Goal: Task Accomplishment & Management: Use online tool/utility

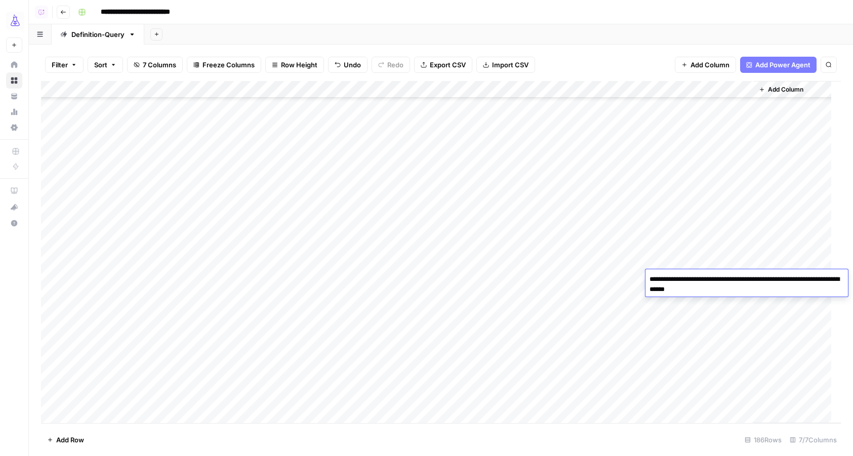
scroll to position [2855, 0]
click at [156, 34] on icon "button" at bounding box center [157, 34] width 6 height 6
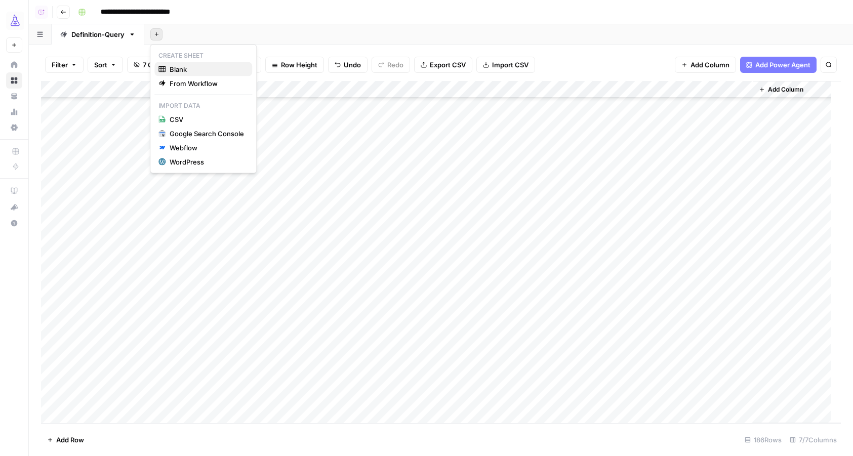
click at [181, 69] on span "Blank" at bounding box center [206, 69] width 74 height 10
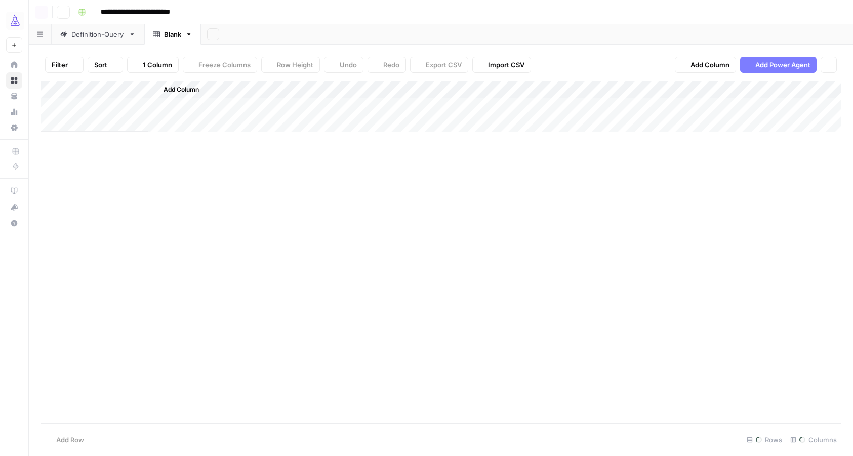
click at [166, 41] on link "Blank" at bounding box center [172, 34] width 57 height 20
click at [190, 36] on icon "button" at bounding box center [188, 34] width 7 height 7
click at [212, 54] on span "Rename Sheet" at bounding box center [229, 54] width 49 height 10
type input "**********"
click at [322, 25] on div "Add Sheet" at bounding box center [565, 34] width 573 height 20
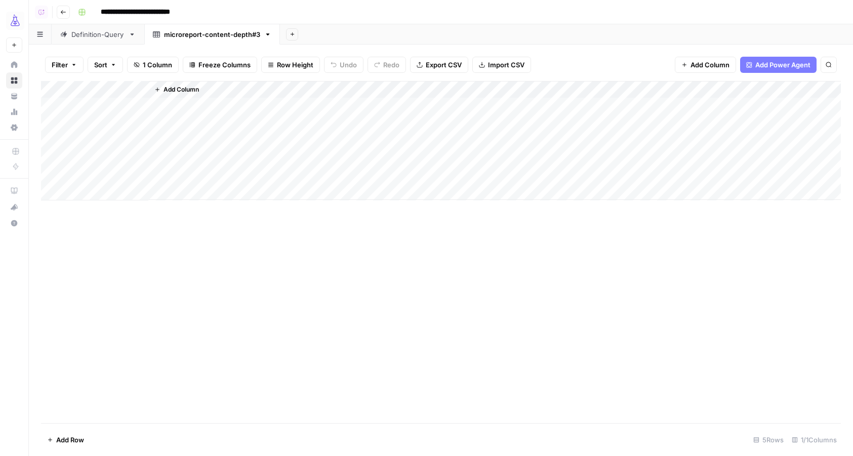
click at [103, 92] on div "Add Column" at bounding box center [440, 140] width 799 height 119
click at [86, 106] on div "Title" at bounding box center [118, 114] width 112 height 16
click at [86, 106] on div "Add Column" at bounding box center [440, 140] width 799 height 119
click at [94, 92] on div "Add Column" at bounding box center [440, 140] width 799 height 119
click at [93, 107] on div "Title" at bounding box center [118, 114] width 112 height 16
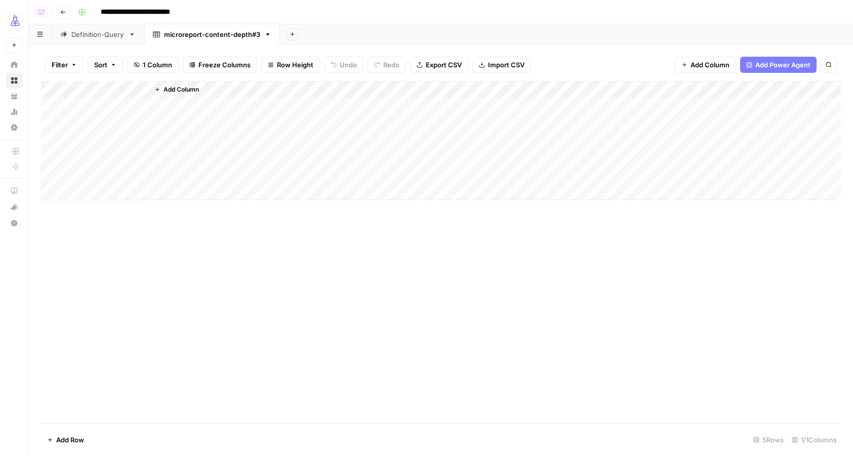
click at [93, 107] on div "Add Column" at bounding box center [440, 140] width 799 height 119
click at [103, 84] on div "Add Column" at bounding box center [440, 140] width 799 height 119
click at [82, 112] on input "Title" at bounding box center [117, 114] width 103 height 10
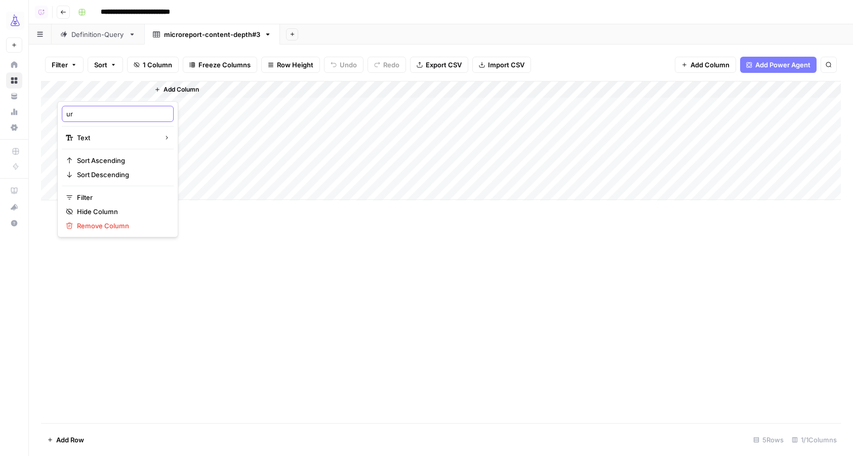
type input "url"
click at [692, 66] on span "Add Column" at bounding box center [709, 65] width 39 height 10
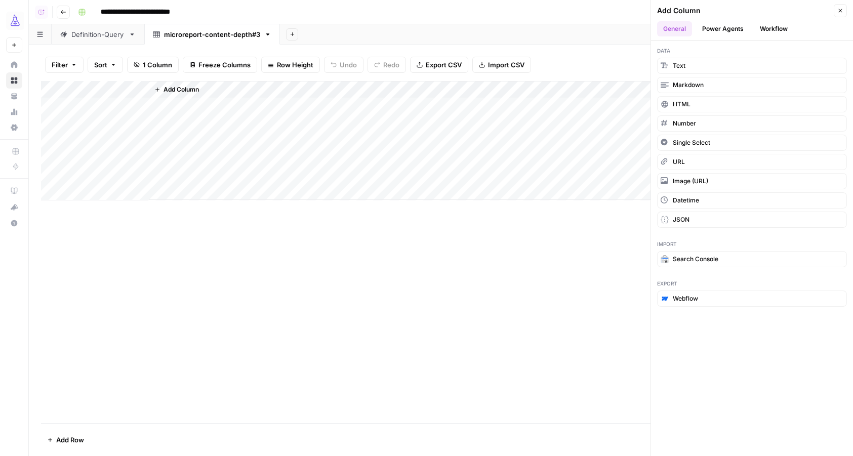
click at [767, 26] on button "Workflow" at bounding box center [773, 28] width 40 height 15
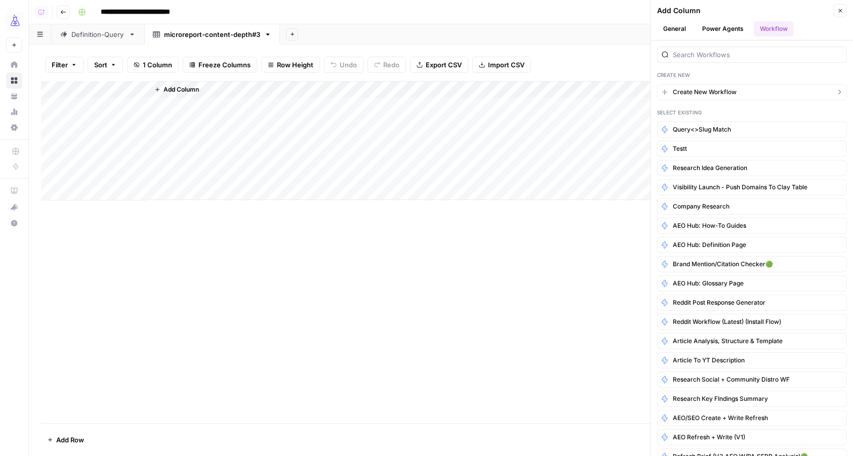
click at [710, 96] on button "Create New Workflow" at bounding box center [752, 92] width 190 height 16
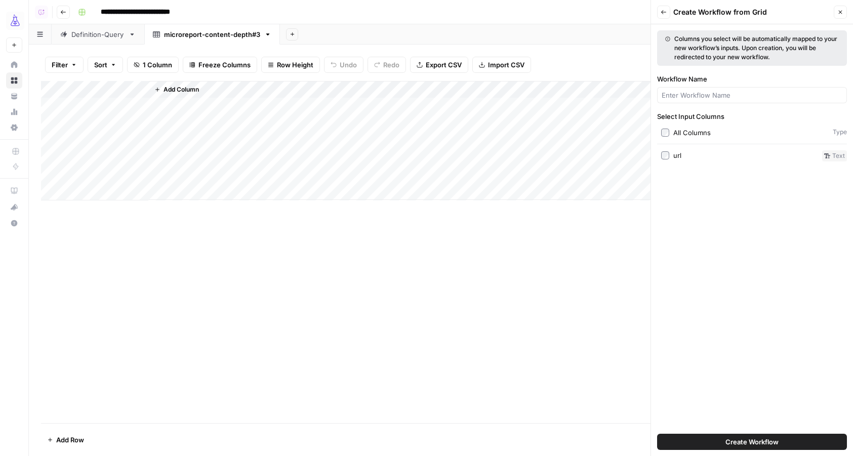
click at [841, 16] on button "Close" at bounding box center [839, 12] width 13 height 13
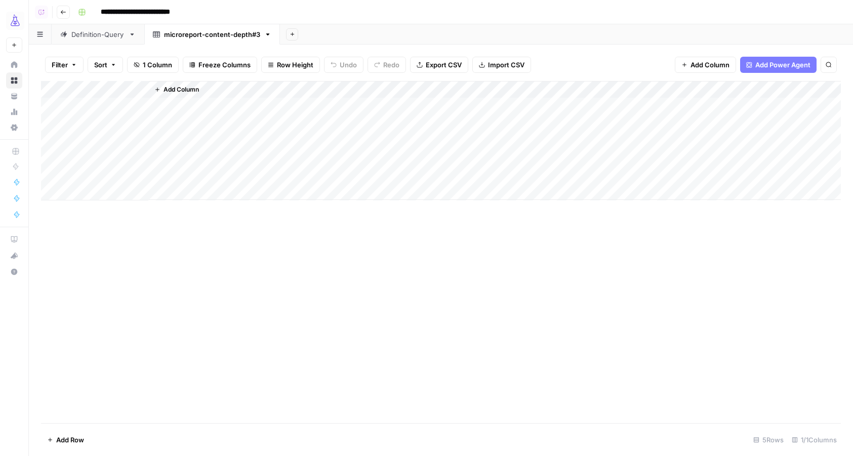
click at [183, 89] on span "Add Column" at bounding box center [180, 89] width 35 height 9
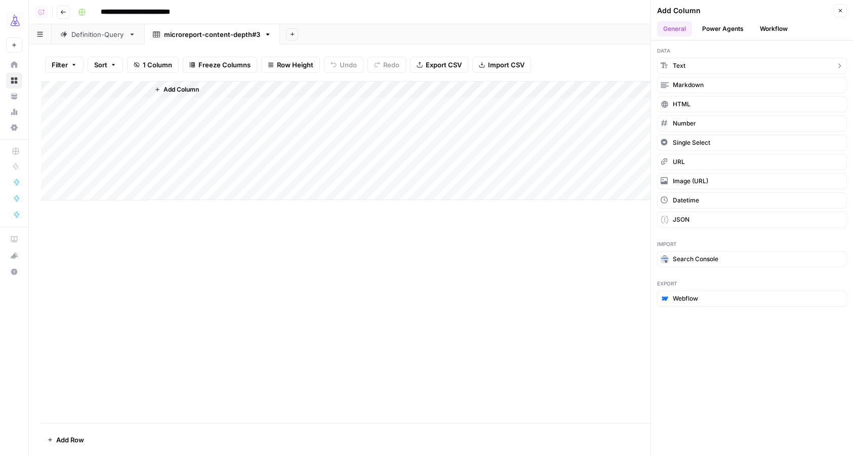
click at [709, 62] on button "Text" at bounding box center [752, 66] width 190 height 16
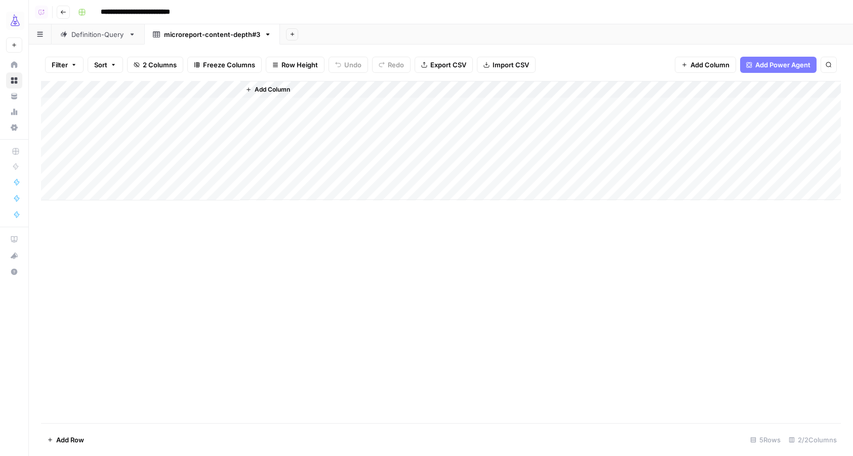
click at [186, 95] on div "Add Column" at bounding box center [440, 140] width 799 height 119
click at [180, 121] on div "New Column Text Sort Ascending Sort Descending Filter Hide Column Remove Column" at bounding box center [208, 169] width 121 height 136
click at [182, 119] on div "New Column" at bounding box center [209, 114] width 112 height 16
click at [182, 119] on div "Add Column" at bounding box center [440, 140] width 799 height 119
click at [187, 87] on div "Add Column" at bounding box center [440, 140] width 799 height 119
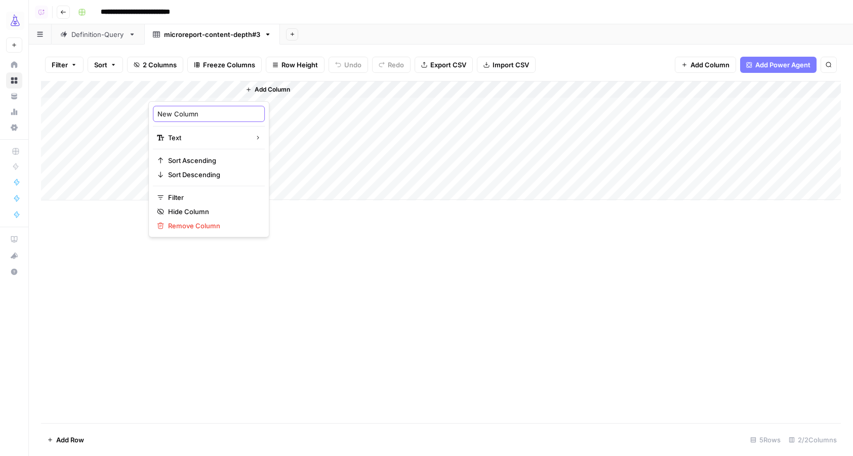
click at [180, 109] on input "New Column" at bounding box center [208, 114] width 103 height 10
type input "query u"
click at [202, 88] on div "Add Column" at bounding box center [440, 140] width 799 height 119
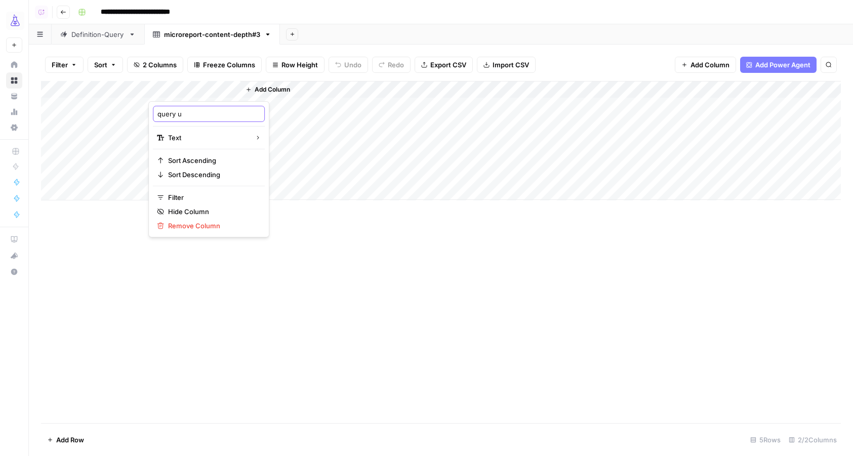
click at [188, 117] on input "query u" at bounding box center [208, 114] width 103 height 10
type input "query"
click at [326, 249] on div "Add Column" at bounding box center [440, 252] width 799 height 342
click at [204, 89] on div "Add Column" at bounding box center [440, 140] width 799 height 119
click at [198, 118] on div "query" at bounding box center [209, 114] width 112 height 16
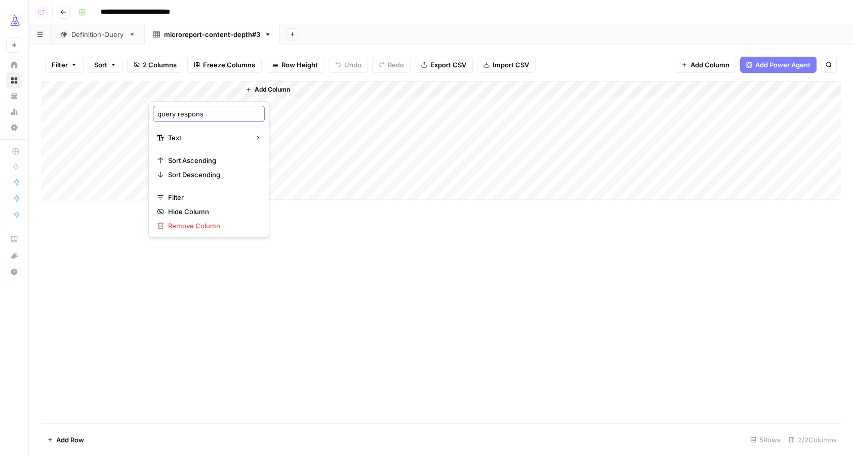
type input "query response"
click at [333, 288] on div "Add Column" at bounding box center [440, 252] width 799 height 342
click at [702, 64] on span "Add Column" at bounding box center [709, 65] width 39 height 10
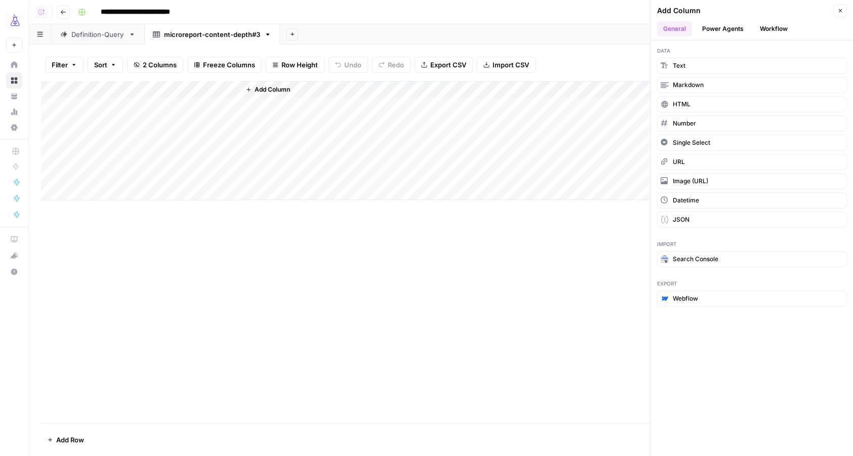
click at [773, 26] on button "Workflow" at bounding box center [773, 28] width 40 height 15
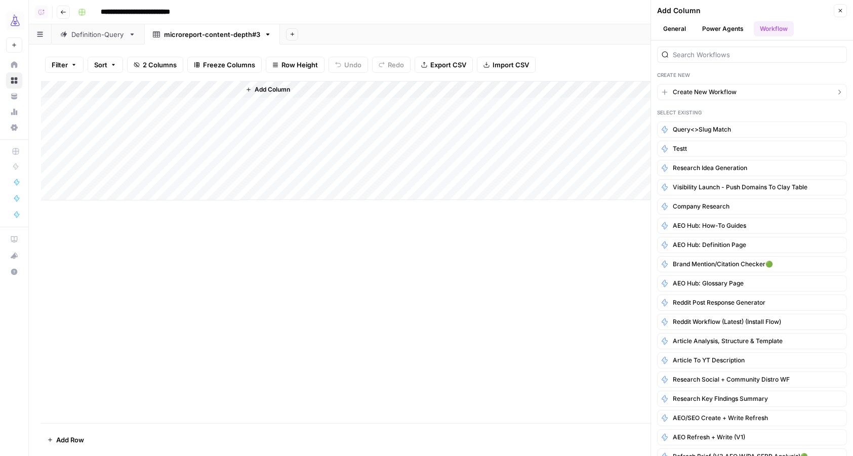
click at [714, 89] on span "Create New Workflow" at bounding box center [704, 92] width 64 height 9
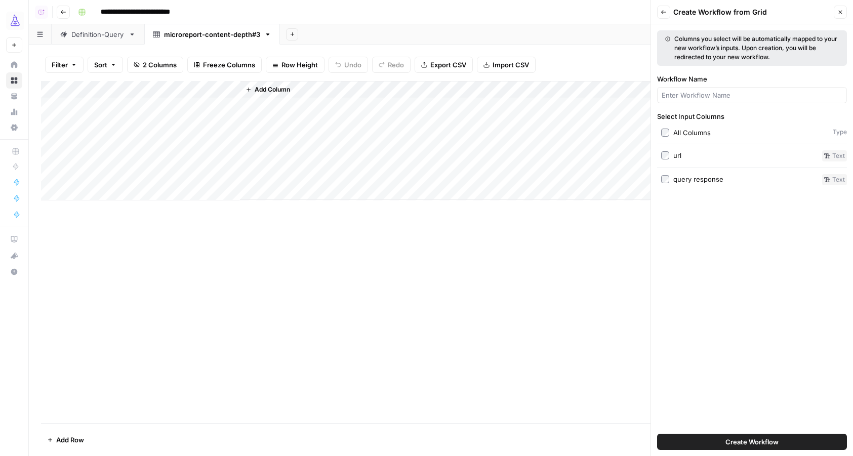
click at [675, 133] on div "All Columns" at bounding box center [691, 133] width 37 height 10
click at [742, 440] on span "Create Workflow" at bounding box center [751, 442] width 53 height 10
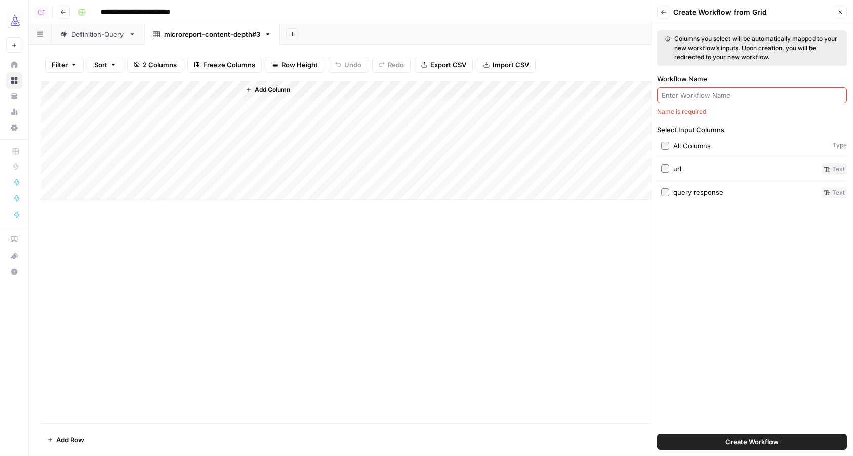
click at [683, 97] on input "Workflow Name" at bounding box center [751, 95] width 181 height 10
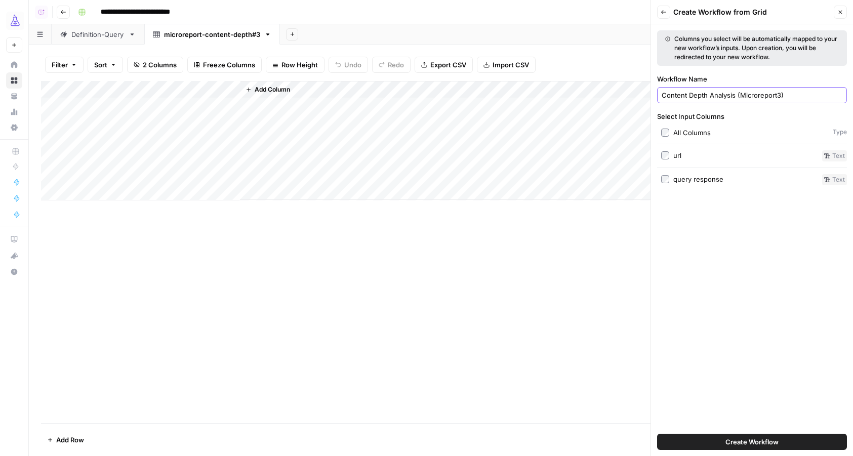
type input "Content Depth Analysis (Microreport3)"
click at [742, 439] on span "Create Workflow" at bounding box center [751, 442] width 53 height 10
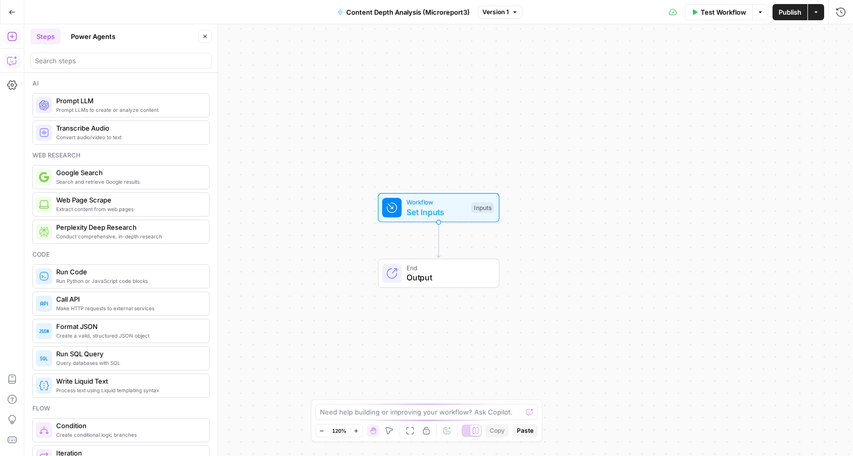
click at [11, 64] on icon "button" at bounding box center [11, 61] width 9 height 8
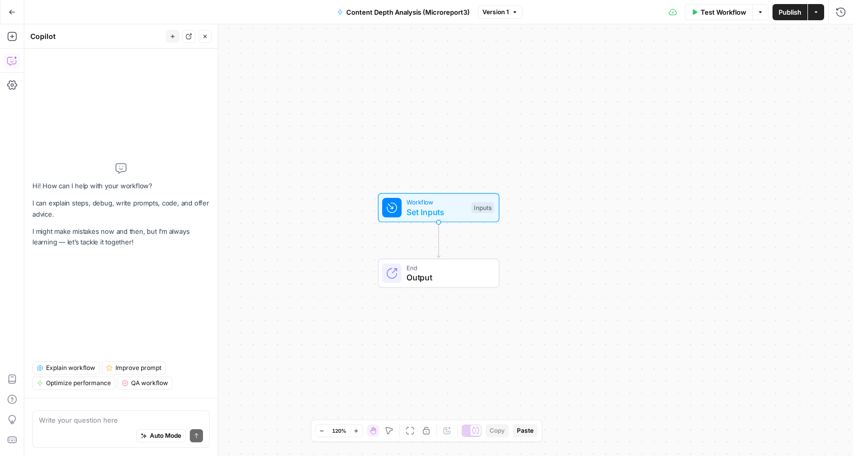
click at [76, 430] on div "Auto Mode Send" at bounding box center [121, 436] width 164 height 22
click at [422, 221] on div "Workflow Set Inputs Inputs" at bounding box center [438, 207] width 121 height 29
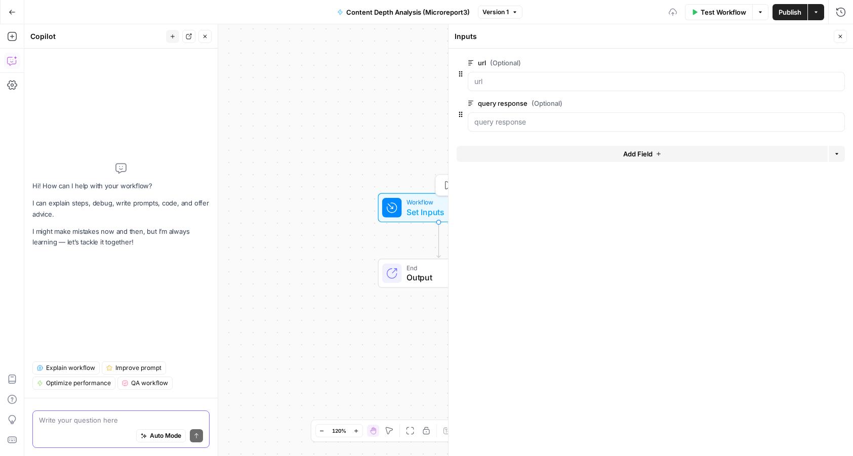
click at [92, 420] on textarea at bounding box center [121, 420] width 164 height 10
paste textarea "I want a workflow that analyzes the URL and extracts its heading structure"
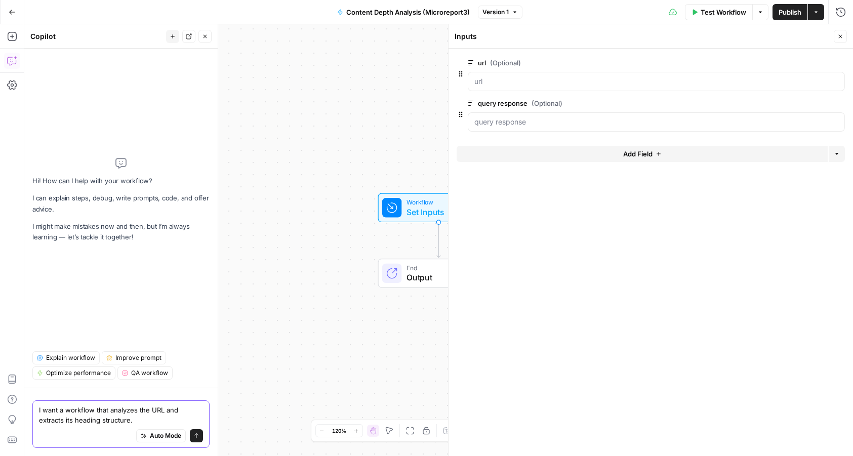
paste textarea "The goal of this workflow is to see where a URL was cited in an AI-generated re…"
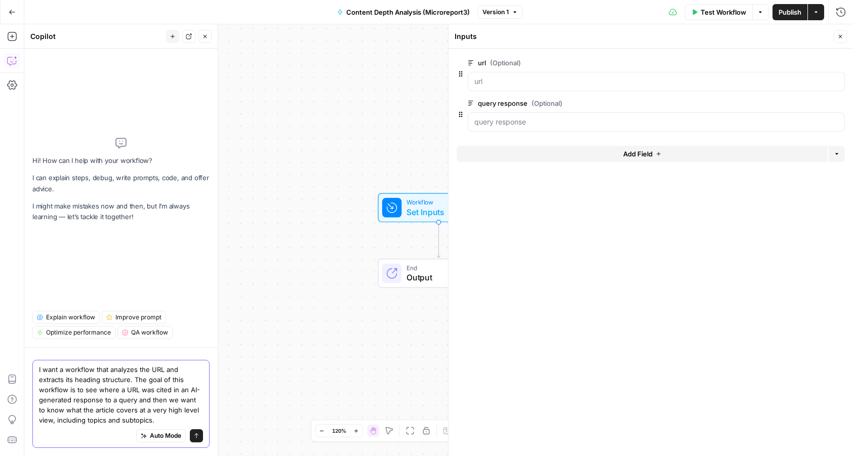
click at [150, 421] on textarea "I want a workflow that analyzes the URL and extracts its heading structure. The…" at bounding box center [121, 394] width 164 height 61
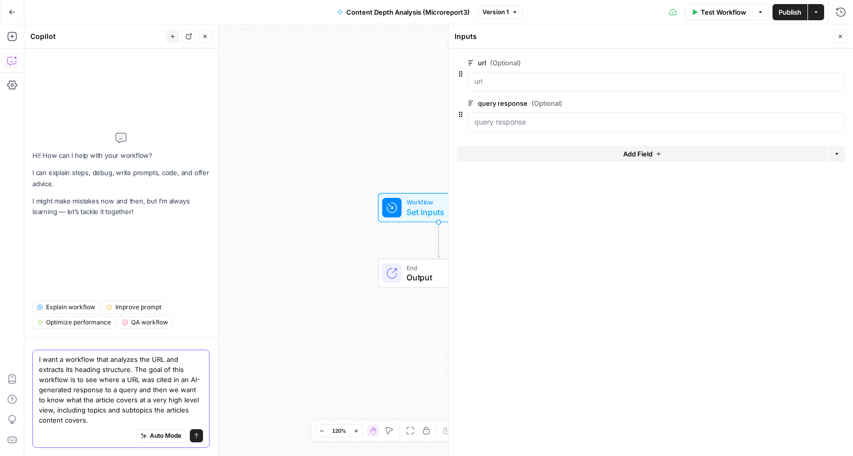
paste textarea "Our goal is to determine why the article was cited in the response and/or why t…"
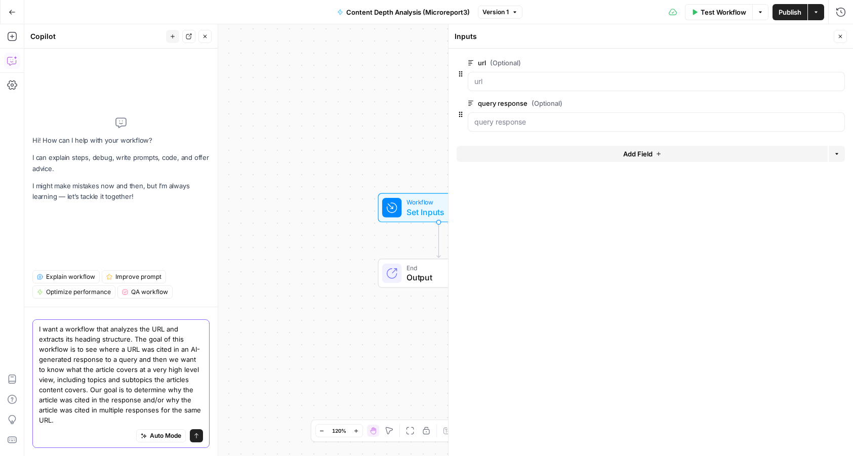
click at [125, 412] on textarea "I want a workflow that analyzes the URL and extracts its heading structure. The…" at bounding box center [121, 374] width 164 height 101
click at [112, 418] on textarea "I want a workflow that analyzes the URL and extracts its heading structure. The…" at bounding box center [121, 374] width 164 height 101
click at [125, 414] on textarea "I want a workflow that analyzes the URL and extracts its heading structure. The…" at bounding box center [121, 374] width 164 height 101
click at [167, 412] on textarea "I want a workflow that analyzes the URL and extracts its heading structure. The…" at bounding box center [121, 374] width 164 height 101
click at [101, 418] on textarea "I want a workflow that analyzes the URL and extracts its heading structure. The…" at bounding box center [121, 374] width 164 height 101
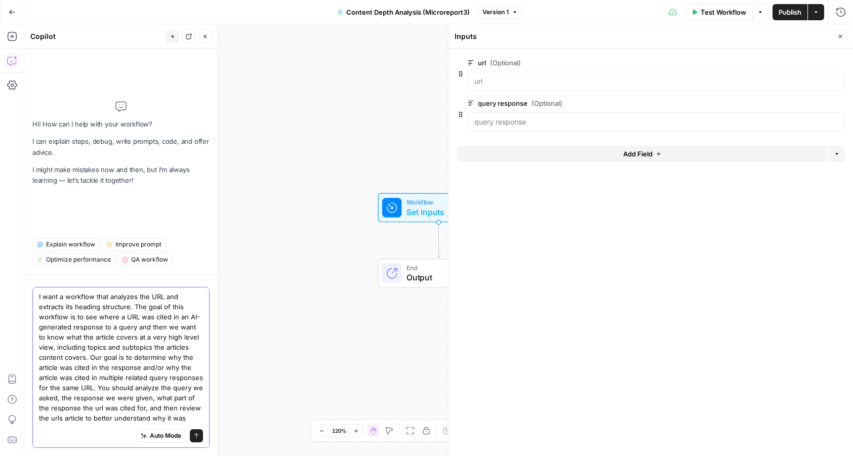
click at [175, 413] on textarea "I want a workflow that analyzes the URL and extracts its heading structure. The…" at bounding box center [121, 367] width 164 height 152
click at [187, 414] on textarea "I want a workflow that analyzes the URL and extracts its heading structure. The…" at bounding box center [121, 367] width 164 height 152
type textarea "I want a workflow that analyzes the URL and extracts its heading structure. The…"
click at [636, 153] on span "Add Field" at bounding box center [637, 154] width 29 height 10
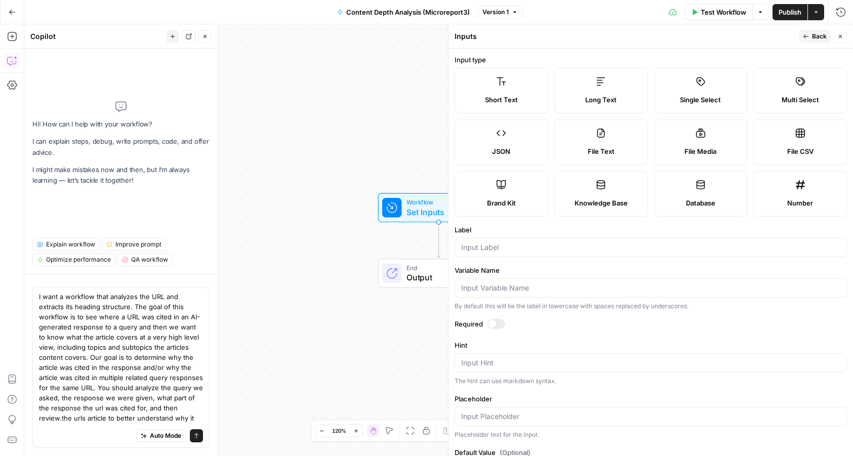
click at [609, 92] on label "Long Text" at bounding box center [601, 91] width 94 height 46
click at [521, 242] on input "Label" at bounding box center [650, 247] width 379 height 10
type input "additional notes:"
click at [164, 417] on textarea "I want a workflow that analyzes the URL and extracts its heading structure. The…" at bounding box center [121, 367] width 164 height 152
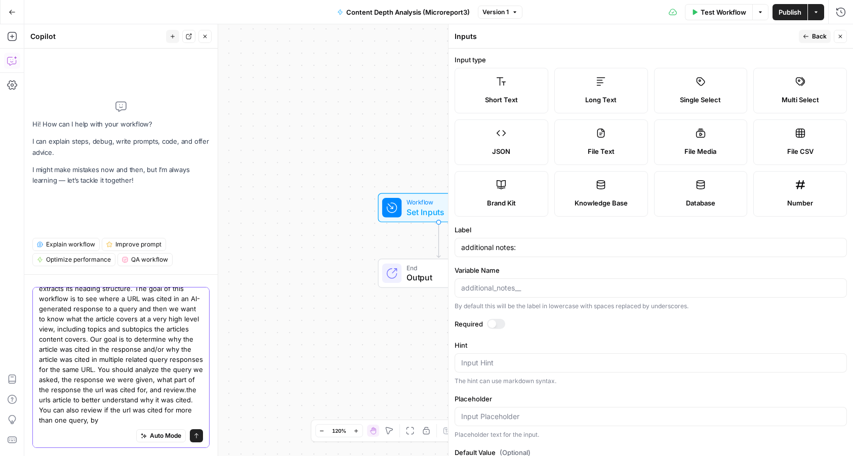
click at [172, 391] on textarea "I want a workflow that analyzes the URL and extracts its heading structure. The…" at bounding box center [121, 349] width 164 height 152
click at [169, 391] on textarea "I want a workflow that analyzes the URL and extracts its heading structure. The…" at bounding box center [121, 349] width 164 height 152
click at [93, 421] on textarea "I want a workflow that analyzes the URL and extracts its heading structure. The…" at bounding box center [121, 349] width 164 height 152
type textarea "I want a workflow that analyzes the URL and extracts its heading structure. The…"
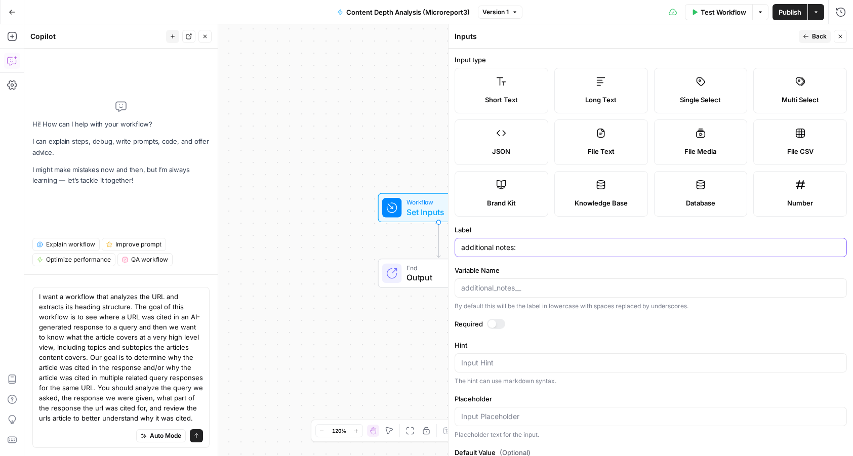
click at [528, 251] on input "additional notes:" at bounding box center [650, 247] width 379 height 10
click at [535, 288] on input "Variable Name" at bounding box center [652, 288] width 375 height 10
click at [523, 286] on input "Variable Name" at bounding box center [652, 288] width 375 height 10
click at [533, 248] on input "additional notes:" at bounding box center [650, 247] width 379 height 10
type input "additional notes"
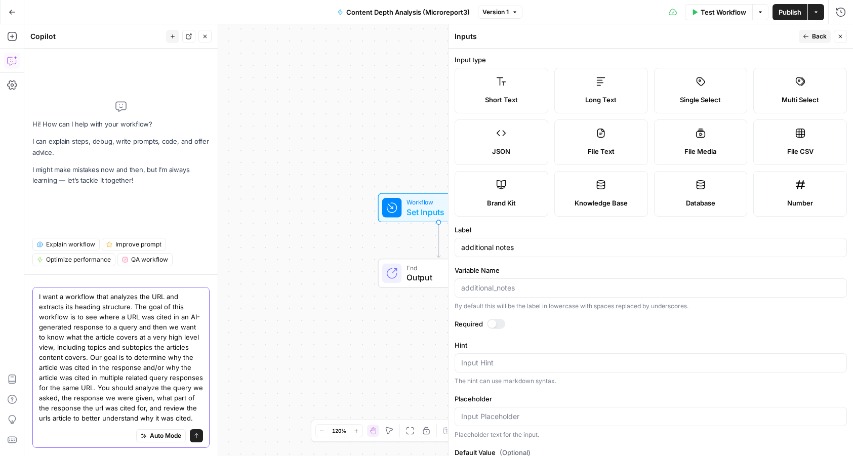
click at [158, 417] on textarea "I want a workflow that analyzes the URL and extracts its heading structure. The…" at bounding box center [121, 367] width 164 height 152
click at [150, 418] on textarea "I want a workflow that analyzes the URL and extracts its heading structure. The…" at bounding box center [121, 349] width 164 height 152
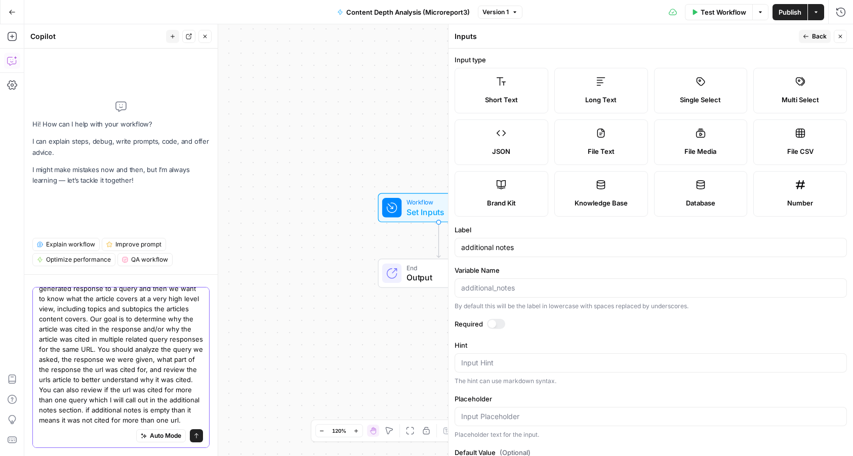
drag, startPoint x: 67, startPoint y: 420, endPoint x: 186, endPoint y: 420, distance: 119.4
click at [186, 420] on textarea "I want a workflow that analyzes the URL and extracts its heading structure. The…" at bounding box center [121, 339] width 164 height 172
click at [133, 413] on textarea "I want a workflow that analyzes the URL and extracts its heading structure. The…" at bounding box center [121, 334] width 164 height 182
click at [132, 413] on textarea "I want a workflow that analyzes the URL and extracts its heading structure. The…" at bounding box center [121, 334] width 164 height 182
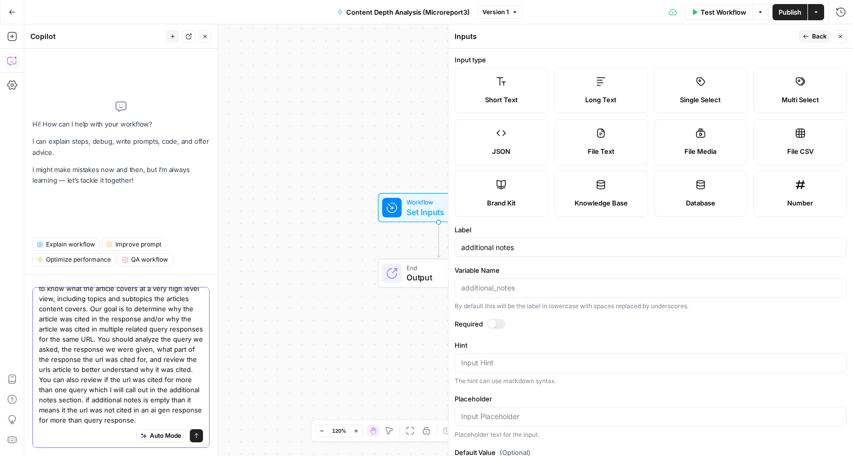
drag, startPoint x: 113, startPoint y: 423, endPoint x: 175, endPoint y: 423, distance: 62.2
click at [175, 423] on textarea "I want a workflow that analyzes the URL and extracts its heading structure. The…" at bounding box center [121, 334] width 164 height 182
click at [173, 414] on textarea "I want a workflow that analyzes the URL and extracts its heading structure. The…" at bounding box center [121, 334] width 164 height 182
type textarea "I want a workflow that analyzes the URL and extracts its heading structure. The…"
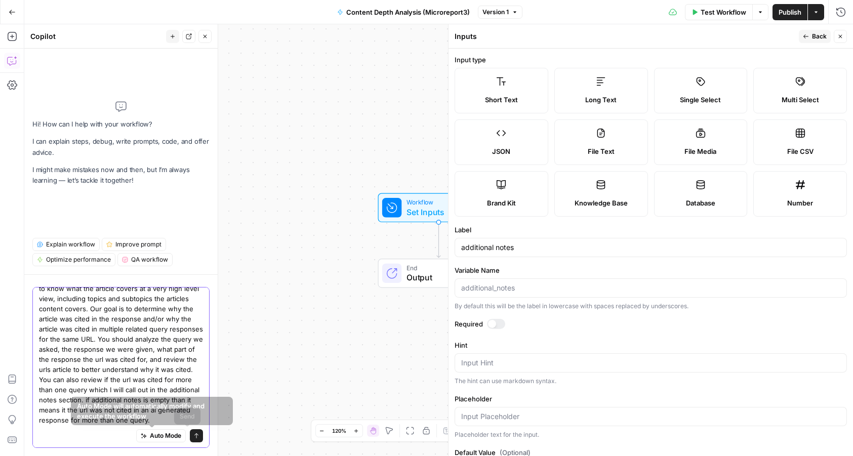
click at [190, 436] on button "Send" at bounding box center [196, 435] width 13 height 13
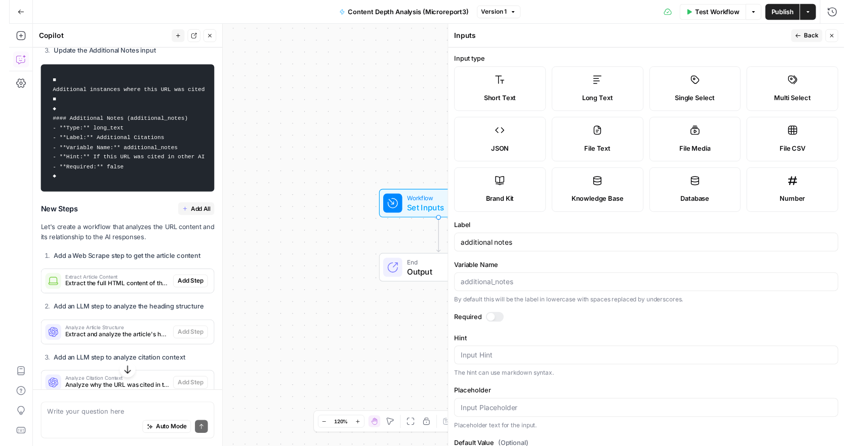
scroll to position [795, 0]
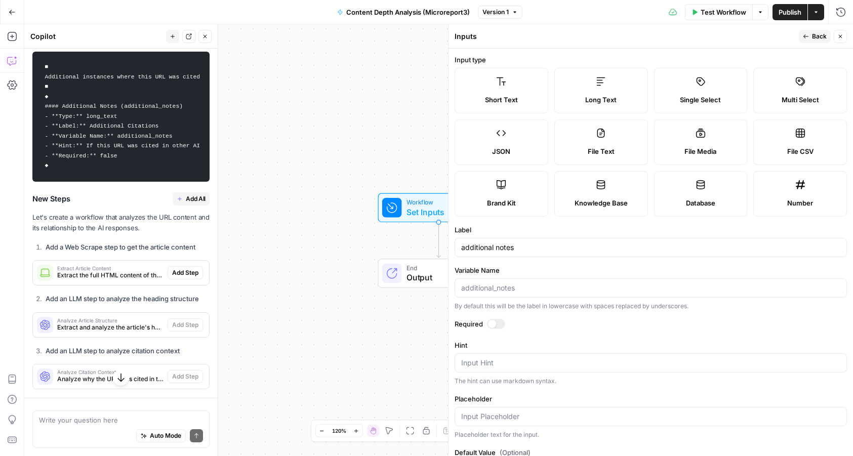
click at [186, 203] on span "Add All" at bounding box center [196, 198] width 20 height 9
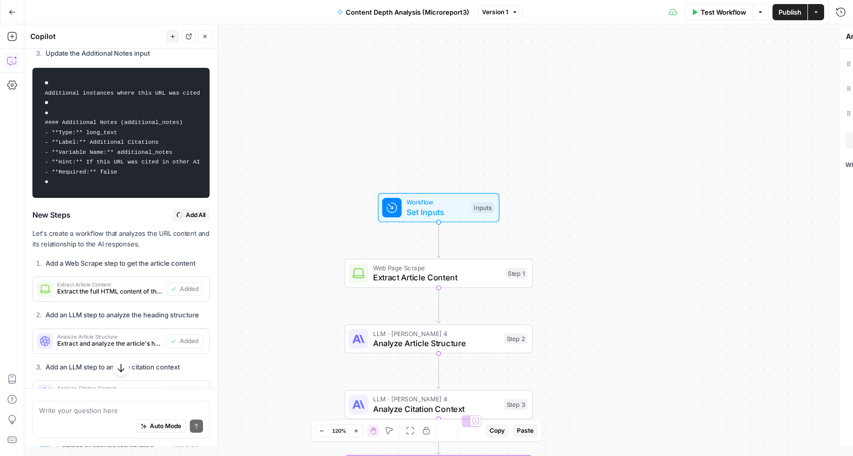
type textarea "Format Final Output"
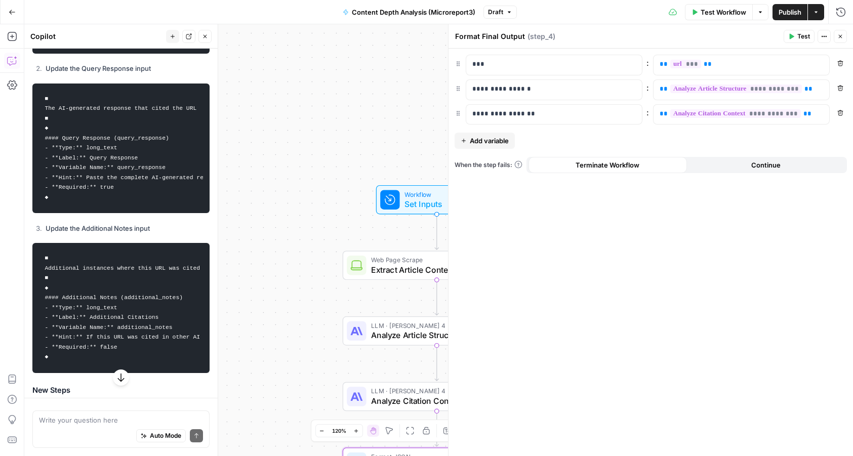
scroll to position [610, 0]
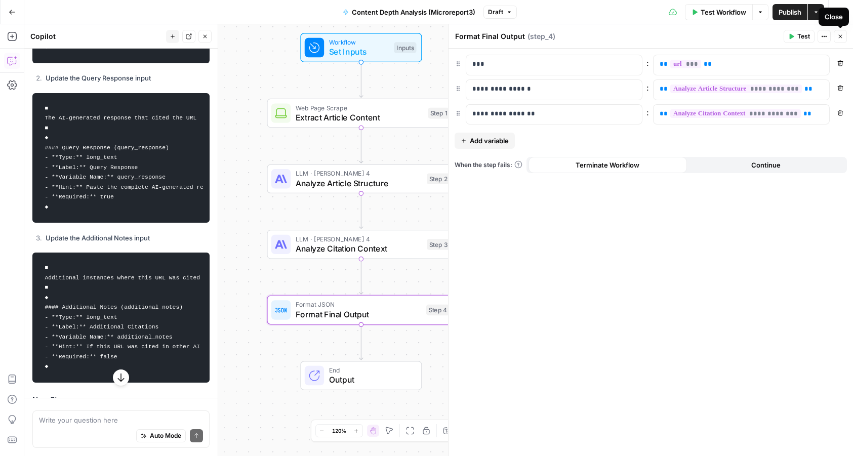
click at [840, 37] on icon "button" at bounding box center [840, 36] width 6 height 6
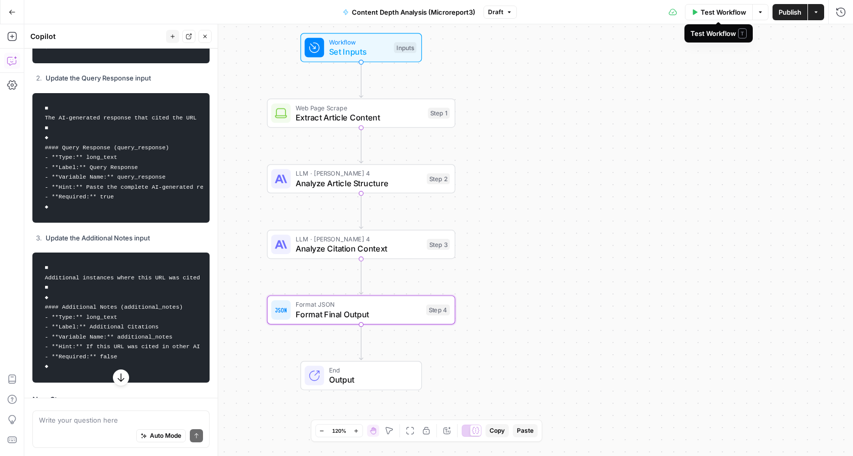
click at [720, 13] on span "Test Workflow" at bounding box center [723, 12] width 46 height 10
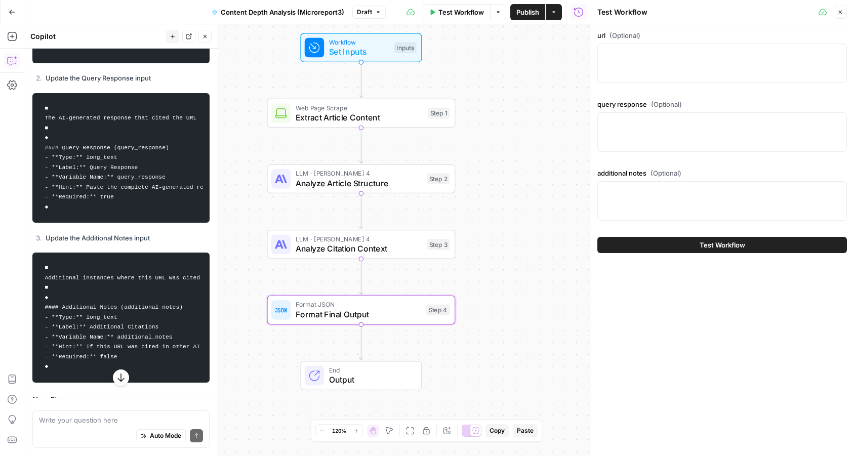
click at [629, 73] on div at bounding box center [721, 63] width 249 height 39
paste textarea "https://agerrtc.washington.edu/info/factsheets/mindfulness"
type textarea "https://agerrtc.washington.edu/info/factsheets/mindfulness"
click at [641, 124] on textarea "query response (Optional)" at bounding box center [722, 122] width 236 height 10
paste textarea ""Mindfulness for stress reduction involves cultivating a focused awareness of t…"
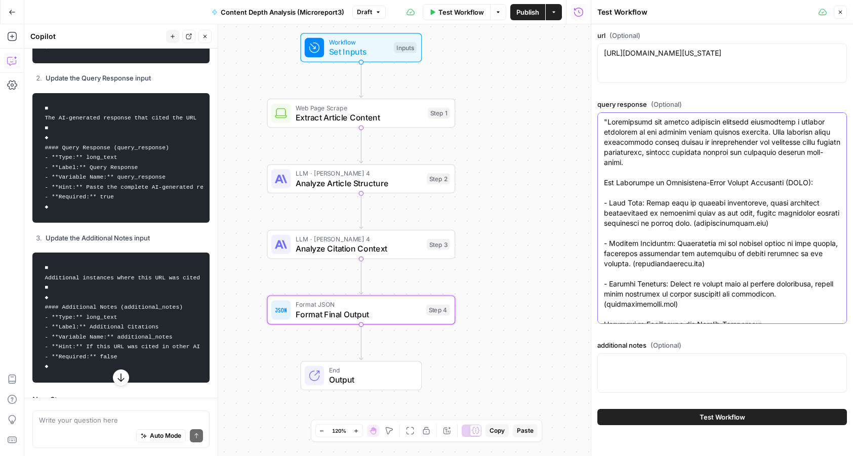
scroll to position [217, 0]
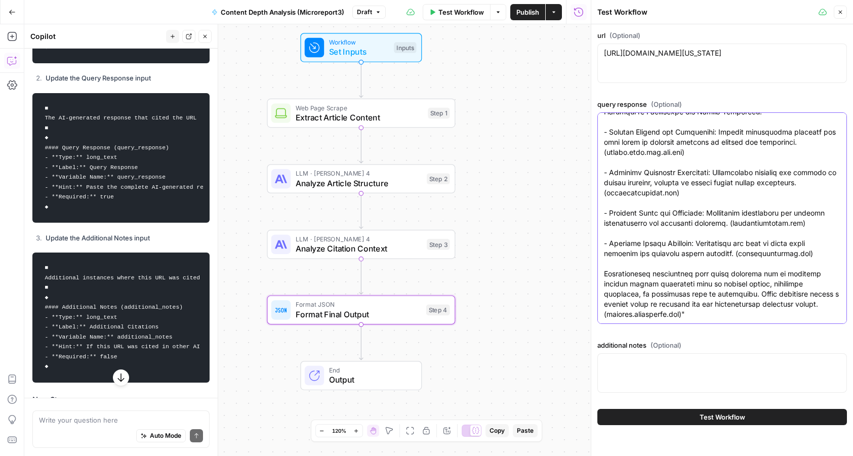
type textarea ""Mindfulness for stress reduction involves cultivating a focused awareness of t…"
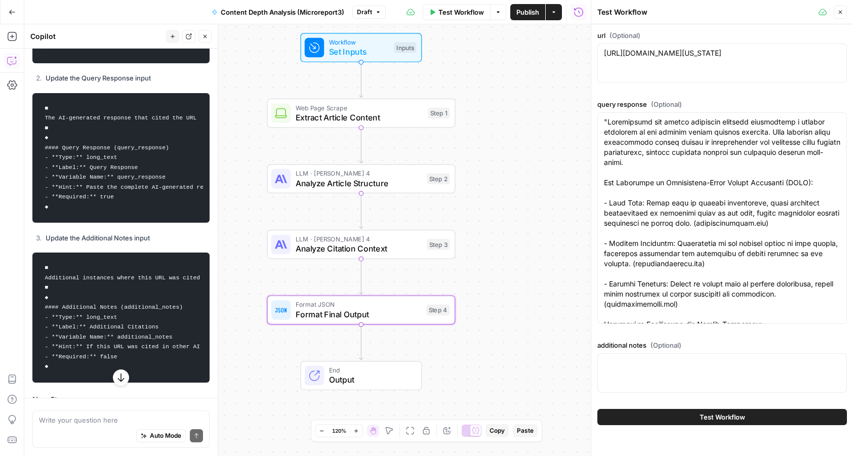
click at [603, 130] on div at bounding box center [721, 217] width 249 height 211
click at [363, 49] on span "Set Inputs" at bounding box center [359, 52] width 60 height 12
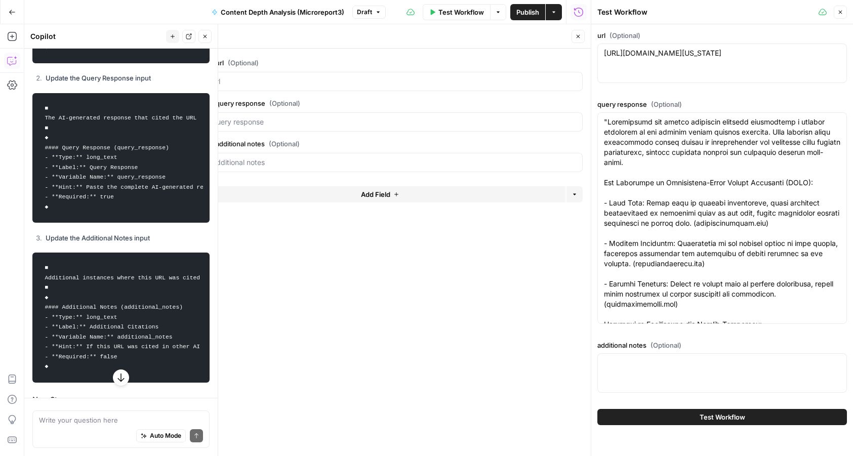
click at [364, 190] on span "Add Field" at bounding box center [375, 194] width 29 height 10
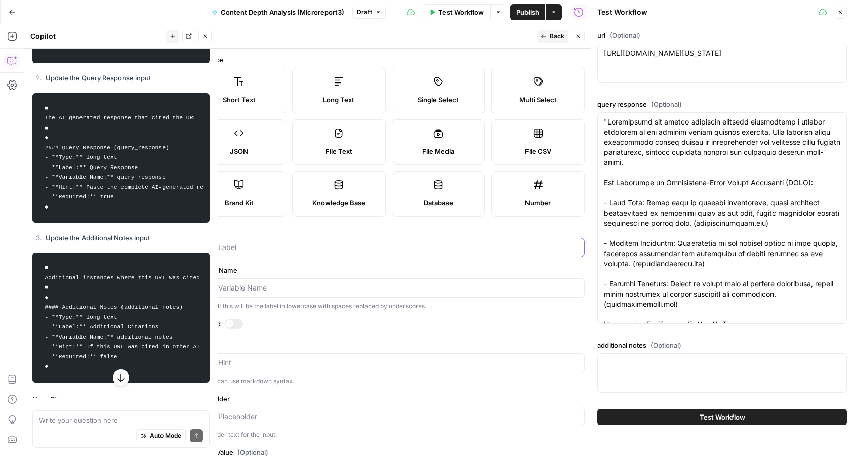
click at [294, 246] on input "Label" at bounding box center [388, 247] width 379 height 10
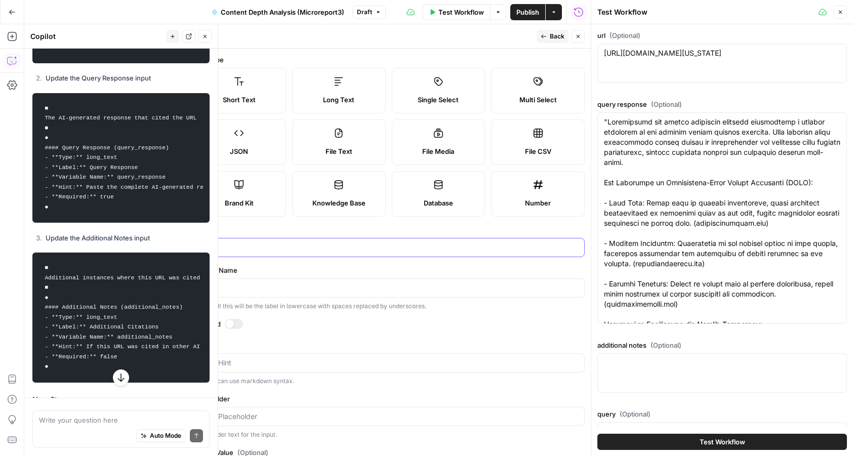
type input "query"
click at [544, 38] on icon "button" at bounding box center [543, 36] width 6 height 6
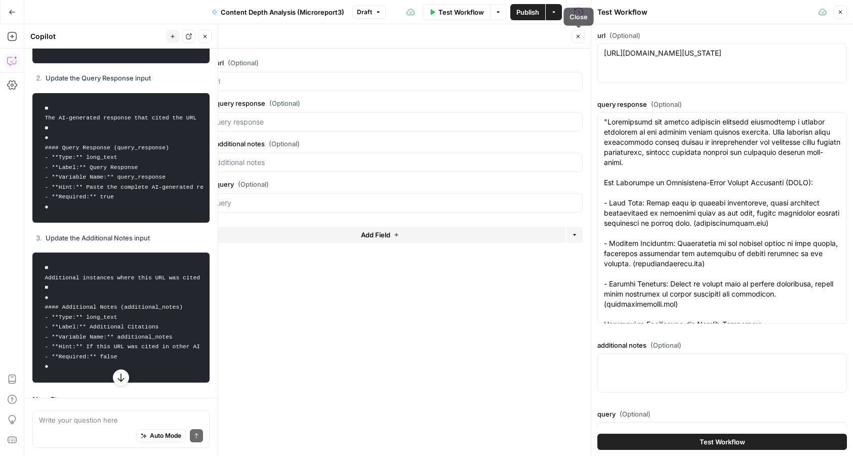
click at [575, 36] on icon "button" at bounding box center [578, 36] width 6 height 6
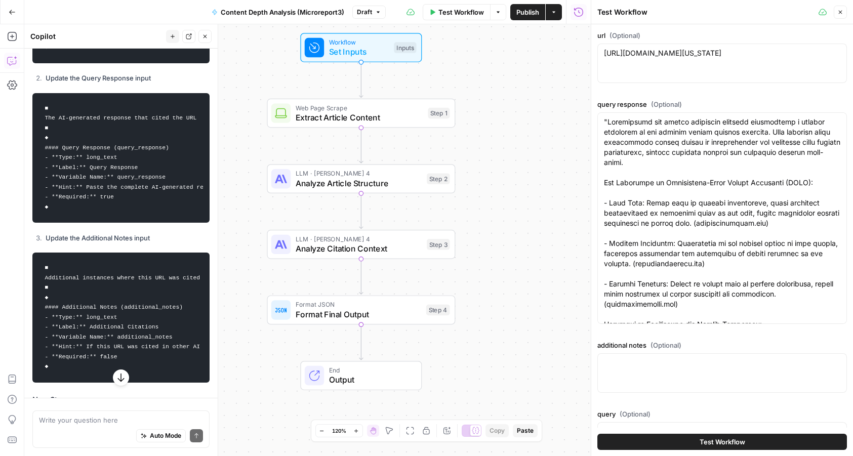
scroll to position [23, 0]
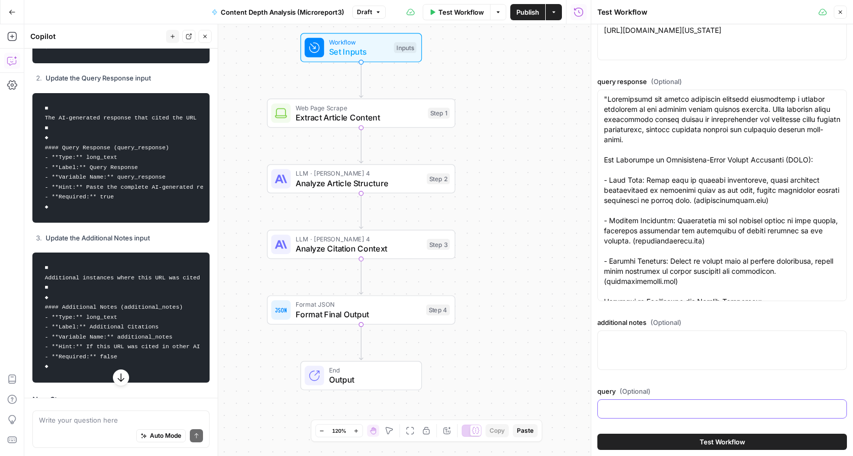
click at [633, 409] on input "query (Optional)" at bounding box center [722, 409] width 236 height 10
paste input "What is mindfulness for stress reduction?"
type input "What is mindfulness for stress reduction?"
click at [622, 343] on textarea "additional notes (Optional)" at bounding box center [722, 340] width 236 height 10
paste textarea "What are some examples of mindfulness techniques for stress reduction?"
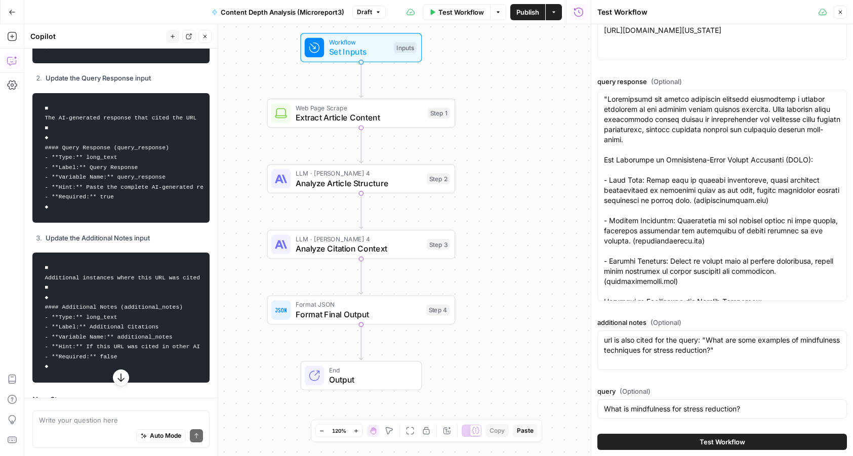
click at [771, 364] on div "url is also cited for the query: "What are some examples of mindfulness techniq…" at bounding box center [721, 349] width 249 height 39
click at [778, 354] on textarea "url is also cited for the query: "What are some examples of mindfulness techniq…" at bounding box center [722, 345] width 236 height 20
click at [675, 374] on textarea "url is also cited for the query: "What are some examples of mindfulness techniq…" at bounding box center [722, 355] width 236 height 40
paste textarea ""Mindfulness techniques are effective tools for reducing stress by promoting pr…"
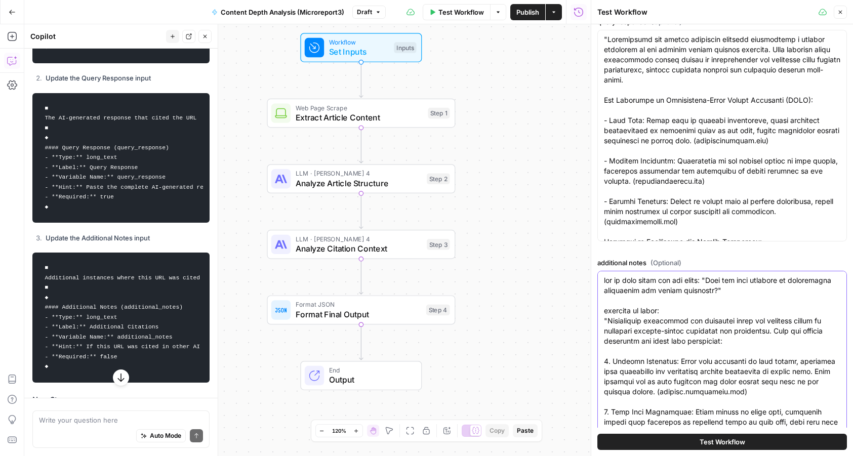
scroll to position [56, 0]
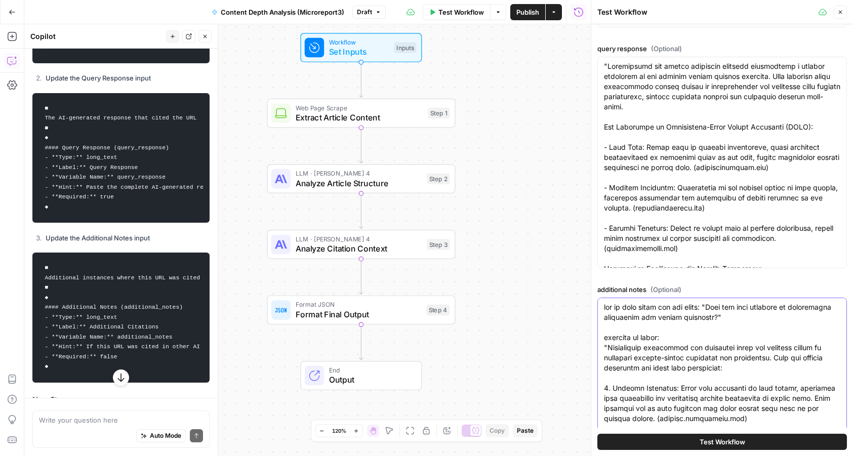
type textarea "url is also cited for the query: "What are some examples of mindfulness techniq…"
click at [602, 338] on div at bounding box center [721, 403] width 249 height 211
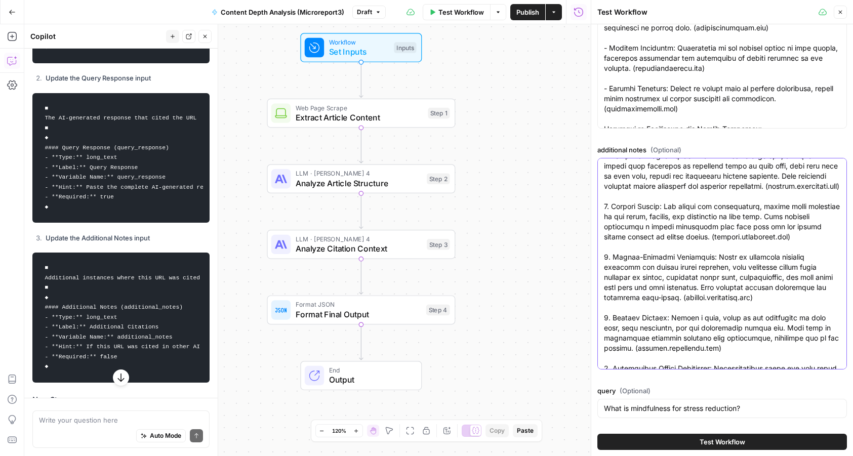
scroll to position [0, 0]
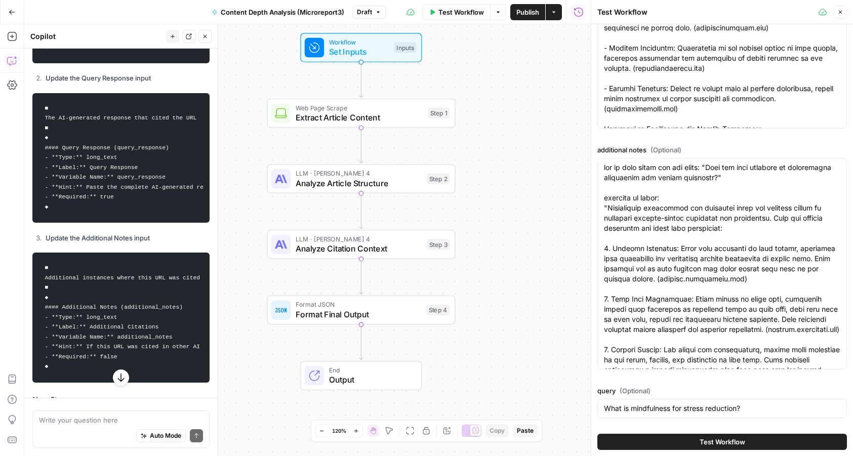
click at [390, 181] on span "Analyze Article Structure" at bounding box center [358, 183] width 126 height 12
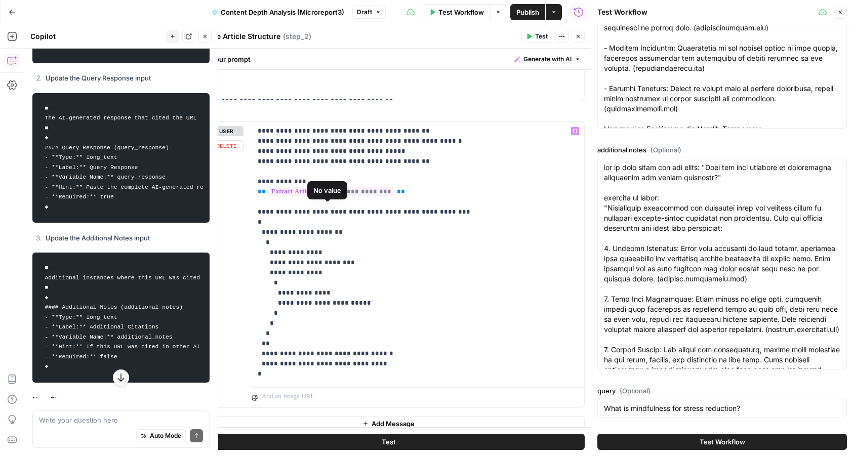
scroll to position [438, 0]
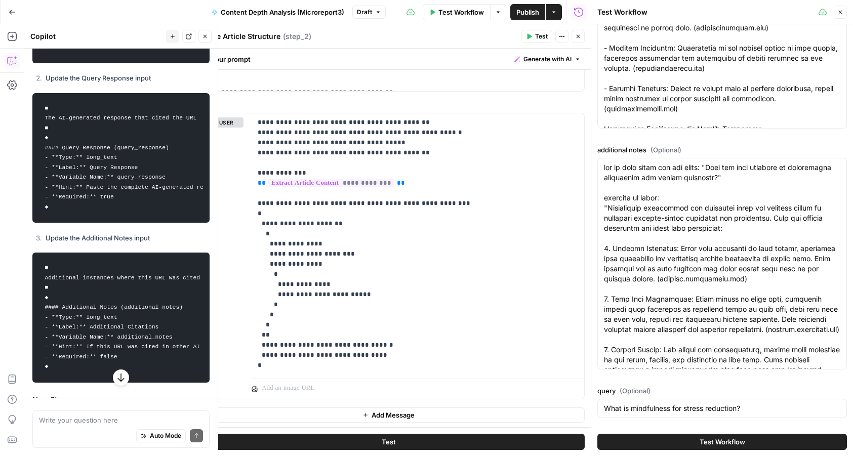
click at [576, 40] on button "Close" at bounding box center [577, 36] width 13 height 13
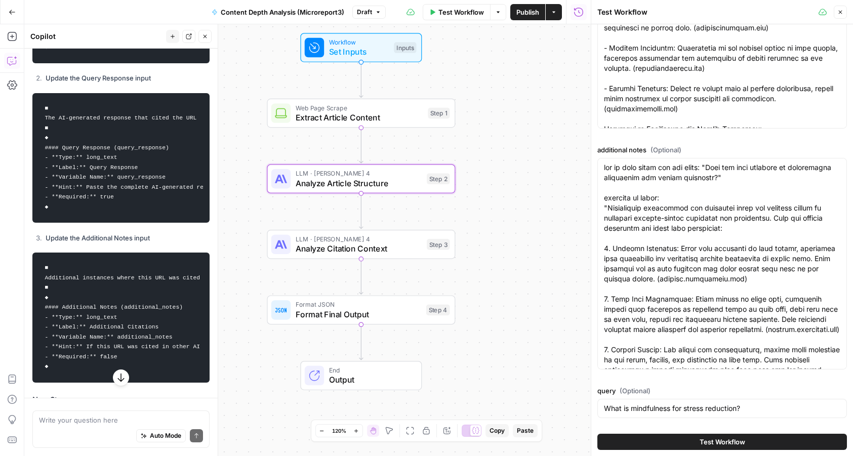
click at [407, 255] on div "LLM · Claude Sonnet 4 Analyze Citation Context Step 3 Copy step Delete step Add…" at bounding box center [361, 244] width 188 height 29
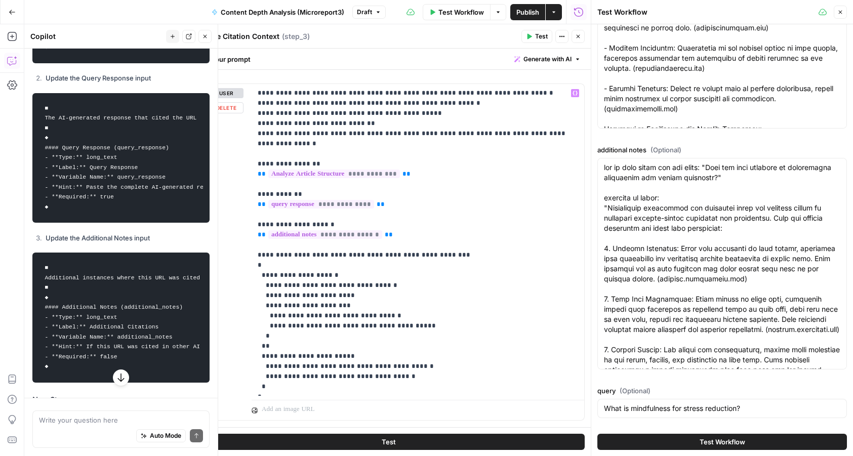
scroll to position [461, 0]
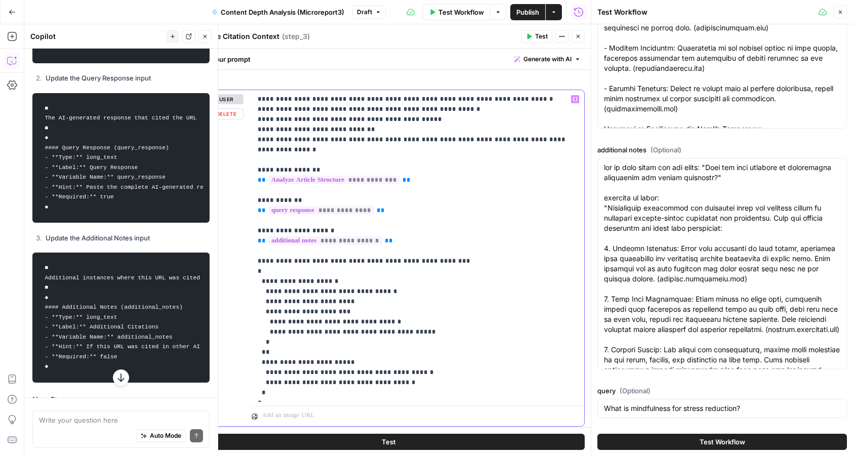
click at [254, 189] on div "**********" at bounding box center [417, 246] width 332 height 312
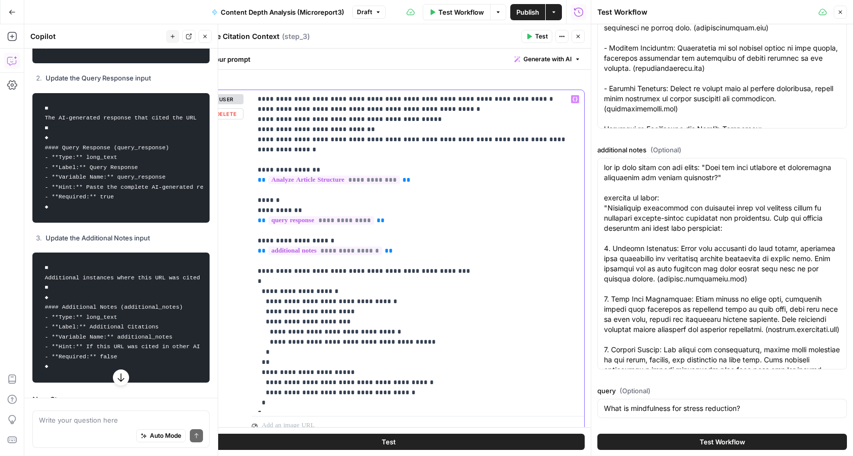
click at [264, 199] on p "**********" at bounding box center [413, 251] width 311 height 314
click at [294, 198] on p "**********" at bounding box center [413, 251] width 311 height 314
click at [290, 193] on p "**********" at bounding box center [413, 251] width 311 height 314
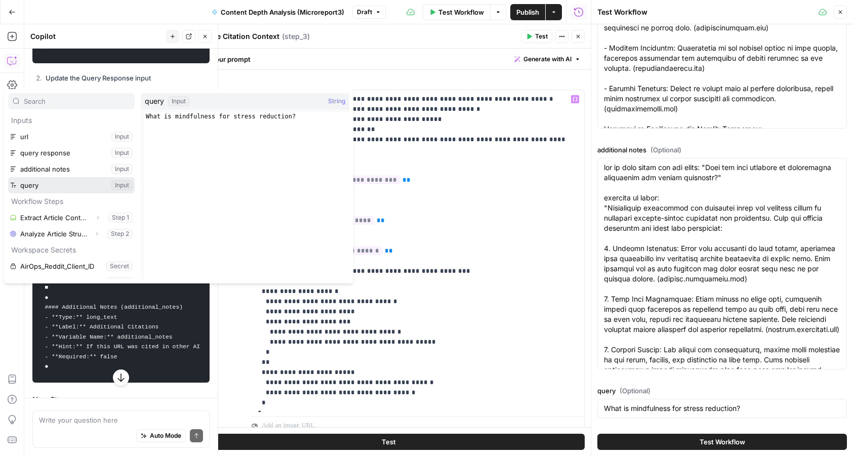
click at [89, 182] on button "Select variable query" at bounding box center [71, 185] width 126 height 16
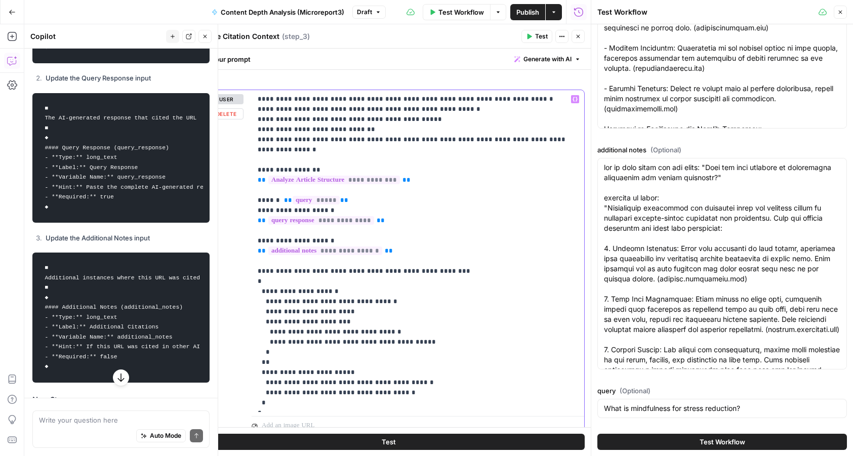
click at [295, 229] on p "**********" at bounding box center [413, 251] width 311 height 314
click at [290, 229] on p "**********" at bounding box center [413, 251] width 311 height 314
click at [379, 230] on p "**********" at bounding box center [413, 251] width 311 height 314
click at [366, 188] on p "**********" at bounding box center [413, 251] width 311 height 314
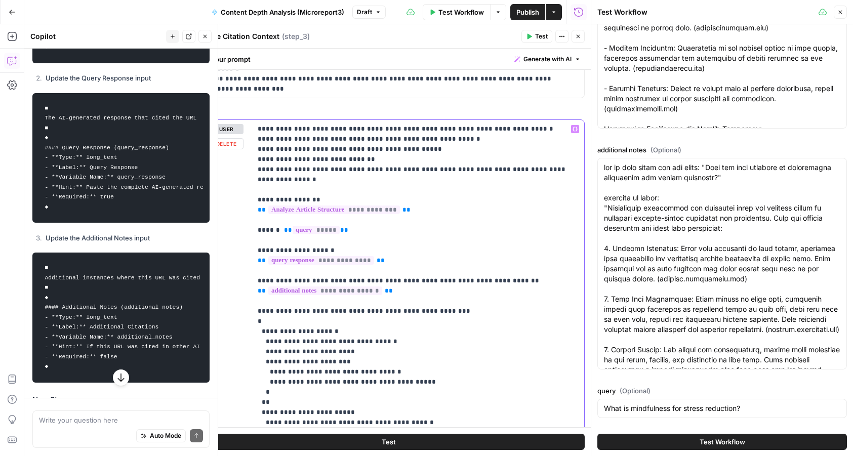
scroll to position [427, 0]
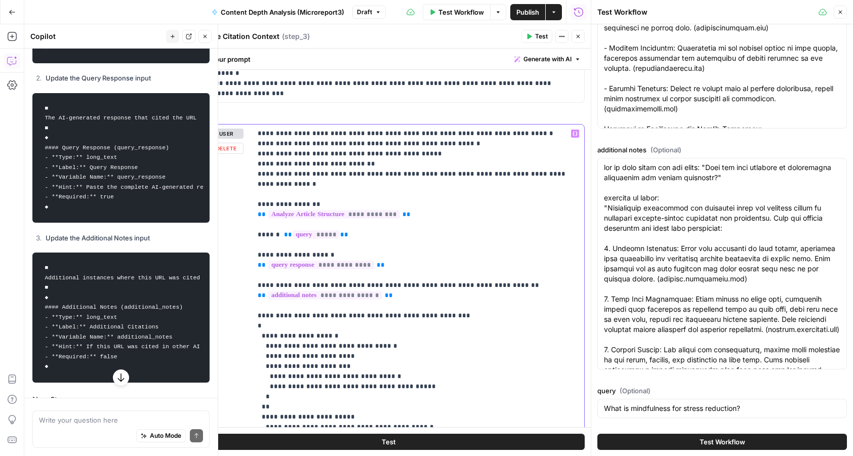
click at [473, 132] on p "**********" at bounding box center [413, 291] width 311 height 324
click at [510, 171] on p "**********" at bounding box center [413, 291] width 311 height 324
click at [494, 173] on p "**********" at bounding box center [413, 291] width 311 height 324
click at [560, 173] on p "**********" at bounding box center [413, 291] width 311 height 324
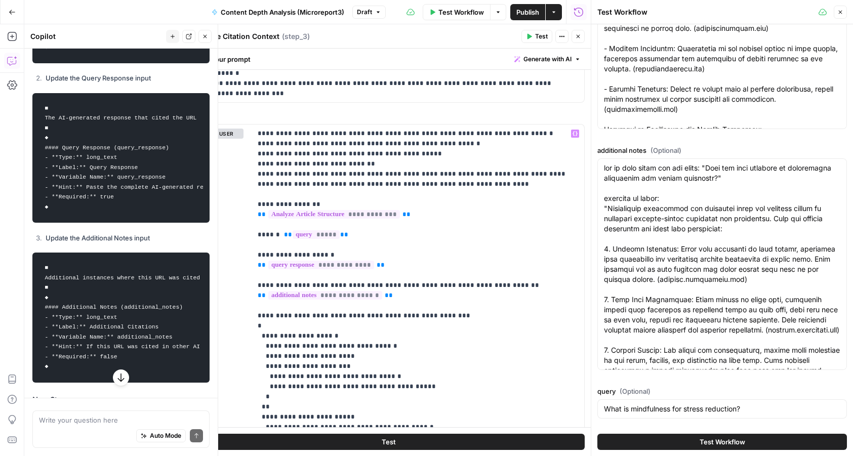
click at [450, 10] on span "Test Workflow" at bounding box center [461, 12] width 46 height 10
click at [576, 40] on button "Close" at bounding box center [577, 36] width 13 height 13
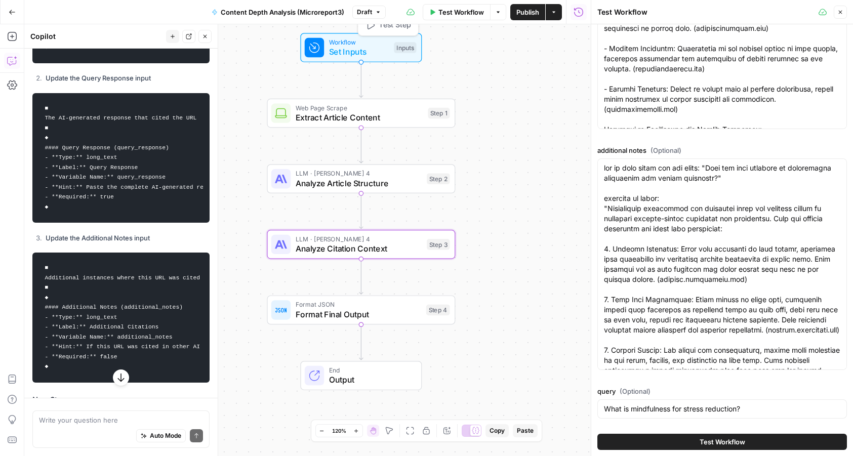
click at [395, 26] on span "Test Step" at bounding box center [394, 25] width 32 height 11
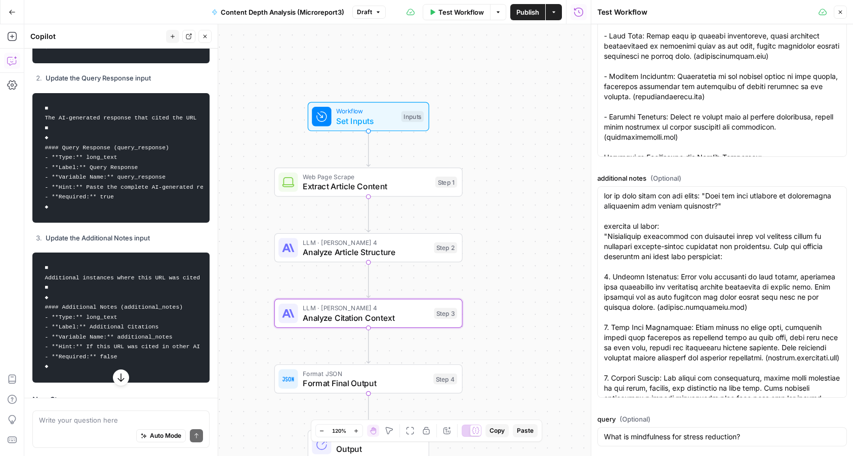
click at [463, 8] on span "Test Workflow" at bounding box center [461, 12] width 46 height 10
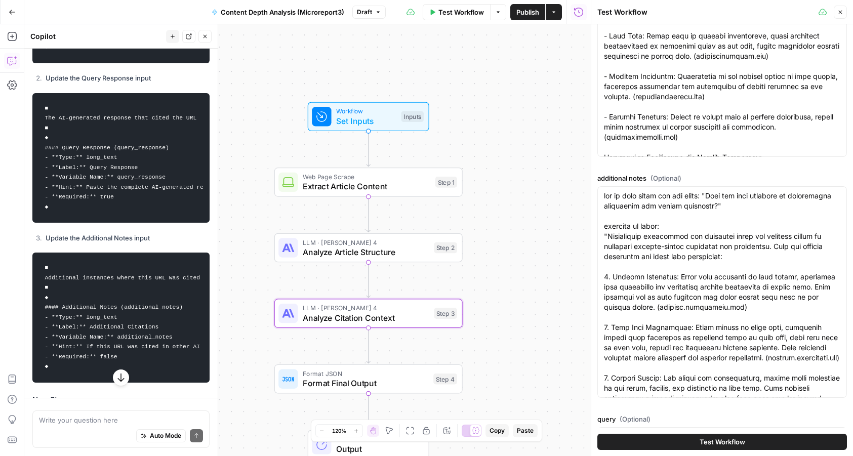
click at [691, 440] on button "Test Workflow" at bounding box center [721, 442] width 249 height 16
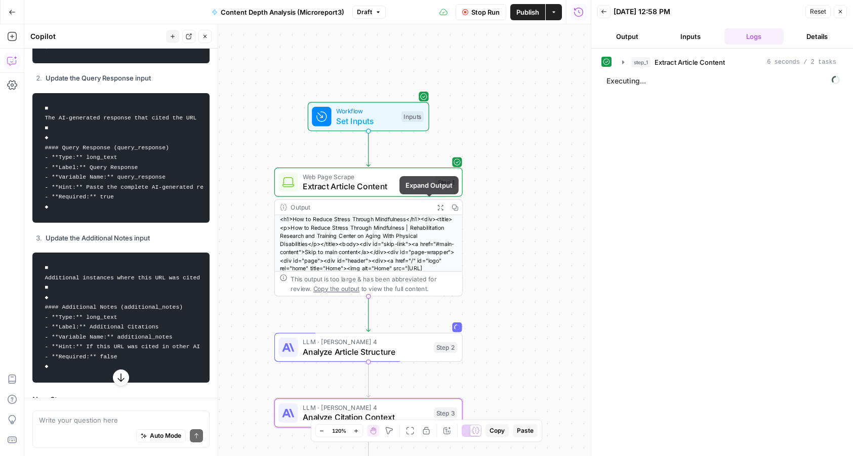
click at [437, 206] on icon "button" at bounding box center [440, 207] width 7 height 7
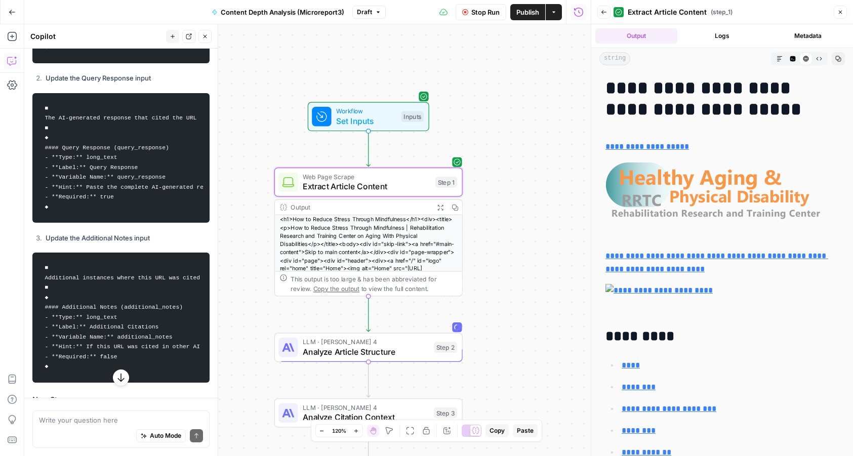
click at [412, 183] on span "Extract Article Content" at bounding box center [367, 186] width 128 height 12
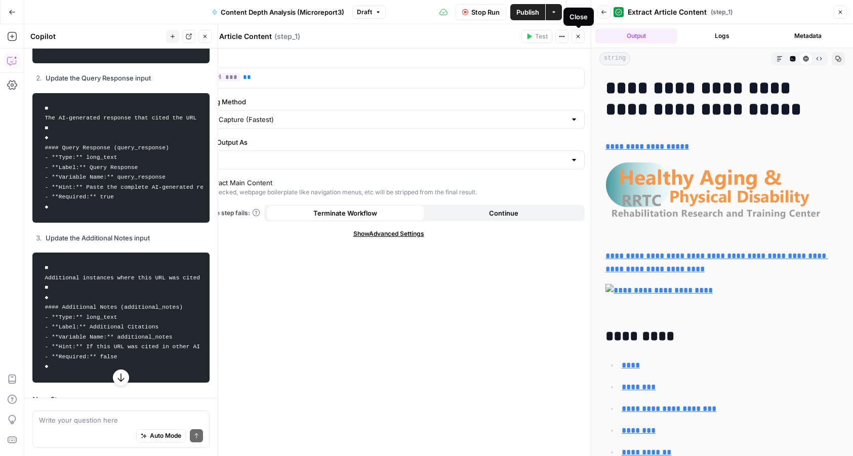
click at [578, 39] on icon "button" at bounding box center [578, 36] width 6 height 6
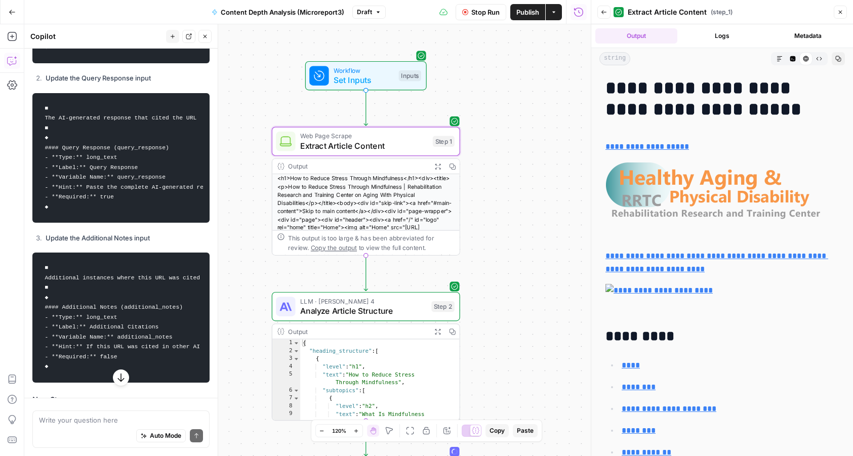
click at [437, 331] on icon "button" at bounding box center [438, 331] width 6 height 6
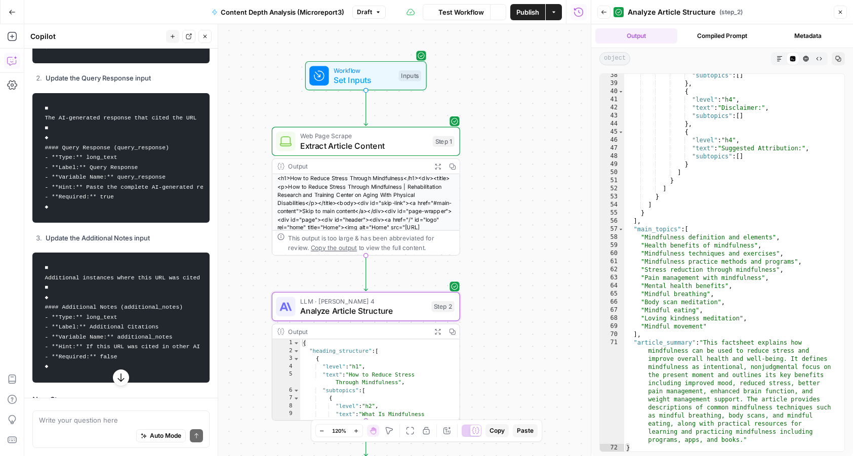
scroll to position [610, 0]
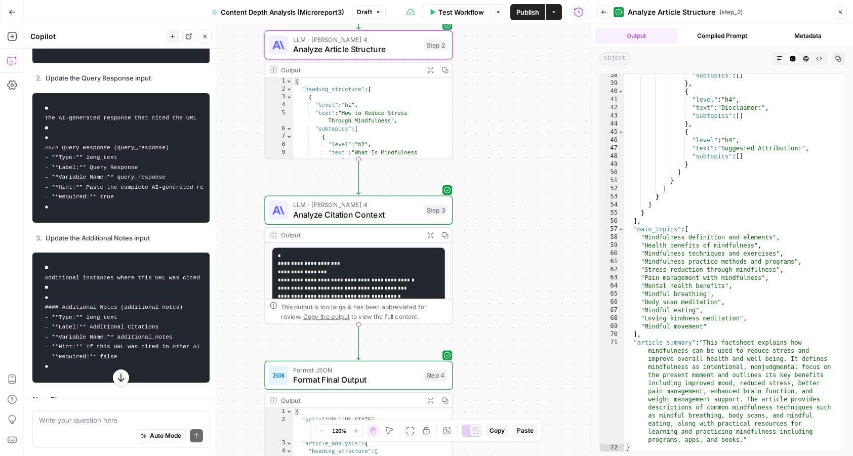
click at [430, 233] on icon "button" at bounding box center [430, 235] width 7 height 7
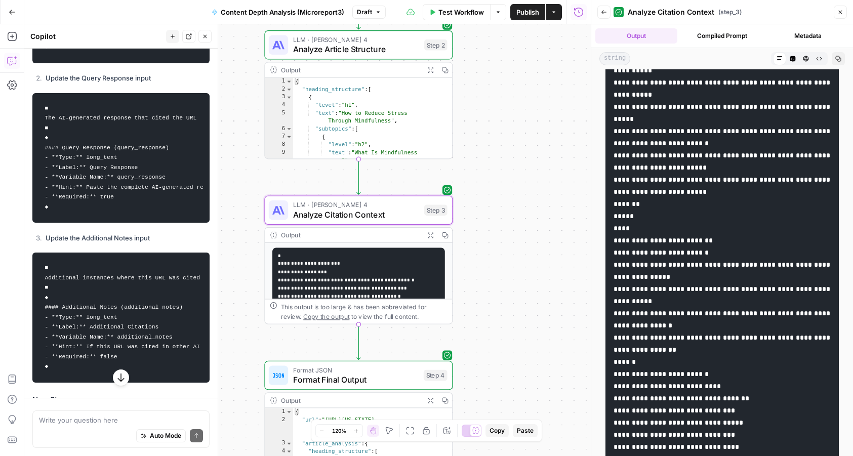
scroll to position [479, 0]
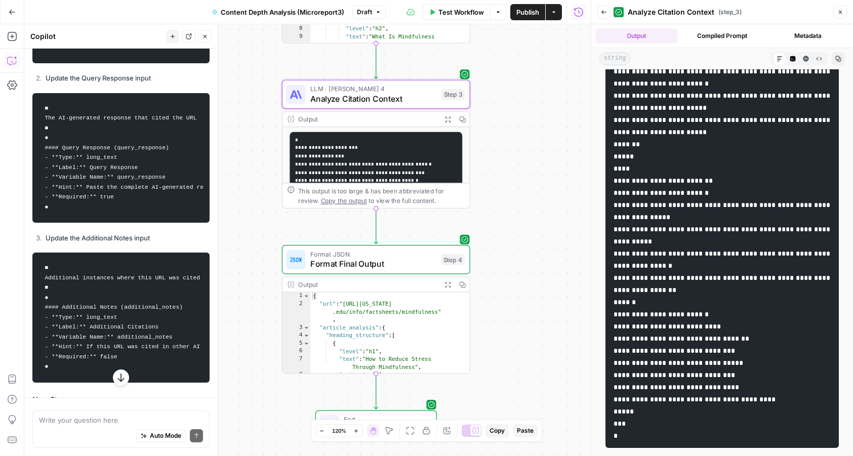
click at [446, 284] on icon "button" at bounding box center [447, 284] width 7 height 7
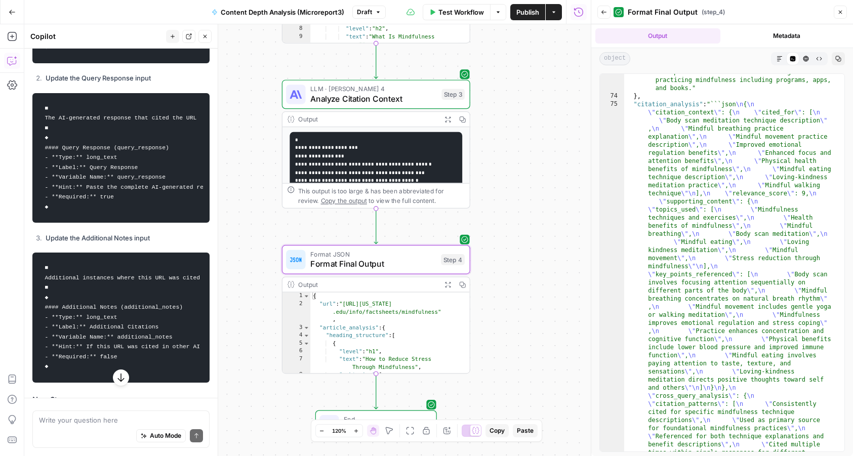
scroll to position [698, 0]
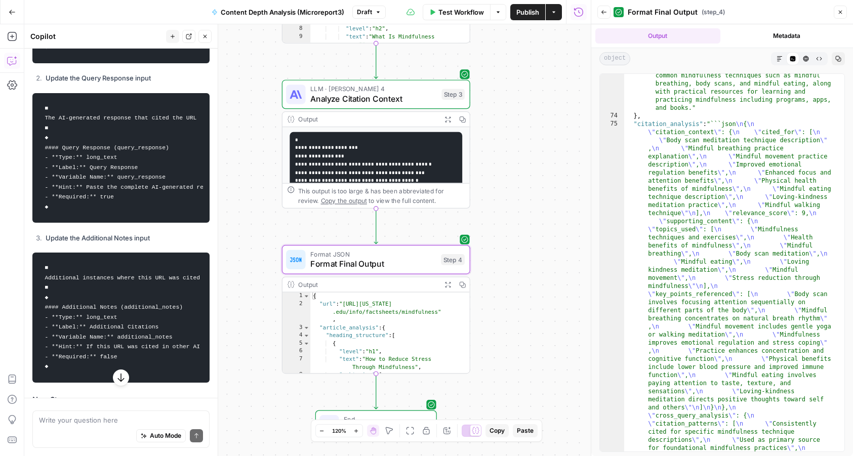
click at [778, 60] on icon "button" at bounding box center [779, 59] width 6 height 6
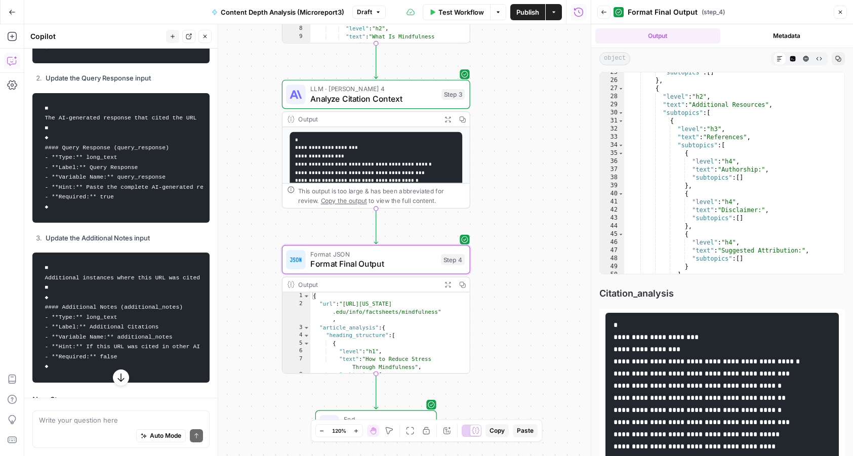
scroll to position [165, 0]
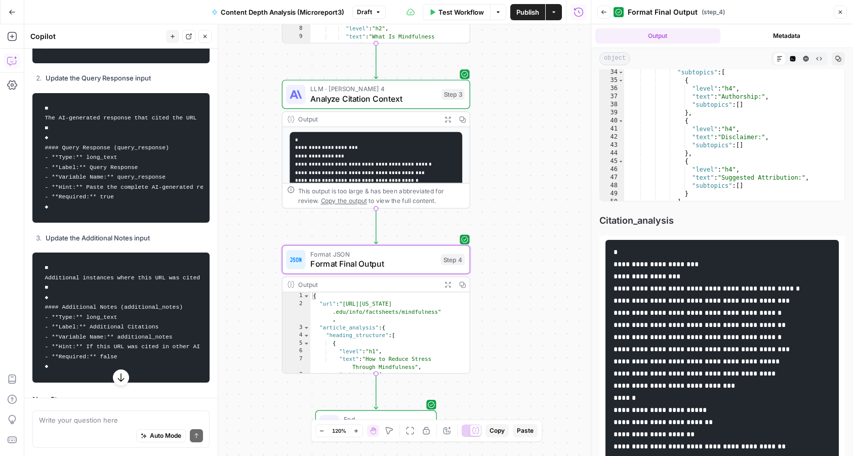
click at [366, 98] on span "Analyze Citation Context" at bounding box center [373, 99] width 126 height 12
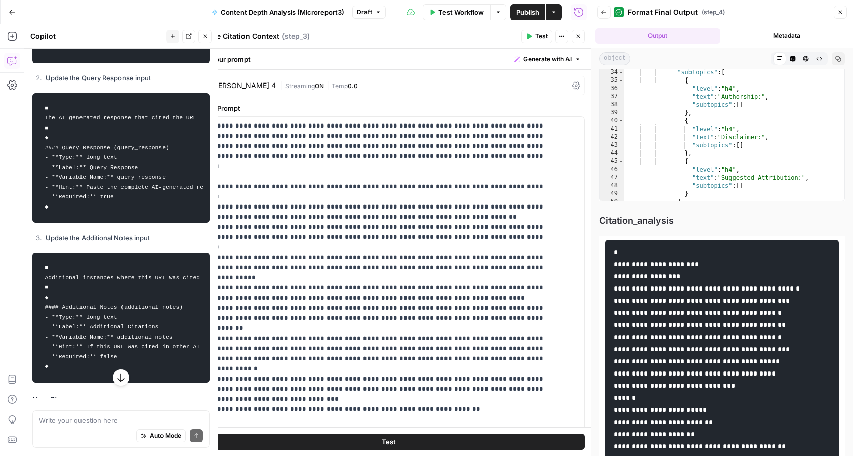
scroll to position [51, 0]
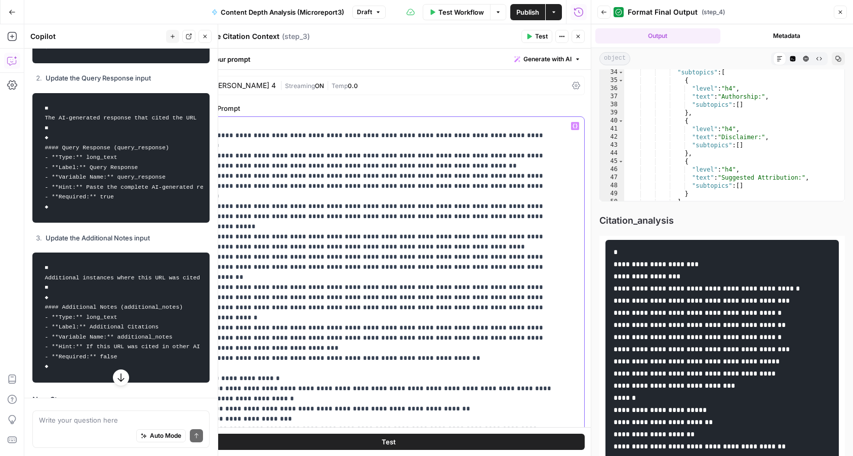
click at [251, 335] on p "**********" at bounding box center [379, 297] width 361 height 455
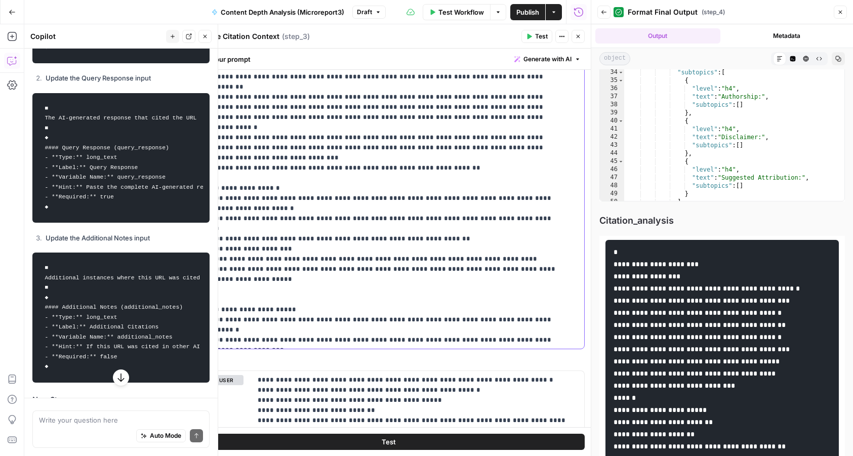
scroll to position [197, 0]
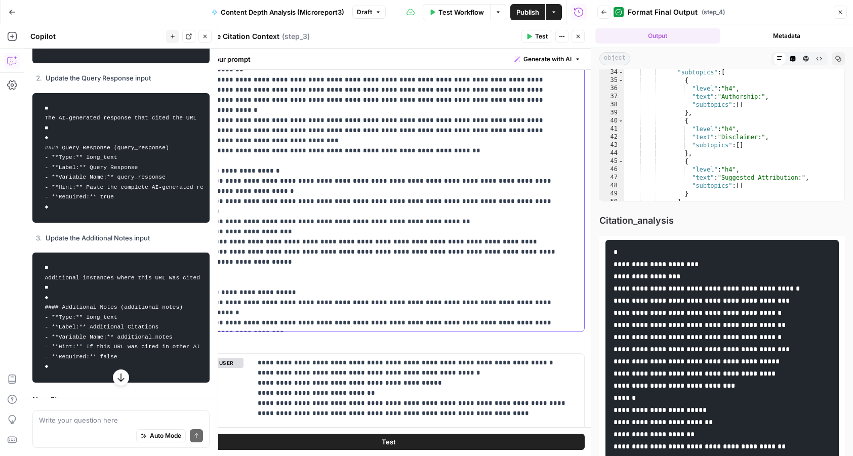
click at [298, 289] on p "**********" at bounding box center [379, 94] width 361 height 465
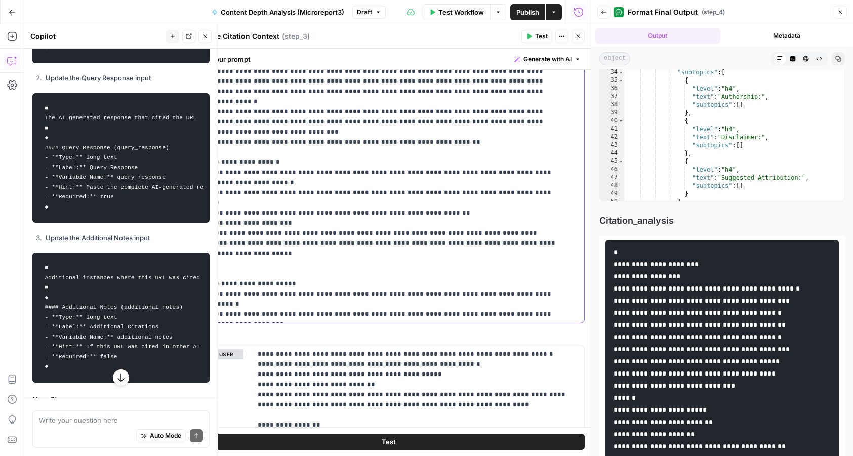
click at [496, 291] on p "**********" at bounding box center [379, 86] width 361 height 465
click at [497, 312] on p "**********" at bounding box center [379, 86] width 361 height 465
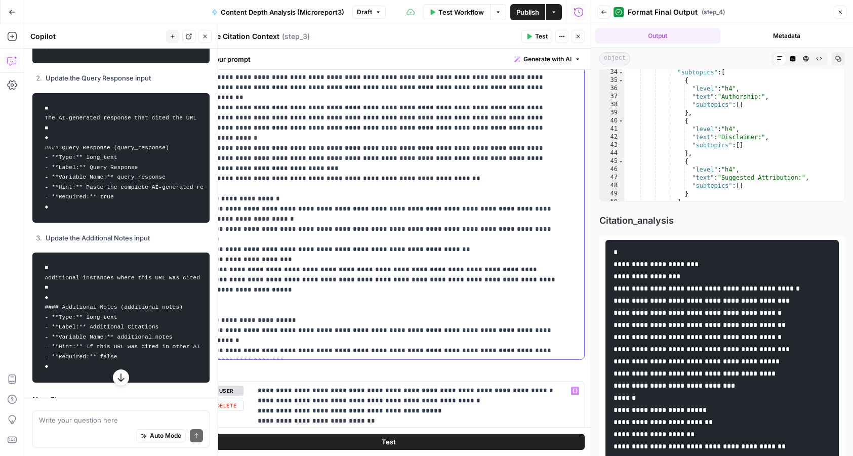
scroll to position [167, 0]
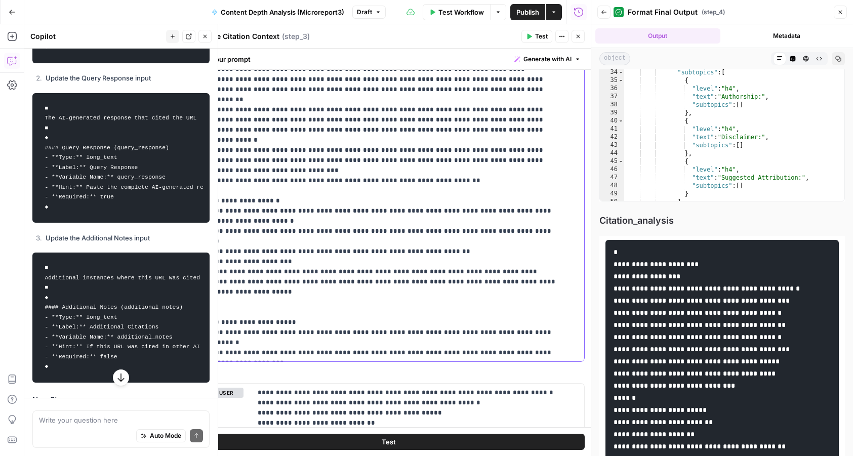
drag, startPoint x: 202, startPoint y: 167, endPoint x: 530, endPoint y: 169, distance: 327.9
click at [530, 169] on p "**********" at bounding box center [379, 124] width 361 height 465
copy p "**********"
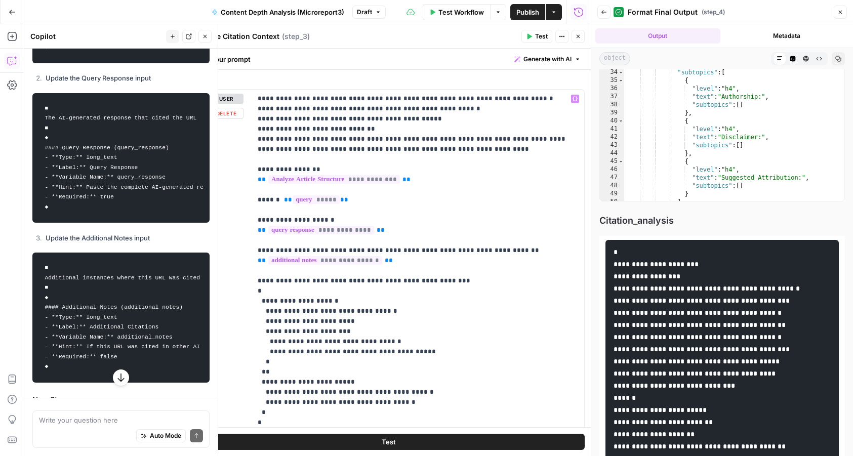
scroll to position [481, 0]
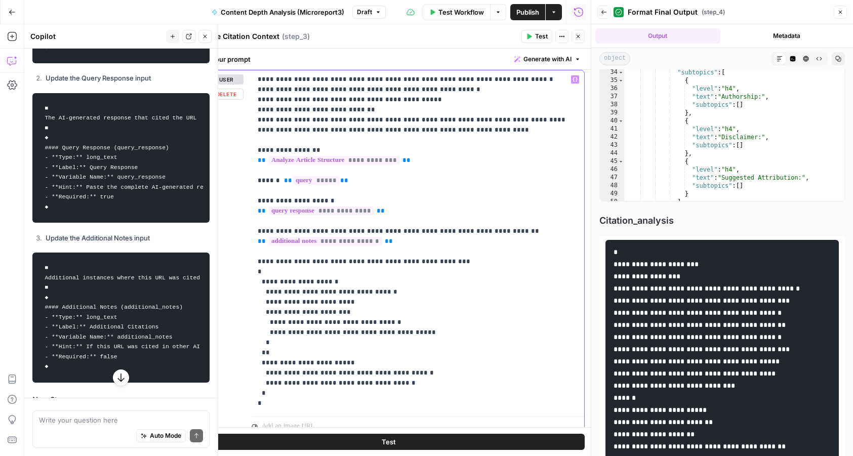
click at [428, 330] on p "**********" at bounding box center [413, 241] width 311 height 334
click at [364, 312] on p "**********" at bounding box center [413, 241] width 311 height 334
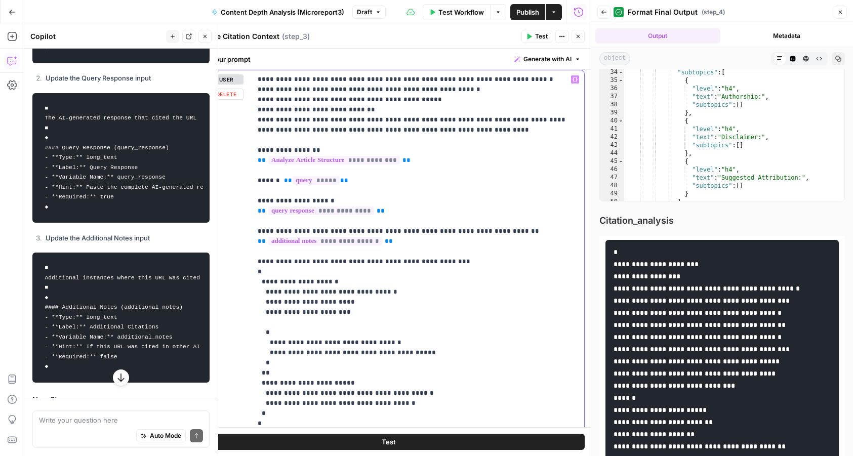
paste div
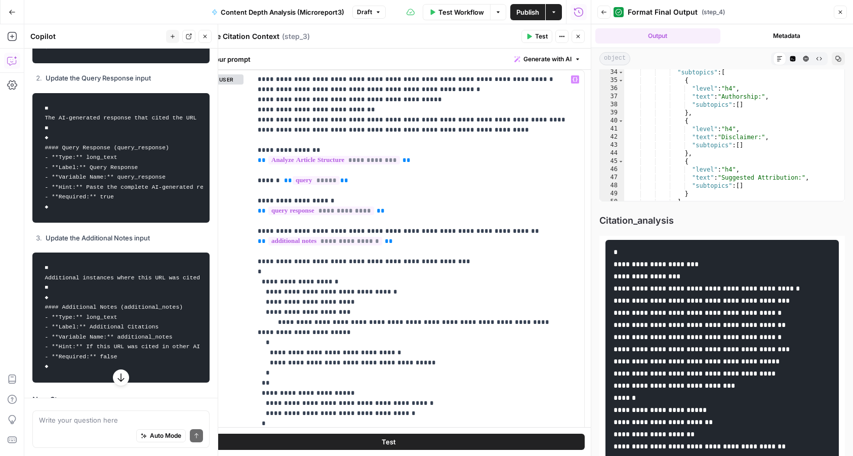
click at [527, 35] on icon "button" at bounding box center [529, 36] width 6 height 6
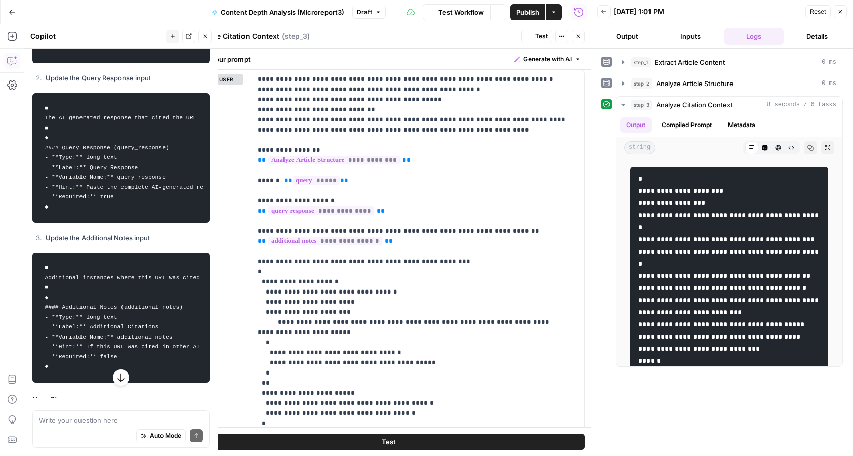
scroll to position [610, 0]
click at [824, 147] on icon "button" at bounding box center [827, 148] width 6 height 6
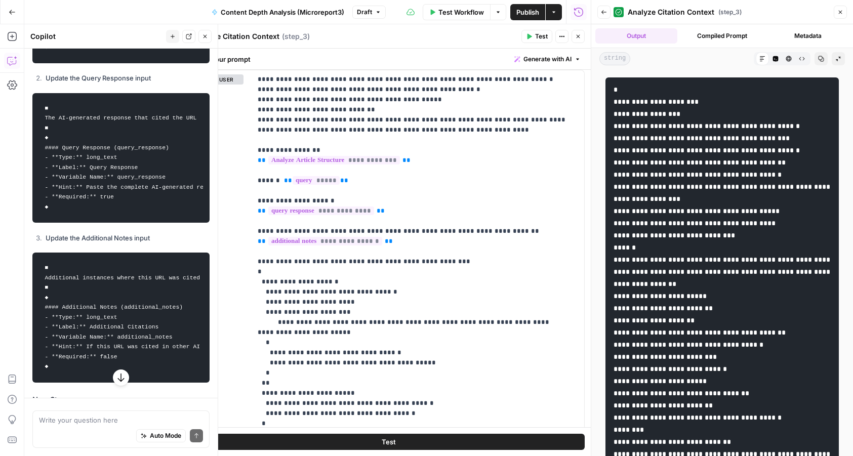
click at [757, 59] on div "Markdown" at bounding box center [761, 58] width 13 height 13
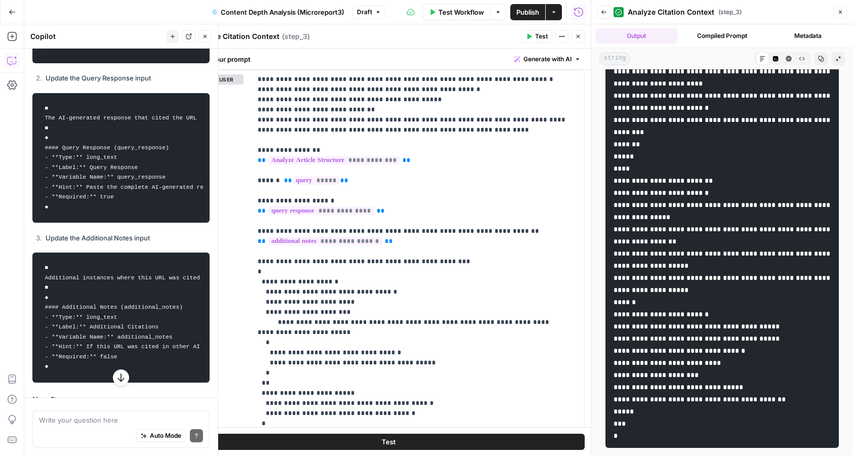
scroll to position [549, 0]
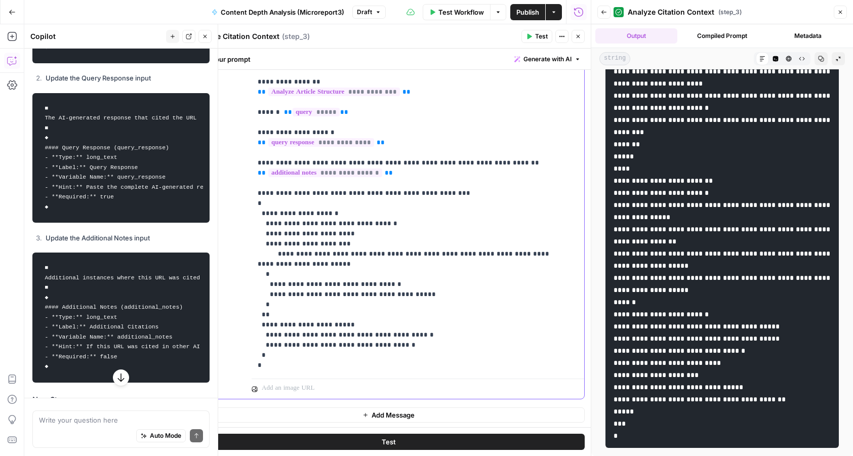
click at [419, 295] on p "**********" at bounding box center [413, 188] width 311 height 364
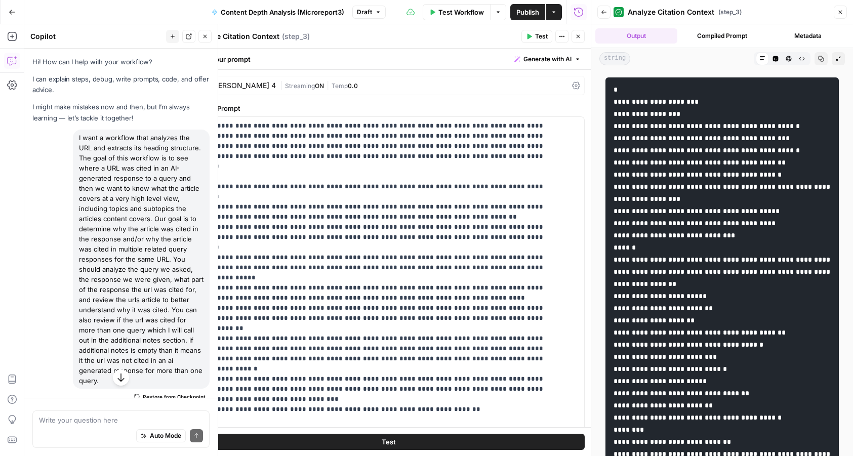
scroll to position [61, 0]
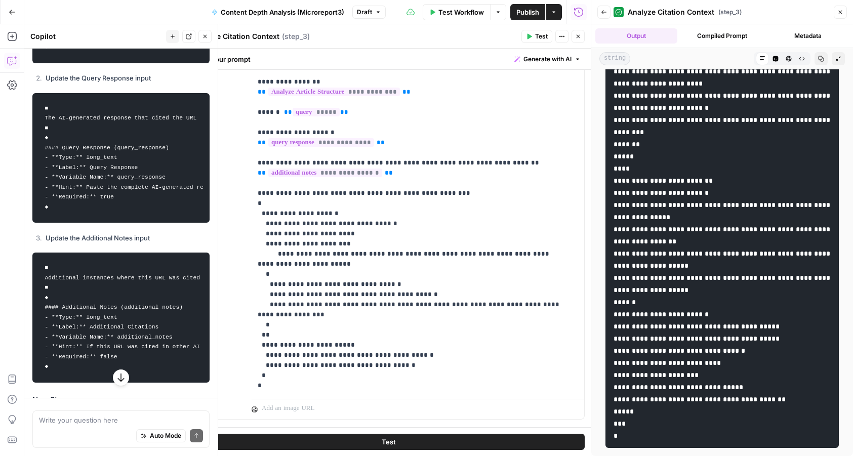
click at [429, 310] on p "**********" at bounding box center [413, 198] width 311 height 385
click at [533, 42] on button "Test" at bounding box center [536, 36] width 31 height 13
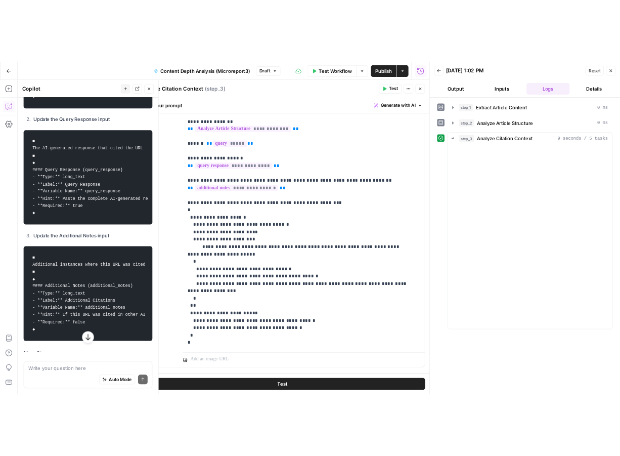
scroll to position [610, 0]
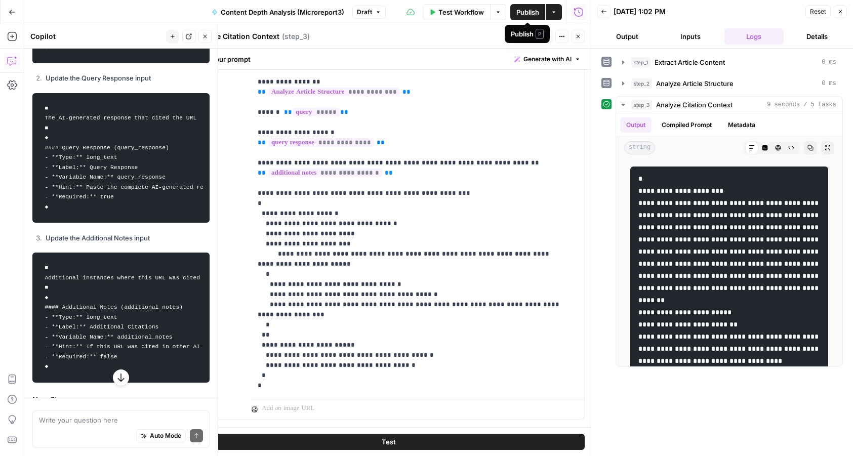
click at [523, 13] on span "Publish" at bounding box center [527, 12] width 23 height 10
click at [15, 12] on span "Go Back" at bounding box center [15, 12] width 1 height 1
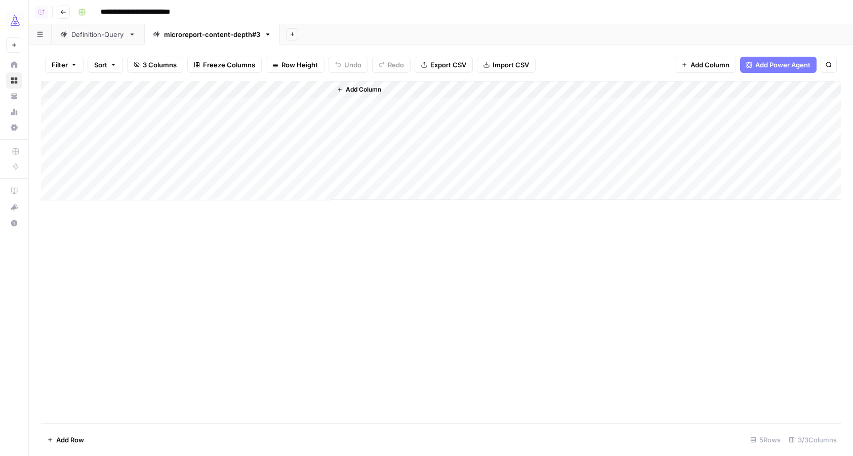
click at [354, 92] on span "Add Column" at bounding box center [363, 89] width 35 height 9
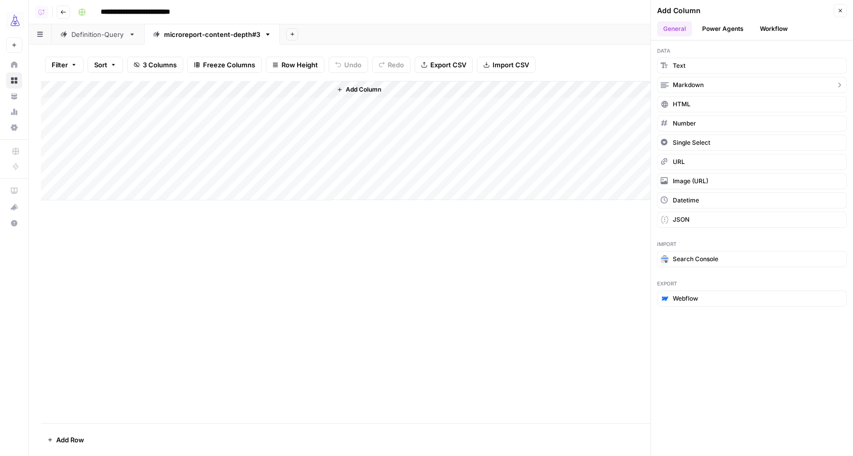
click at [699, 84] on span "Markdown" at bounding box center [687, 84] width 31 height 9
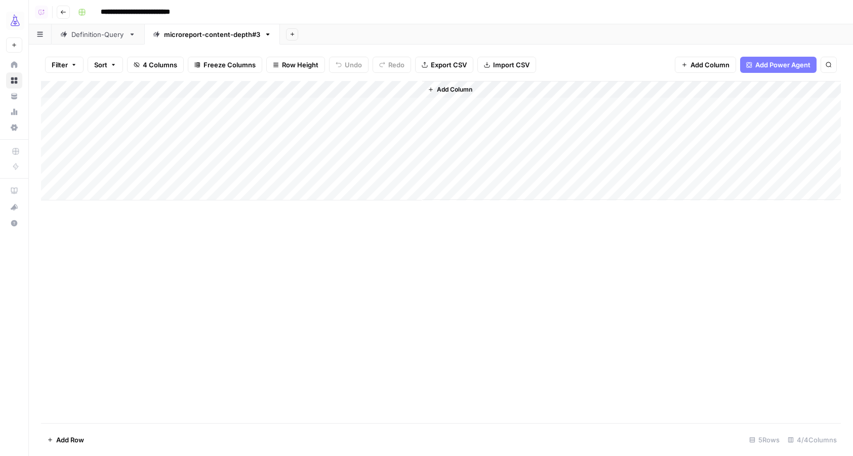
click at [376, 92] on div "Add Column" at bounding box center [440, 140] width 799 height 119
click at [363, 112] on input "New Column" at bounding box center [390, 114] width 103 height 10
type input "additional notes"
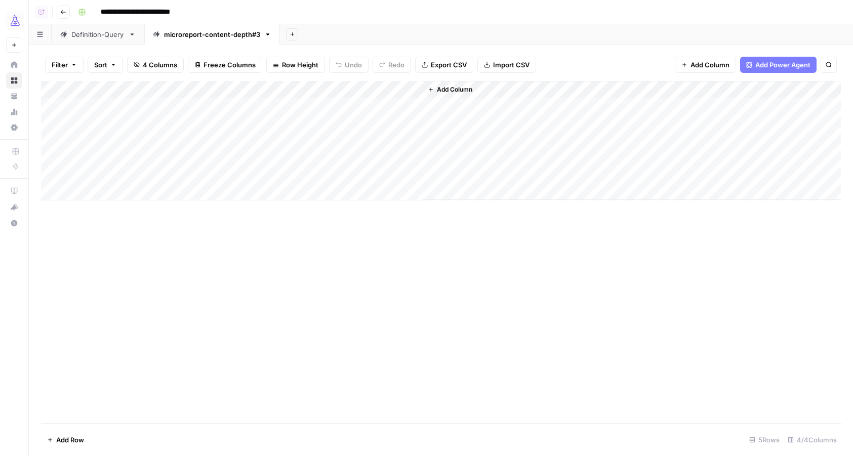
click at [468, 286] on div "Add Column" at bounding box center [440, 252] width 799 height 342
drag, startPoint x: 288, startPoint y: 91, endPoint x: 412, endPoint y: 91, distance: 124.0
click at [412, 91] on div "Add Column" at bounding box center [440, 140] width 799 height 119
click at [401, 89] on div "Add Column" at bounding box center [440, 140] width 799 height 119
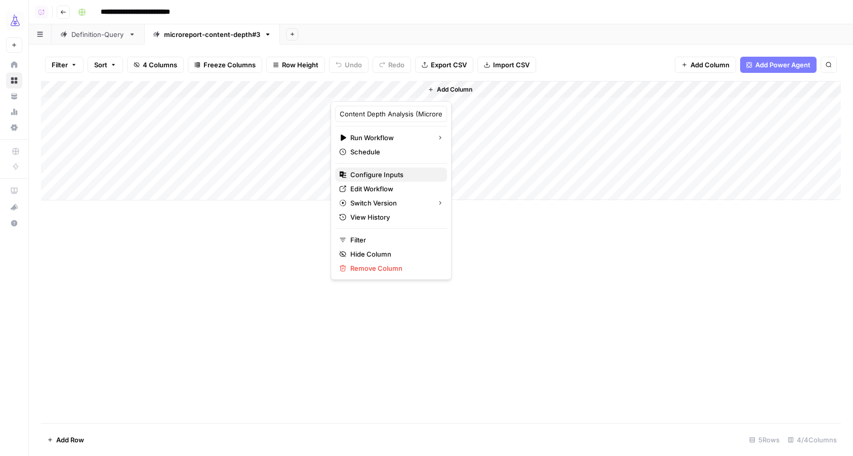
click at [411, 173] on div "Configure Inputs" at bounding box center [391, 174] width 104 height 10
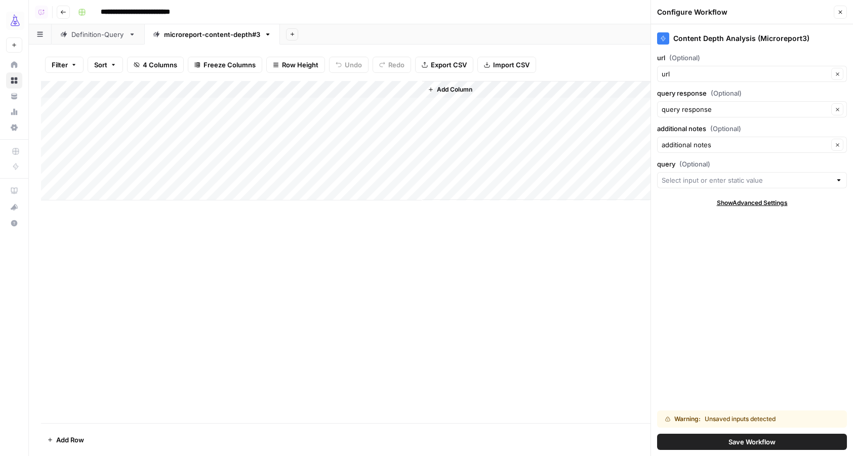
click at [395, 232] on div "Add Column" at bounding box center [440, 252] width 799 height 342
click at [450, 86] on span "Add Column" at bounding box center [454, 89] width 35 height 9
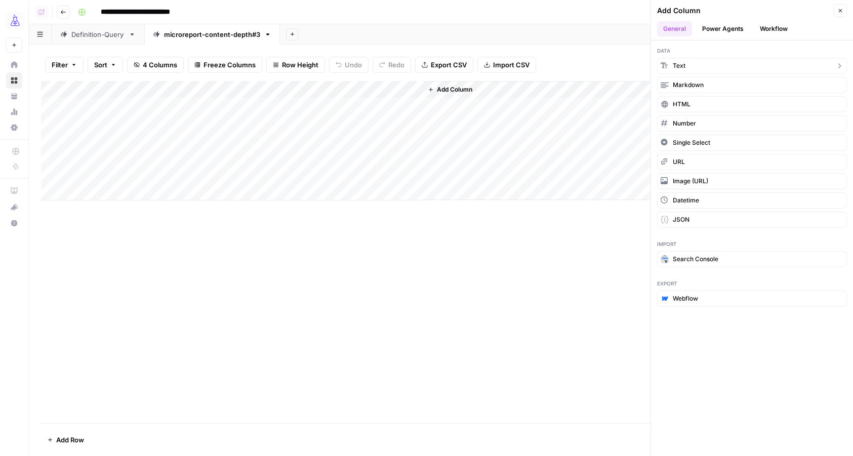
click at [684, 65] on span "Text" at bounding box center [678, 65] width 13 height 9
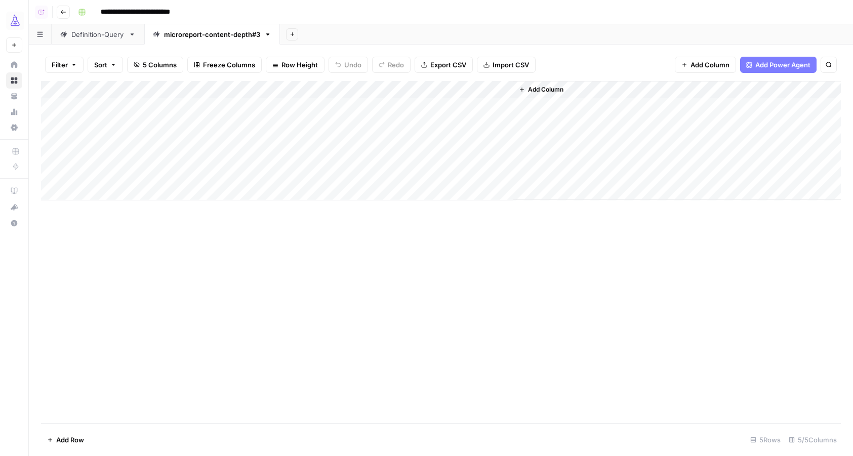
click at [476, 89] on div "Add Column" at bounding box center [440, 140] width 799 height 119
click at [449, 110] on input "New Column" at bounding box center [482, 114] width 103 height 10
type input "query"
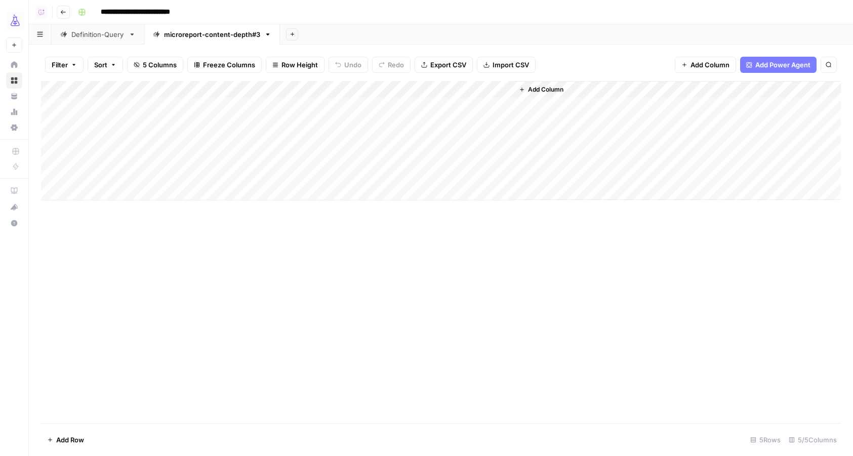
drag, startPoint x: 458, startPoint y: 86, endPoint x: 371, endPoint y: 87, distance: 86.5
click at [371, 87] on div "Add Column" at bounding box center [440, 140] width 799 height 119
drag, startPoint x: 371, startPoint y: 87, endPoint x: 216, endPoint y: 87, distance: 155.8
click at [216, 87] on div "Add Column" at bounding box center [440, 140] width 799 height 119
click at [488, 88] on div "Add Column" at bounding box center [440, 140] width 799 height 119
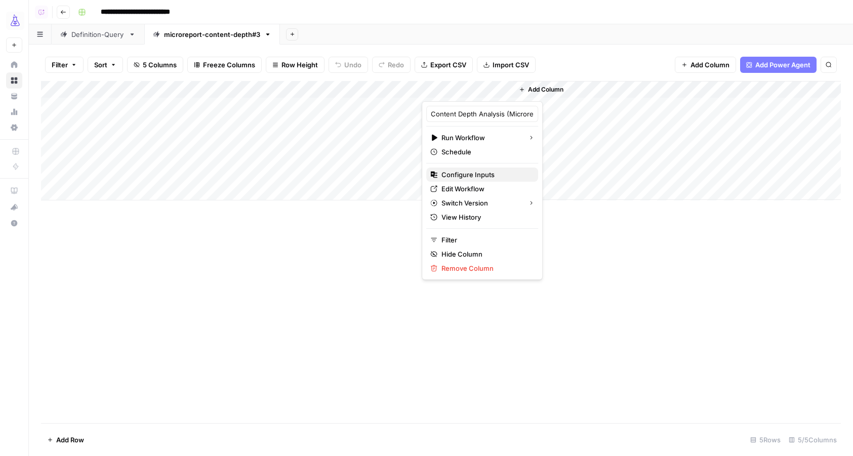
click at [481, 174] on span "Configure Inputs" at bounding box center [485, 174] width 89 height 10
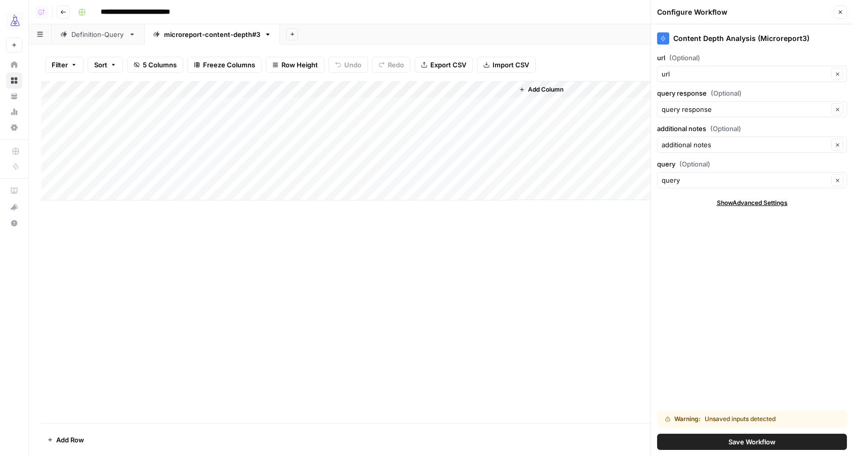
click at [704, 446] on button "Save Workflow" at bounding box center [752, 442] width 190 height 16
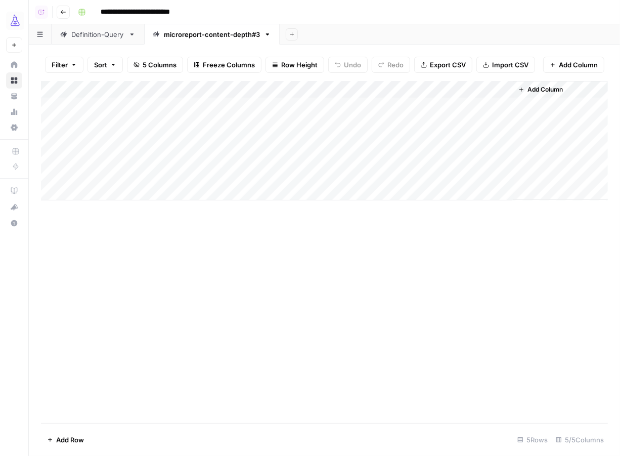
click at [74, 118] on div "Add Column" at bounding box center [324, 140] width 567 height 119
click at [175, 117] on div "Add Column" at bounding box center [324, 140] width 567 height 119
click at [267, 112] on div "Add Column" at bounding box center [324, 140] width 567 height 119
click at [302, 118] on div "Add Column" at bounding box center [324, 140] width 567 height 119
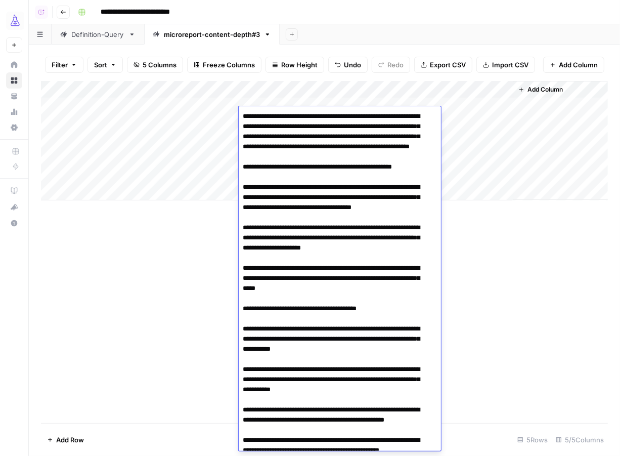
scroll to position [117, 0]
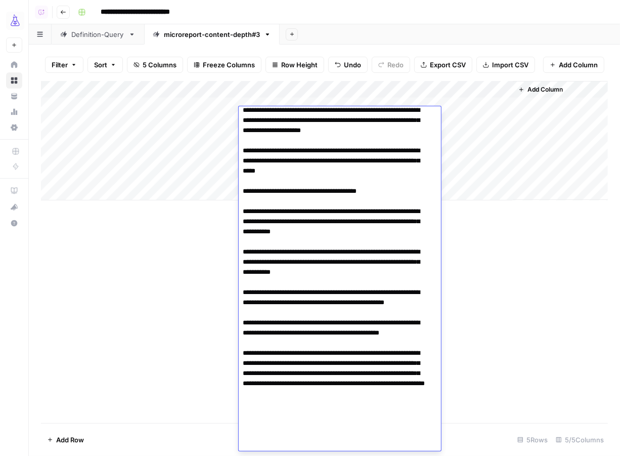
click at [302, 118] on textarea at bounding box center [335, 221] width 193 height 459
click at [195, 303] on div "Add Column" at bounding box center [324, 252] width 567 height 342
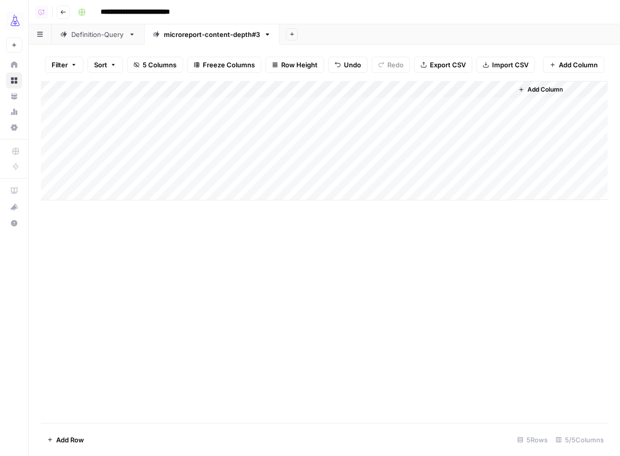
click at [363, 114] on div "Add Column" at bounding box center [324, 140] width 567 height 119
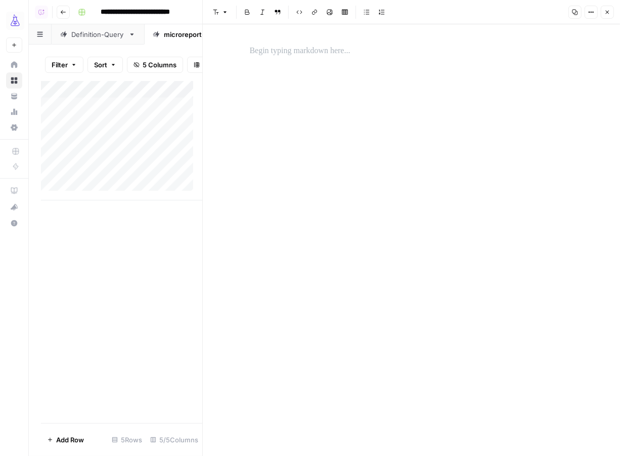
click at [275, 53] on p at bounding box center [412, 51] width 324 height 13
click at [278, 65] on div "**********" at bounding box center [412, 82] width 336 height 85
click at [356, 56] on p "**********" at bounding box center [412, 51] width 324 height 13
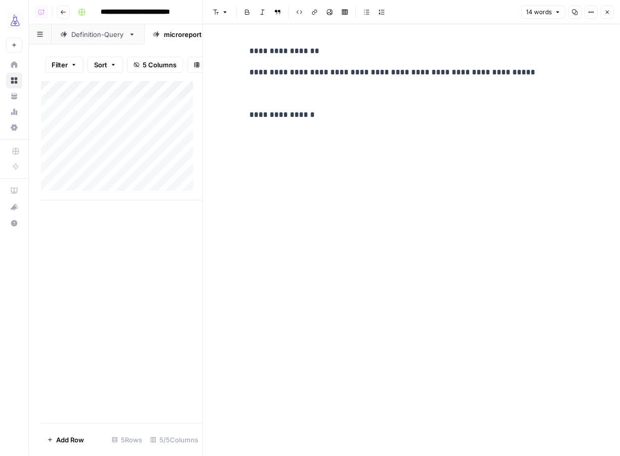
click at [305, 135] on p at bounding box center [412, 136] width 324 height 13
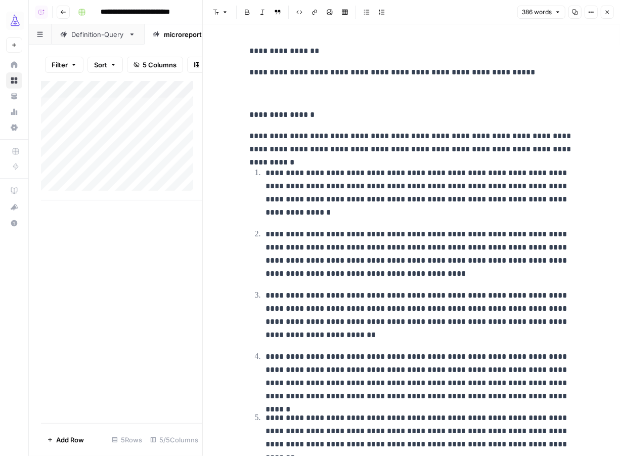
click at [612, 12] on button "Close" at bounding box center [607, 12] width 13 height 13
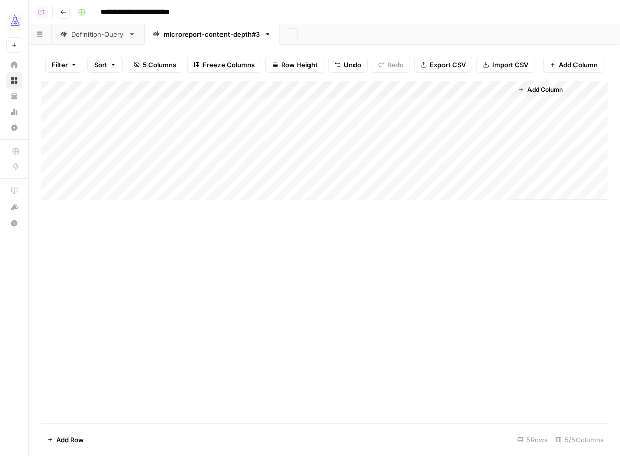
click at [457, 117] on div "Add Column" at bounding box center [324, 140] width 567 height 119
click at [113, 133] on div "Add Column" at bounding box center [324, 140] width 567 height 119
click at [178, 131] on div "Add Column" at bounding box center [324, 140] width 567 height 119
click at [256, 128] on div "Add Column" at bounding box center [324, 140] width 567 height 119
click at [125, 148] on div "Add Column" at bounding box center [324, 140] width 567 height 119
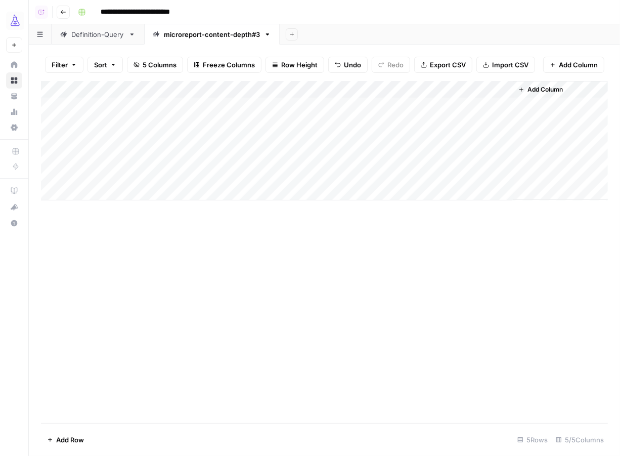
click at [205, 148] on div "Add Column" at bounding box center [324, 140] width 567 height 119
click at [283, 149] on div "Add Column" at bounding box center [324, 140] width 567 height 119
click at [435, 130] on div "Add Column" at bounding box center [324, 140] width 567 height 119
click at [481, 153] on div "Add Column" at bounding box center [324, 140] width 567 height 119
click at [109, 161] on div "Add Column" at bounding box center [324, 140] width 567 height 119
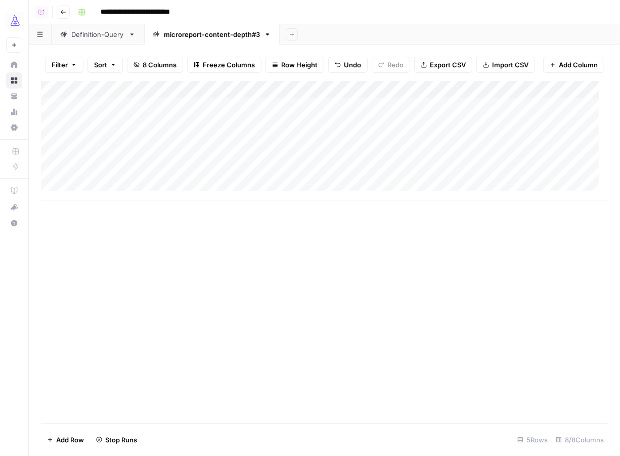
click at [184, 166] on div "Add Column" at bounding box center [324, 140] width 567 height 119
click at [267, 160] on div "Add Column" at bounding box center [324, 140] width 567 height 119
click at [125, 184] on div "Add Column" at bounding box center [324, 140] width 567 height 119
click at [64, 438] on span "Add Row" at bounding box center [70, 440] width 28 height 10
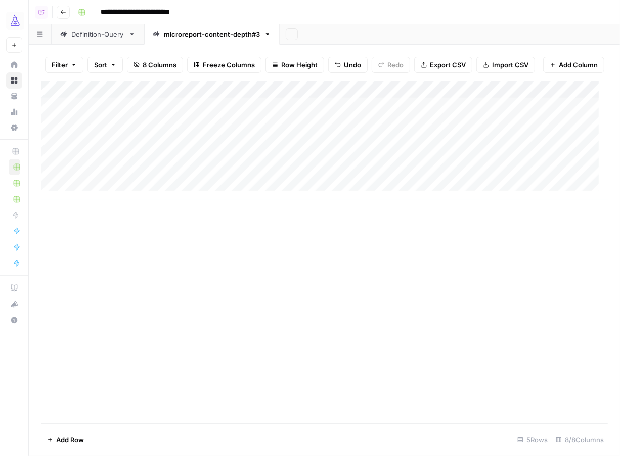
click at [64, 438] on span "Add Row" at bounding box center [70, 440] width 28 height 10
click at [185, 174] on div "Add Column" at bounding box center [324, 166] width 567 height 171
click at [263, 172] on div "Add Column" at bounding box center [324, 166] width 567 height 171
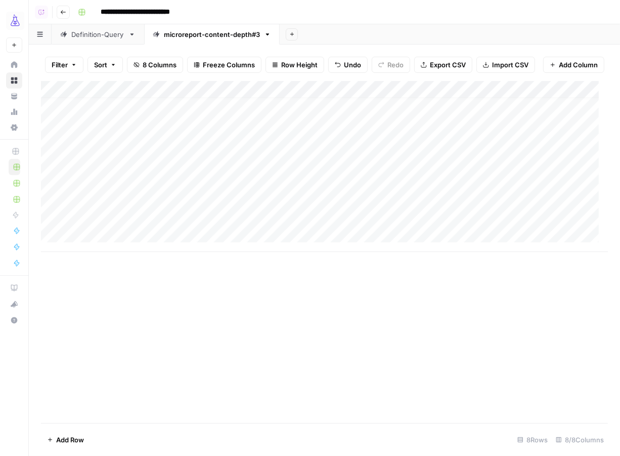
drag, startPoint x: 188, startPoint y: 95, endPoint x: 121, endPoint y: 95, distance: 66.3
click at [121, 95] on div "Add Column" at bounding box center [324, 166] width 567 height 171
drag, startPoint x: 284, startPoint y: 96, endPoint x: 207, endPoint y: 96, distance: 76.4
click at [207, 96] on div "Add Column" at bounding box center [324, 166] width 567 height 171
click at [115, 193] on div "Add Column" at bounding box center [324, 166] width 567 height 171
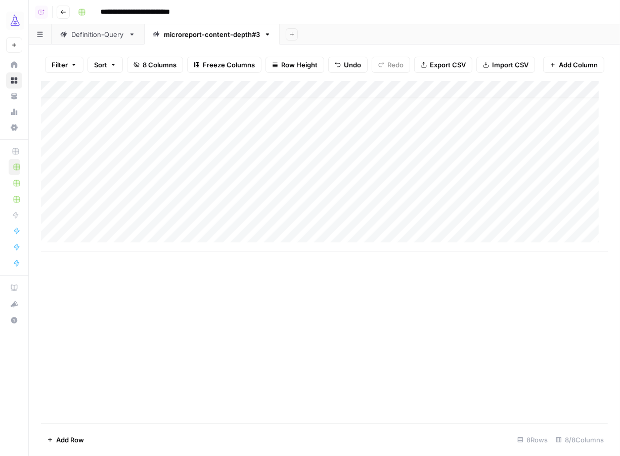
click at [94, 208] on div "Add Column" at bounding box center [324, 166] width 567 height 171
click at [476, 160] on div "Add Column" at bounding box center [324, 166] width 567 height 171
click at [471, 177] on div "Add Column" at bounding box center [324, 166] width 567 height 171
click at [455, 193] on div "Add Column" at bounding box center [324, 166] width 567 height 171
click at [480, 207] on div "Add Column" at bounding box center [324, 166] width 567 height 171
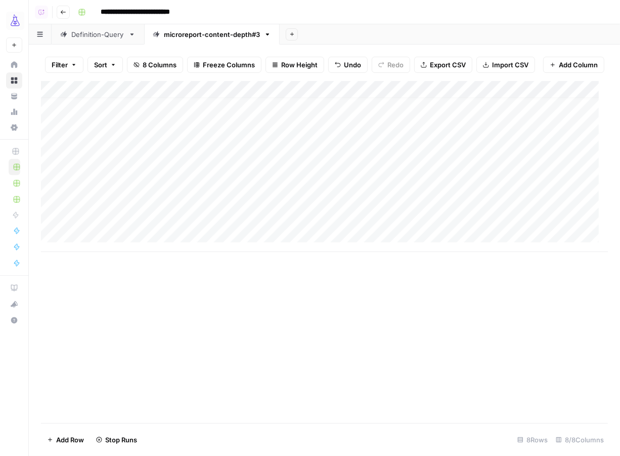
click at [105, 224] on div "Add Column" at bounding box center [324, 166] width 567 height 171
click at [64, 443] on span "Add Row" at bounding box center [70, 440] width 28 height 10
click at [93, 243] on div "Add Column" at bounding box center [324, 183] width 567 height 205
click at [367, 247] on div "Add Column" at bounding box center [324, 183] width 567 height 205
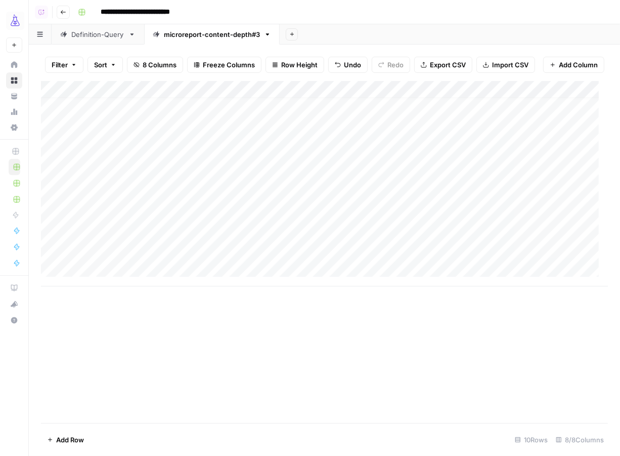
click at [366, 247] on div "Add Column" at bounding box center [324, 183] width 567 height 205
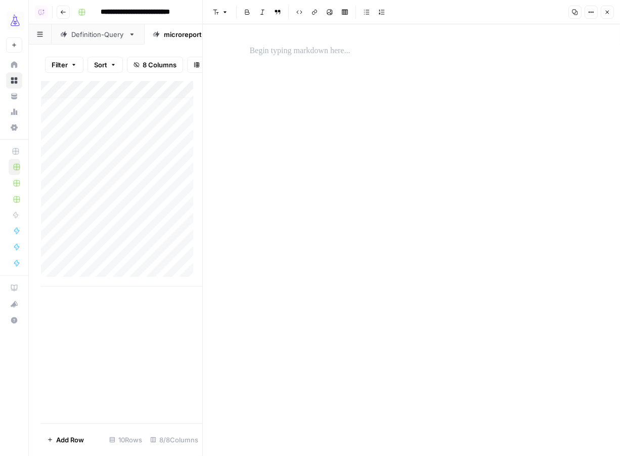
click at [336, 57] on p at bounding box center [412, 51] width 324 height 13
paste div
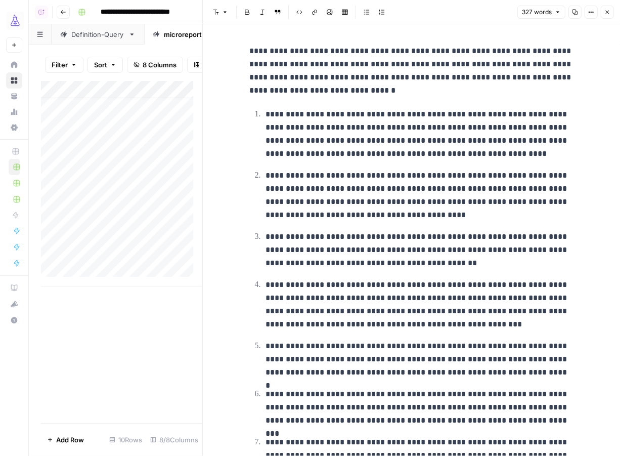
click at [244, 51] on div "**********" at bounding box center [412, 284] width 336 height 488
click at [460, 51] on p "**********" at bounding box center [412, 71] width 324 height 53
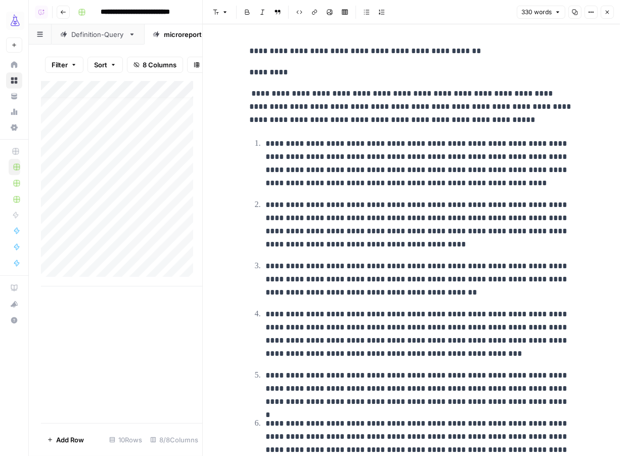
scroll to position [133, 0]
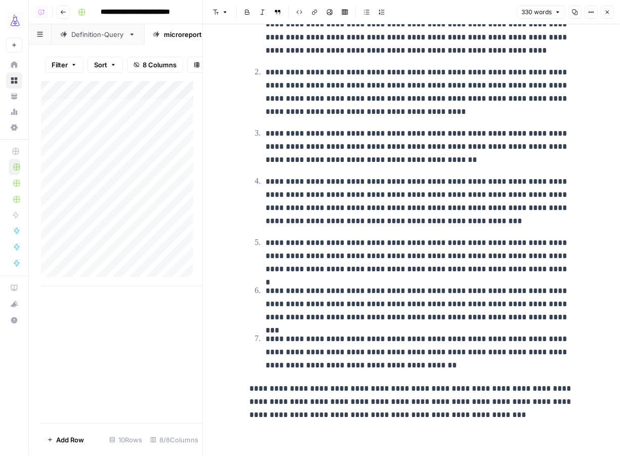
click at [503, 433] on div "**********" at bounding box center [412, 175] width 336 height 566
click at [490, 415] on p "**********" at bounding box center [412, 401] width 324 height 39
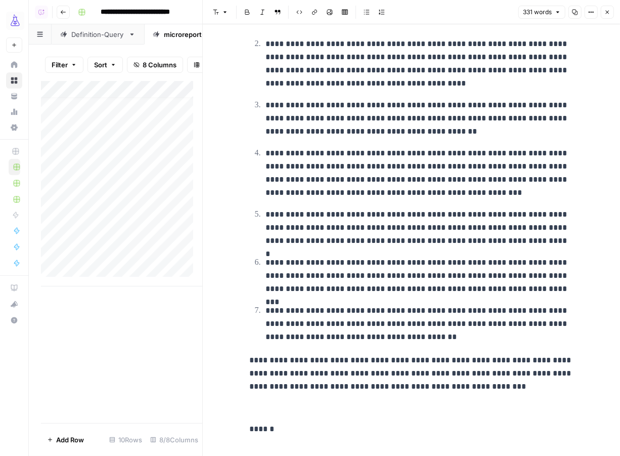
scroll to position [182, 0]
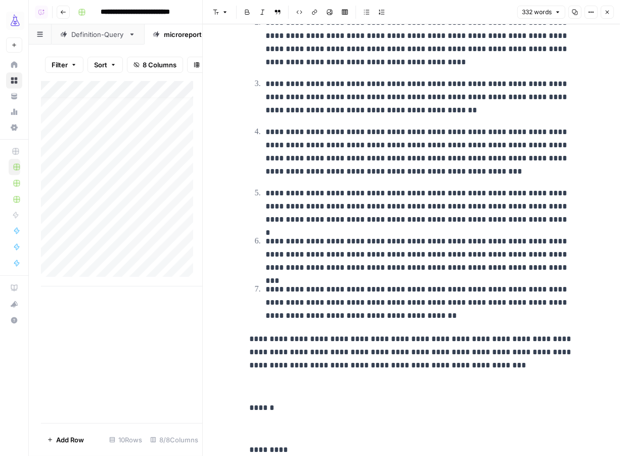
click at [307, 416] on div "**********" at bounding box center [412, 159] width 336 height 602
click at [309, 404] on p "******" at bounding box center [412, 407] width 324 height 13
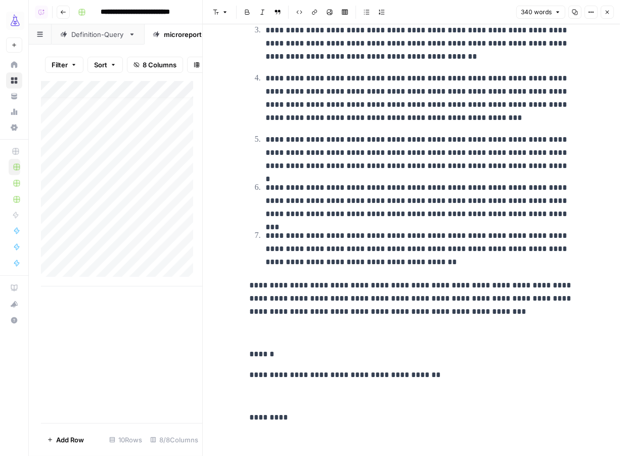
scroll to position [239, 0]
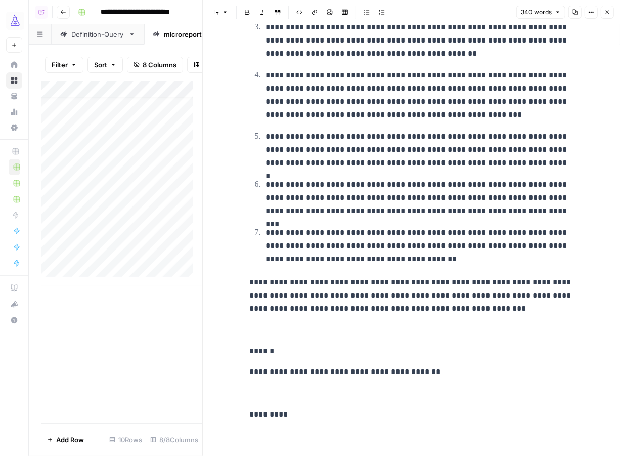
click at [315, 412] on p "*********" at bounding box center [412, 414] width 324 height 13
click at [296, 427] on div "**********" at bounding box center [412, 121] width 336 height 672
click at [256, 420] on div "**********" at bounding box center [412, 113] width 336 height 623
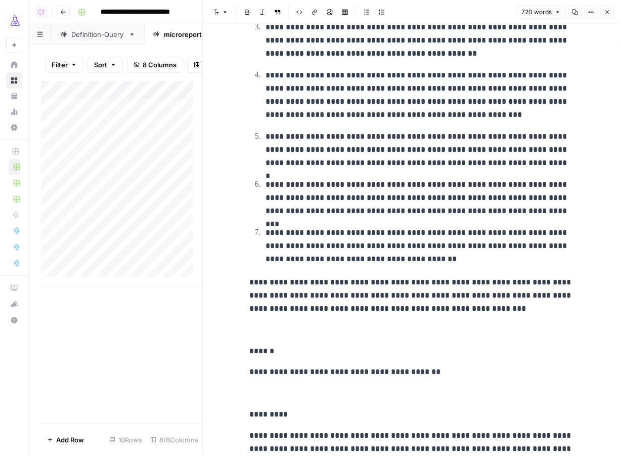
click at [280, 387] on p at bounding box center [412, 393] width 324 height 13
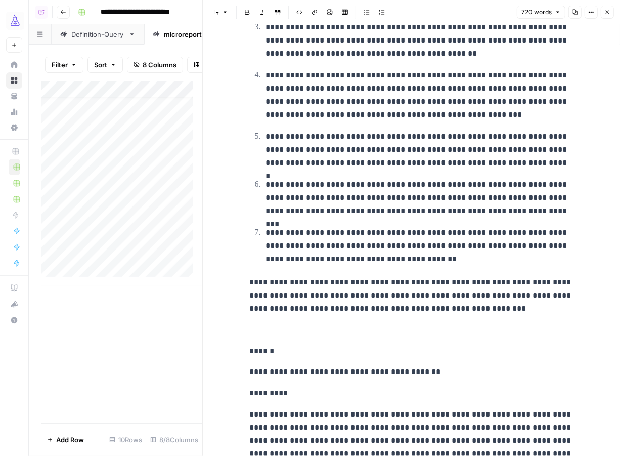
click at [609, 15] on button "Close" at bounding box center [607, 12] width 13 height 13
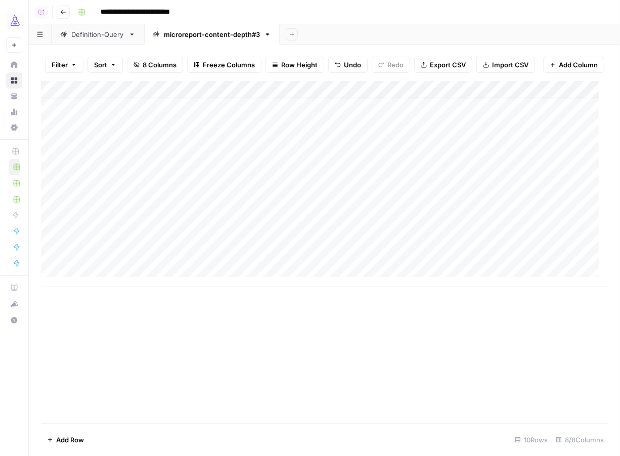
click at [451, 226] on div "Add Column" at bounding box center [324, 183] width 567 height 205
click at [443, 249] on div "Add Column" at bounding box center [324, 183] width 567 height 205
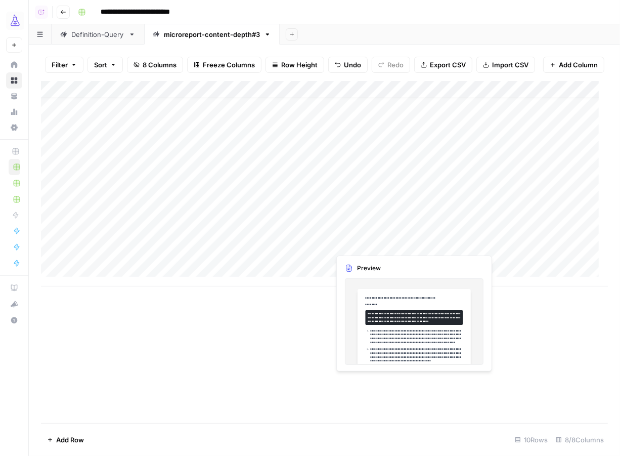
click at [346, 245] on div "Add Column" at bounding box center [324, 183] width 567 height 205
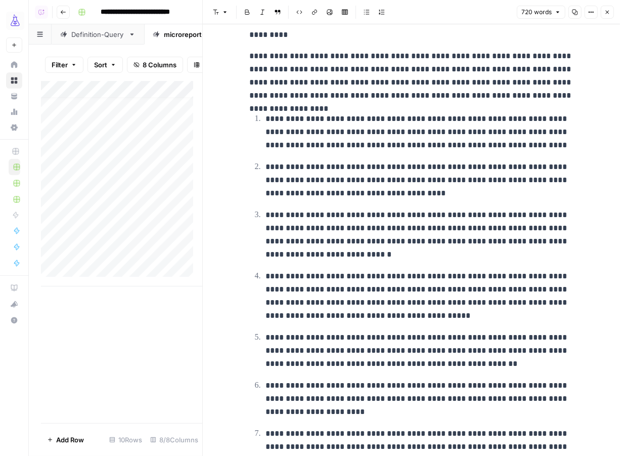
scroll to position [582, 0]
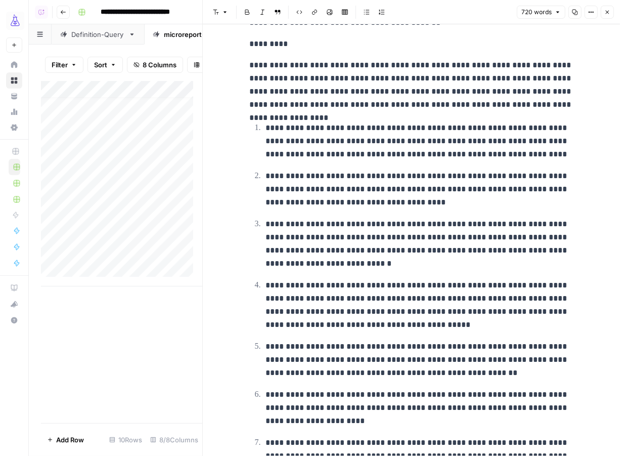
click at [84, 259] on div "Add Column" at bounding box center [121, 183] width 161 height 205
click at [63, 439] on span "Add Row" at bounding box center [70, 440] width 28 height 10
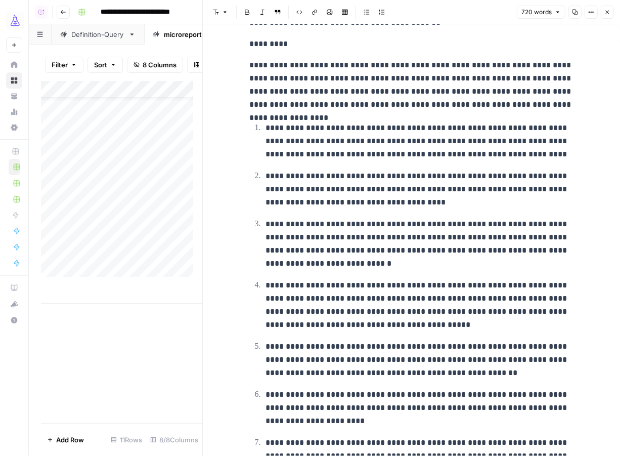
scroll to position [9, 0]
click at [96, 277] on div "Add Column" at bounding box center [121, 201] width 161 height 240
click at [106, 368] on div "Add Column" at bounding box center [121, 252] width 161 height 342
click at [614, 13] on button "Close" at bounding box center [607, 12] width 13 height 13
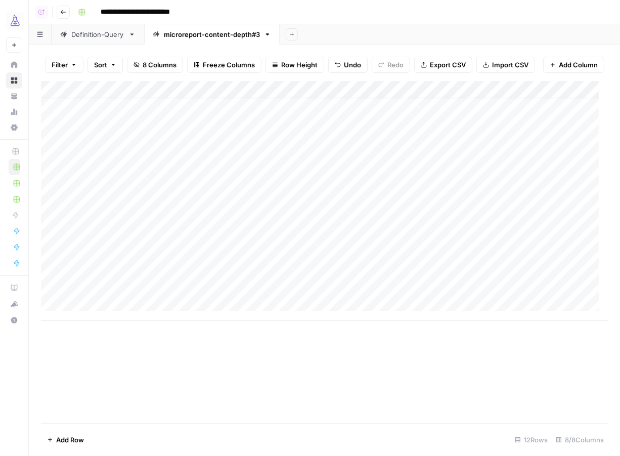
click at [103, 280] on div "Add Column" at bounding box center [324, 201] width 567 height 240
click at [120, 302] on div "Add Column" at bounding box center [324, 201] width 567 height 240
click at [115, 274] on div "Add Column" at bounding box center [324, 201] width 567 height 240
click at [350, 275] on div "Add Column" at bounding box center [324, 201] width 567 height 240
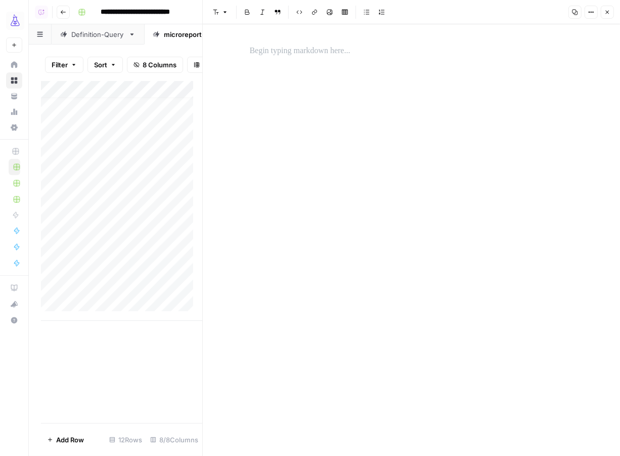
click at [277, 52] on p at bounding box center [412, 51] width 324 height 13
paste div
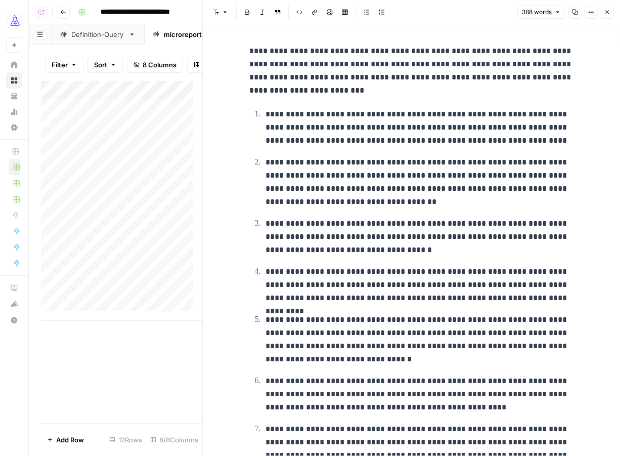
click at [454, 52] on p "**********" at bounding box center [412, 71] width 324 height 53
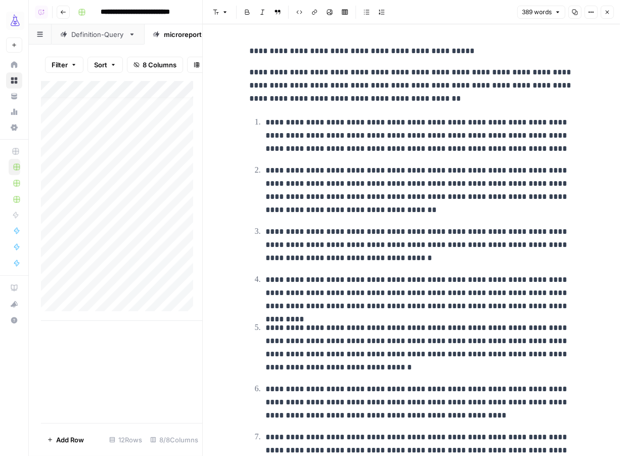
click at [250, 53] on p "**********" at bounding box center [412, 51] width 324 height 13
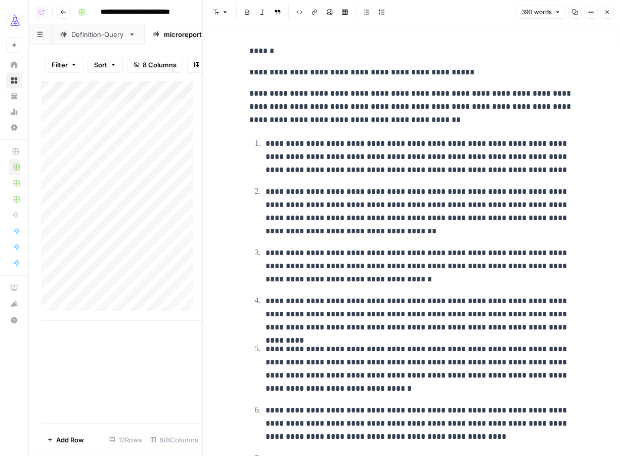
click at [262, 83] on div "**********" at bounding box center [412, 364] width 336 height 648
click at [244, 78] on div "**********" at bounding box center [412, 364] width 336 height 648
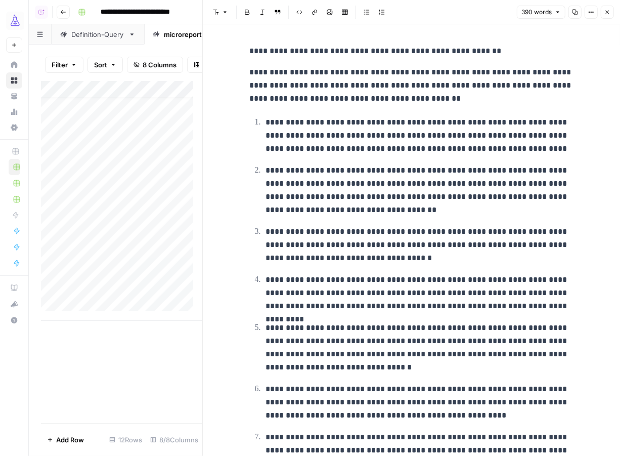
click at [508, 48] on p "**********" at bounding box center [412, 51] width 324 height 13
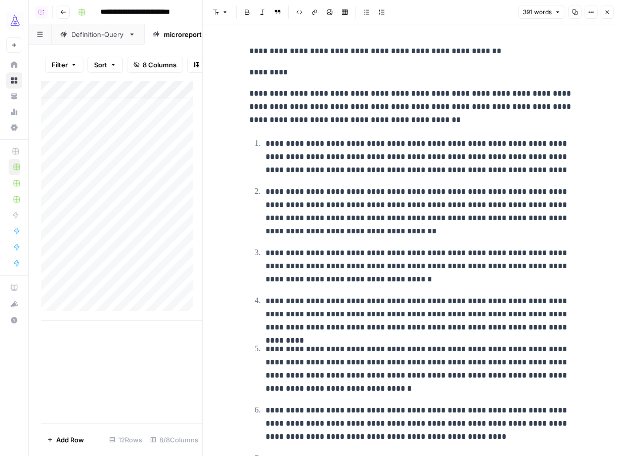
scroll to position [263, 0]
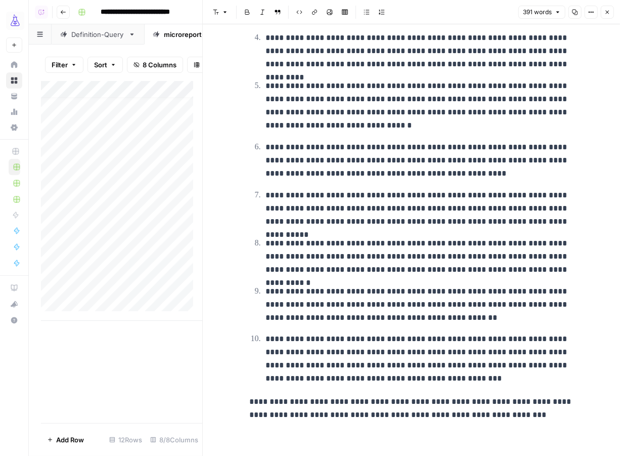
click at [450, 432] on div "**********" at bounding box center [412, 109] width 336 height 697
click at [534, 408] on p "**********" at bounding box center [412, 408] width 324 height 26
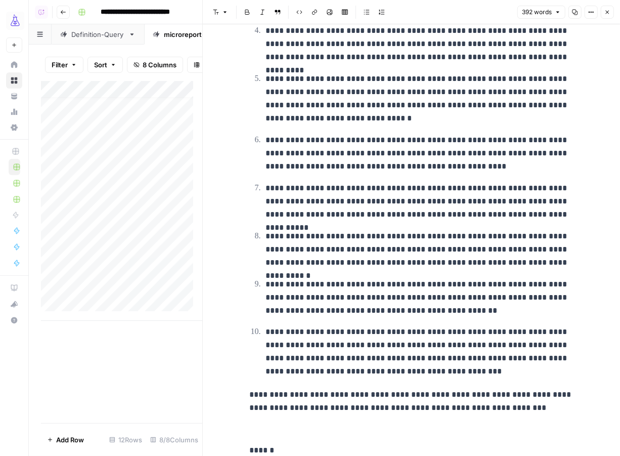
scroll to position [291, 0]
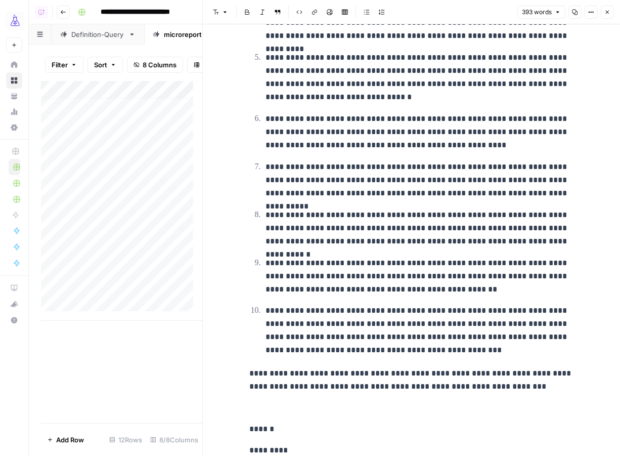
click at [329, 430] on p "******" at bounding box center [412, 428] width 324 height 13
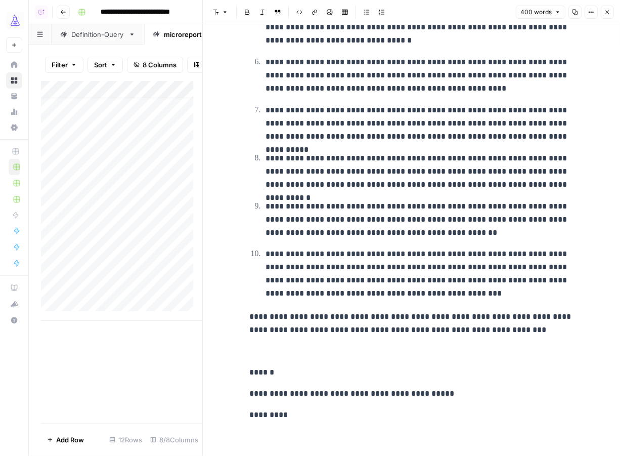
click at [338, 425] on div "**********" at bounding box center [412, 67] width 336 height 782
click at [319, 415] on p "*********" at bounding box center [412, 414] width 324 height 13
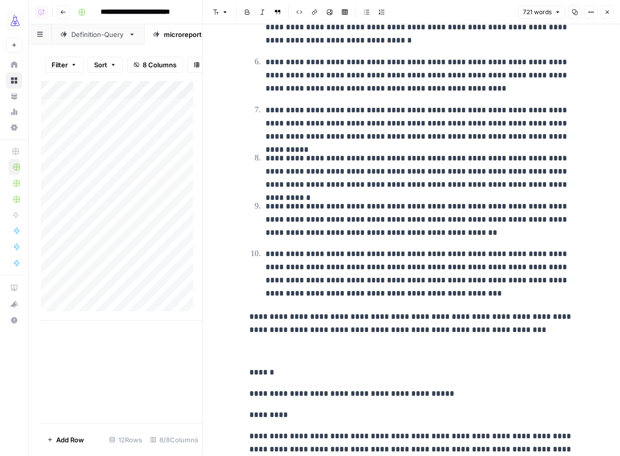
click at [108, 406] on div "Add Column" at bounding box center [121, 252] width 161 height 342
click at [609, 14] on icon "button" at bounding box center [608, 12] width 6 height 6
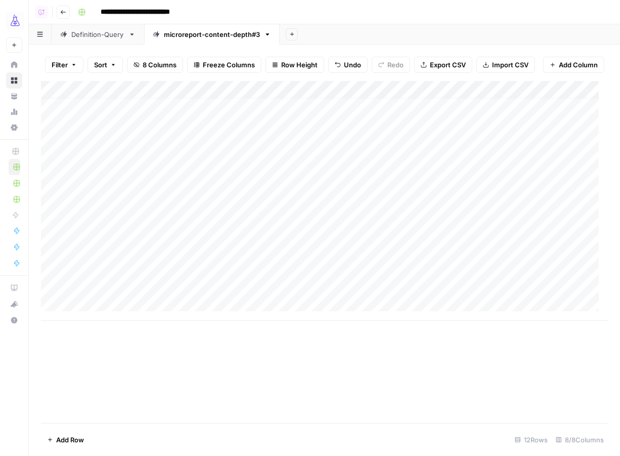
click at [439, 262] on div "Add Column" at bounding box center [324, 201] width 567 height 240
click at [439, 276] on div "Add Column" at bounding box center [324, 201] width 567 height 240
click at [81, 288] on div "Add Column" at bounding box center [324, 201] width 567 height 240
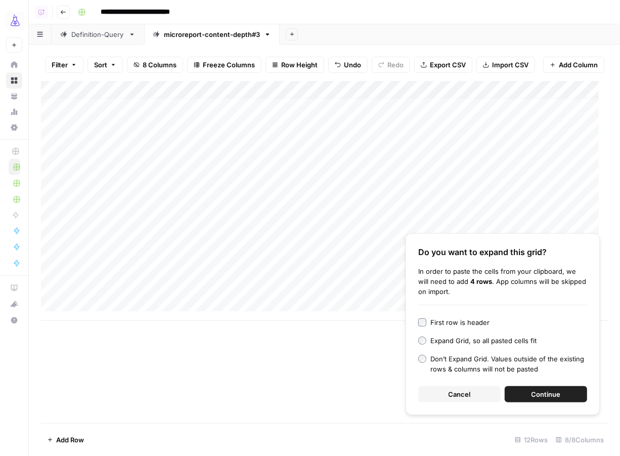
click at [548, 398] on span "Continue" at bounding box center [546, 394] width 29 height 10
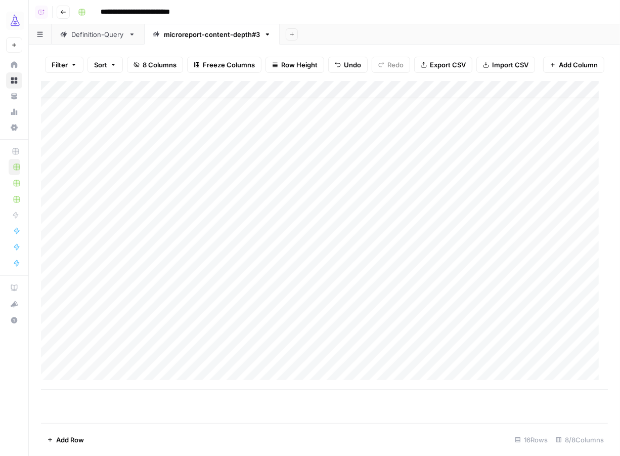
click at [68, 447] on button "Add Row" at bounding box center [65, 440] width 49 height 16
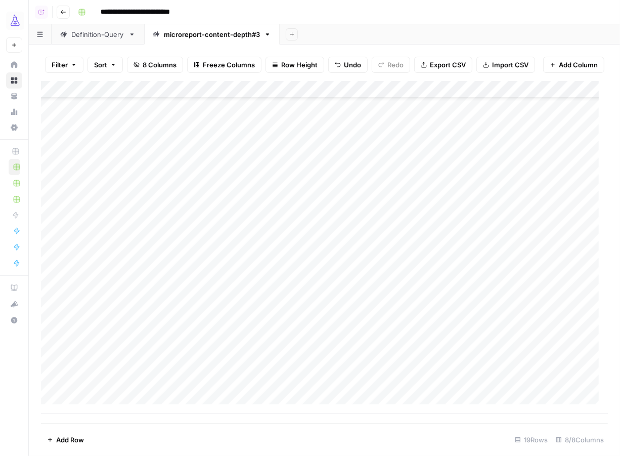
click at [102, 352] on div "Add Column" at bounding box center [324, 247] width 567 height 333
click at [377, 353] on div "Add Column" at bounding box center [324, 247] width 567 height 333
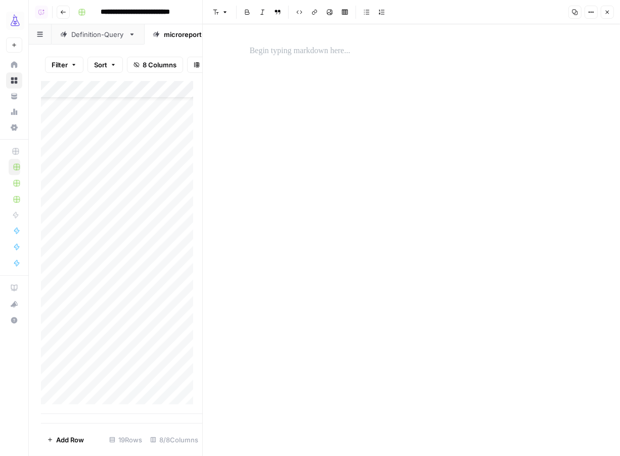
click at [335, 54] on p at bounding box center [412, 51] width 324 height 13
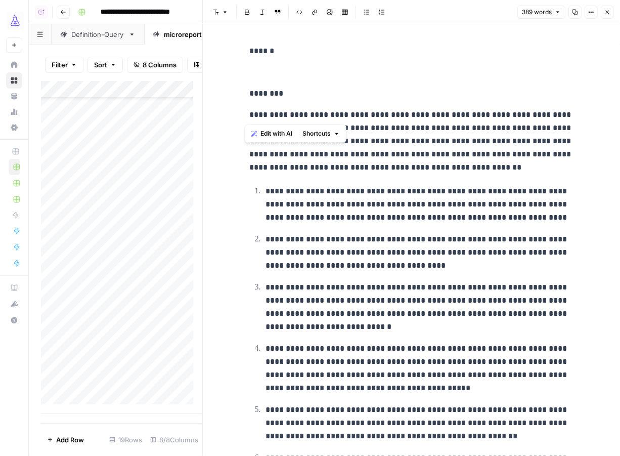
drag, startPoint x: 423, startPoint y: 115, endPoint x: 228, endPoint y: 118, distance: 195.3
click at [228, 118] on div "**********" at bounding box center [411, 389] width 417 height 731
copy p "**********"
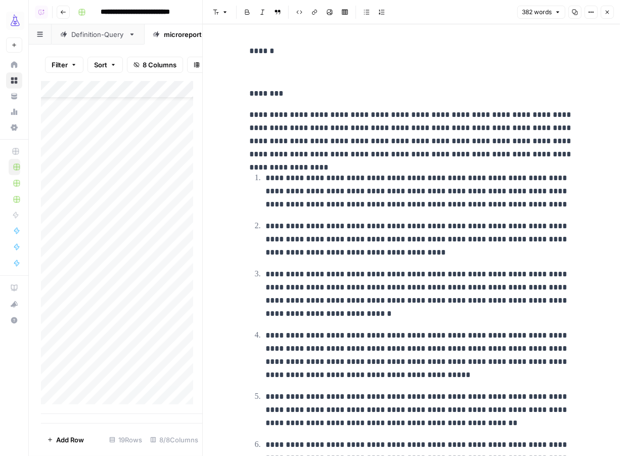
click at [301, 54] on p "******" at bounding box center [412, 51] width 324 height 13
click at [351, 90] on p "********" at bounding box center [412, 93] width 324 height 13
click at [611, 16] on button "Close" at bounding box center [607, 12] width 13 height 13
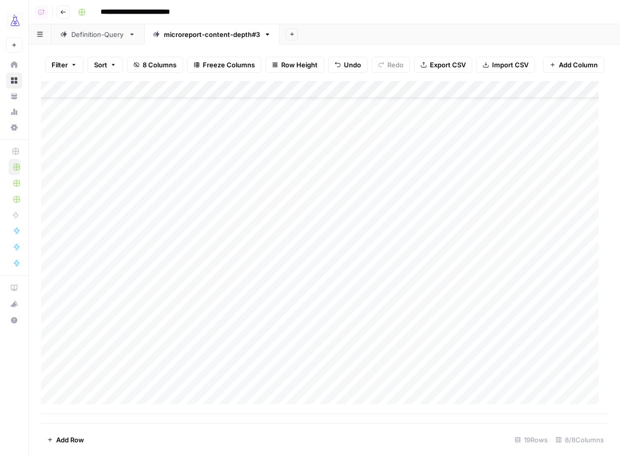
click at [444, 276] on div "Add Column" at bounding box center [324, 247] width 567 height 333
click at [442, 287] on div "Add Column" at bounding box center [324, 247] width 567 height 333
click at [442, 305] on div "Add Column" at bounding box center [324, 247] width 567 height 333
click at [439, 318] on div "Add Column" at bounding box center [324, 247] width 567 height 333
click at [437, 335] on div "Add Column" at bounding box center [324, 247] width 567 height 333
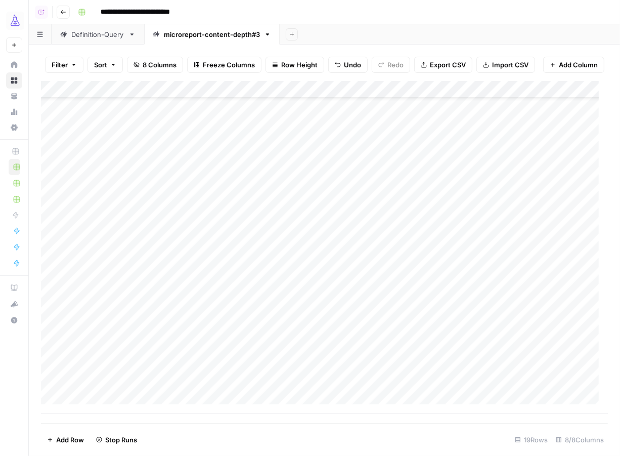
click at [430, 353] on div "Add Column" at bounding box center [324, 247] width 567 height 333
click at [85, 377] on div "Add Column" at bounding box center [324, 247] width 567 height 333
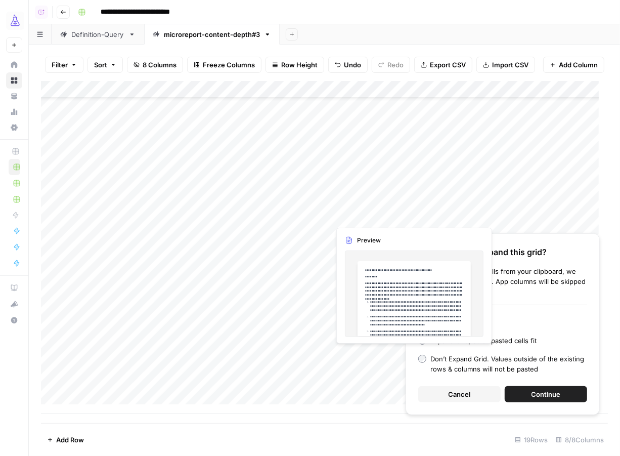
click at [534, 392] on span "Continue" at bounding box center [546, 394] width 29 height 10
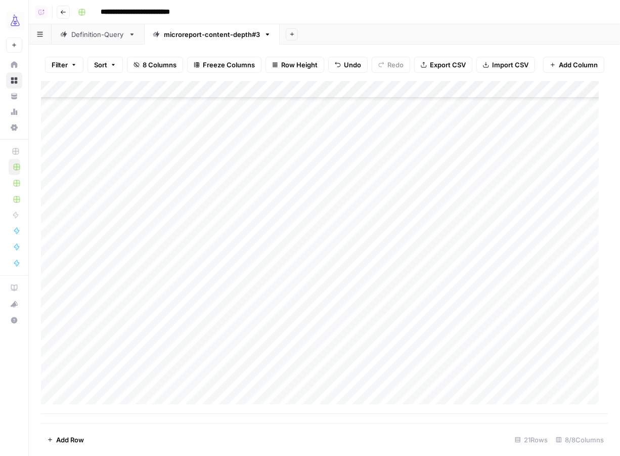
click at [76, 438] on span "Add Row" at bounding box center [70, 440] width 28 height 10
click at [71, 447] on button "Add Row" at bounding box center [65, 440] width 49 height 16
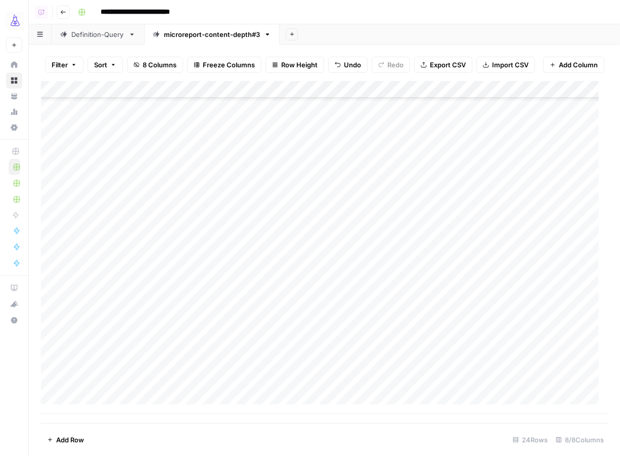
click at [106, 358] on div "Add Column" at bounding box center [324, 247] width 567 height 333
click at [374, 350] on div "Add Column" at bounding box center [324, 247] width 567 height 333
click at [370, 351] on div "Add Column" at bounding box center [324, 247] width 567 height 333
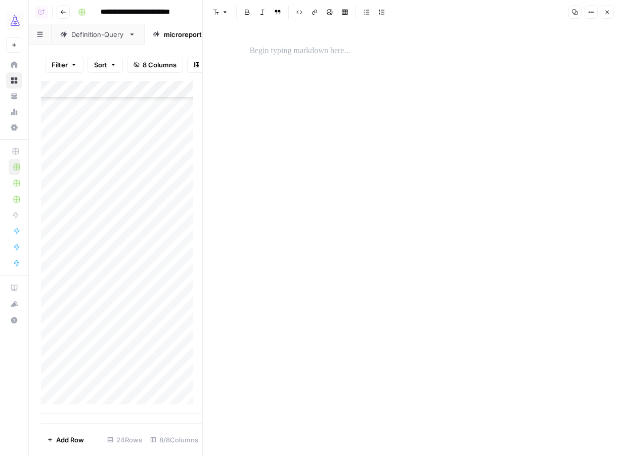
click at [371, 48] on p at bounding box center [412, 51] width 324 height 13
paste div
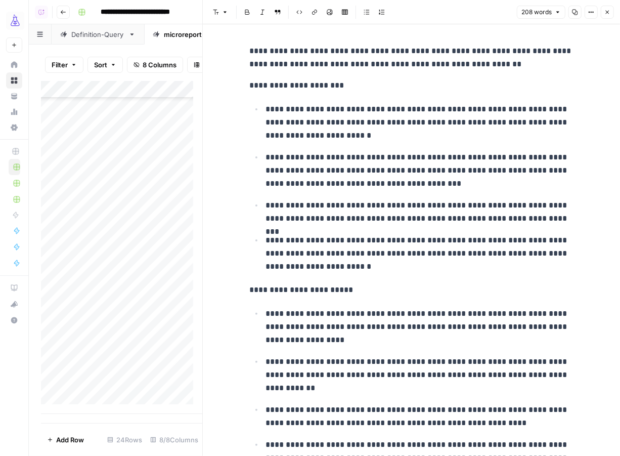
click at [473, 48] on p "**********" at bounding box center [412, 58] width 324 height 26
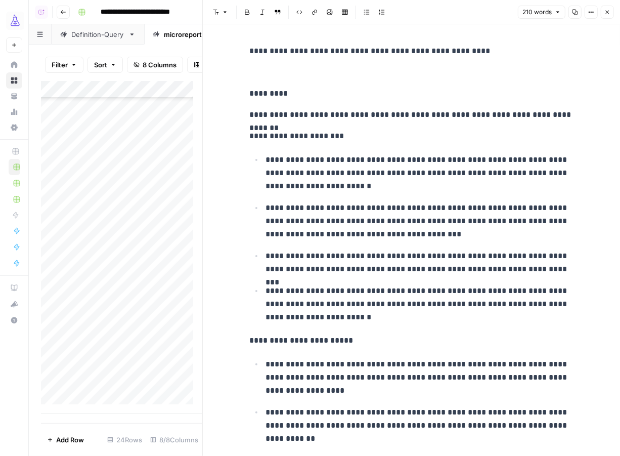
click at [250, 47] on p "**********" at bounding box center [412, 51] width 324 height 13
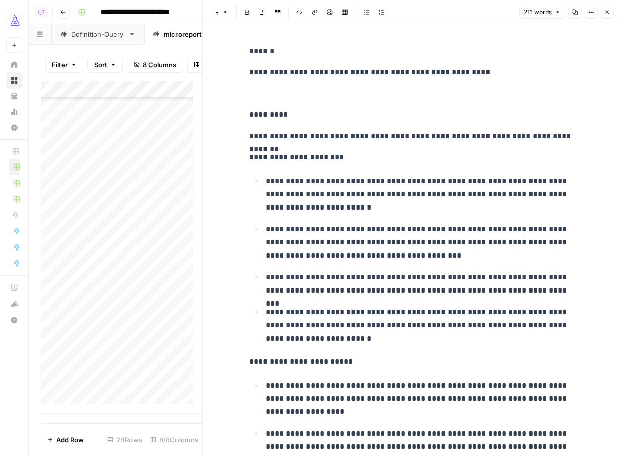
click at [610, 11] on icon "button" at bounding box center [608, 12] width 6 height 6
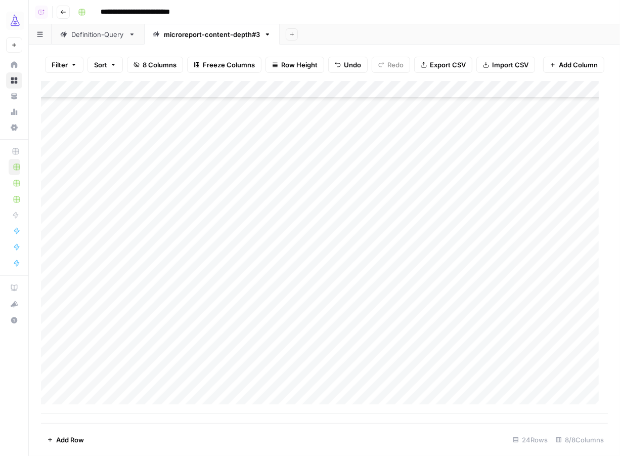
click at [443, 289] on div "Add Column" at bounding box center [324, 247] width 567 height 333
click at [443, 305] on div "Add Column" at bounding box center [324, 247] width 567 height 333
click at [443, 317] on div "Add Column" at bounding box center [324, 247] width 567 height 333
click at [442, 341] on div "Add Column" at bounding box center [324, 247] width 567 height 333
click at [441, 349] on div "Add Column" at bounding box center [324, 247] width 567 height 333
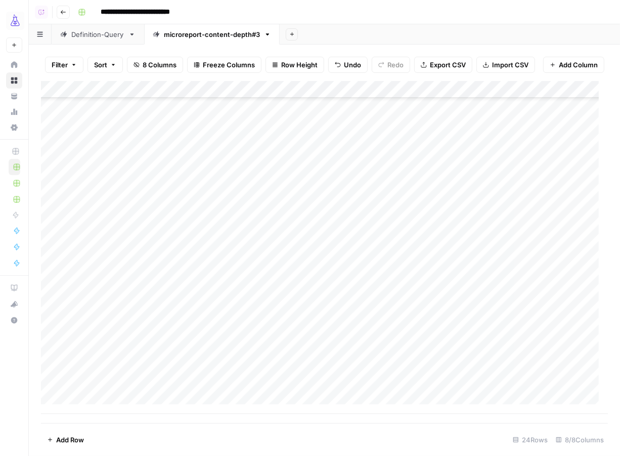
click at [105, 371] on div "Add Column" at bounding box center [324, 247] width 567 height 333
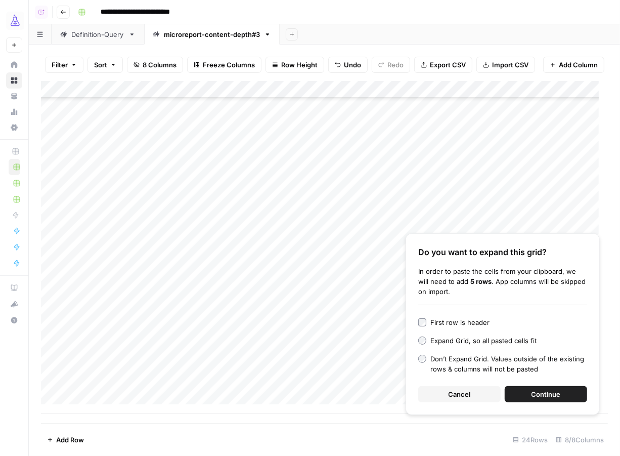
click at [542, 396] on span "Continue" at bounding box center [546, 394] width 29 height 10
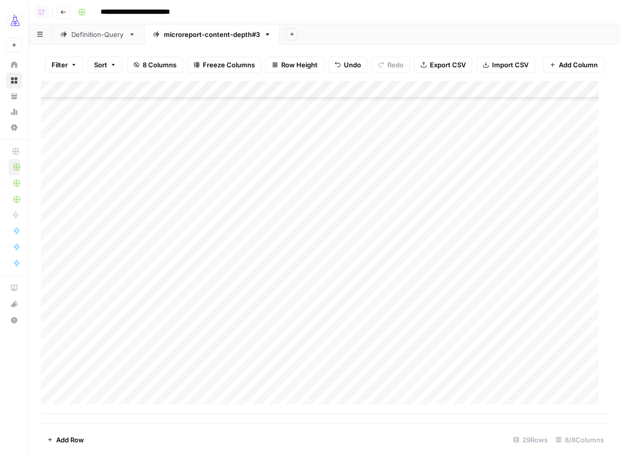
click at [73, 443] on span "Add Row" at bounding box center [70, 440] width 28 height 10
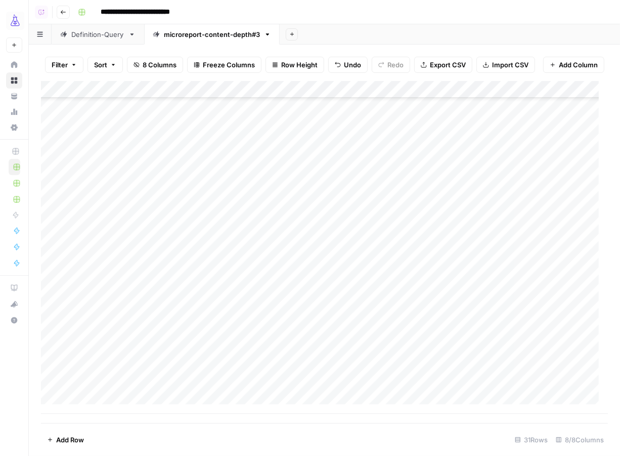
click at [73, 443] on span "Add Row" at bounding box center [70, 440] width 28 height 10
click at [108, 334] on div "Add Column" at bounding box center [324, 247] width 567 height 333
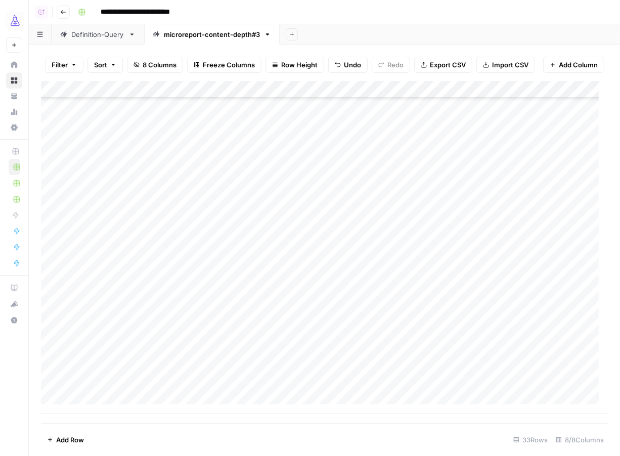
click at [363, 336] on div "Add Column" at bounding box center [324, 247] width 567 height 333
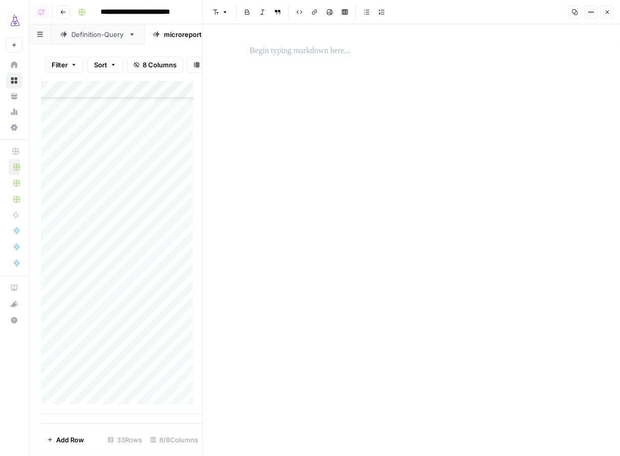
click at [299, 51] on p at bounding box center [412, 51] width 324 height 13
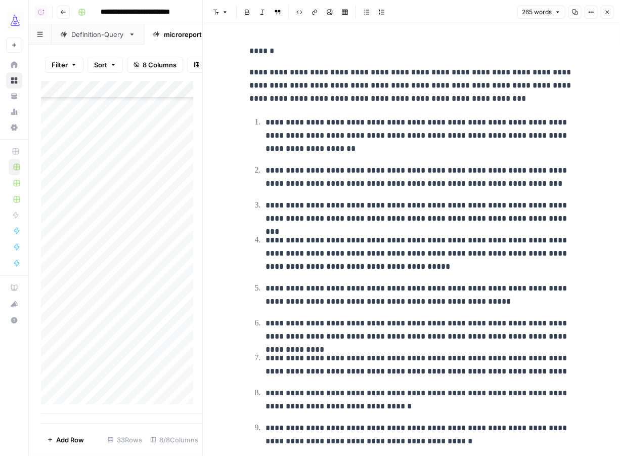
click at [451, 71] on p "**********" at bounding box center [412, 85] width 324 height 39
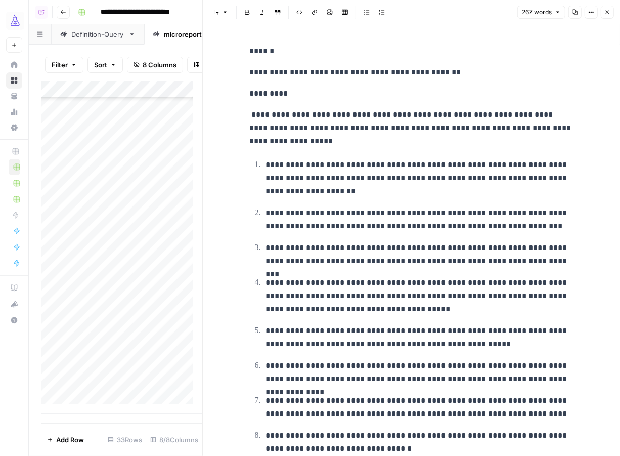
scroll to position [153, 0]
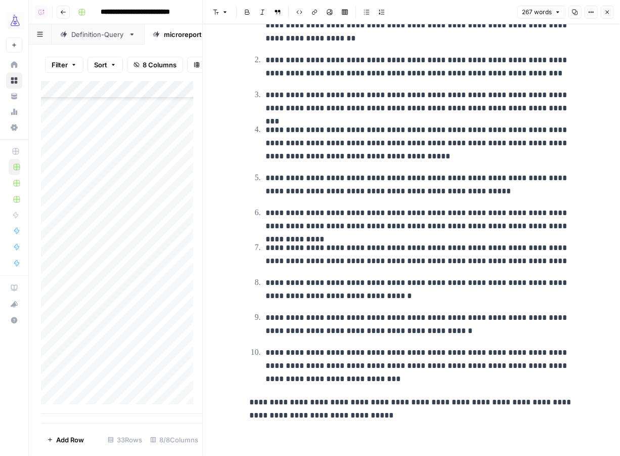
click at [371, 427] on div "**********" at bounding box center [412, 164] width 336 height 587
click at [376, 419] on div "**********" at bounding box center [412, 157] width 336 height 538
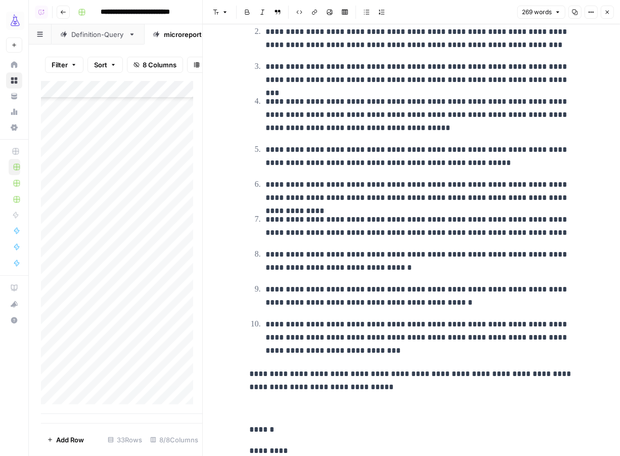
scroll to position [202, 0]
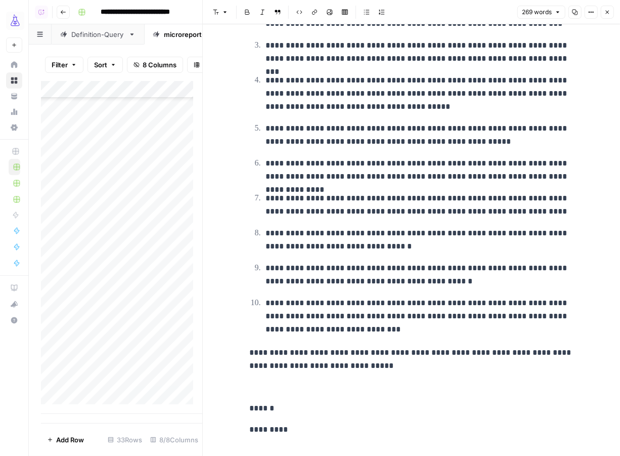
click at [296, 410] on p "******" at bounding box center [412, 408] width 324 height 13
click at [298, 433] on p "*********" at bounding box center [412, 429] width 324 height 13
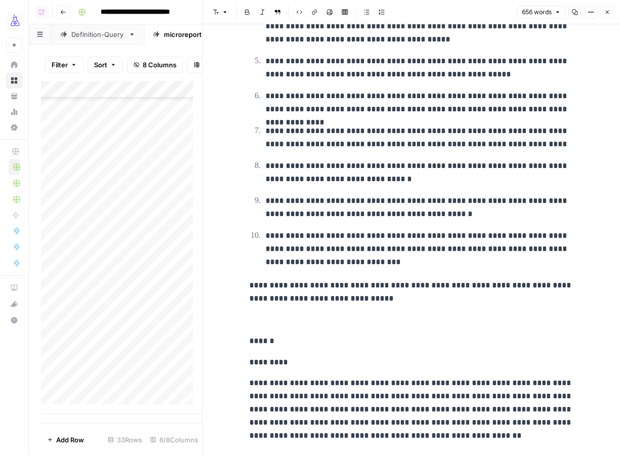
scroll to position [297, 0]
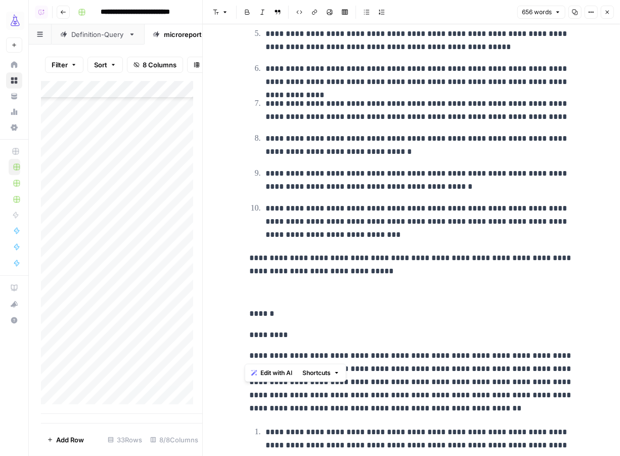
drag, startPoint x: 409, startPoint y: 350, endPoint x: 241, endPoint y: 351, distance: 168.5
click at [244, 351] on div "**********" at bounding box center [412, 364] width 336 height 1242
copy p "**********"
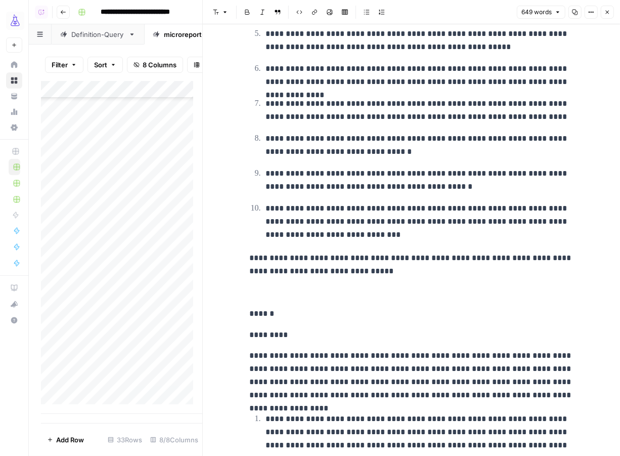
click at [296, 308] on p "******" at bounding box center [412, 313] width 324 height 13
click at [270, 312] on p "**********" at bounding box center [412, 313] width 324 height 13
click at [607, 17] on button "Close" at bounding box center [607, 12] width 13 height 13
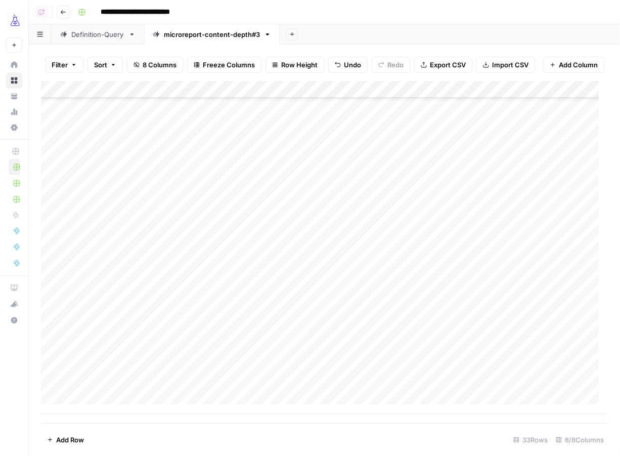
click at [446, 336] on div "Add Column" at bounding box center [324, 247] width 567 height 333
click at [447, 325] on div "Add Column" at bounding box center [324, 247] width 567 height 333
click at [449, 308] on div "Add Column" at bounding box center [324, 247] width 567 height 333
click at [452, 286] on div "Add Column" at bounding box center [324, 247] width 567 height 333
click at [452, 266] on div "Add Column" at bounding box center [324, 247] width 567 height 333
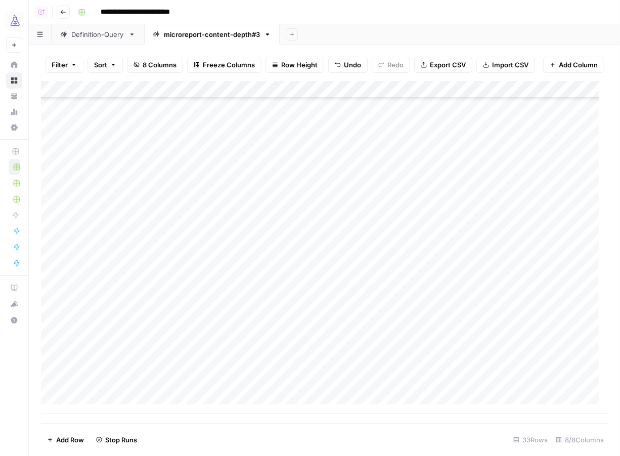
click at [452, 252] on div "Add Column" at bounding box center [324, 247] width 567 height 333
click at [451, 231] on div "Add Column" at bounding box center [324, 247] width 567 height 333
click at [453, 215] on div "Add Column" at bounding box center [324, 247] width 567 height 333
click at [83, 375] on div "Add Column" at bounding box center [324, 247] width 567 height 333
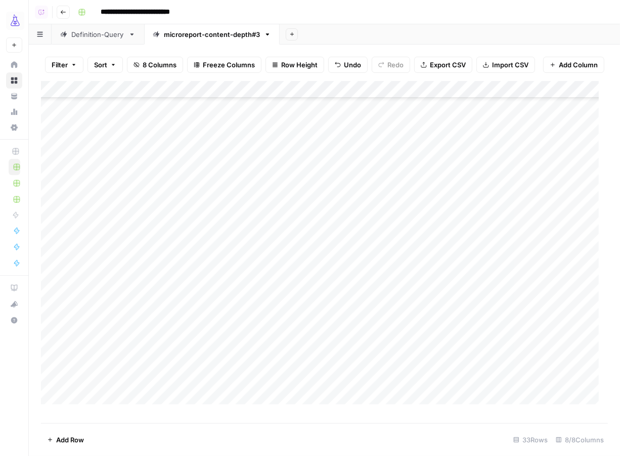
scroll to position [277, 0]
click at [69, 442] on span "Add Row" at bounding box center [70, 440] width 28 height 10
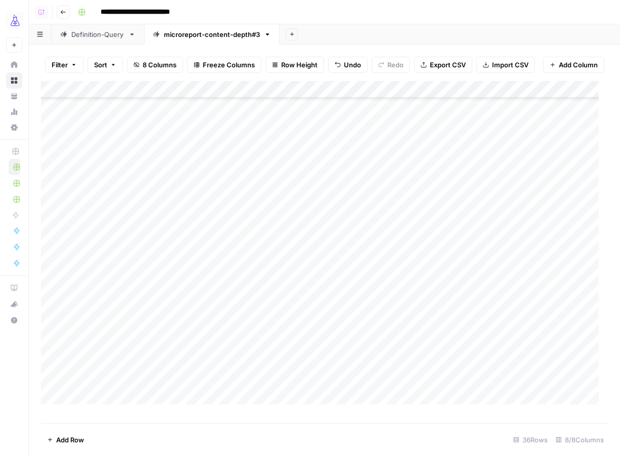
scroll to position [329, 0]
click at [120, 320] on div "Add Column" at bounding box center [324, 247] width 567 height 333
click at [385, 318] on div "Add Column" at bounding box center [324, 247] width 567 height 333
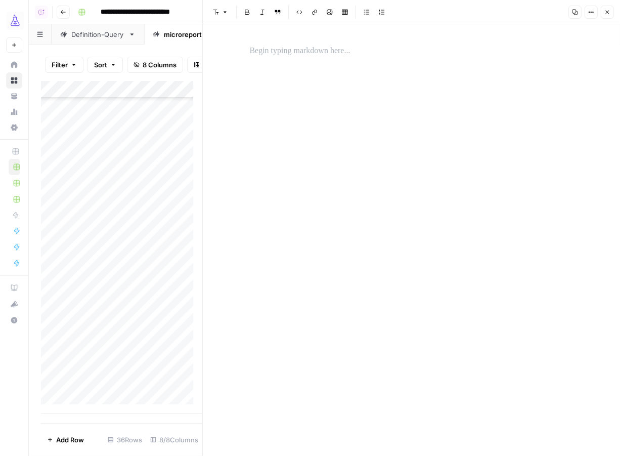
click at [325, 46] on p at bounding box center [412, 51] width 324 height 13
paste div
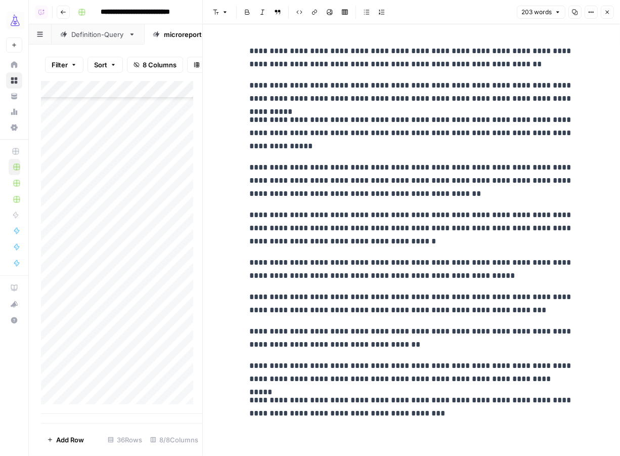
click at [447, 53] on p "**********" at bounding box center [412, 58] width 324 height 26
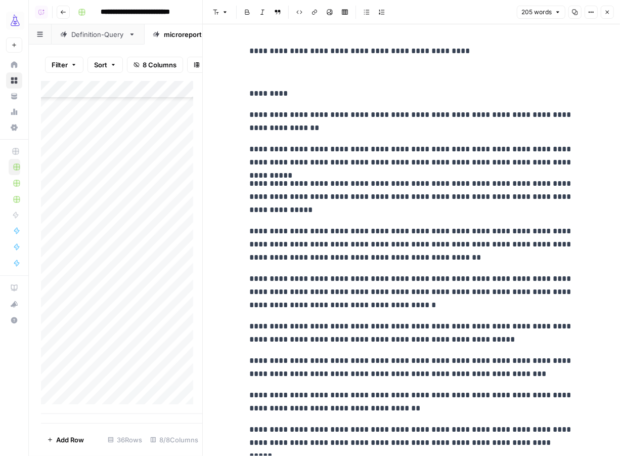
click at [250, 52] on p "**********" at bounding box center [412, 51] width 324 height 13
click at [609, 11] on icon "button" at bounding box center [608, 13] width 4 height 4
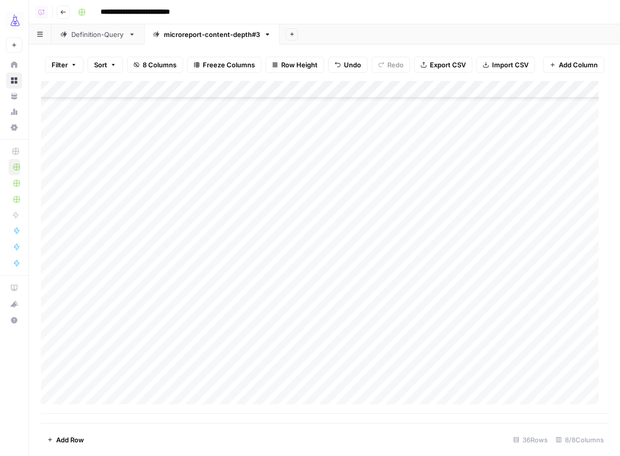
click at [445, 298] on div "Add Column" at bounding box center [324, 247] width 567 height 333
click at [445, 318] on div "Add Column" at bounding box center [324, 247] width 567 height 333
click at [98, 335] on div "Add Column" at bounding box center [324, 247] width 567 height 333
click at [84, 406] on div "Add Column" at bounding box center [324, 247] width 567 height 333
click at [67, 437] on span "Add Row" at bounding box center [70, 440] width 28 height 10
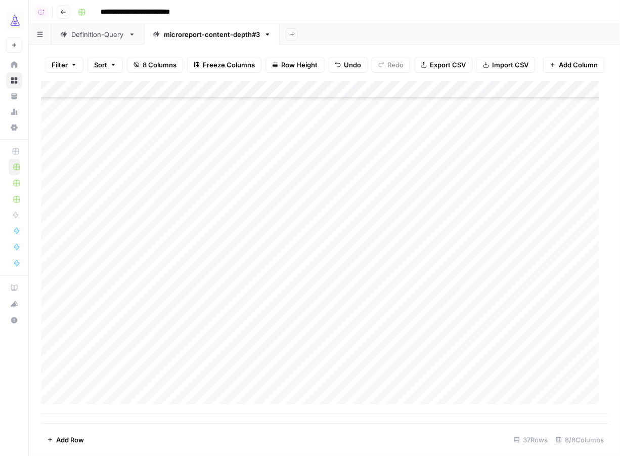
click at [67, 437] on span "Add Row" at bounding box center [70, 440] width 28 height 10
click at [355, 333] on div "Add Column" at bounding box center [324, 247] width 567 height 333
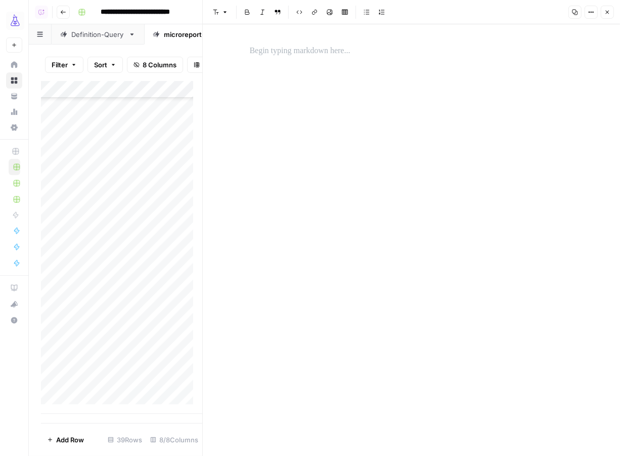
click at [328, 52] on p at bounding box center [412, 51] width 324 height 13
paste div
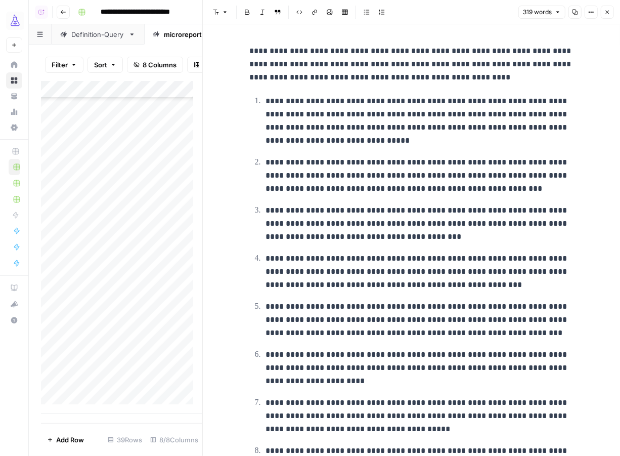
click at [504, 49] on p "**********" at bounding box center [412, 64] width 324 height 39
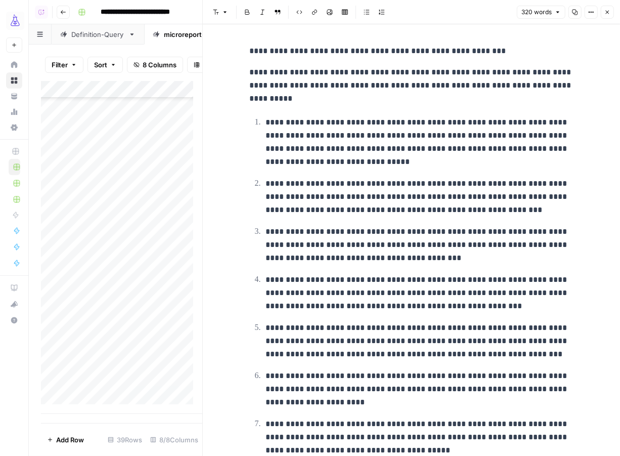
click at [244, 49] on div "**********" at bounding box center [412, 340] width 336 height 601
click at [287, 71] on p "**********" at bounding box center [412, 85] width 324 height 39
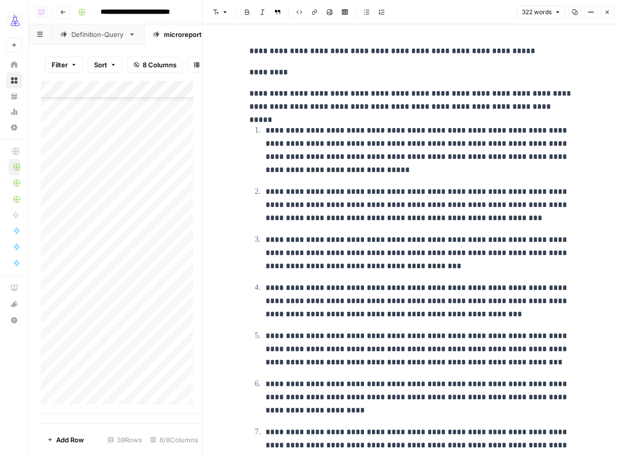
click at [606, 11] on icon "button" at bounding box center [608, 13] width 4 height 4
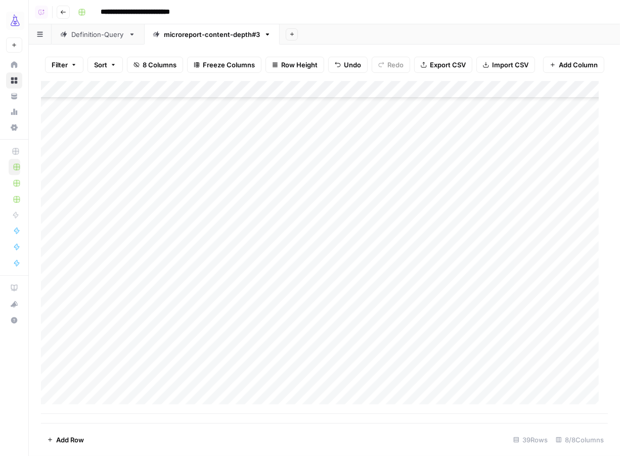
click at [448, 332] on div "Add Column" at bounding box center [324, 247] width 567 height 333
click at [450, 320] on div "Add Column" at bounding box center [324, 247] width 567 height 333
click at [456, 308] on div "Add Column" at bounding box center [324, 247] width 567 height 333
click at [458, 292] on div "Add Column" at bounding box center [324, 247] width 567 height 333
click at [123, 354] on div "Add Column" at bounding box center [324, 247] width 567 height 333
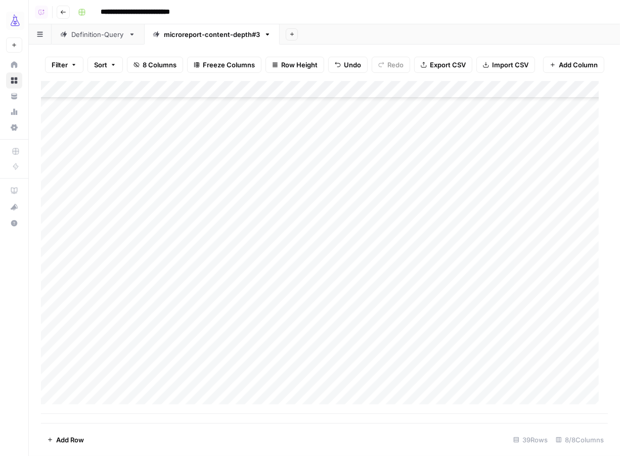
click at [357, 358] on div "Add Column" at bounding box center [324, 247] width 567 height 333
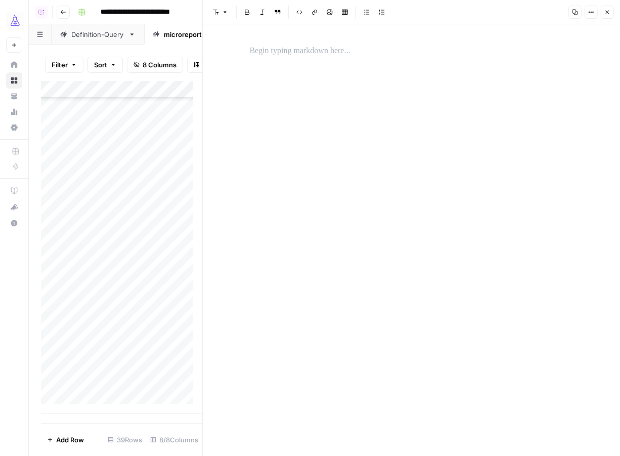
click at [331, 52] on p at bounding box center [412, 51] width 324 height 13
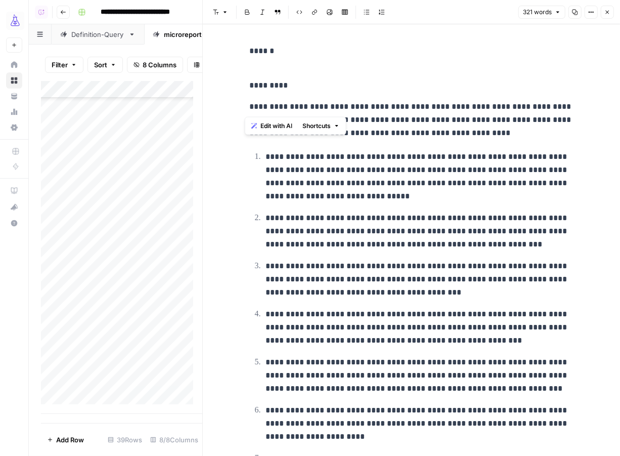
drag, startPoint x: 503, startPoint y: 108, endPoint x: 231, endPoint y: 113, distance: 272.3
click at [231, 113] on div "**********" at bounding box center [411, 366] width 417 height 684
copy p "**********"
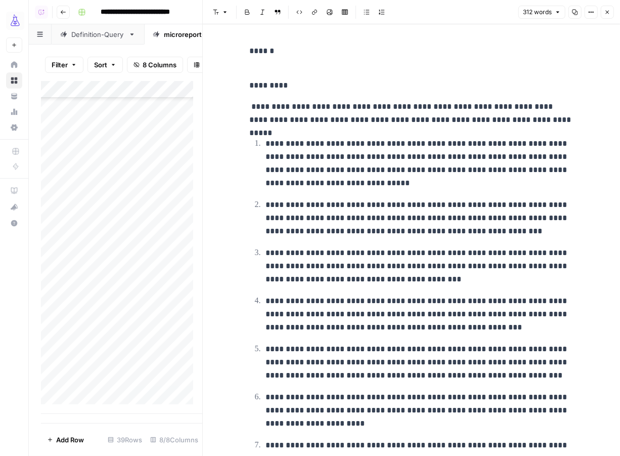
click at [274, 65] on p "******" at bounding box center [412, 58] width 324 height 26
click at [607, 11] on icon "button" at bounding box center [608, 12] width 6 height 6
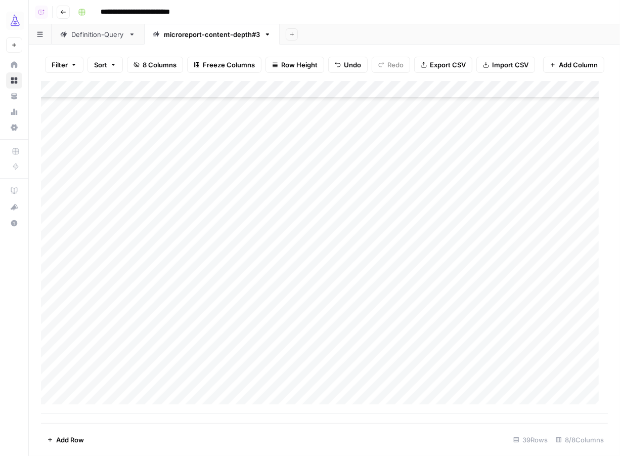
click at [453, 355] on div "Add Column" at bounding box center [324, 247] width 567 height 333
click at [61, 439] on span "Add Row" at bounding box center [70, 440] width 28 height 10
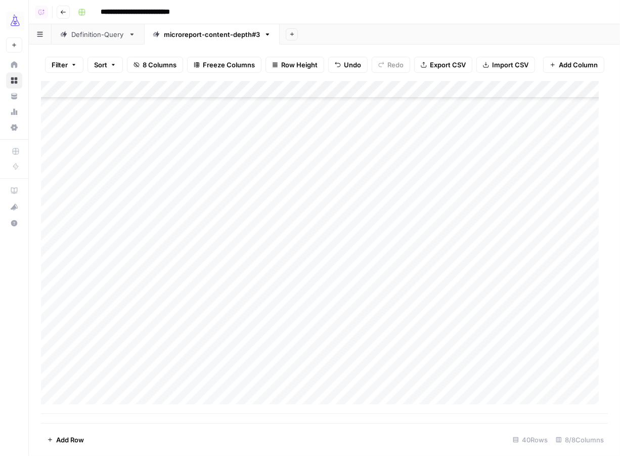
scroll to position [415, 0]
click at [80, 338] on div "Add Column" at bounding box center [324, 247] width 567 height 333
click at [352, 389] on div "Add Column" at bounding box center [324, 247] width 567 height 333
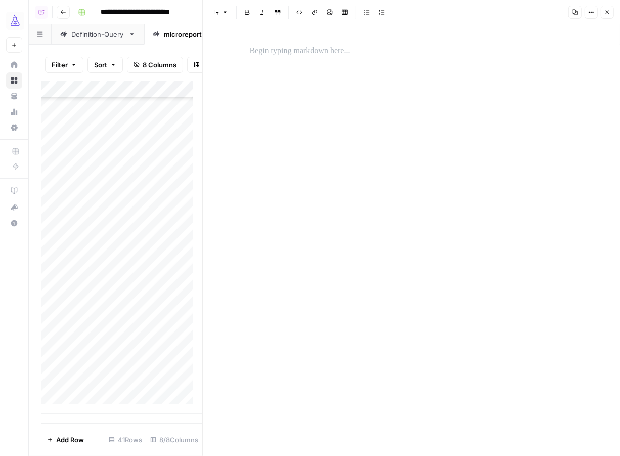
click at [306, 49] on p at bounding box center [412, 51] width 324 height 13
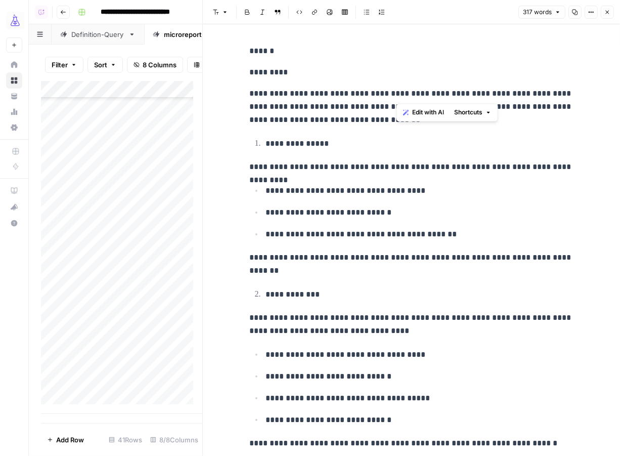
drag, startPoint x: 461, startPoint y: 91, endPoint x: 194, endPoint y: 91, distance: 267.1
click at [194, 91] on body "**********" at bounding box center [310, 228] width 620 height 456
drag, startPoint x: 239, startPoint y: 90, endPoint x: 460, endPoint y: 94, distance: 220.6
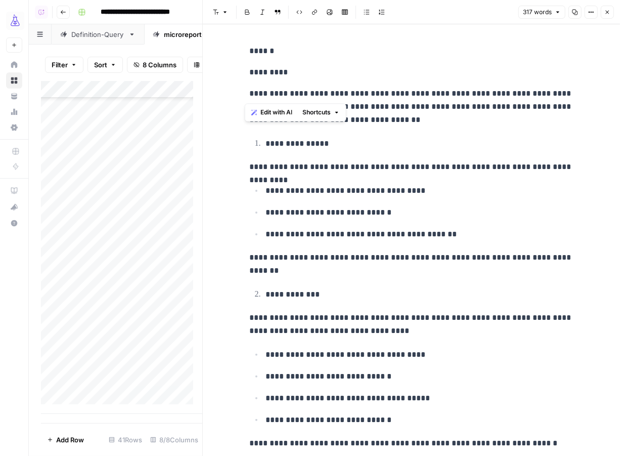
copy p "**********"
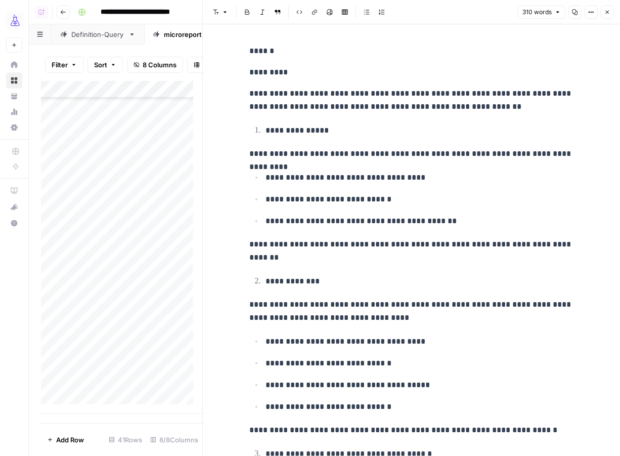
click at [370, 48] on p "******" at bounding box center [412, 51] width 324 height 13
click at [609, 11] on icon "button" at bounding box center [608, 12] width 6 height 6
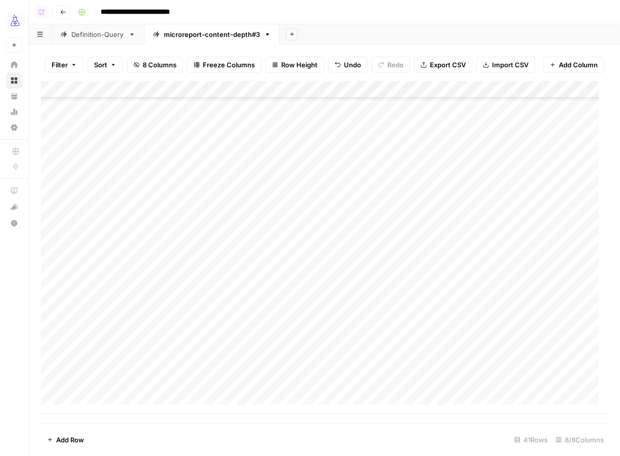
click at [469, 336] on div "Add Column" at bounding box center [324, 247] width 567 height 333
click at [469, 357] on div "Add Column" at bounding box center [324, 247] width 567 height 333
click at [469, 369] on div "Add Column" at bounding box center [324, 247] width 567 height 333
click at [468, 384] on div "Add Column" at bounding box center [324, 247] width 567 height 333
click at [66, 435] on span "Add Row" at bounding box center [70, 440] width 28 height 10
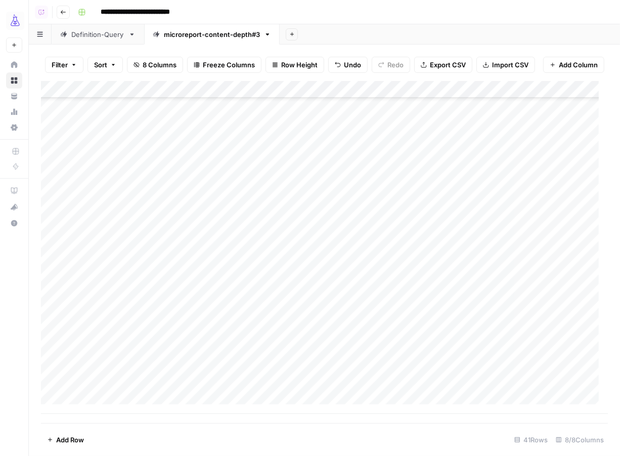
click at [66, 435] on span "Add Row" at bounding box center [70, 440] width 28 height 10
click at [92, 371] on div "Add Column" at bounding box center [324, 247] width 567 height 333
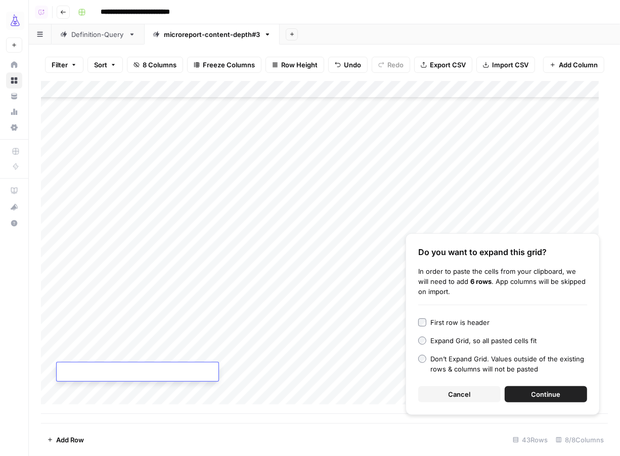
click at [101, 396] on div "Add Column" at bounding box center [324, 247] width 567 height 333
click at [104, 377] on div "Add Column" at bounding box center [324, 247] width 567 height 333
click at [554, 392] on span "Continue" at bounding box center [546, 394] width 29 height 10
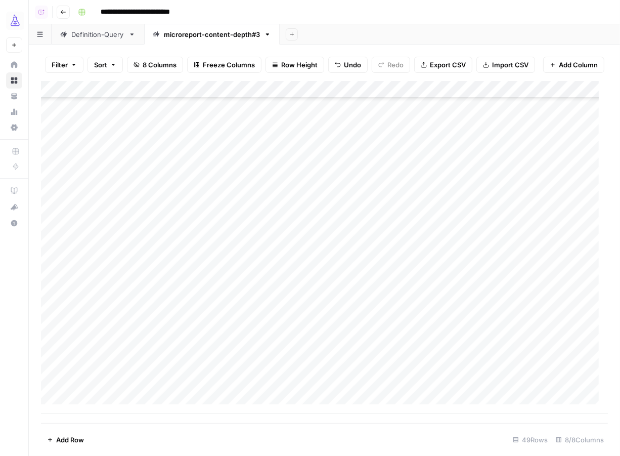
click at [371, 386] on div "Add Column" at bounding box center [324, 247] width 567 height 333
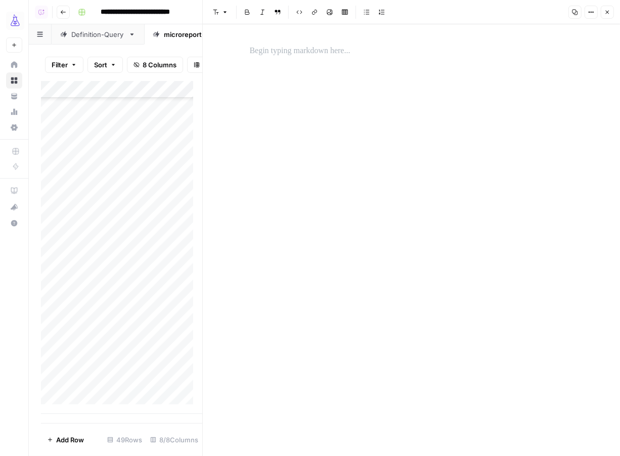
click at [360, 54] on p at bounding box center [412, 51] width 324 height 13
paste div
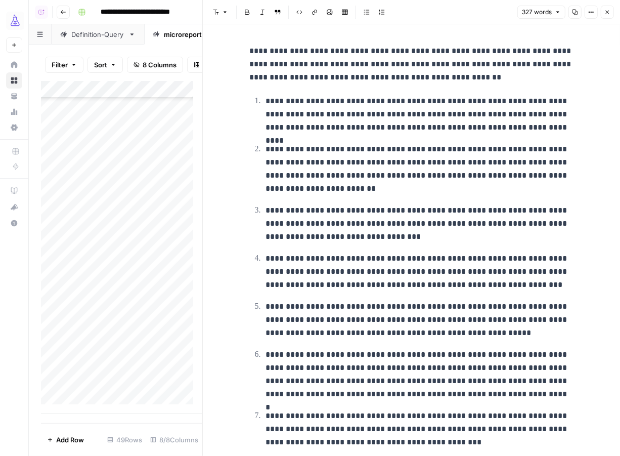
click at [535, 49] on p "**********" at bounding box center [412, 64] width 324 height 39
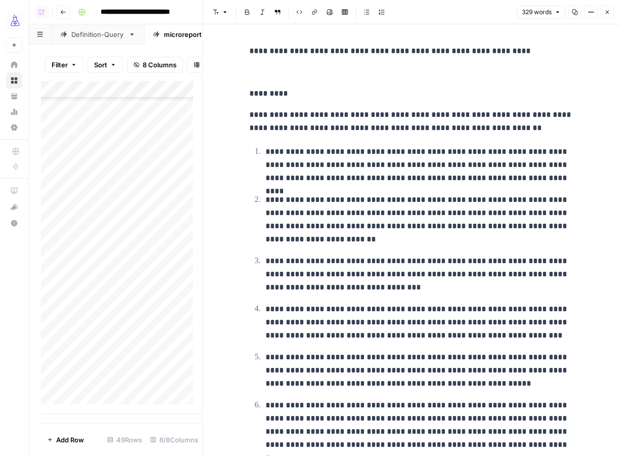
click at [250, 49] on p "**********" at bounding box center [412, 51] width 324 height 13
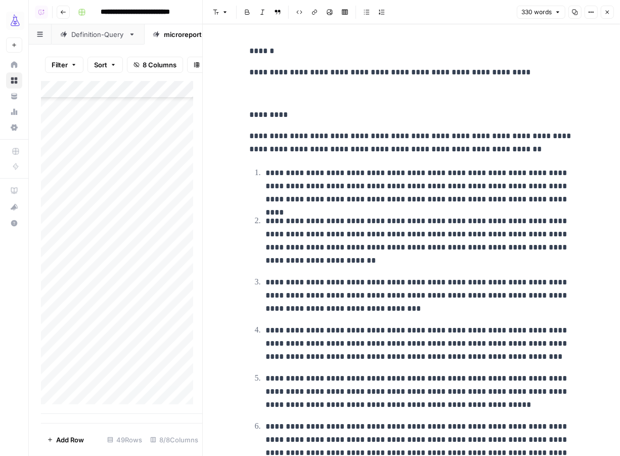
click at [611, 11] on button "Close" at bounding box center [607, 12] width 13 height 13
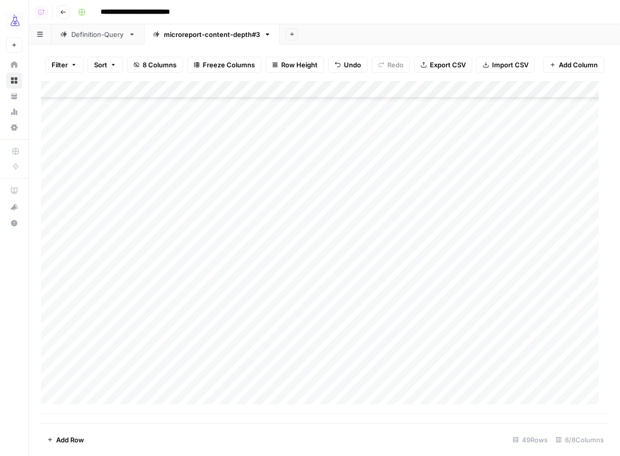
click at [445, 273] on div "Add Column" at bounding box center [324, 247] width 567 height 333
click at [445, 285] on div "Add Column" at bounding box center [324, 247] width 567 height 333
click at [443, 299] on div "Add Column" at bounding box center [324, 247] width 567 height 333
click at [443, 314] on div "Add Column" at bounding box center [324, 247] width 567 height 333
click at [439, 330] on div "Add Column" at bounding box center [324, 247] width 567 height 333
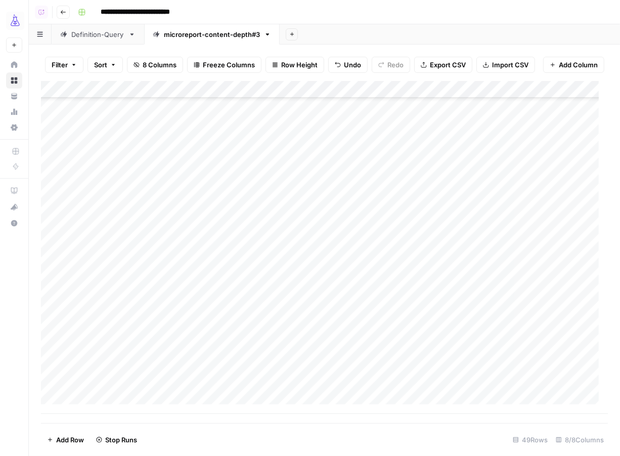
click at [435, 360] on div "Add Column" at bounding box center [324, 247] width 567 height 333
click at [435, 367] on div "Add Column" at bounding box center [324, 247] width 567 height 333
click at [437, 391] on div "Add Column" at bounding box center [324, 247] width 567 height 333
click at [90, 405] on div "Add Column" at bounding box center [324, 247] width 567 height 333
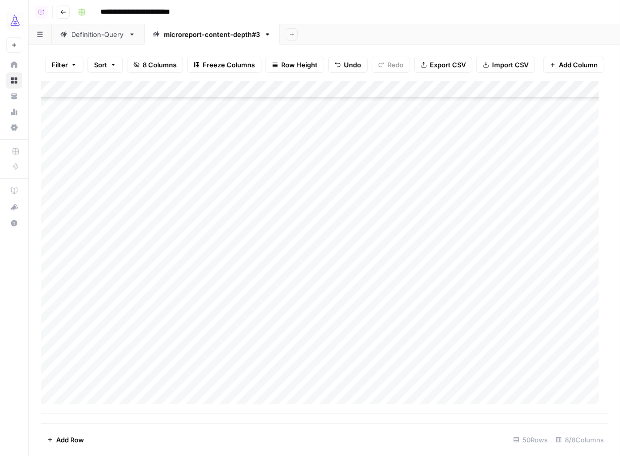
click at [90, 405] on div "Add Column" at bounding box center [324, 247] width 567 height 333
click at [103, 370] on div "Add Column" at bounding box center [324, 247] width 567 height 333
click at [86, 387] on div "Add Column" at bounding box center [324, 247] width 567 height 333
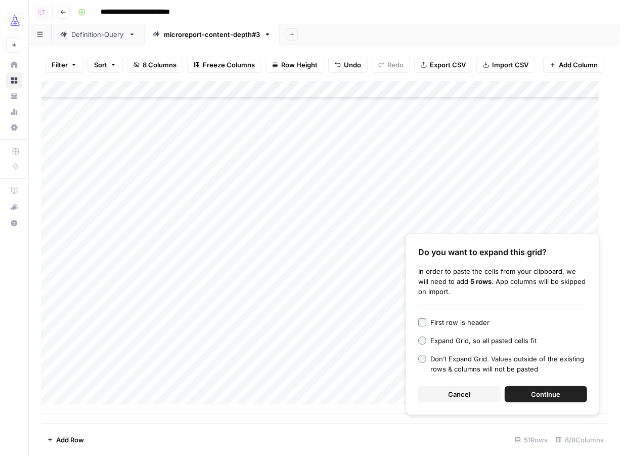
click at [548, 396] on span "Continue" at bounding box center [546, 394] width 29 height 10
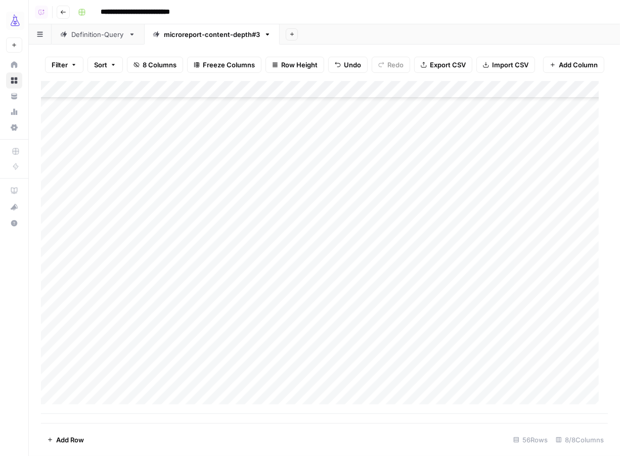
click at [66, 440] on span "Add Row" at bounding box center [70, 440] width 28 height 10
click at [98, 387] on div "Add Column" at bounding box center [324, 247] width 567 height 333
click at [239, 380] on div "Add Column" at bounding box center [324, 247] width 567 height 333
click at [72, 385] on div "Add Column" at bounding box center [324, 247] width 567 height 333
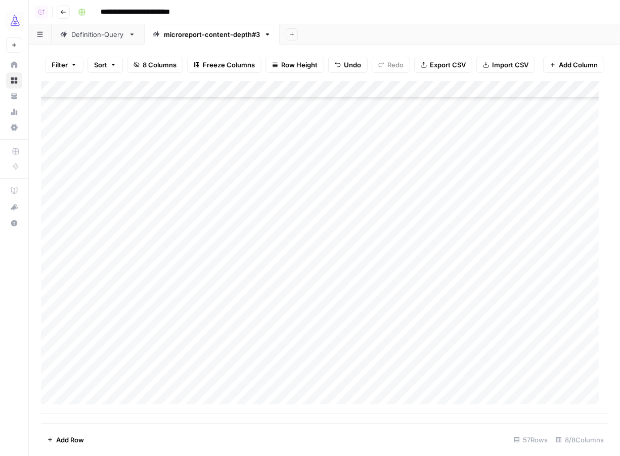
click at [360, 387] on div "Add Column" at bounding box center [324, 247] width 567 height 333
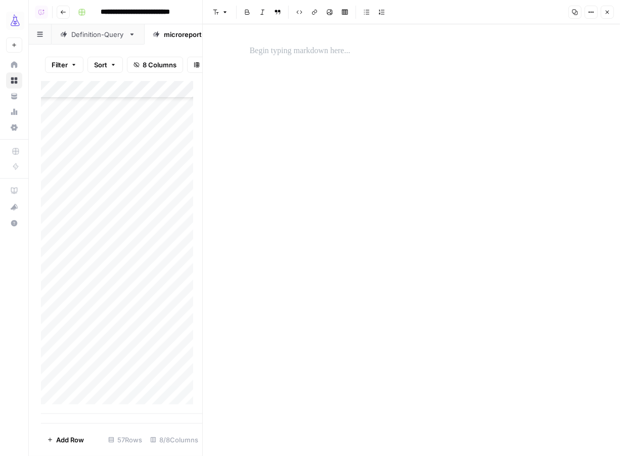
click at [331, 60] on div at bounding box center [412, 50] width 336 height 21
paste div
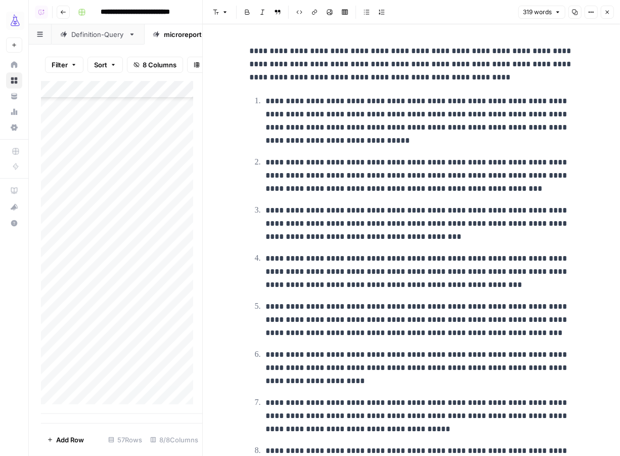
click at [503, 48] on p "**********" at bounding box center [412, 64] width 324 height 39
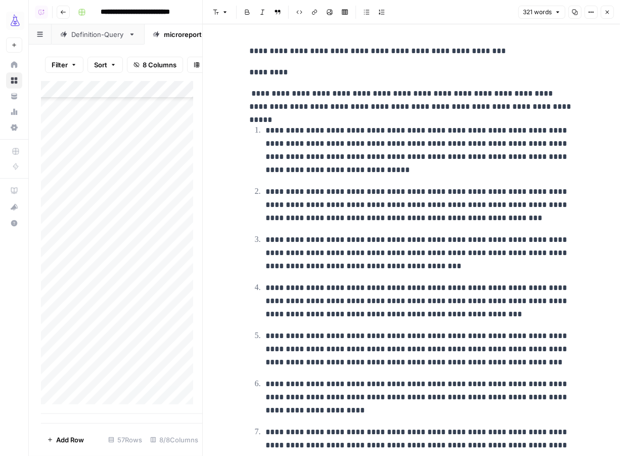
click at [244, 47] on div "**********" at bounding box center [412, 344] width 336 height 609
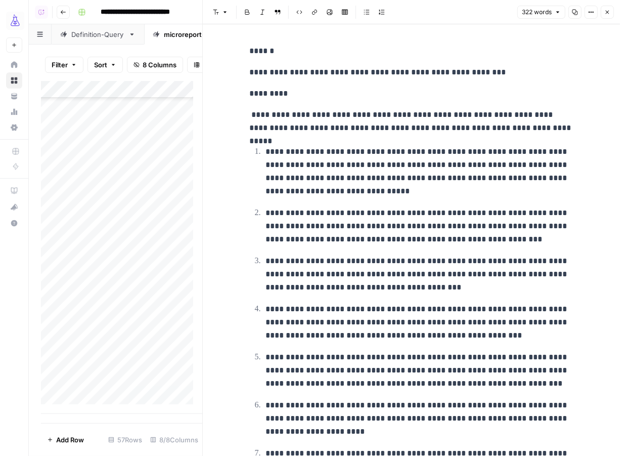
click at [607, 12] on icon "button" at bounding box center [608, 12] width 6 height 6
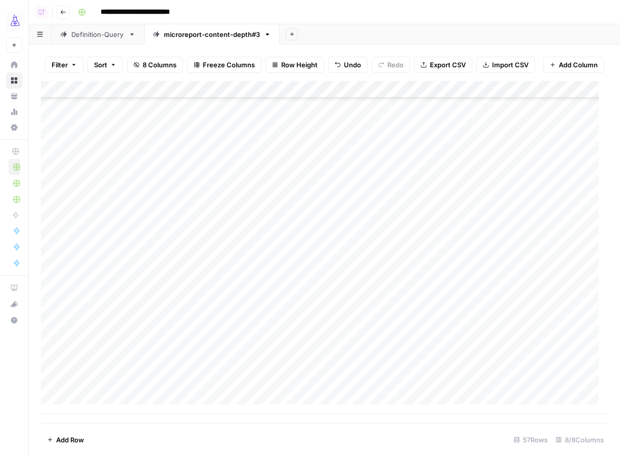
click at [483, 268] on div "Add Column" at bounding box center [324, 247] width 567 height 333
click at [433, 287] on div "Add Column" at bounding box center [324, 247] width 567 height 333
click at [442, 304] on div "Add Column" at bounding box center [324, 247] width 567 height 333
click at [431, 317] on div "Add Column" at bounding box center [324, 247] width 567 height 333
click at [442, 339] on div "Add Column" at bounding box center [324, 247] width 567 height 333
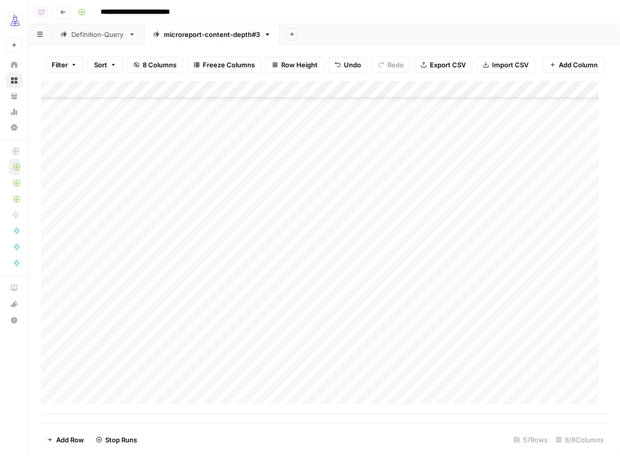
click at [435, 353] on div "Add Column" at bounding box center [324, 247] width 567 height 333
click at [442, 374] on div "Add Column" at bounding box center [324, 247] width 567 height 333
click at [441, 392] on div "Add Column" at bounding box center [324, 247] width 567 height 333
click at [61, 429] on footer "Add Row 57 Rows 8/8 Columns" at bounding box center [324, 439] width 567 height 33
click at [61, 432] on button "Add Row" at bounding box center [65, 440] width 49 height 16
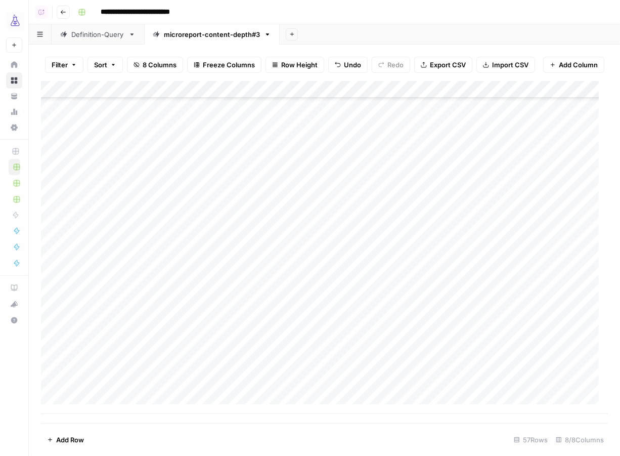
click at [61, 432] on button "Add Row" at bounding box center [65, 440] width 49 height 16
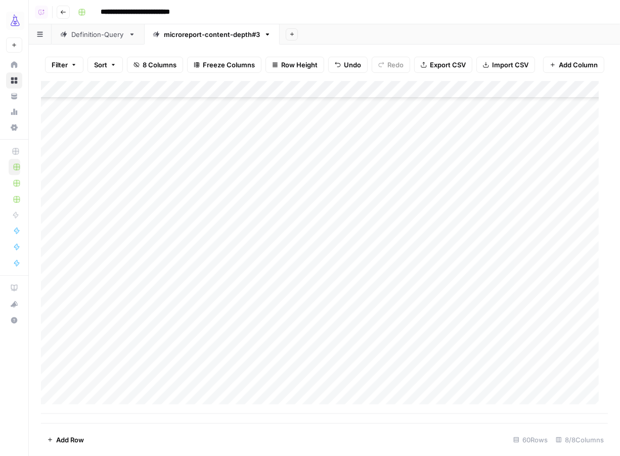
click at [117, 351] on div "Add Column" at bounding box center [324, 247] width 567 height 333
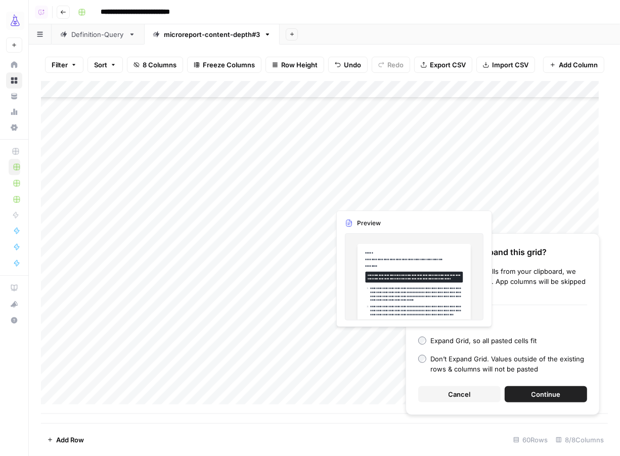
click at [557, 392] on span "Continue" at bounding box center [546, 394] width 29 height 10
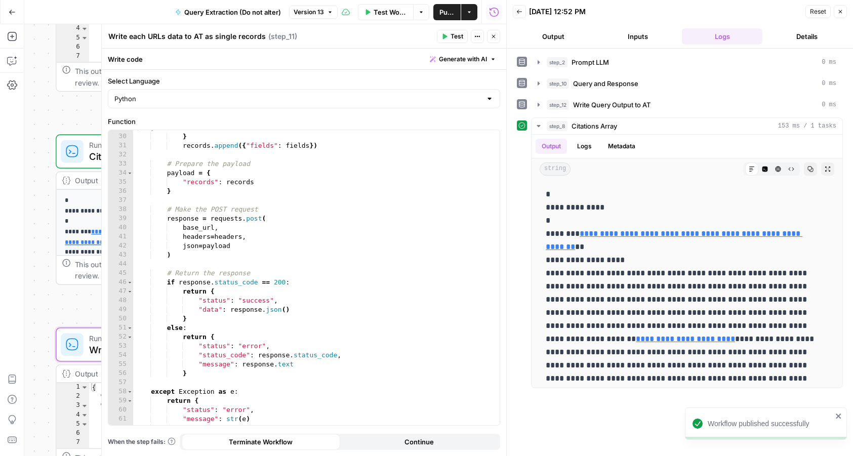
scroll to position [299, 0]
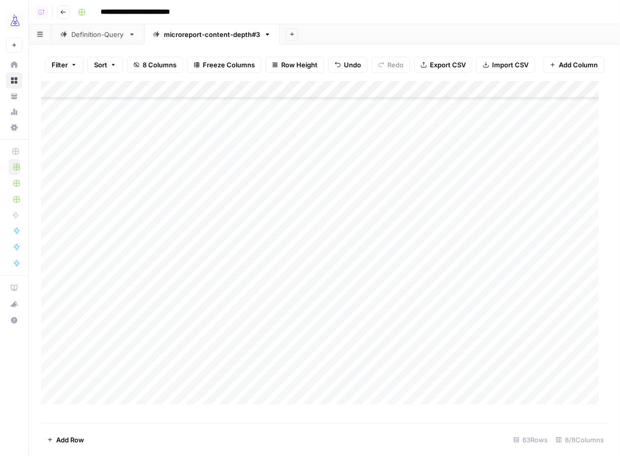
scroll to position [793, 0]
click at [69, 438] on span "Add Row" at bounding box center [70, 440] width 28 height 10
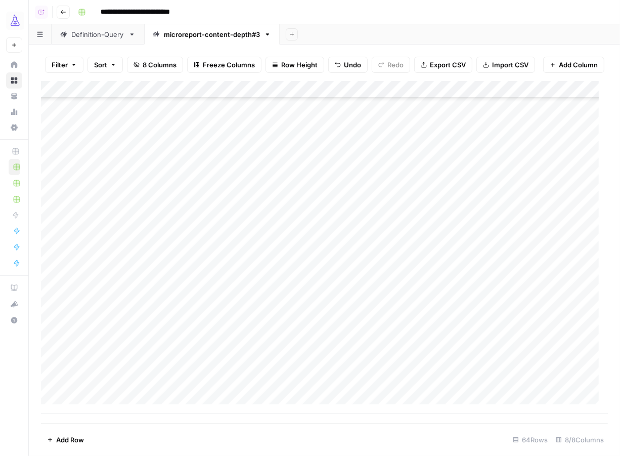
click at [179, 386] on div "Add Column" at bounding box center [324, 247] width 567 height 333
click at [128, 386] on div "Add Column" at bounding box center [324, 247] width 567 height 333
click at [380, 386] on div "Add Column" at bounding box center [324, 247] width 567 height 333
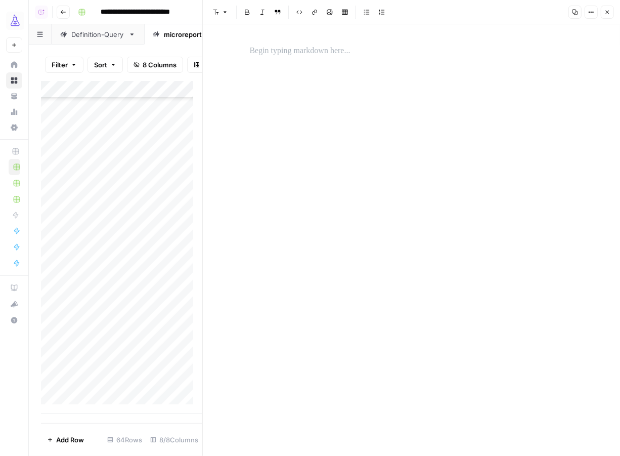
click at [337, 60] on div at bounding box center [412, 50] width 336 height 21
paste div
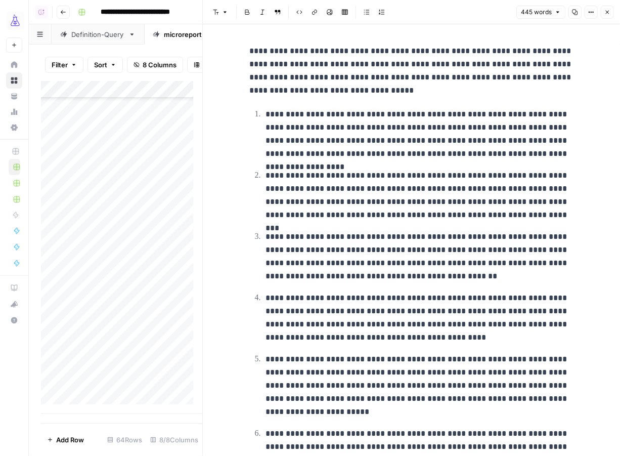
click at [495, 50] on p "**********" at bounding box center [412, 71] width 324 height 53
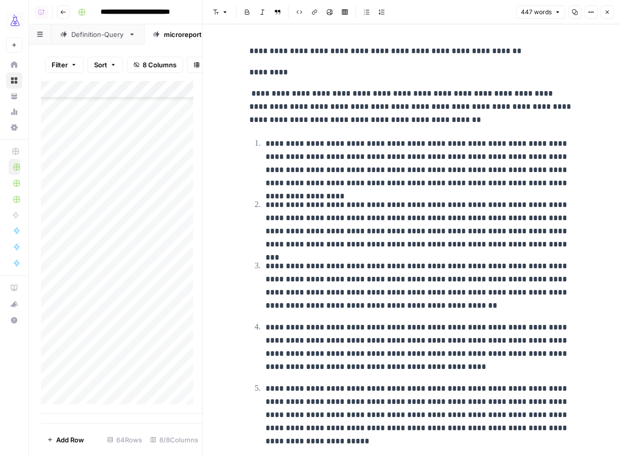
click at [250, 51] on p "**********" at bounding box center [412, 51] width 324 height 13
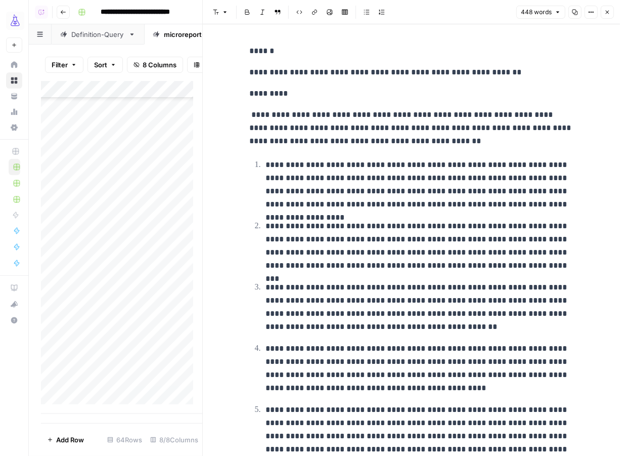
scroll to position [363, 0]
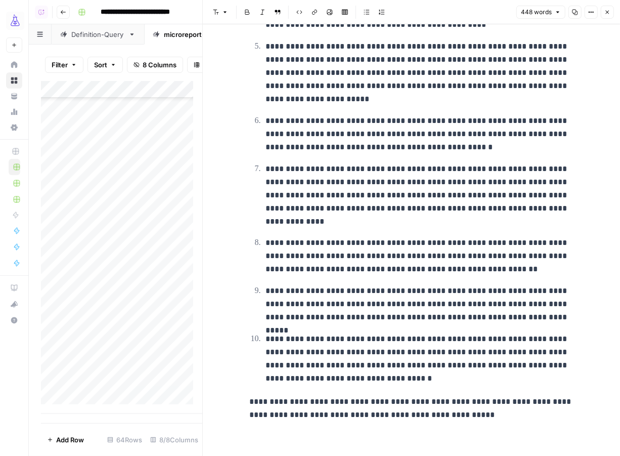
click at [488, 423] on div "**********" at bounding box center [412, 51] width 336 height 748
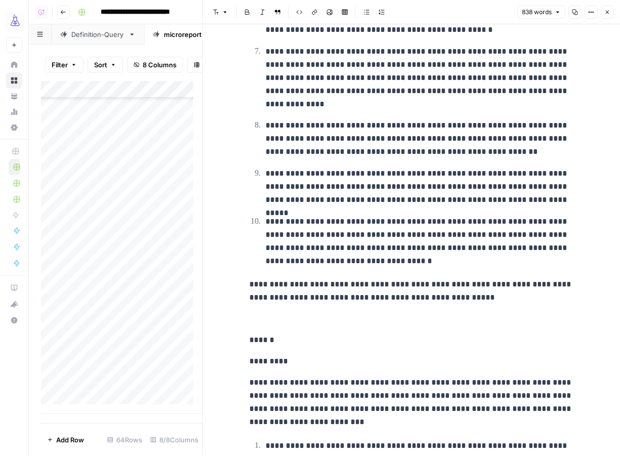
scroll to position [506, 0]
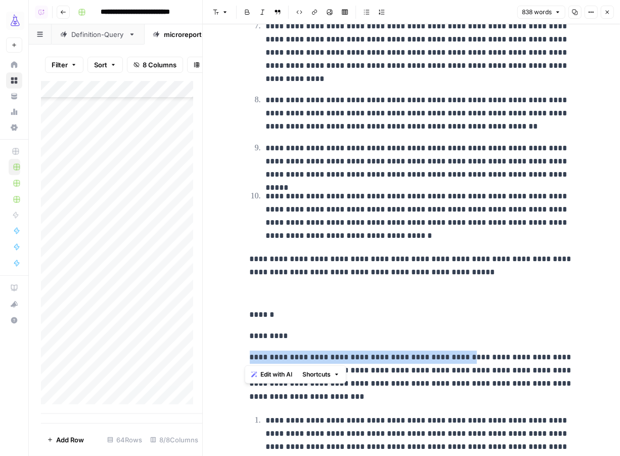
drag, startPoint x: 453, startPoint y: 357, endPoint x: 241, endPoint y: 362, distance: 212.6
click at [244, 362] on div "**********" at bounding box center [412, 250] width 336 height 1431
copy p "**********"
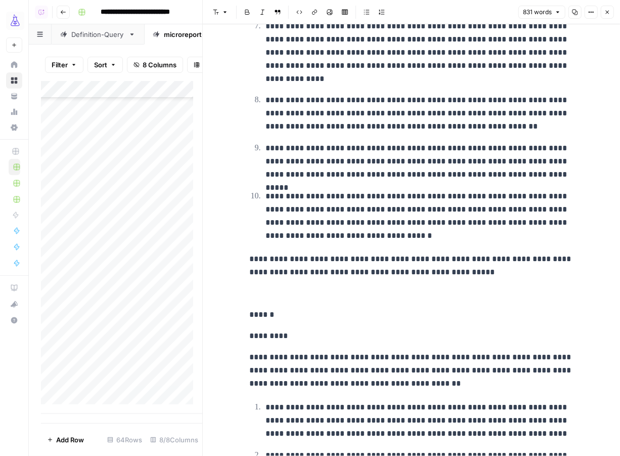
click at [311, 311] on p "******" at bounding box center [412, 314] width 324 height 13
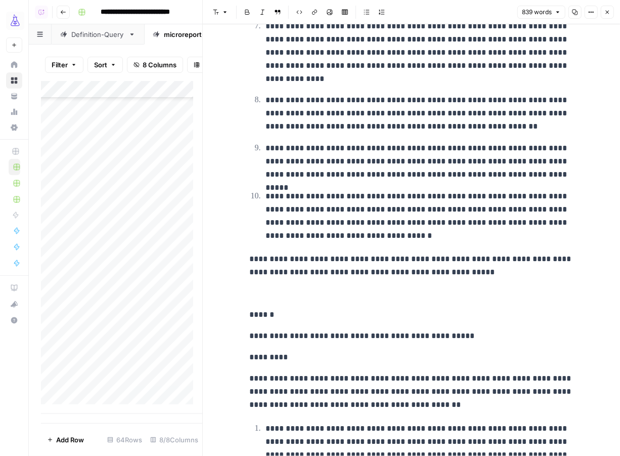
click at [66, 443] on span "Add Row" at bounding box center [70, 440] width 28 height 10
click at [95, 370] on div "Add Column" at bounding box center [121, 247] width 161 height 333
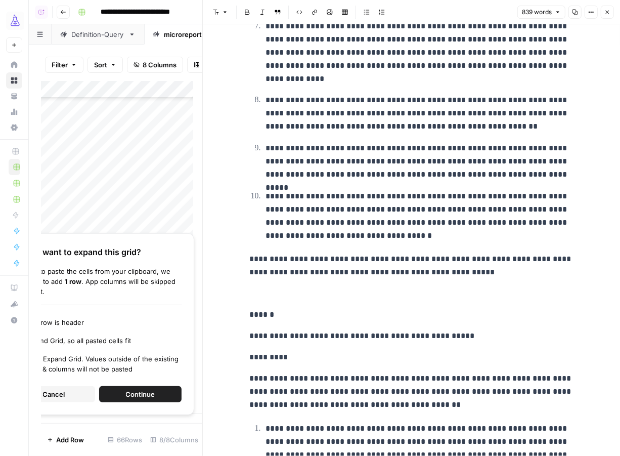
click at [115, 341] on div "Expand Grid, so all pasted cells fit" at bounding box center [78, 340] width 106 height 10
click at [606, 11] on icon "button" at bounding box center [608, 13] width 4 height 4
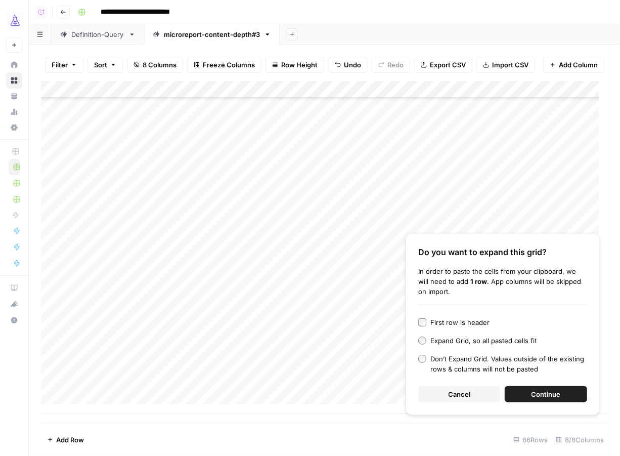
click at [532, 393] on span "Continue" at bounding box center [546, 394] width 29 height 10
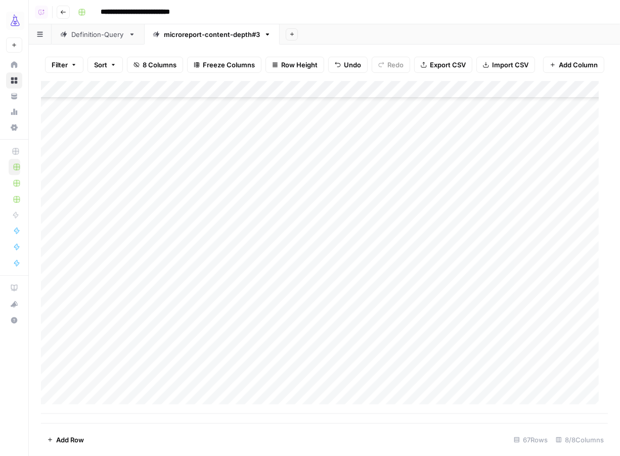
click at [258, 350] on div "Add Column" at bounding box center [324, 247] width 567 height 333
click at [368, 387] on div "Add Column" at bounding box center [324, 247] width 567 height 333
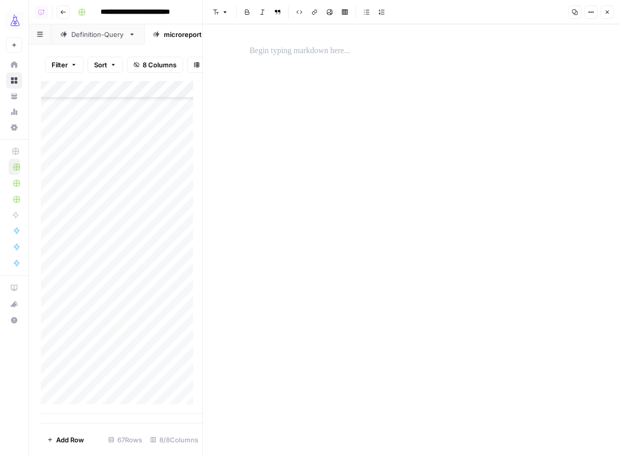
click at [305, 64] on div at bounding box center [412, 240] width 336 height 432
click at [312, 47] on p at bounding box center [412, 51] width 324 height 13
paste div
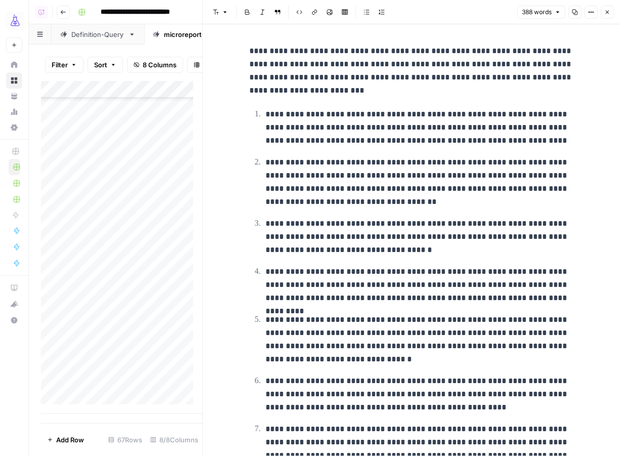
click at [452, 50] on p "**********" at bounding box center [412, 71] width 324 height 53
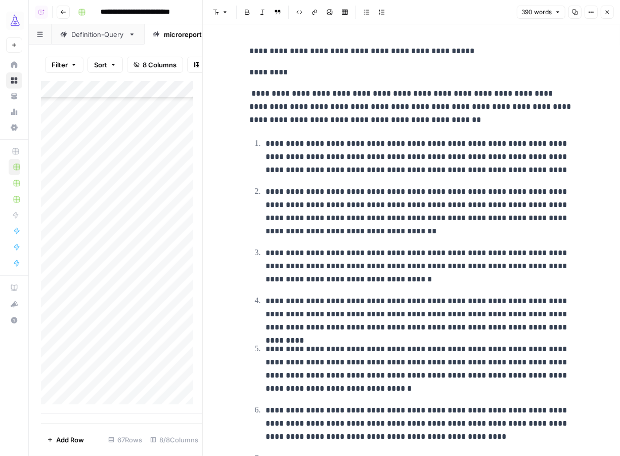
click at [250, 48] on p "**********" at bounding box center [412, 51] width 324 height 13
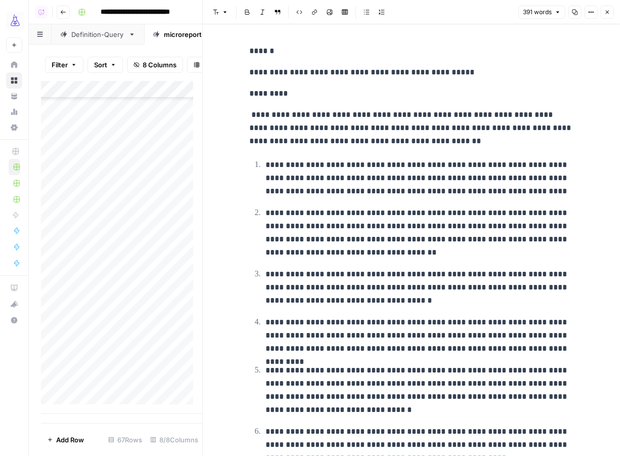
click at [607, 16] on button "Close" at bounding box center [607, 12] width 13 height 13
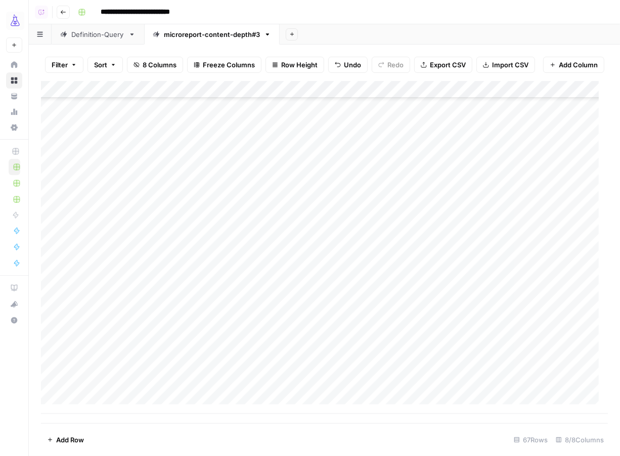
click at [65, 447] on button "Add Row" at bounding box center [65, 440] width 49 height 16
click at [176, 370] on div "Add Column" at bounding box center [324, 247] width 567 height 333
click at [105, 370] on div "Add Column" at bounding box center [324, 247] width 567 height 333
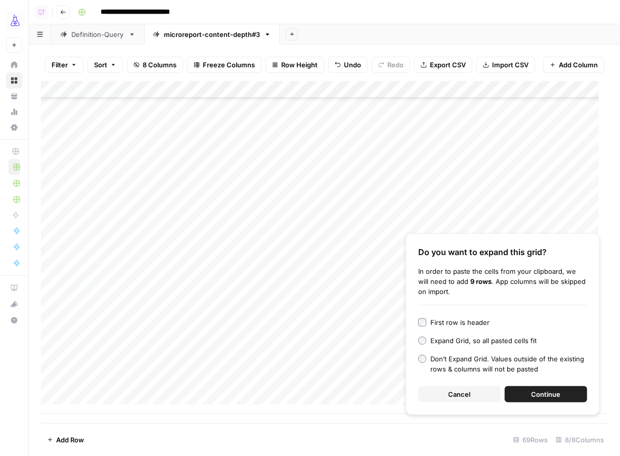
click at [549, 397] on span "Continue" at bounding box center [546, 394] width 29 height 10
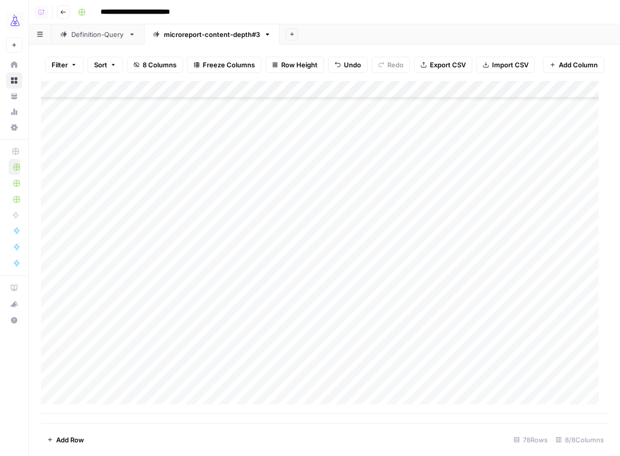
click at [352, 390] on div "Add Column" at bounding box center [324, 247] width 567 height 333
click at [349, 390] on div "Add Column" at bounding box center [324, 247] width 567 height 333
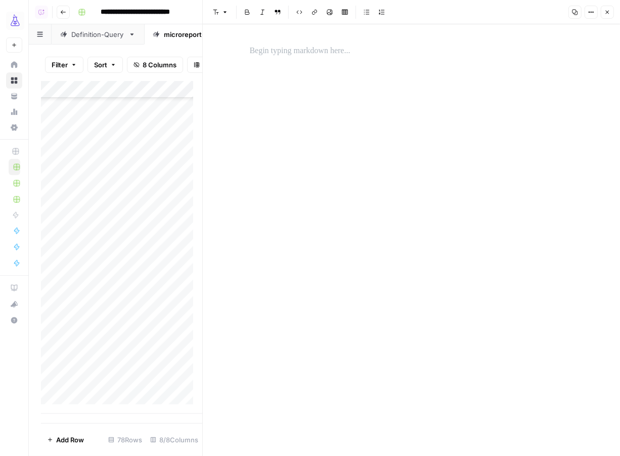
click at [315, 63] on div at bounding box center [412, 240] width 336 height 432
click at [308, 55] on p at bounding box center [412, 51] width 324 height 13
paste div
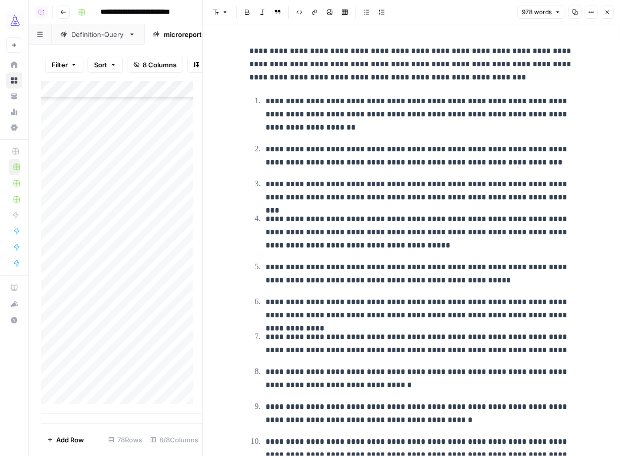
click at [452, 50] on p "**********" at bounding box center [412, 64] width 324 height 39
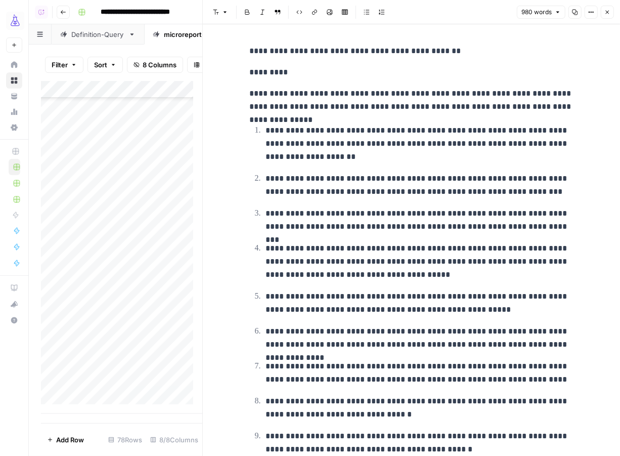
click at [250, 49] on p "**********" at bounding box center [412, 51] width 324 height 13
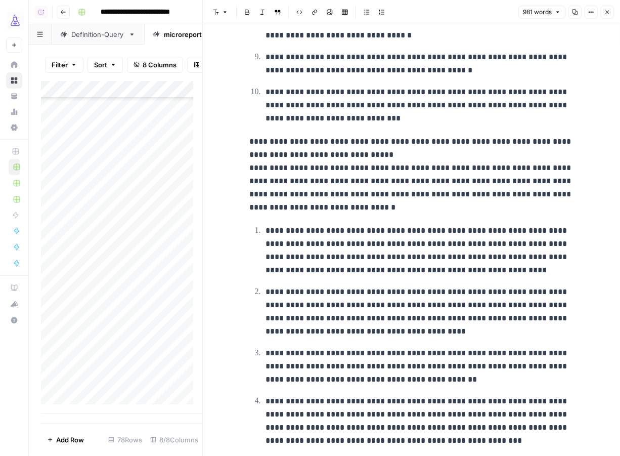
scroll to position [403, 0]
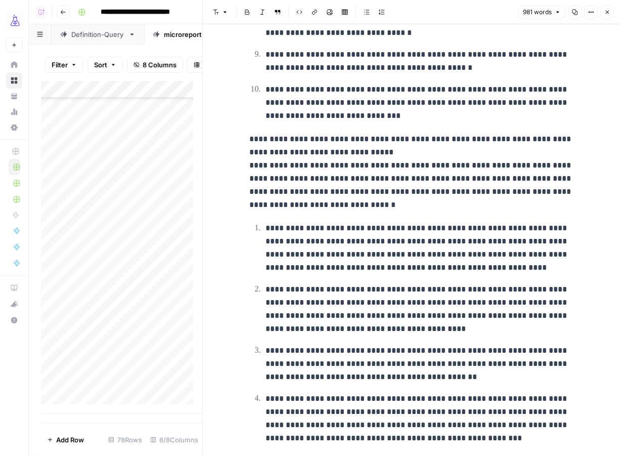
click at [437, 161] on p "**********" at bounding box center [412, 172] width 324 height 79
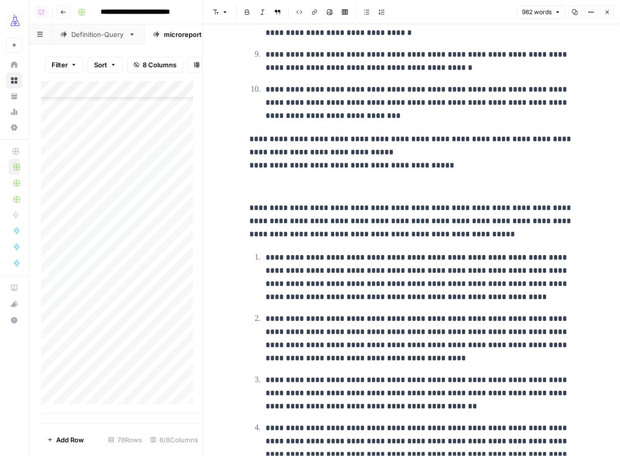
click at [250, 162] on p "**********" at bounding box center [412, 152] width 324 height 39
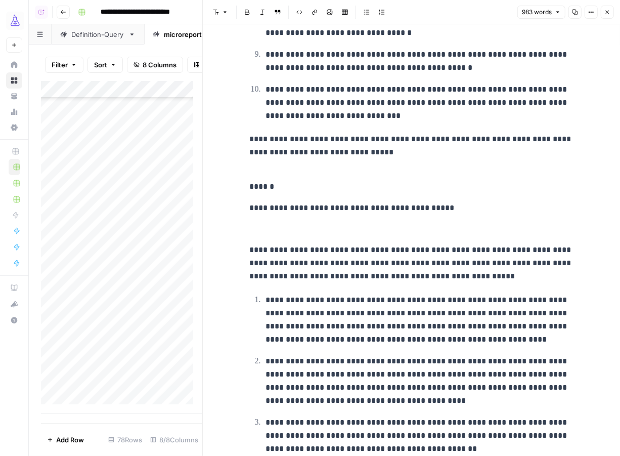
click at [250, 244] on p "**********" at bounding box center [412, 262] width 324 height 39
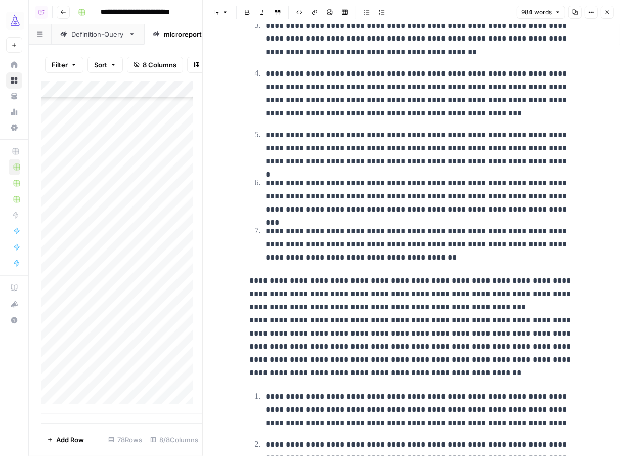
scroll to position [897, 0]
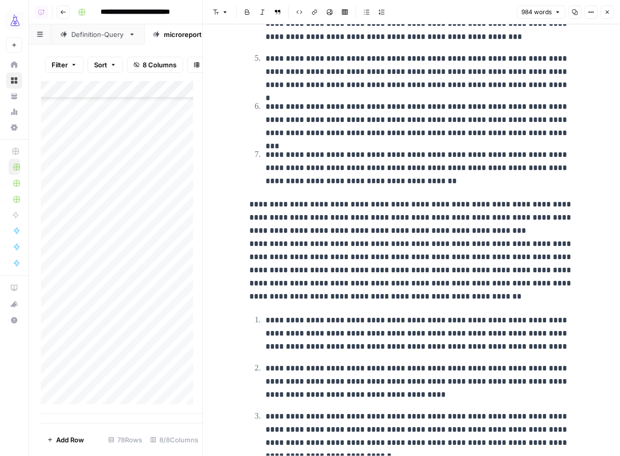
click at [422, 242] on p "**********" at bounding box center [412, 250] width 324 height 105
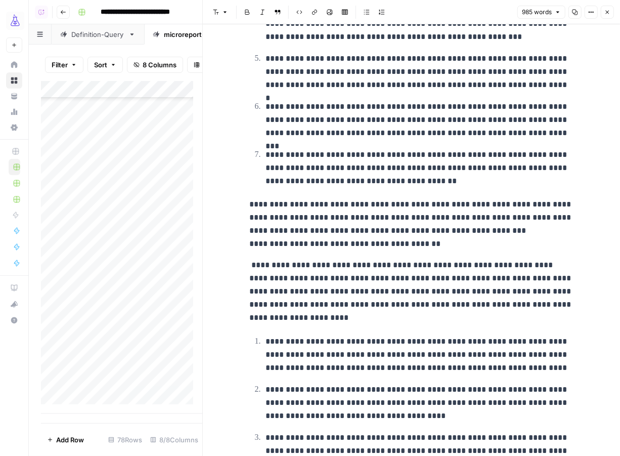
click at [244, 242] on div "**********" at bounding box center [412, 8] width 336 height 1730
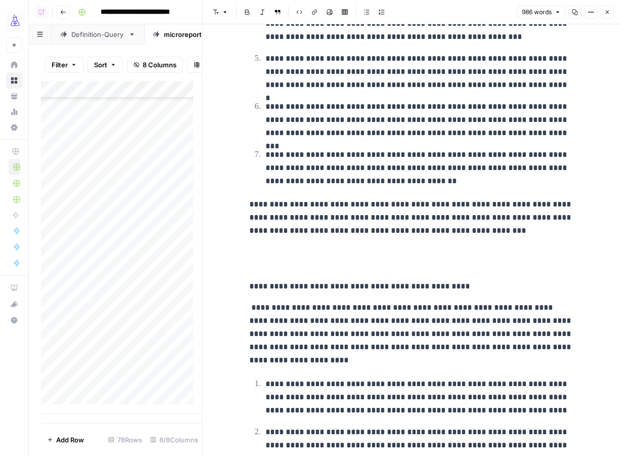
click at [251, 307] on p "**********" at bounding box center [412, 334] width 324 height 66
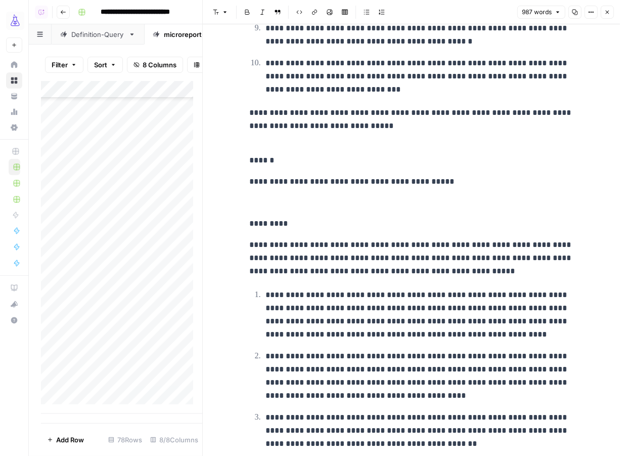
scroll to position [437, 0]
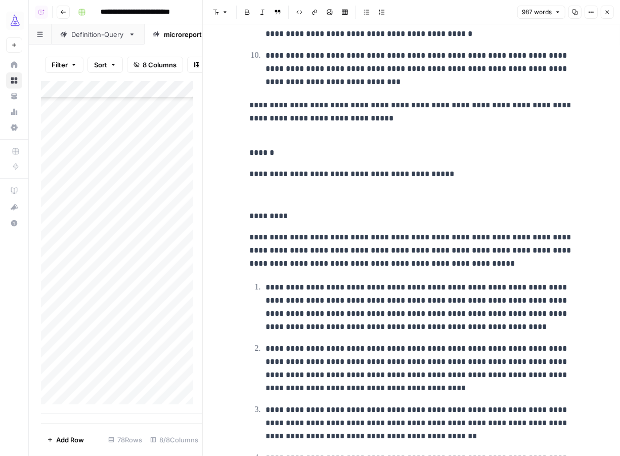
click at [69, 436] on span "Add Row" at bounding box center [70, 440] width 28 height 10
click at [607, 16] on button "Close" at bounding box center [607, 12] width 13 height 13
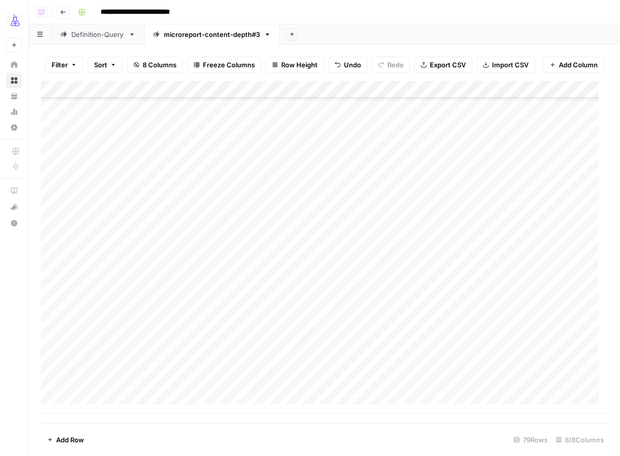
click at [58, 444] on span "Add Row" at bounding box center [70, 440] width 28 height 10
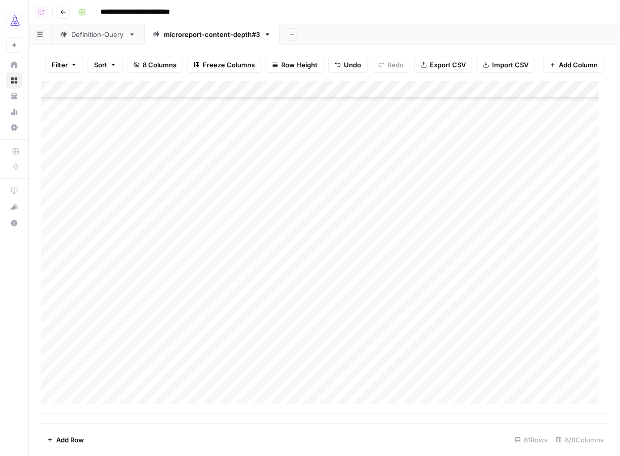
click at [58, 444] on span "Add Row" at bounding box center [70, 440] width 28 height 10
click at [103, 315] on div "Add Column" at bounding box center [324, 247] width 567 height 333
click at [98, 371] on div "Add Column" at bounding box center [324, 247] width 567 height 333
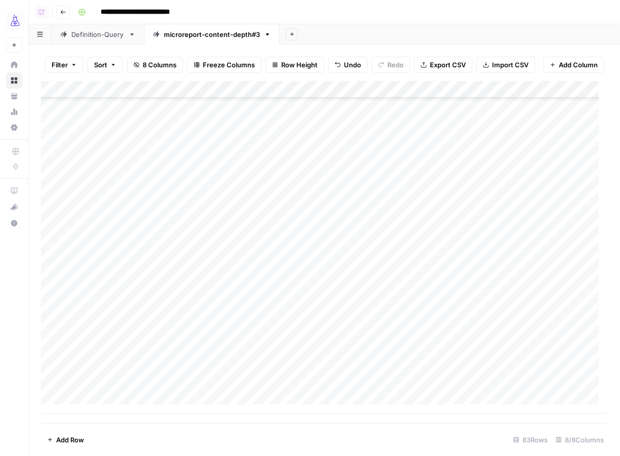
click at [383, 375] on div "Add Column" at bounding box center [324, 247] width 567 height 333
click at [378, 375] on div "Add Column" at bounding box center [324, 247] width 567 height 333
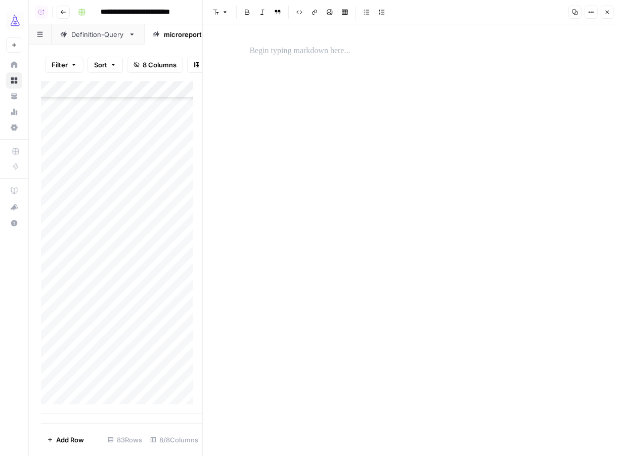
click at [321, 51] on p at bounding box center [412, 51] width 324 height 13
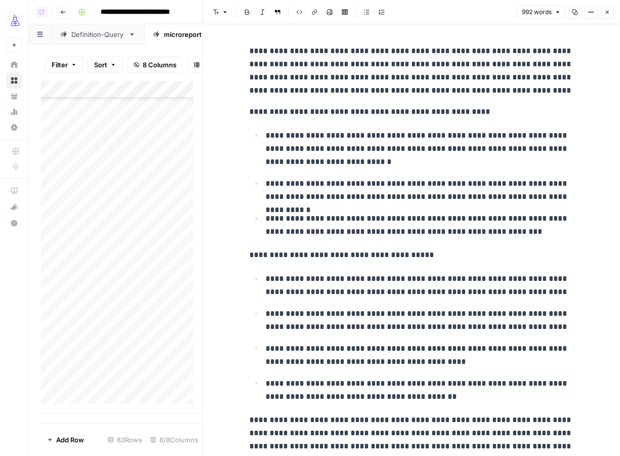
click at [399, 53] on p "**********" at bounding box center [412, 71] width 324 height 53
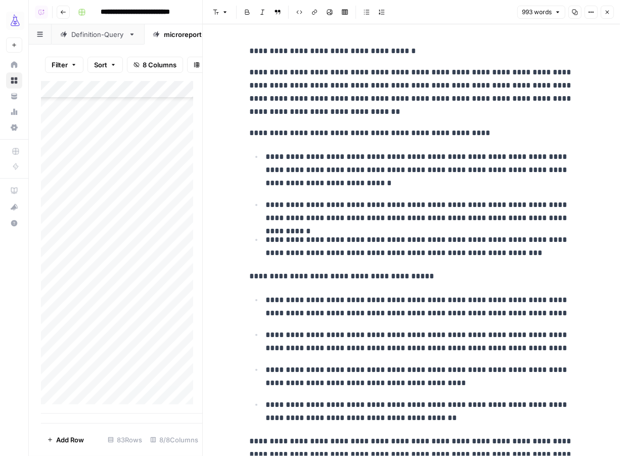
click at [250, 51] on p "**********" at bounding box center [412, 51] width 324 height 13
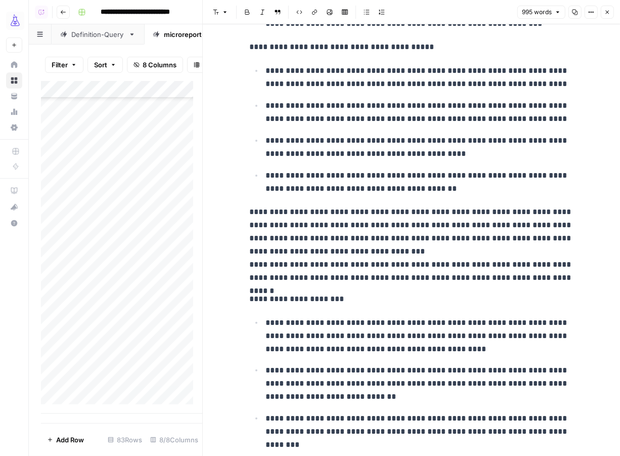
scroll to position [264, 0]
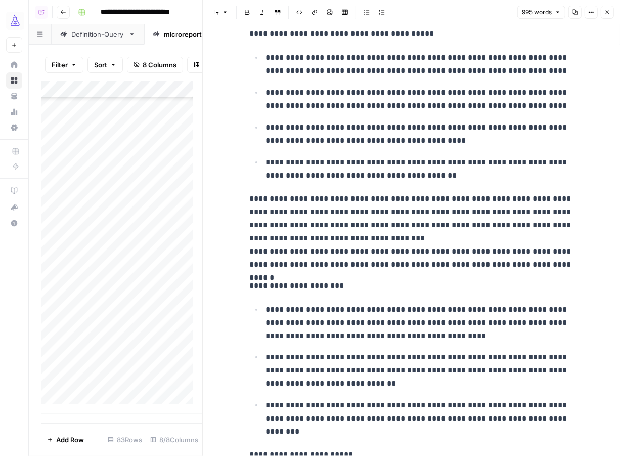
click at [367, 233] on p "**********" at bounding box center [412, 231] width 324 height 79
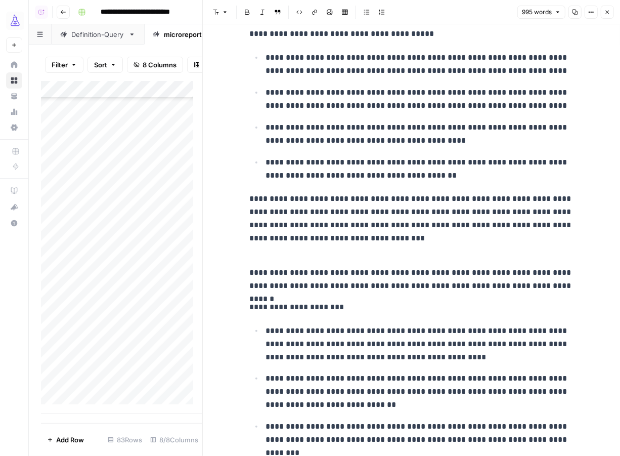
click at [250, 273] on p "**********" at bounding box center [412, 272] width 324 height 39
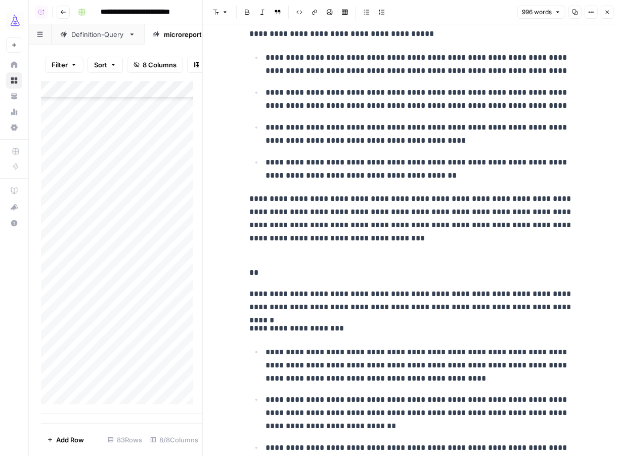
click at [426, 292] on p "**********" at bounding box center [412, 300] width 324 height 26
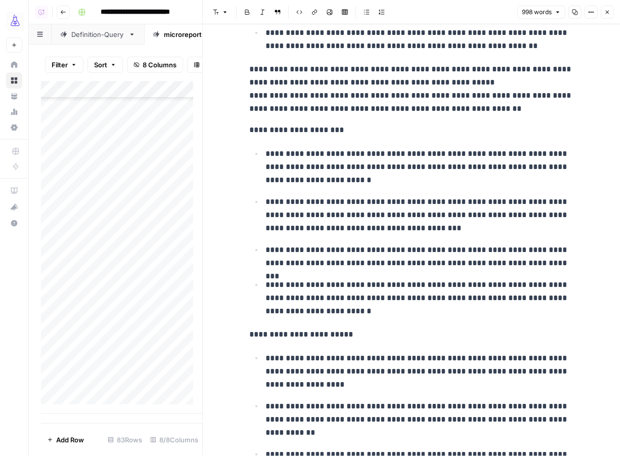
scroll to position [1101, 0]
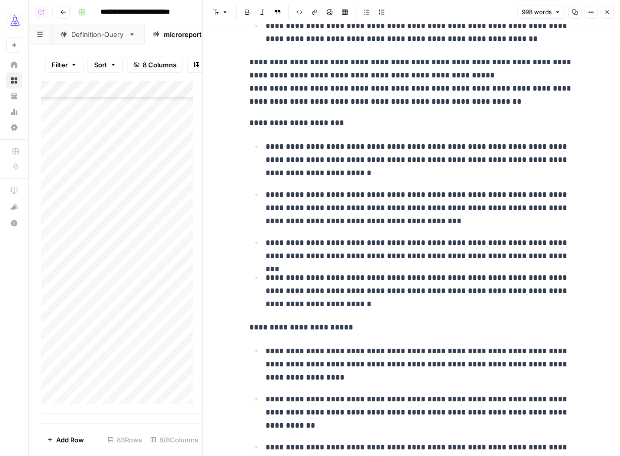
click at [460, 69] on p "**********" at bounding box center [412, 82] width 324 height 53
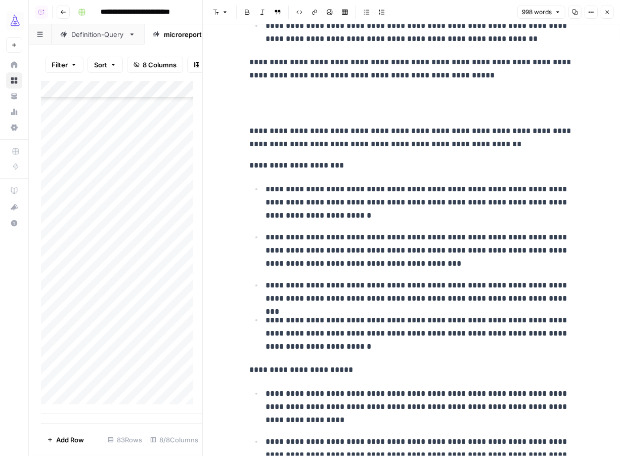
click at [473, 123] on p "**********" at bounding box center [412, 130] width 324 height 39
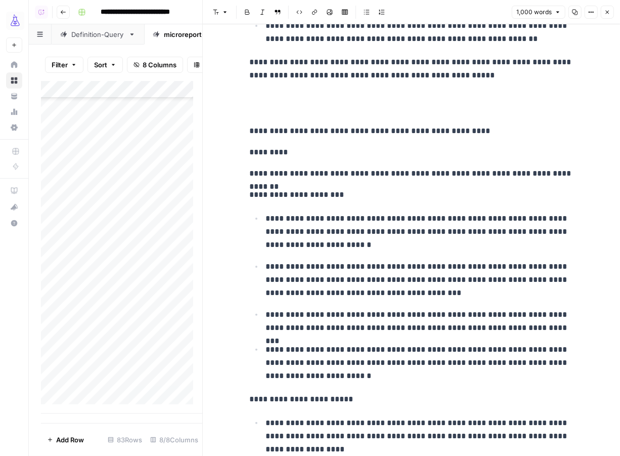
click at [250, 125] on p "**********" at bounding box center [412, 124] width 324 height 26
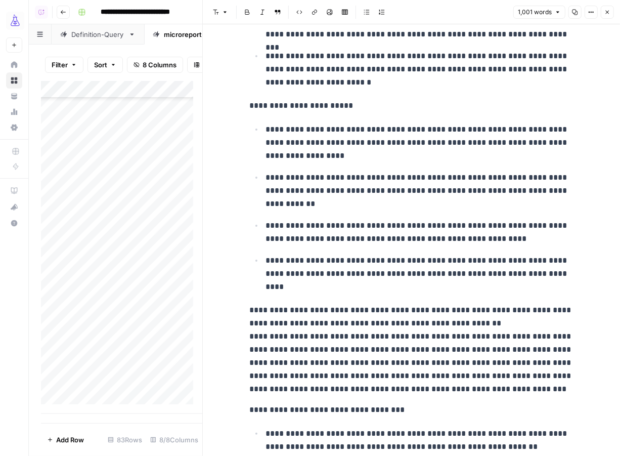
scroll to position [1597, 0]
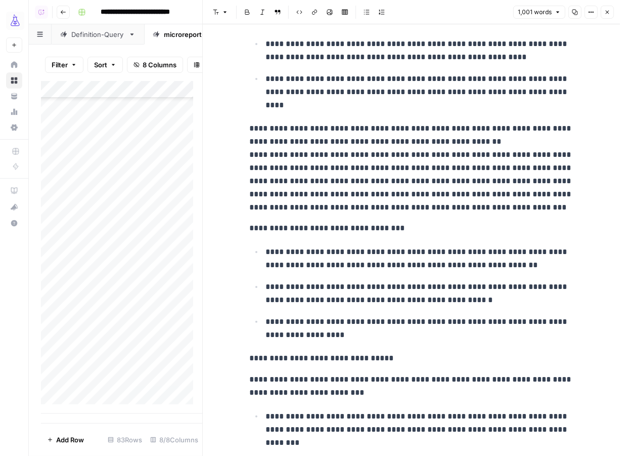
click at [487, 135] on p "**********" at bounding box center [412, 168] width 324 height 92
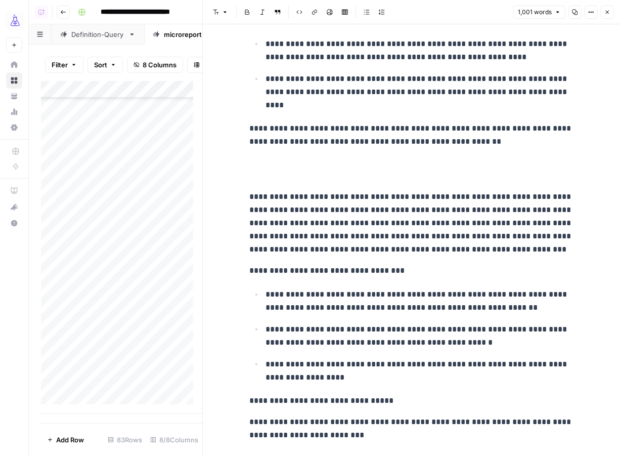
click at [250, 193] on p "**********" at bounding box center [412, 216] width 324 height 79
click at [378, 191] on p "**********" at bounding box center [412, 216] width 324 height 79
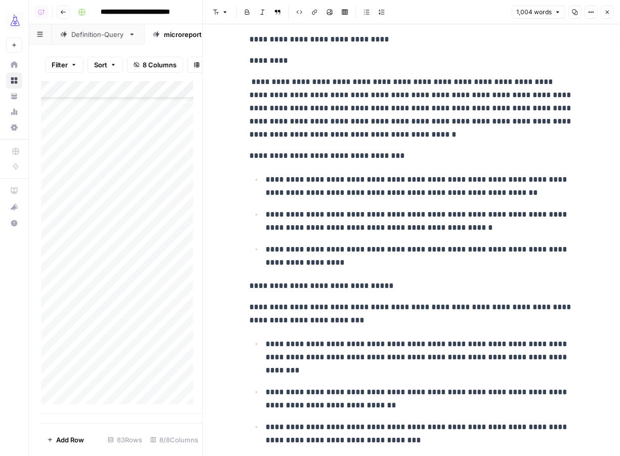
scroll to position [1741, 0]
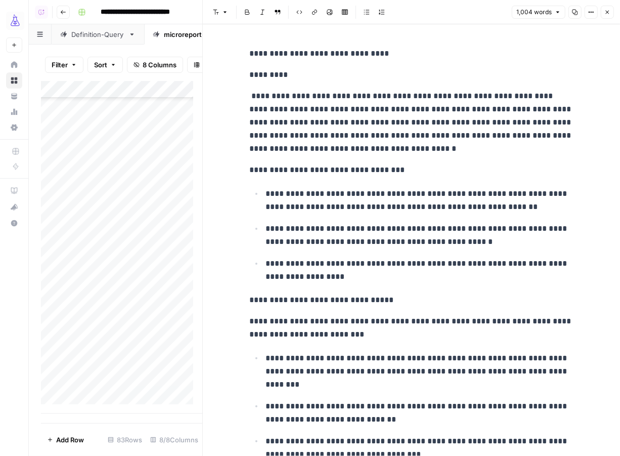
click at [605, 12] on icon "button" at bounding box center [608, 12] width 6 height 6
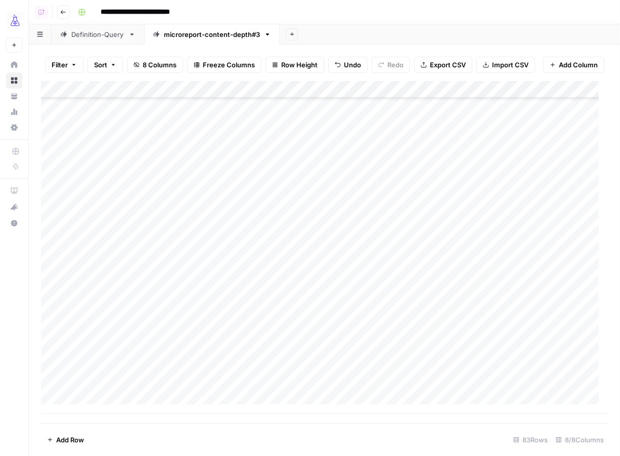
click at [87, 386] on div "Add Column" at bounding box center [324, 247] width 567 height 333
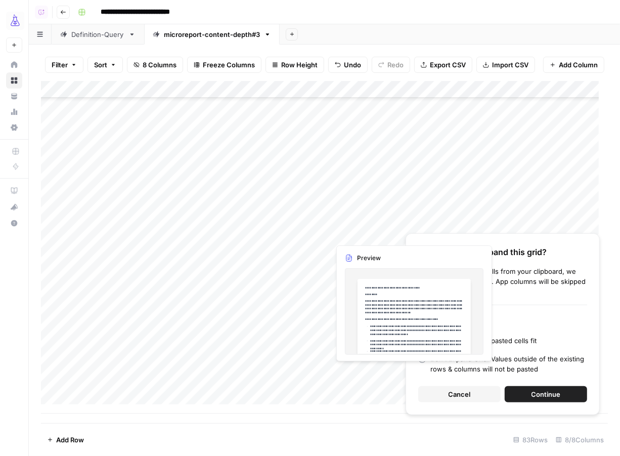
click at [538, 389] on span "Continue" at bounding box center [546, 394] width 29 height 10
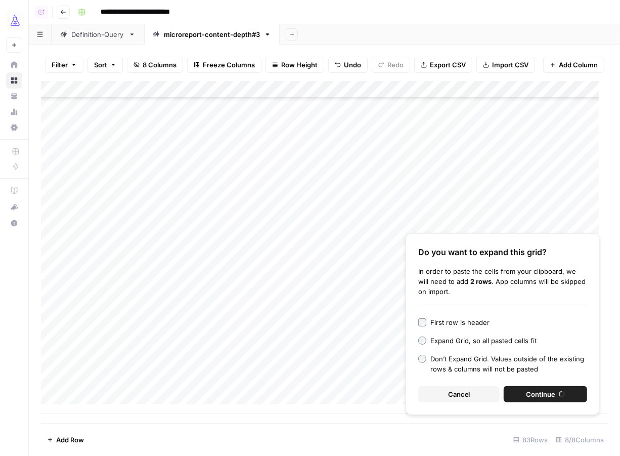
scroll to position [1172, 0]
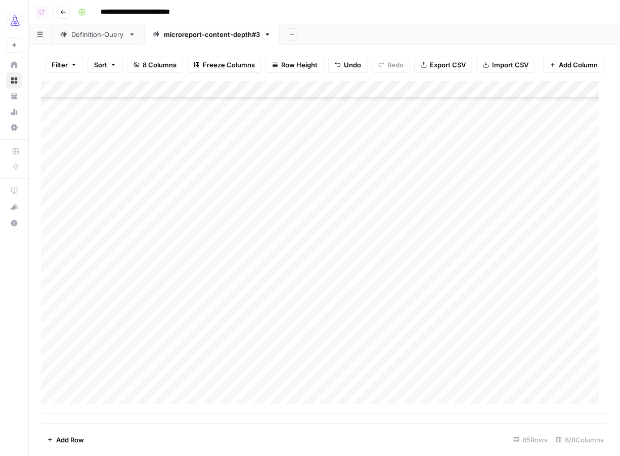
click at [66, 441] on span "Add Row" at bounding box center [70, 440] width 28 height 10
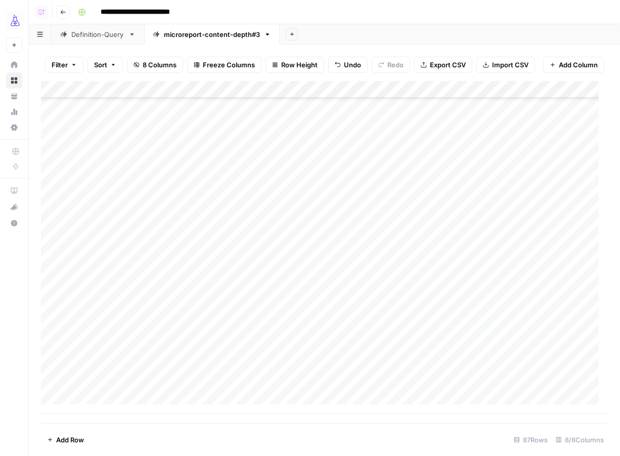
click at [346, 352] on div "Add Column" at bounding box center [324, 247] width 567 height 333
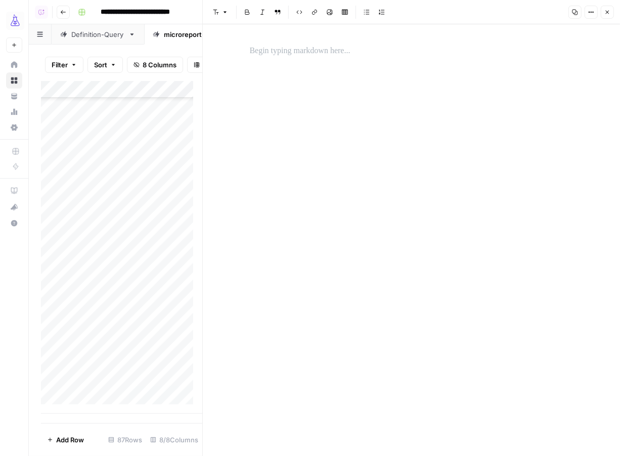
click at [346, 55] on p at bounding box center [412, 51] width 324 height 13
paste div
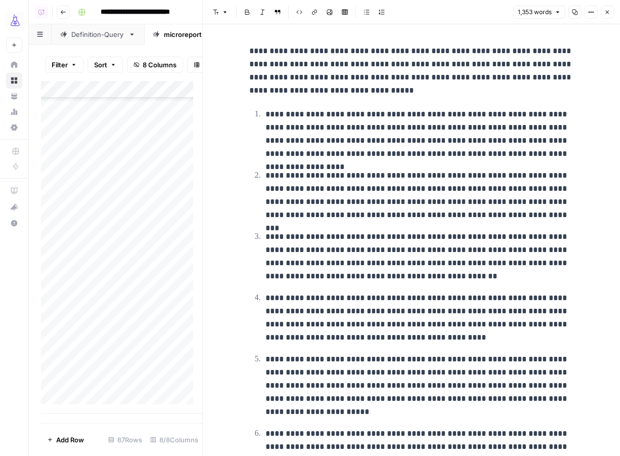
click at [496, 52] on p "**********" at bounding box center [412, 71] width 324 height 53
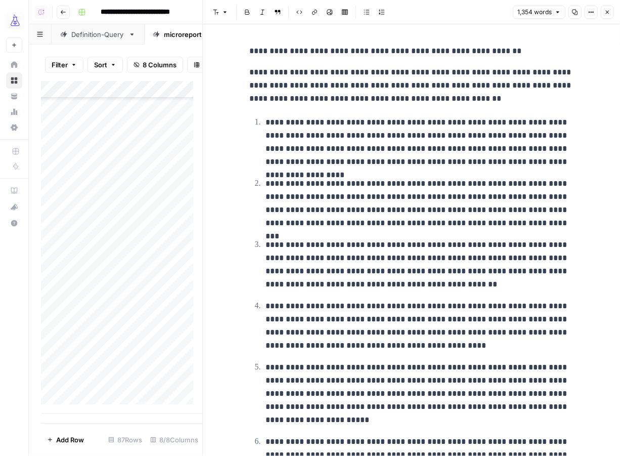
click at [250, 51] on p "**********" at bounding box center [412, 51] width 324 height 13
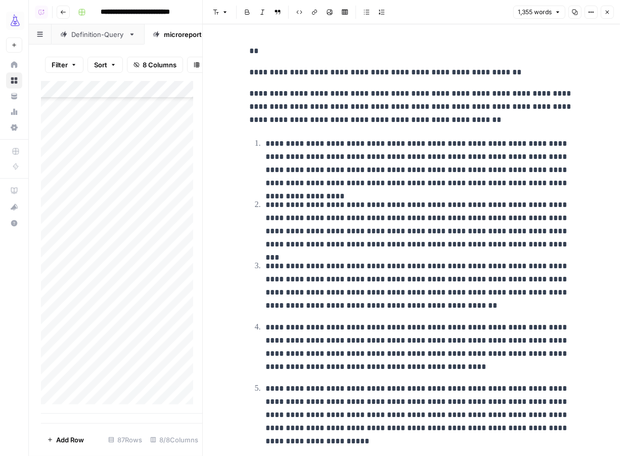
click at [285, 94] on p "**********" at bounding box center [412, 106] width 324 height 39
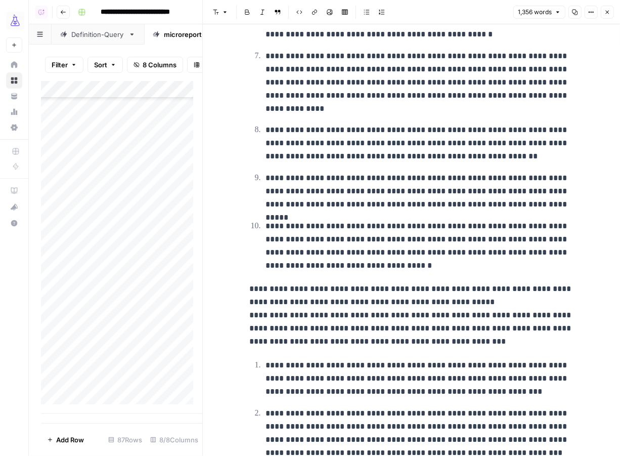
scroll to position [496, 0]
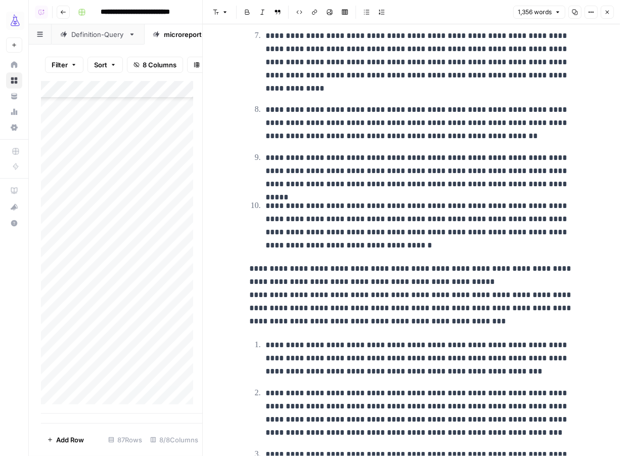
click at [495, 284] on p "**********" at bounding box center [412, 295] width 324 height 66
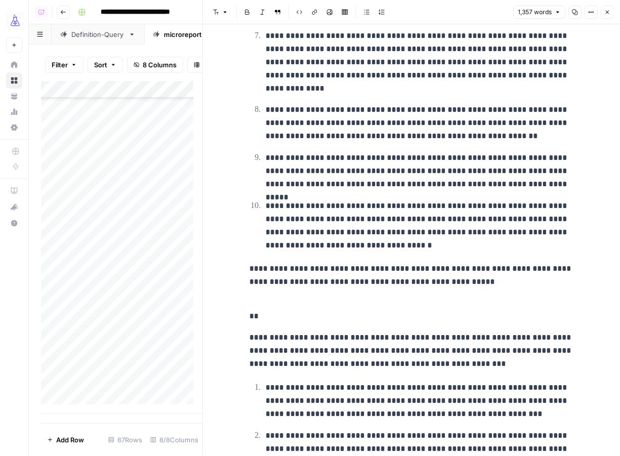
click at [487, 335] on p "**********" at bounding box center [412, 350] width 324 height 39
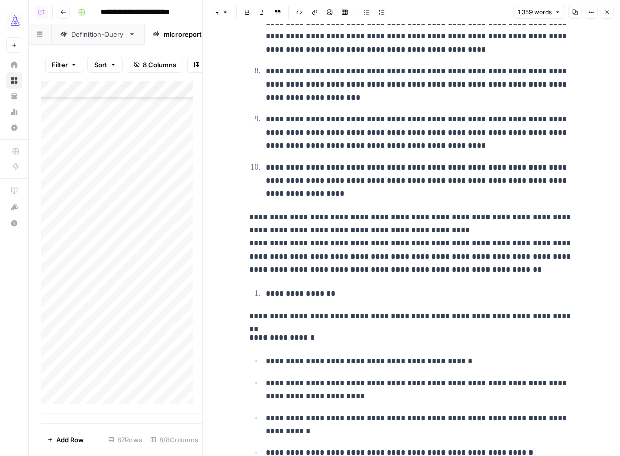
scroll to position [1298, 0]
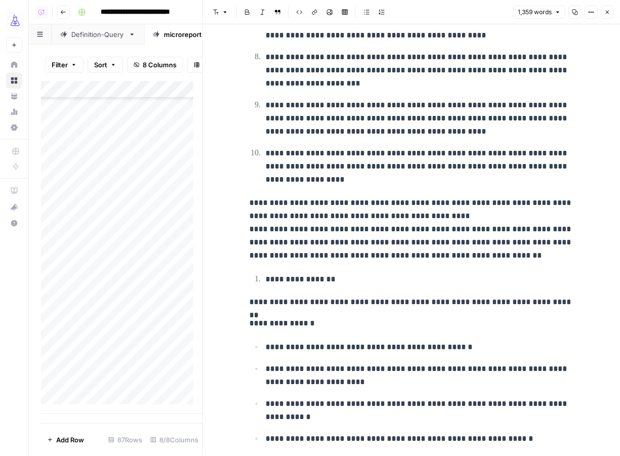
click at [437, 209] on p "**********" at bounding box center [412, 229] width 324 height 66
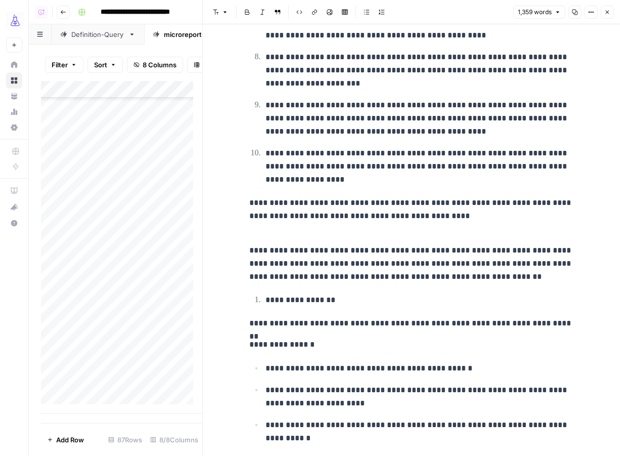
click at [250, 247] on p "**********" at bounding box center [412, 257] width 324 height 53
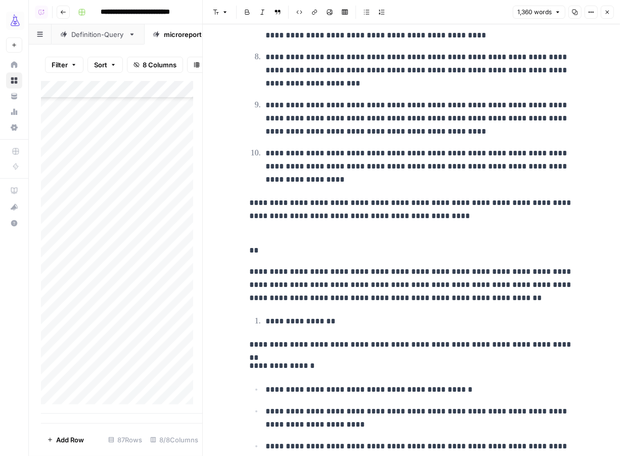
click at [429, 267] on p "**********" at bounding box center [412, 284] width 324 height 39
click at [427, 265] on p "**********" at bounding box center [412, 284] width 324 height 39
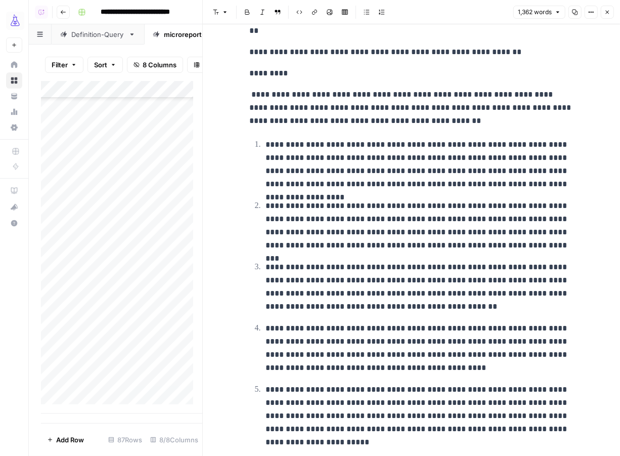
scroll to position [0, 0]
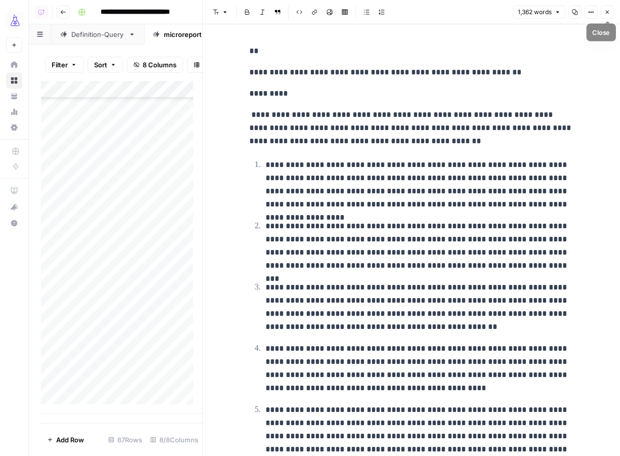
click at [609, 9] on icon "button" at bounding box center [608, 12] width 6 height 6
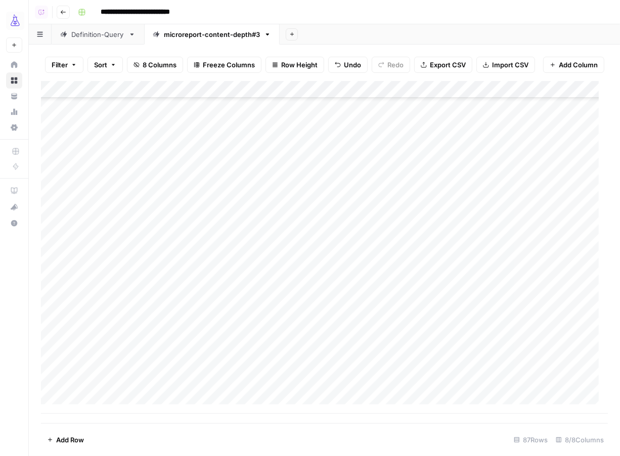
click at [93, 369] on div "Add Column" at bounding box center [324, 247] width 567 height 333
click at [71, 442] on span "Add Row" at bounding box center [70, 440] width 28 height 10
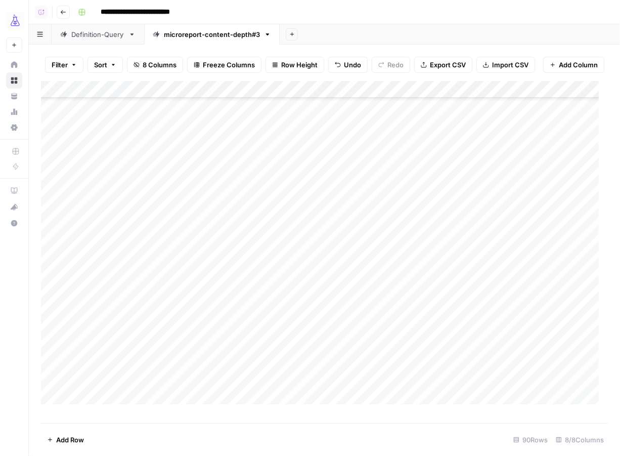
scroll to position [1258, 0]
click at [352, 317] on div "Add Column" at bounding box center [324, 247] width 567 height 333
click at [366, 336] on div "Add Column" at bounding box center [324, 247] width 567 height 333
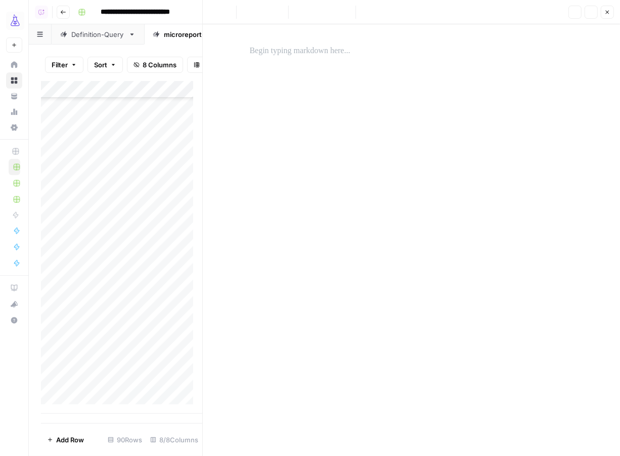
click at [288, 47] on p at bounding box center [412, 51] width 324 height 13
paste div
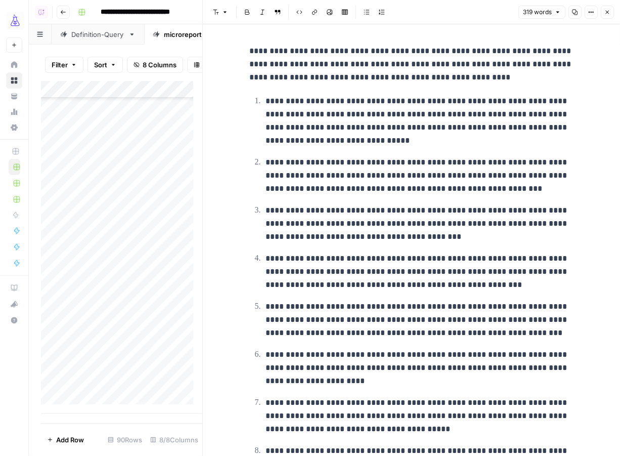
click at [504, 49] on p "**********" at bounding box center [412, 64] width 324 height 39
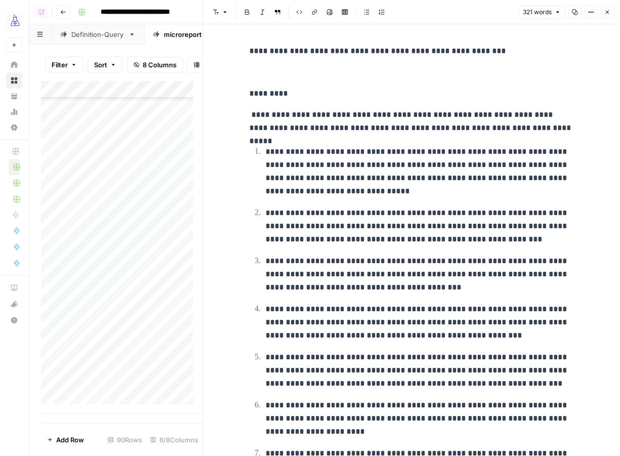
click at [244, 51] on div "**********" at bounding box center [412, 355] width 336 height 630
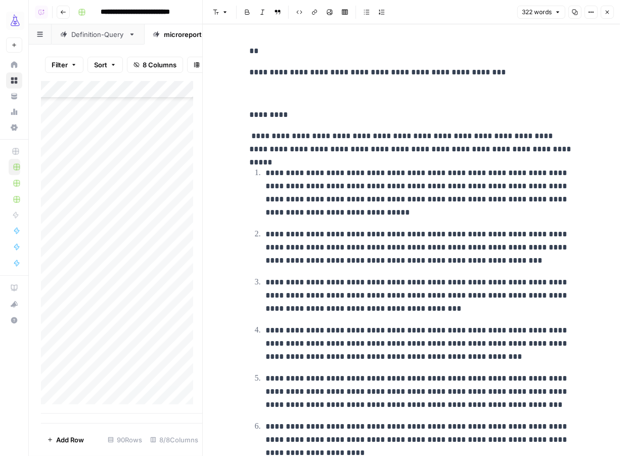
click at [606, 12] on icon "button" at bounding box center [608, 12] width 6 height 6
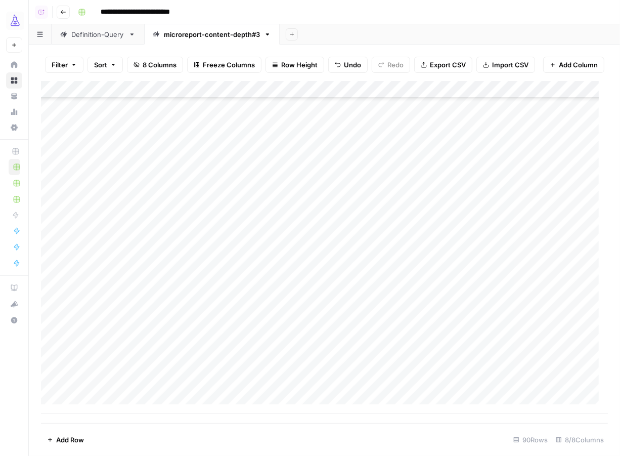
click at [110, 352] on div "Add Column" at bounding box center [324, 247] width 567 height 333
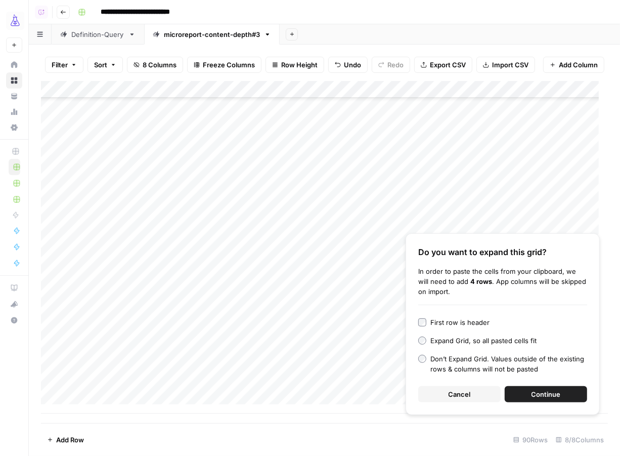
click at [527, 393] on button "Continue" at bounding box center [546, 394] width 82 height 16
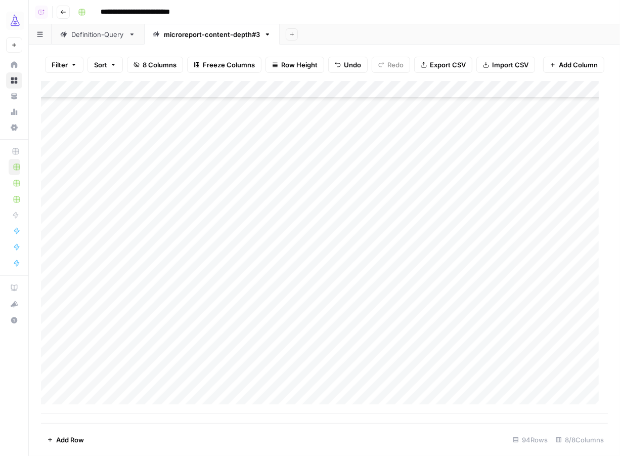
click at [355, 385] on div "Add Column" at bounding box center [324, 247] width 567 height 333
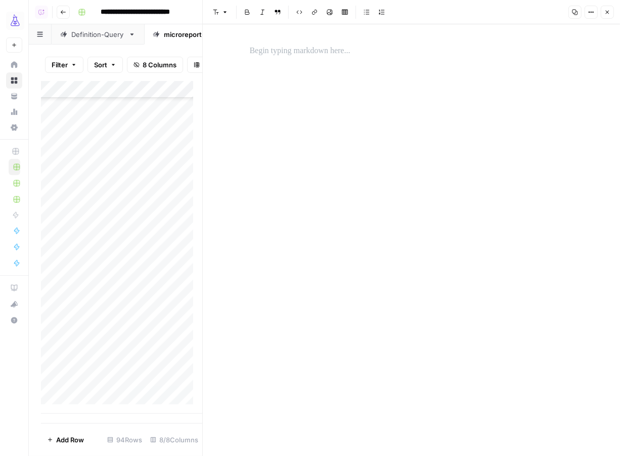
click at [347, 55] on p at bounding box center [412, 51] width 324 height 13
paste div
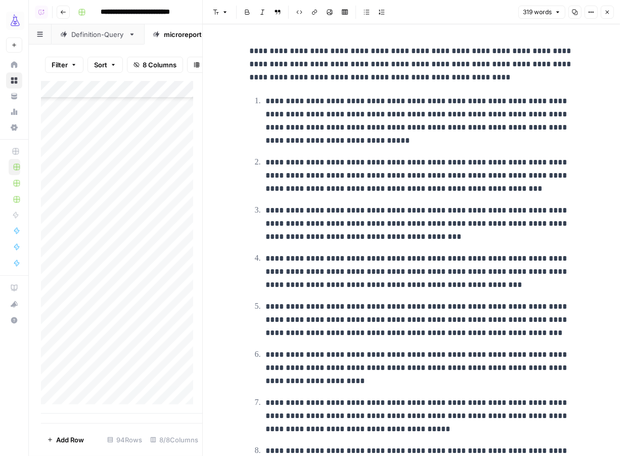
click at [506, 49] on p "**********" at bounding box center [412, 64] width 324 height 39
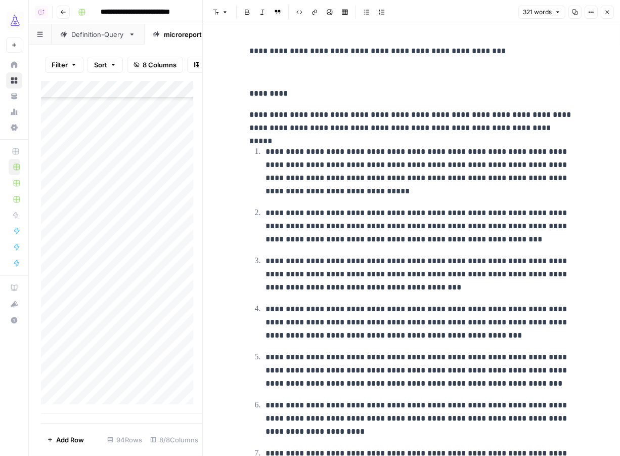
click at [244, 55] on div "**********" at bounding box center [412, 355] width 336 height 630
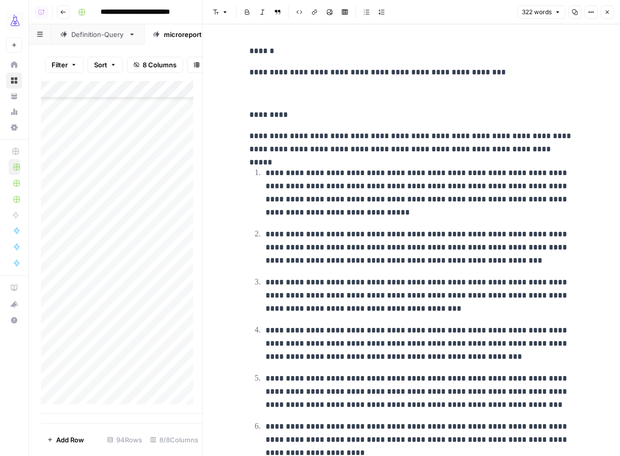
click at [605, 16] on button "Close" at bounding box center [607, 12] width 13 height 13
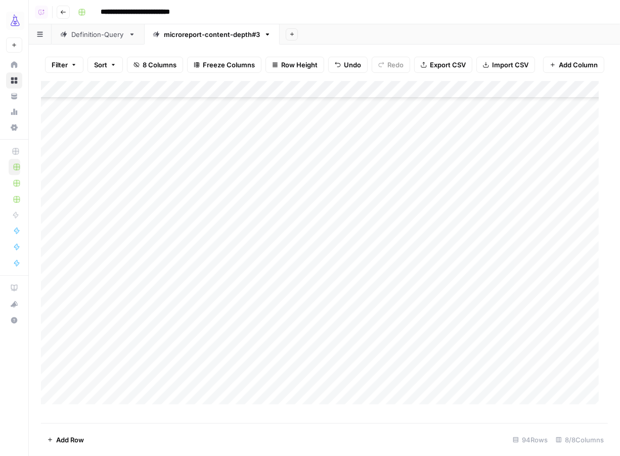
scroll to position [934, 0]
click at [455, 159] on div "Add Column" at bounding box center [324, 247] width 567 height 333
click at [454, 181] on div "Add Column" at bounding box center [324, 247] width 567 height 333
click at [451, 193] on div "Add Column" at bounding box center [324, 247] width 567 height 333
click at [449, 216] on div "Add Column" at bounding box center [324, 247] width 567 height 333
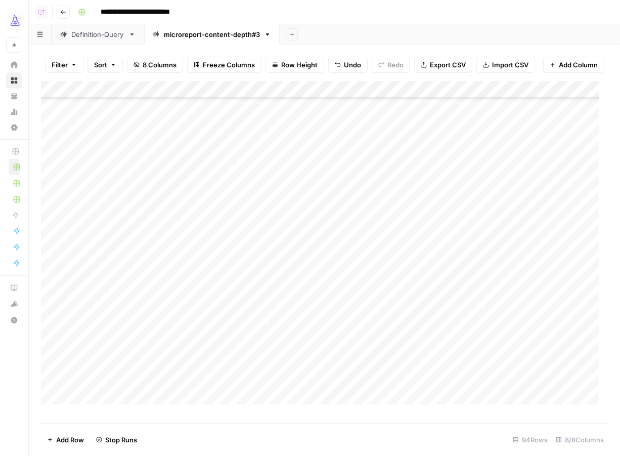
click at [447, 231] on div "Add Column" at bounding box center [324, 247] width 567 height 333
click at [442, 248] on div "Add Column" at bounding box center [324, 247] width 567 height 333
click at [438, 269] on div "Add Column" at bounding box center [324, 247] width 567 height 333
click at [437, 279] on div "Add Column" at bounding box center [324, 247] width 567 height 333
click at [437, 305] on div "Add Column" at bounding box center [324, 247] width 567 height 333
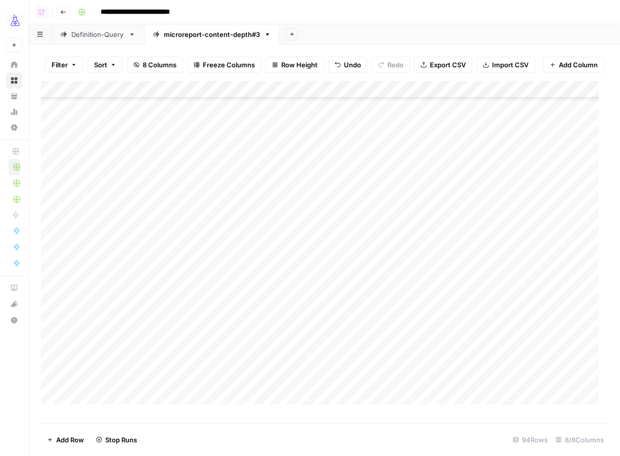
click at [437, 313] on div "Add Column" at bounding box center [324, 247] width 567 height 333
click at [436, 336] on div "Add Column" at bounding box center [324, 247] width 567 height 333
click at [438, 351] on div "Add Column" at bounding box center [324, 247] width 567 height 333
click at [438, 366] on div "Add Column" at bounding box center [324, 247] width 567 height 333
click at [434, 385] on div "Add Column" at bounding box center [324, 247] width 567 height 333
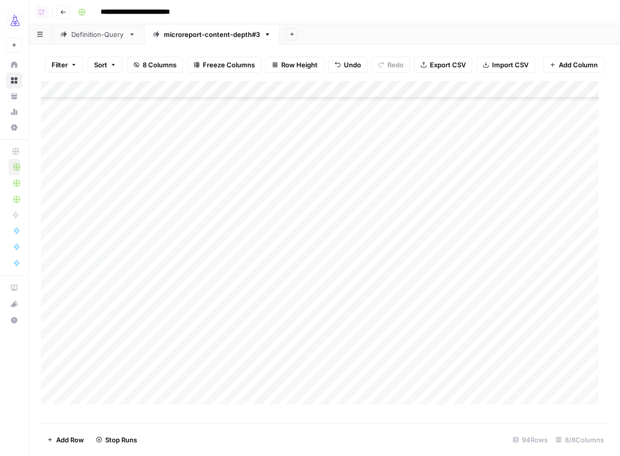
click at [434, 404] on div "Add Column" at bounding box center [324, 247] width 567 height 333
click at [447, 201] on div "Add Column" at bounding box center [324, 247] width 567 height 333
click at [441, 217] on div "Add Column" at bounding box center [324, 247] width 567 height 333
click at [440, 230] on div "Add Column" at bounding box center [324, 247] width 567 height 333
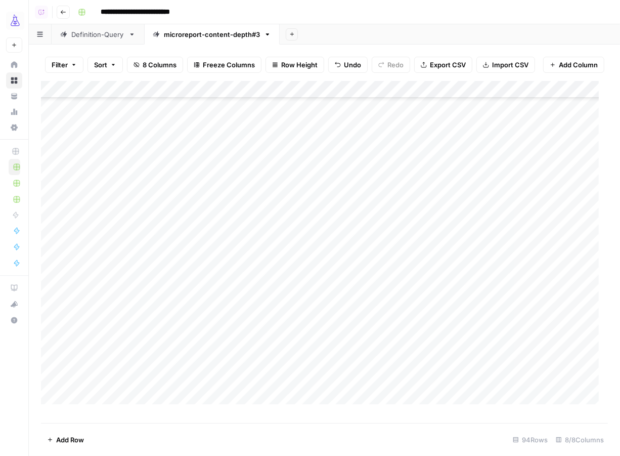
click at [65, 441] on span "Add Row" at bounding box center [70, 440] width 28 height 10
click at [194, 406] on div "Add Column" at bounding box center [324, 247] width 567 height 333
click at [77, 407] on div "Add Column" at bounding box center [324, 247] width 567 height 333
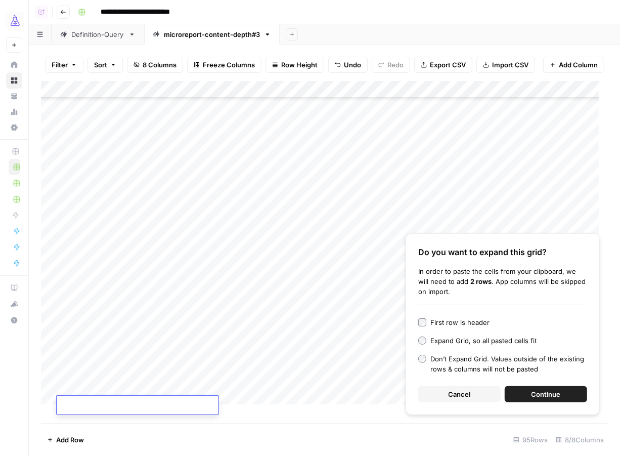
click at [270, 404] on div "Add Column" at bounding box center [324, 247] width 567 height 333
click at [514, 392] on button "Continue" at bounding box center [546, 394] width 82 height 16
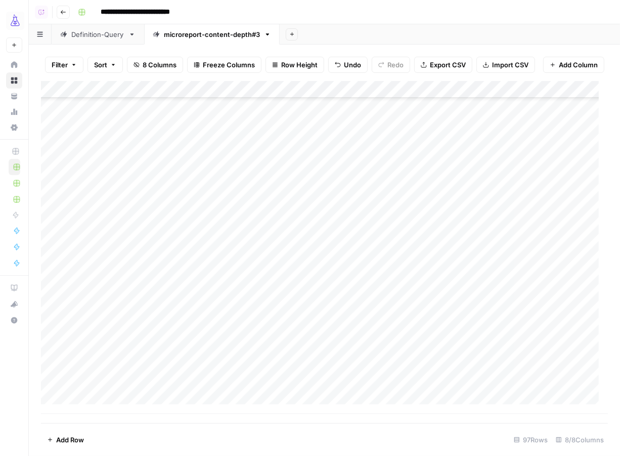
scroll to position [1378, 0]
click at [380, 389] on div "Add Column" at bounding box center [324, 247] width 567 height 333
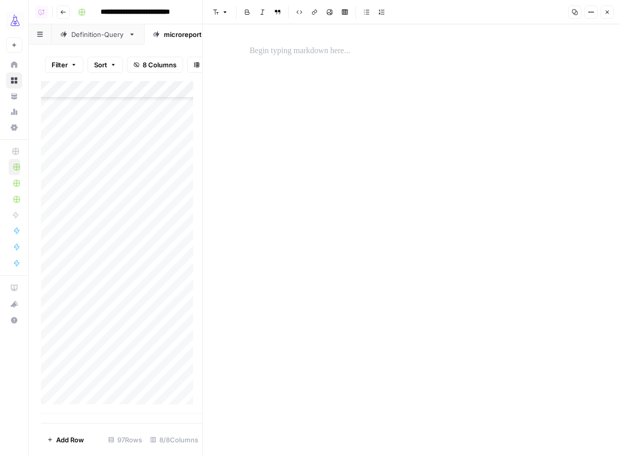
click at [351, 56] on p at bounding box center [412, 51] width 324 height 13
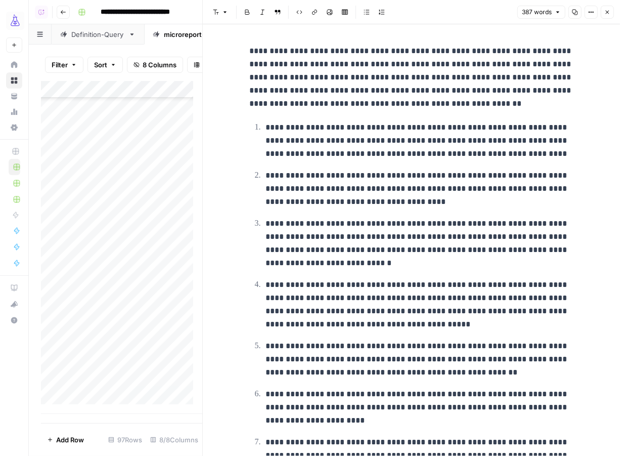
click at [422, 50] on p "**********" at bounding box center [412, 78] width 324 height 66
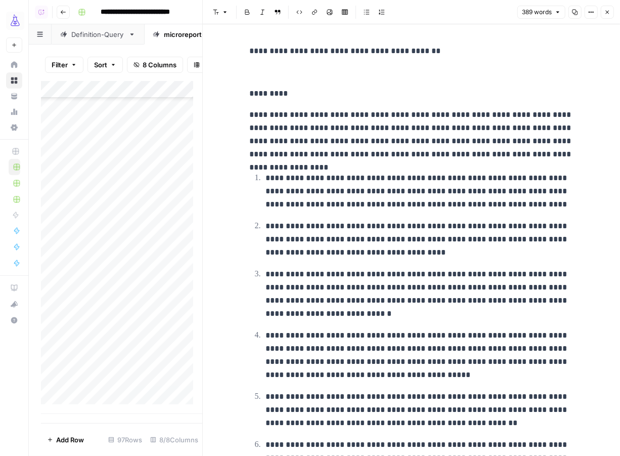
click at [250, 53] on p "**********" at bounding box center [412, 51] width 324 height 13
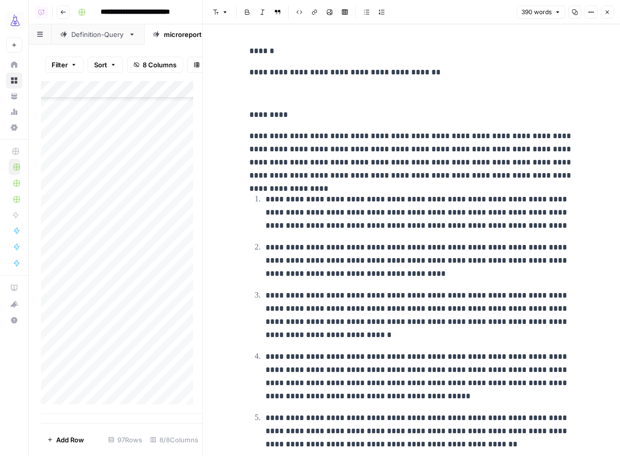
click at [608, 16] on button "Close" at bounding box center [607, 12] width 13 height 13
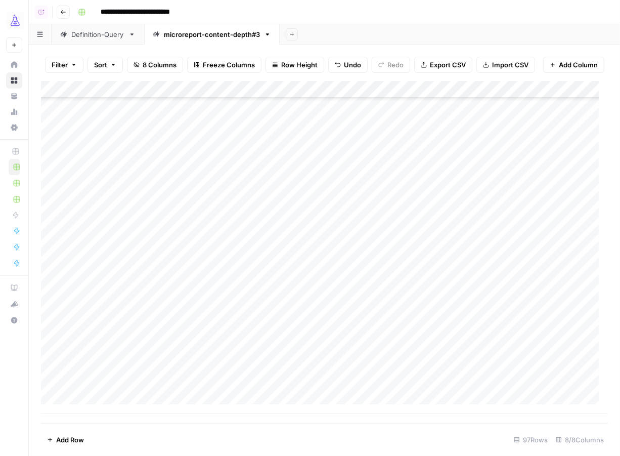
click at [71, 437] on span "Add Row" at bounding box center [70, 440] width 28 height 10
click at [93, 390] on div "Add Column" at bounding box center [324, 247] width 567 height 333
click at [238, 393] on div "Add Column" at bounding box center [324, 247] width 567 height 333
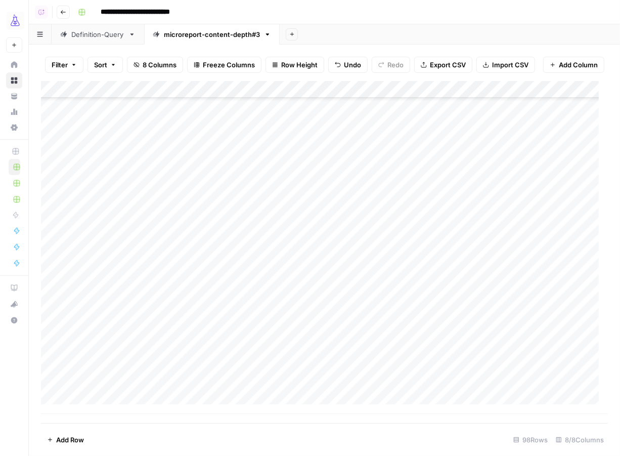
click at [87, 392] on div "Add Column" at bounding box center [324, 247] width 567 height 333
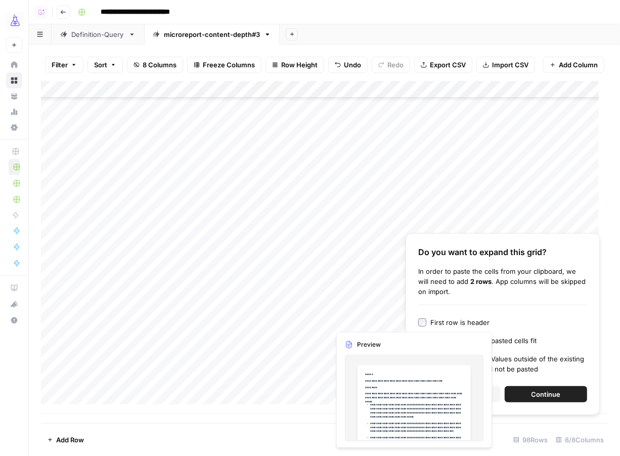
click at [494, 254] on div "Do you want to expand this grid?" at bounding box center [502, 252] width 169 height 12
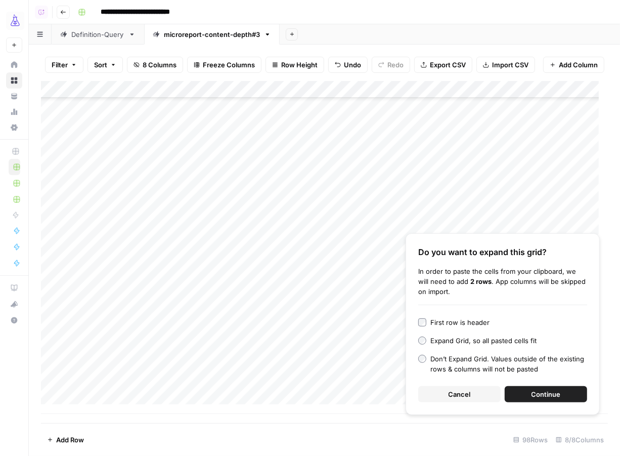
click at [554, 393] on span "Continue" at bounding box center [546, 394] width 29 height 10
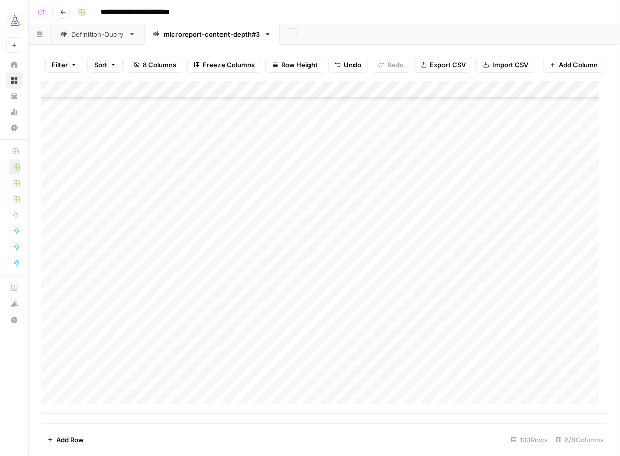
click at [379, 382] on div "Add Column" at bounding box center [324, 247] width 567 height 333
click at [370, 382] on div "Add Column" at bounding box center [324, 247] width 567 height 333
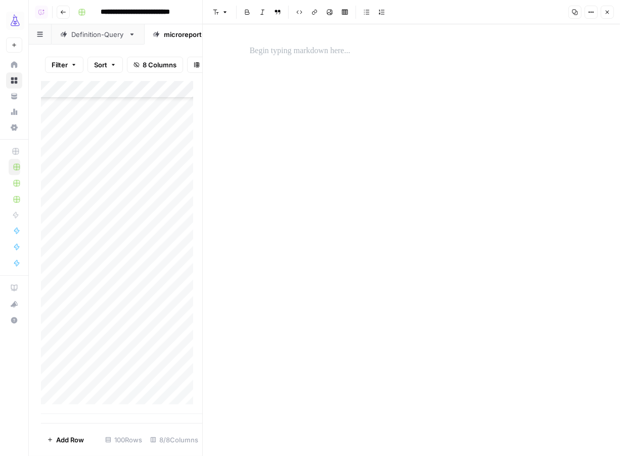
click at [324, 55] on p at bounding box center [412, 51] width 324 height 13
paste div
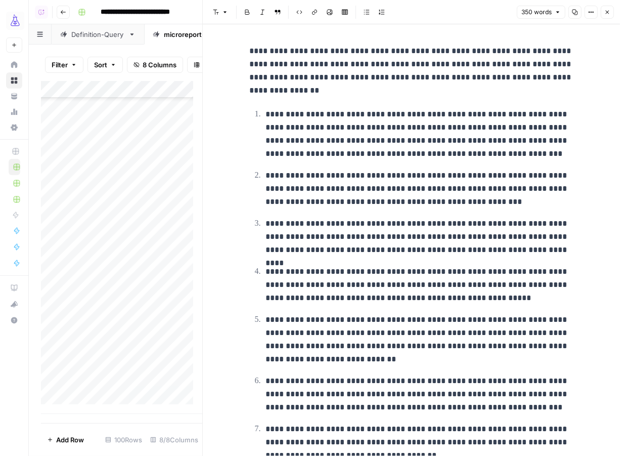
click at [472, 51] on p "**********" at bounding box center [412, 71] width 324 height 53
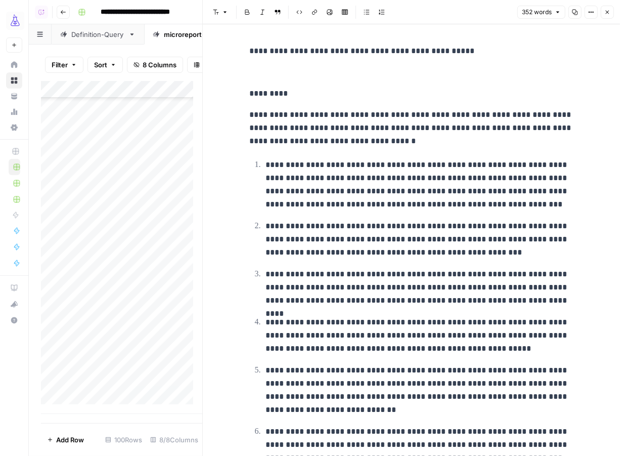
click at [250, 52] on p "**********" at bounding box center [412, 51] width 324 height 13
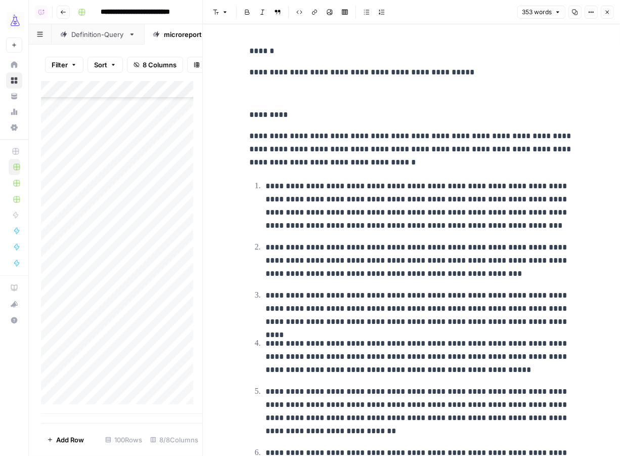
click at [609, 10] on icon "button" at bounding box center [608, 12] width 6 height 6
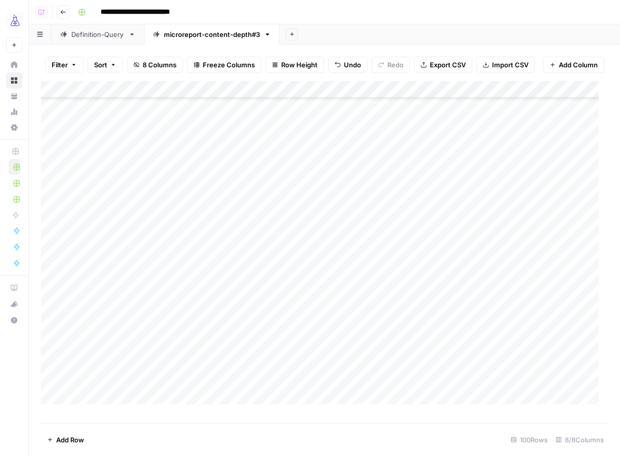
scroll to position [1382, 0]
click at [452, 181] on div "Add Column" at bounding box center [324, 247] width 567 height 333
click at [451, 195] on div "Add Column" at bounding box center [324, 247] width 567 height 333
click at [449, 211] on div "Add Column" at bounding box center [324, 247] width 567 height 333
click at [447, 230] on div "Add Column" at bounding box center [324, 247] width 567 height 333
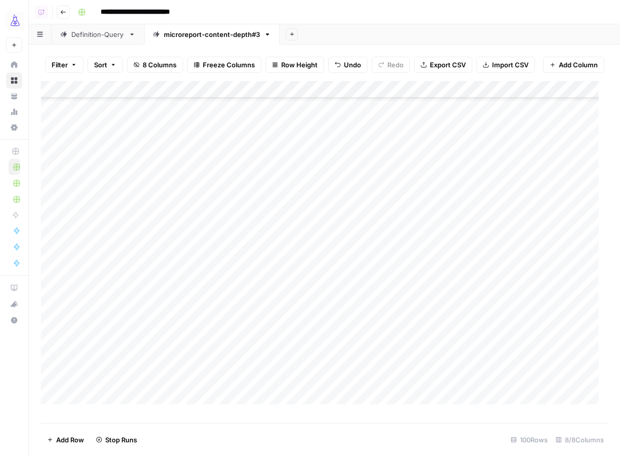
click at [446, 241] on div "Add Column" at bounding box center [324, 247] width 567 height 333
click at [454, 177] on div "Add Column" at bounding box center [324, 247] width 567 height 333
click at [454, 158] on div "Add Column" at bounding box center [324, 247] width 567 height 333
click at [453, 145] on div "Add Column" at bounding box center [324, 247] width 567 height 333
click at [453, 128] on div "Add Column" at bounding box center [324, 247] width 567 height 333
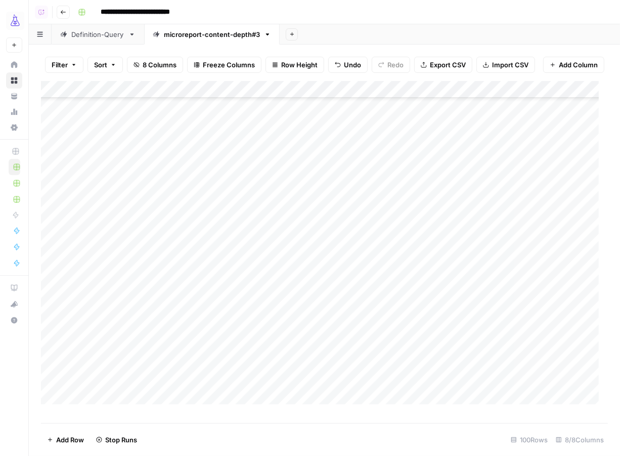
scroll to position [1190, 0]
click at [456, 221] on div "Add Column" at bounding box center [324, 247] width 567 height 333
click at [454, 231] on div "Add Column" at bounding box center [324, 247] width 567 height 333
click at [452, 250] on div "Add Column" at bounding box center [324, 247] width 567 height 333
click at [448, 270] on div "Add Column" at bounding box center [324, 247] width 567 height 333
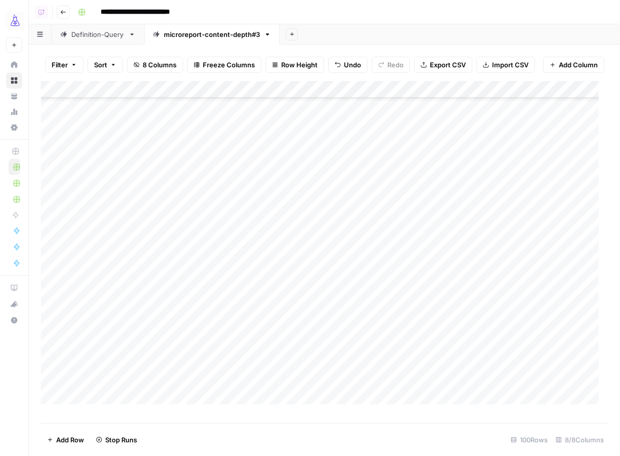
click at [448, 283] on div "Add Column" at bounding box center [324, 247] width 567 height 333
click at [448, 298] on div "Add Column" at bounding box center [324, 247] width 567 height 333
click at [448, 244] on div "Add Column" at bounding box center [324, 247] width 567 height 333
click at [448, 265] on div "Add Column" at bounding box center [324, 247] width 567 height 333
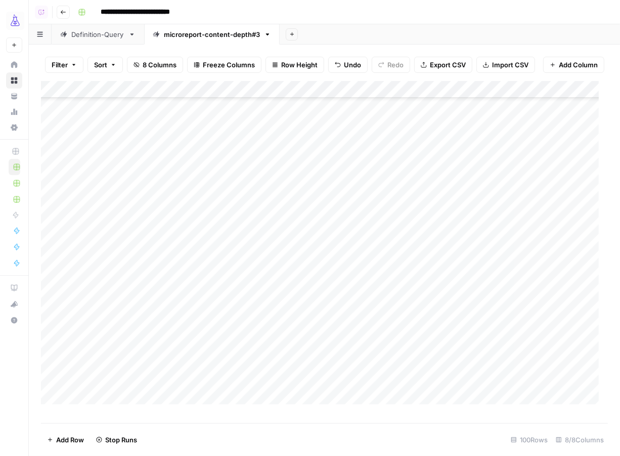
click at [448, 270] on div "Add Column" at bounding box center [324, 247] width 567 height 333
click at [446, 291] on div "Add Column" at bounding box center [324, 247] width 567 height 333
click at [442, 311] on div "Add Column" at bounding box center [324, 247] width 567 height 333
click at [436, 332] on div "Add Column" at bounding box center [324, 247] width 567 height 333
click at [436, 345] on div "Add Column" at bounding box center [324, 247] width 567 height 333
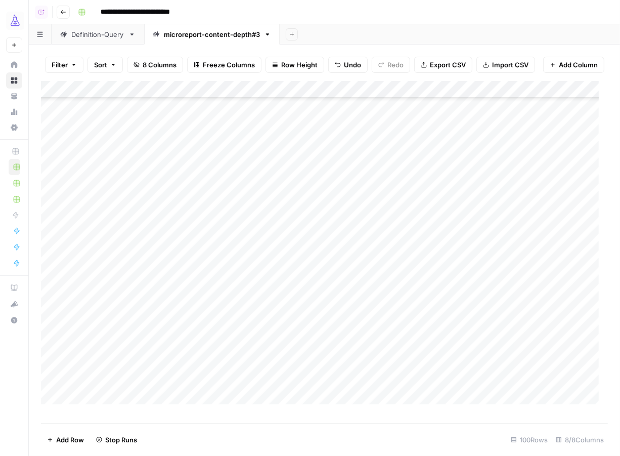
click at [436, 358] on div "Add Column" at bounding box center [324, 247] width 567 height 333
click at [441, 349] on div "Add Column" at bounding box center [324, 247] width 567 height 333
click at [440, 369] on div "Add Column" at bounding box center [324, 247] width 567 height 333
click at [439, 390] on div "Add Column" at bounding box center [324, 247] width 567 height 333
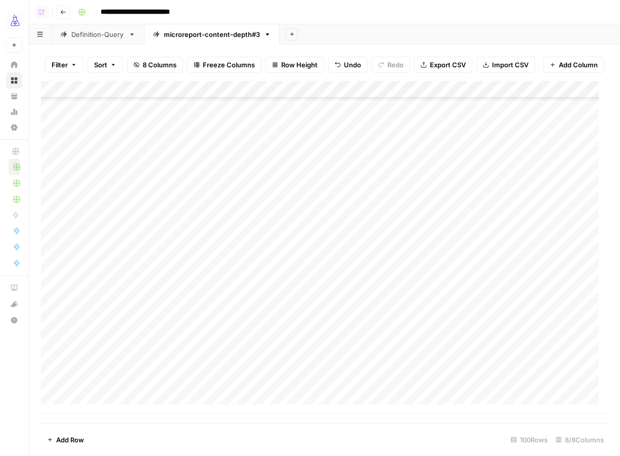
click at [86, 406] on div "Add Column" at bounding box center [324, 247] width 567 height 333
click at [63, 440] on span "Add Row" at bounding box center [70, 440] width 28 height 10
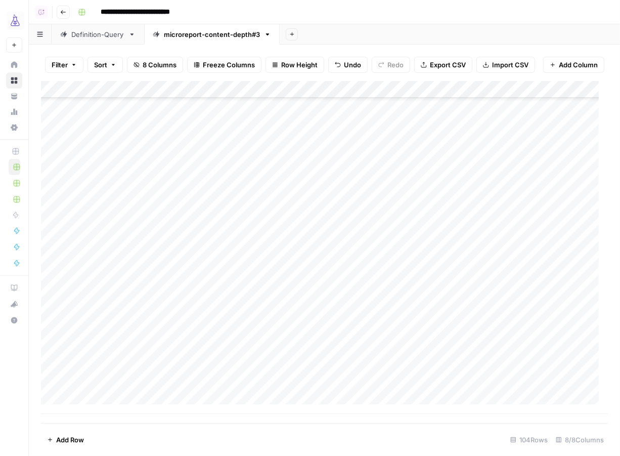
click at [96, 339] on div "Add Column" at bounding box center [324, 247] width 567 height 333
click at [353, 356] on div "Add Column" at bounding box center [324, 247] width 567 height 333
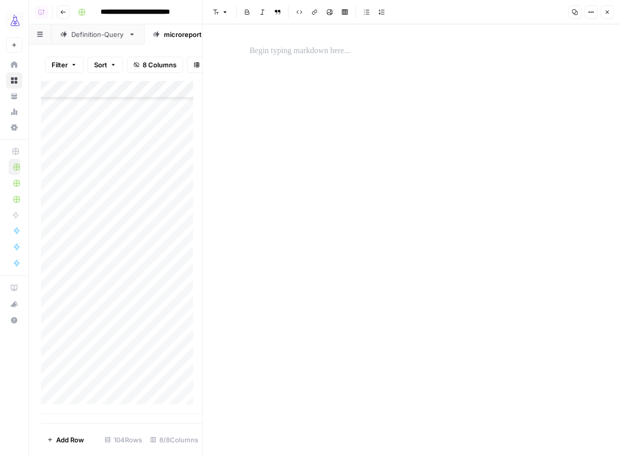
click at [344, 44] on div at bounding box center [412, 50] width 336 height 21
paste div
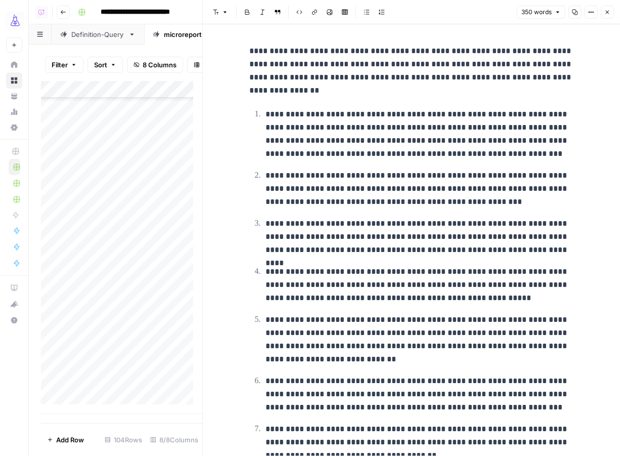
click at [468, 48] on p "**********" at bounding box center [412, 71] width 324 height 53
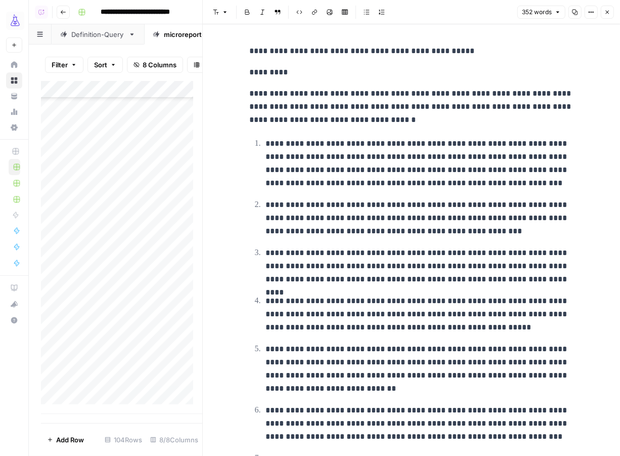
click at [244, 53] on div "**********" at bounding box center [412, 357] width 336 height 635
click at [609, 13] on icon "button" at bounding box center [608, 13] width 4 height 4
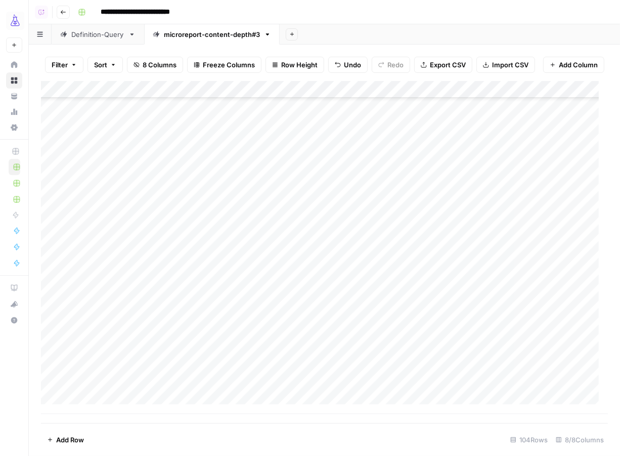
click at [447, 355] on div "Add Column" at bounding box center [324, 247] width 567 height 333
click at [444, 340] on div "Add Column" at bounding box center [324, 247] width 567 height 333
click at [91, 367] on div "Add Column" at bounding box center [324, 247] width 567 height 333
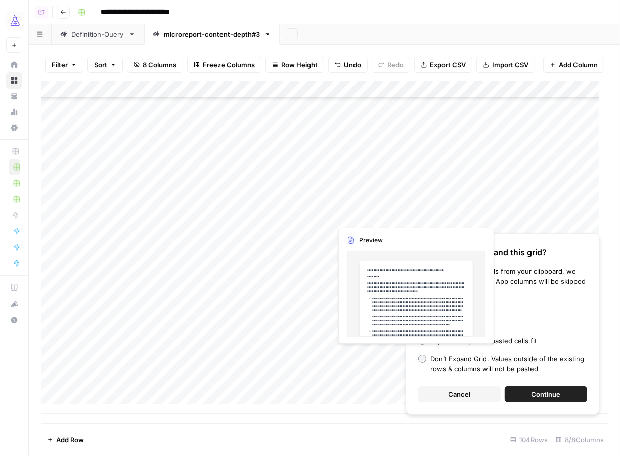
click at [571, 396] on button "Continue" at bounding box center [546, 394] width 82 height 16
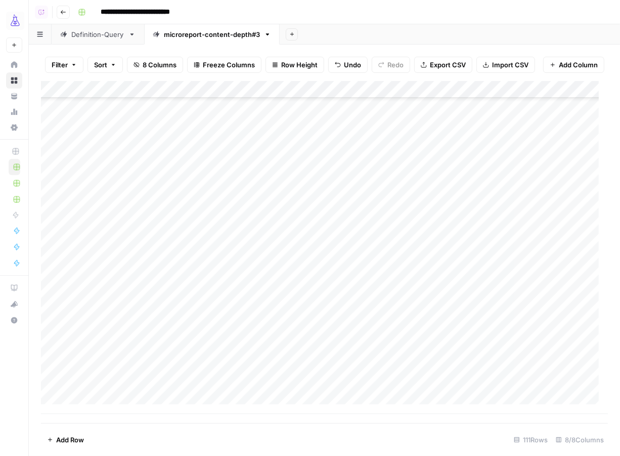
click at [361, 386] on div "Add Column" at bounding box center [324, 247] width 567 height 333
click at [348, 386] on div "Add Column" at bounding box center [324, 247] width 567 height 333
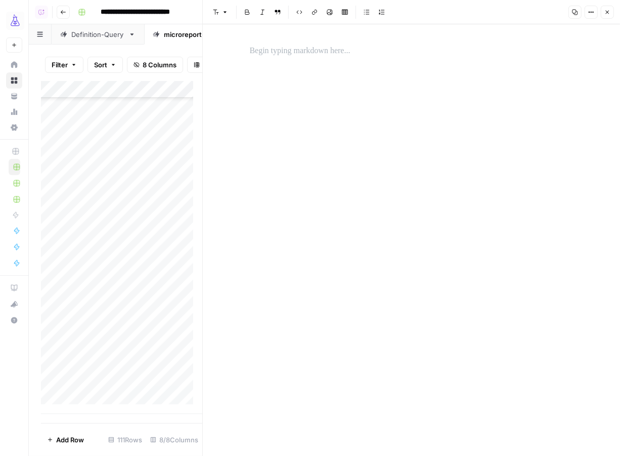
click at [325, 51] on p at bounding box center [412, 51] width 324 height 13
paste div
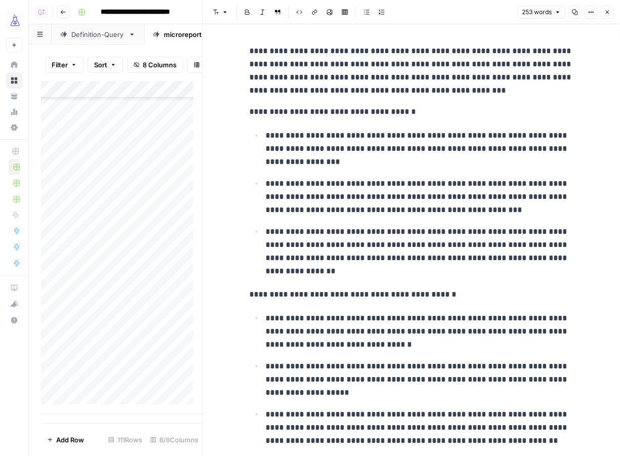
click at [364, 48] on p "**********" at bounding box center [412, 71] width 324 height 53
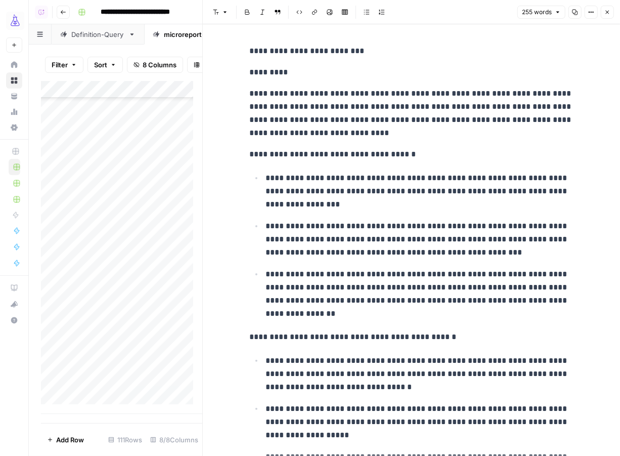
click at [250, 48] on p "**********" at bounding box center [412, 51] width 324 height 13
click at [244, 53] on div "**********" at bounding box center [412, 309] width 336 height 538
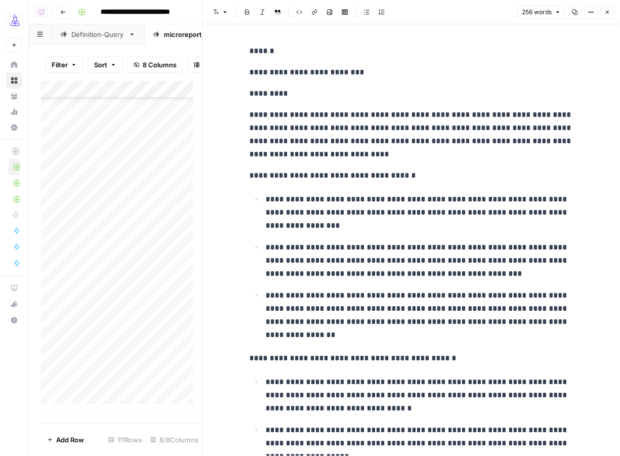
click at [607, 13] on icon "button" at bounding box center [608, 12] width 6 height 6
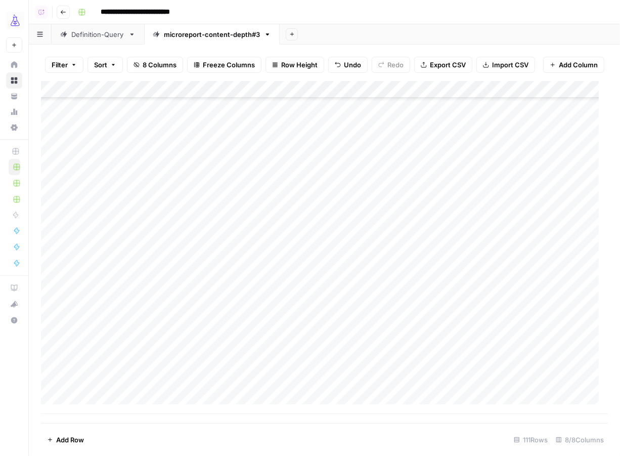
click at [80, 448] on footer "Add Row 111 Rows 8/8 Columns" at bounding box center [324, 439] width 567 height 33
click at [80, 444] on span "Add Row" at bounding box center [70, 440] width 28 height 10
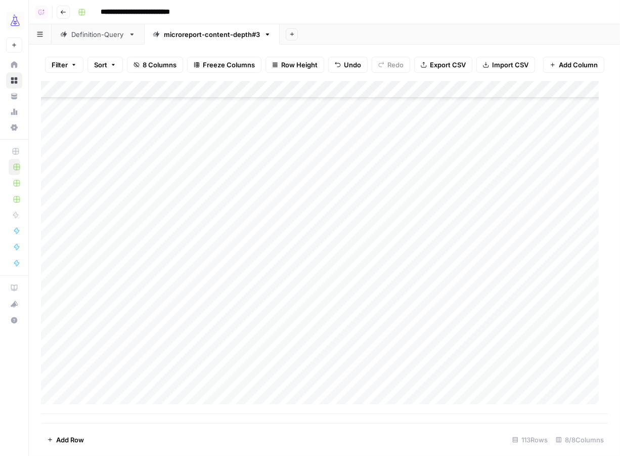
scroll to position [1671, 0]
click at [111, 349] on div "Add Column" at bounding box center [324, 247] width 567 height 333
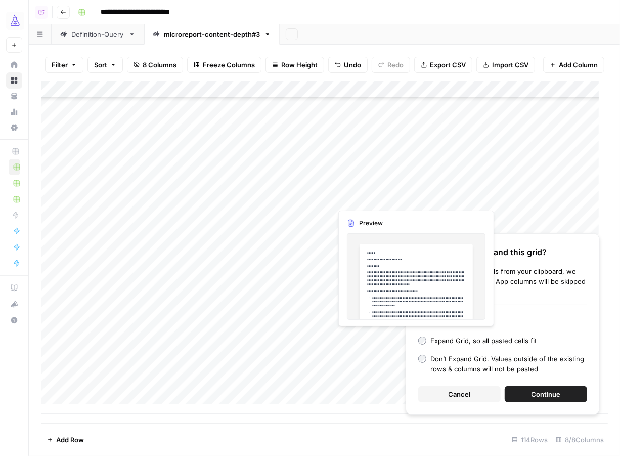
click at [530, 398] on button "Continue" at bounding box center [546, 394] width 82 height 16
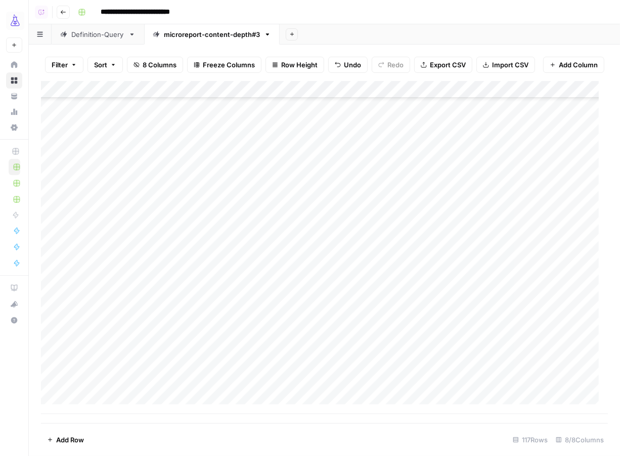
click at [439, 147] on div "Add Column" at bounding box center [324, 247] width 567 height 333
click at [442, 166] on div "Add Column" at bounding box center [324, 247] width 567 height 333
click at [442, 186] on div "Add Column" at bounding box center [324, 247] width 567 height 333
click at [442, 196] on div "Add Column" at bounding box center [324, 247] width 567 height 333
click at [442, 224] on div "Add Column" at bounding box center [324, 247] width 567 height 333
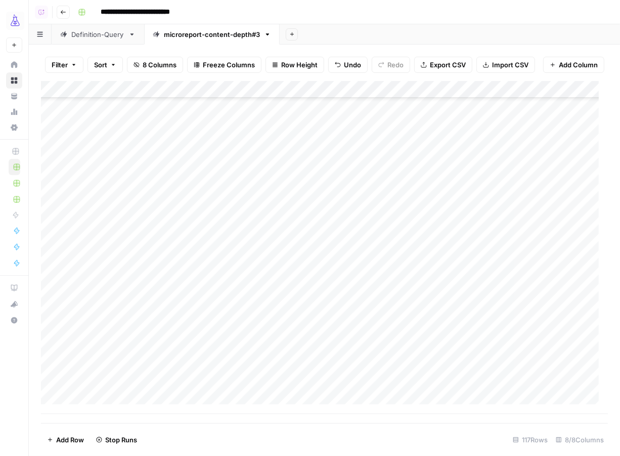
click at [442, 230] on div "Add Column" at bounding box center [324, 247] width 567 height 333
click at [441, 255] on div "Add Column" at bounding box center [324, 247] width 567 height 333
click at [440, 265] on div "Add Column" at bounding box center [324, 247] width 567 height 333
click at [440, 290] on div "Add Column" at bounding box center [324, 247] width 567 height 333
click at [440, 301] on div "Add Column" at bounding box center [324, 247] width 567 height 333
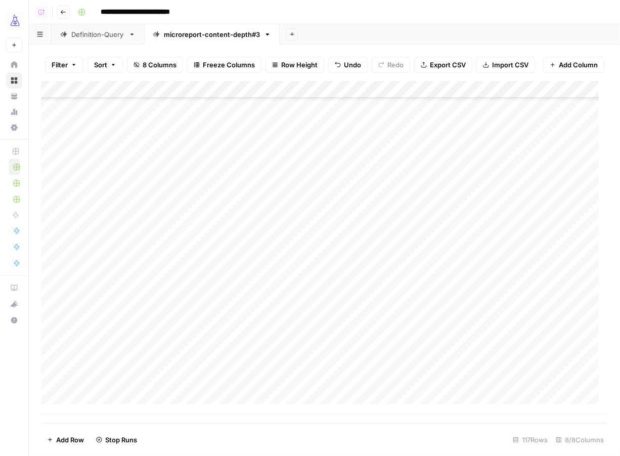
click at [436, 323] on div "Add Column" at bounding box center [324, 247] width 567 height 333
click at [436, 332] on div "Add Column" at bounding box center [324, 247] width 567 height 333
click at [444, 355] on div "Add Column" at bounding box center [324, 247] width 567 height 333
click at [444, 370] on div "Add Column" at bounding box center [324, 247] width 567 height 333
click at [443, 394] on div "Add Column" at bounding box center [324, 247] width 567 height 333
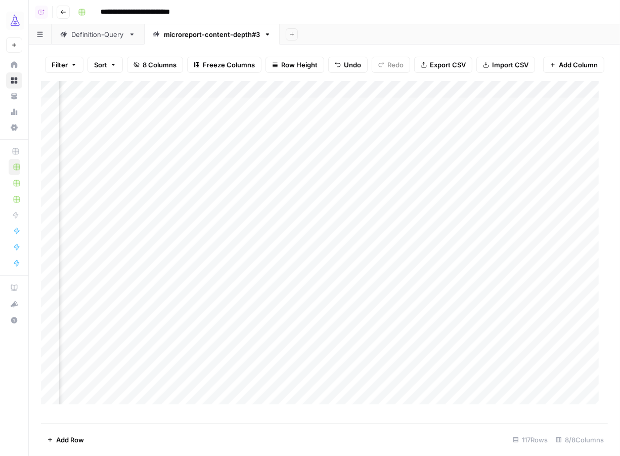
scroll to position [0, 245]
click at [533, 115] on div "Add Column" at bounding box center [324, 247] width 567 height 333
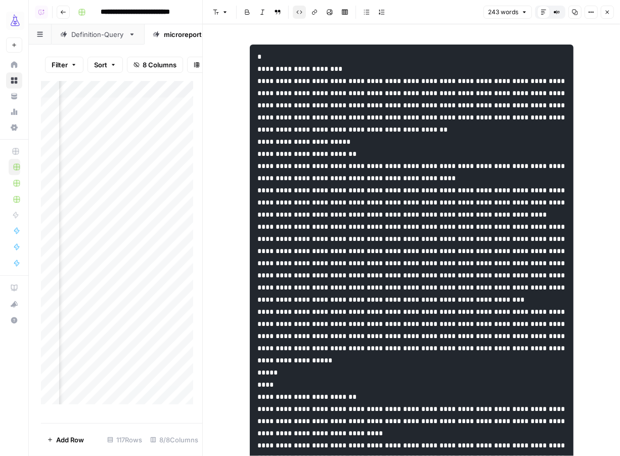
click at [608, 13] on icon "button" at bounding box center [608, 12] width 6 height 6
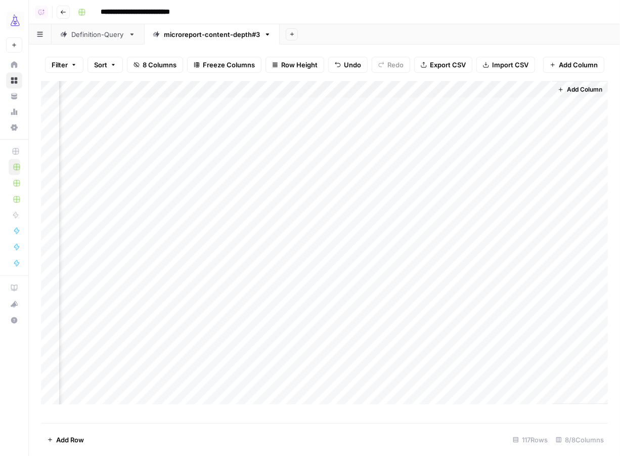
scroll to position [0, 233]
drag, startPoint x: 400, startPoint y: 119, endPoint x: 499, endPoint y: 119, distance: 99.2
click at [499, 119] on div "Add Column" at bounding box center [324, 247] width 567 height 333
drag, startPoint x: 372, startPoint y: 96, endPoint x: 423, endPoint y: 96, distance: 51.1
click at [423, 96] on div "Add Column" at bounding box center [324, 247] width 567 height 333
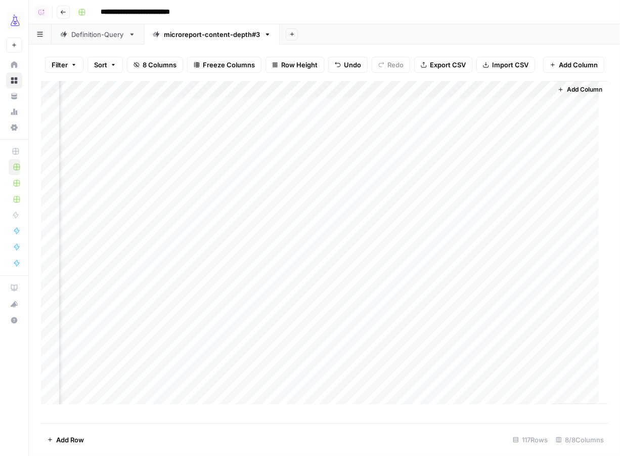
scroll to position [0, 297]
drag, startPoint x: 375, startPoint y: 132, endPoint x: 501, endPoint y: 142, distance: 126.4
click at [501, 142] on div "Add Column" at bounding box center [324, 247] width 567 height 333
click at [399, 25] on div "Add Sheet" at bounding box center [450, 34] width 341 height 20
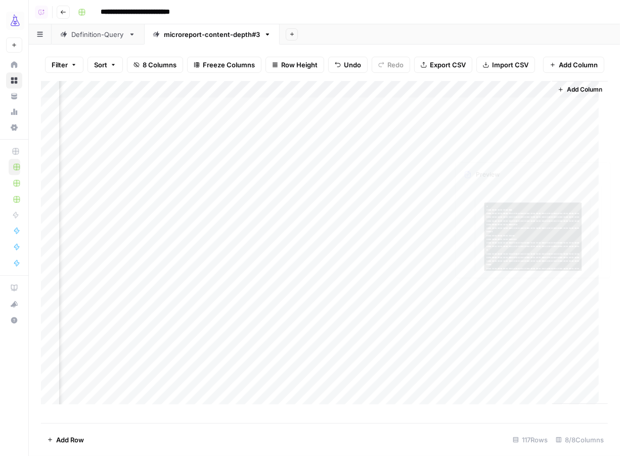
click at [575, 183] on div "Add Column" at bounding box center [581, 242] width 56 height 323
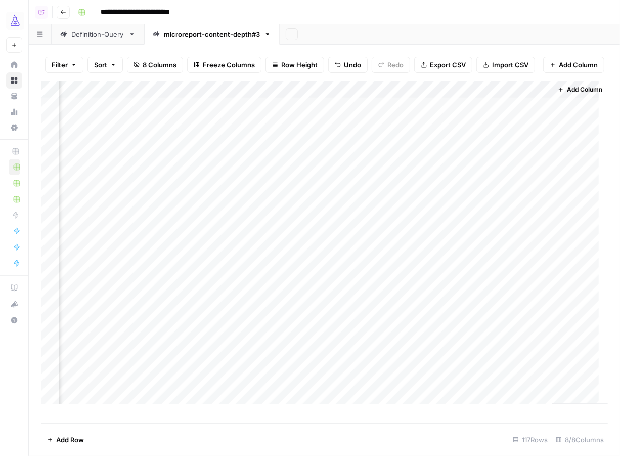
click at [565, 173] on div "Add Column" at bounding box center [581, 242] width 56 height 323
click at [557, 164] on div "Add Column" at bounding box center [581, 242] width 56 height 323
click at [487, 169] on div "Add Column" at bounding box center [324, 247] width 567 height 333
drag, startPoint x: 388, startPoint y: 134, endPoint x: 500, endPoint y: 181, distance: 121.6
click at [500, 181] on div "Add Column" at bounding box center [324, 247] width 567 height 333
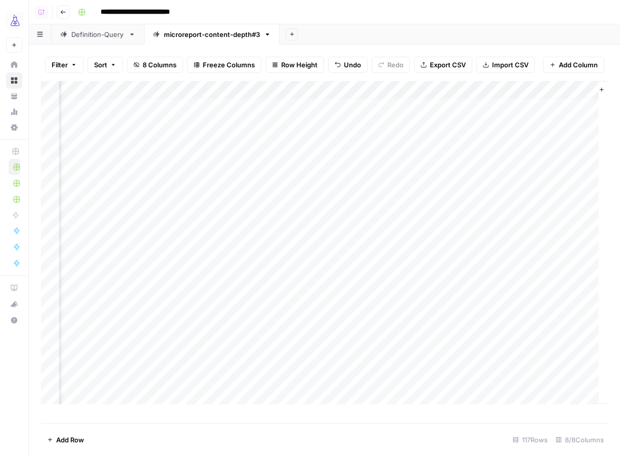
scroll to position [7, 231]
drag, startPoint x: 442, startPoint y: 211, endPoint x: 558, endPoint y: 236, distance: 118.4
click at [558, 236] on div "Add Column" at bounding box center [324, 247] width 567 height 333
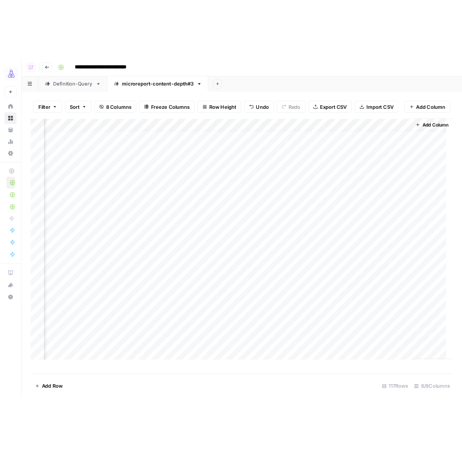
scroll to position [7, 297]
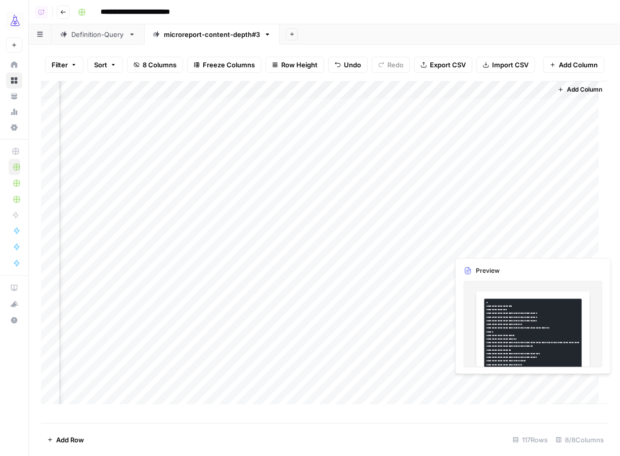
drag, startPoint x: 372, startPoint y: 247, endPoint x: 514, endPoint y: 249, distance: 141.7
click at [514, 249] on div "Add Column" at bounding box center [324, 247] width 567 height 333
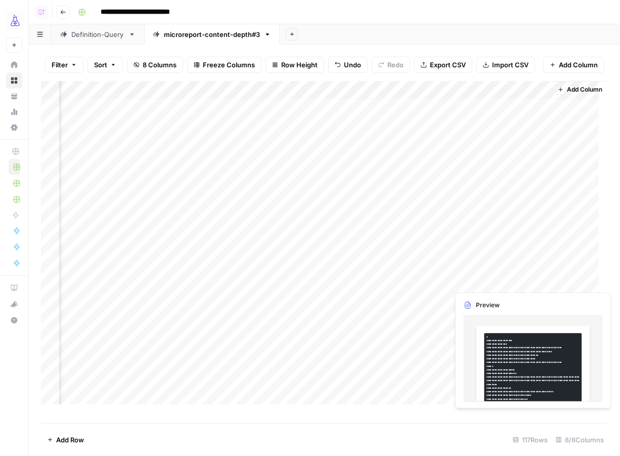
drag, startPoint x: 384, startPoint y: 262, endPoint x: 518, endPoint y: 278, distance: 135.6
click at [518, 278] on div "Add Column" at bounding box center [324, 247] width 567 height 333
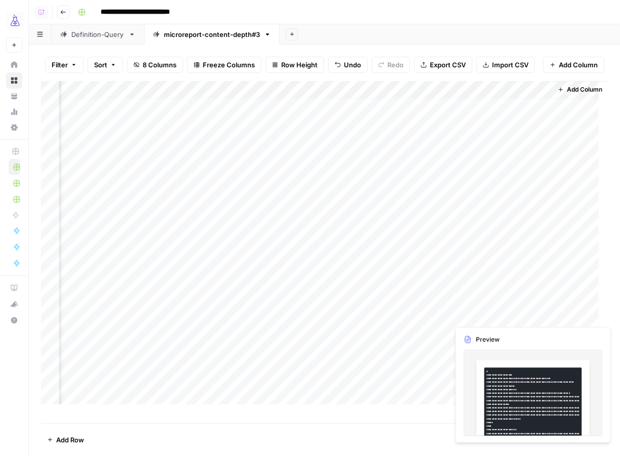
drag, startPoint x: 383, startPoint y: 297, endPoint x: 497, endPoint y: 312, distance: 115.3
click at [497, 312] on div "Add Column" at bounding box center [324, 247] width 567 height 333
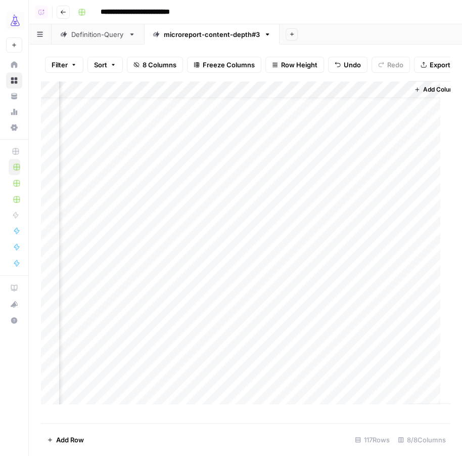
scroll to position [19, 431]
drag, startPoint x: 225, startPoint y: 96, endPoint x: 274, endPoint y: 96, distance: 49.1
click at [274, 96] on div "Add Column" at bounding box center [245, 247] width 409 height 333
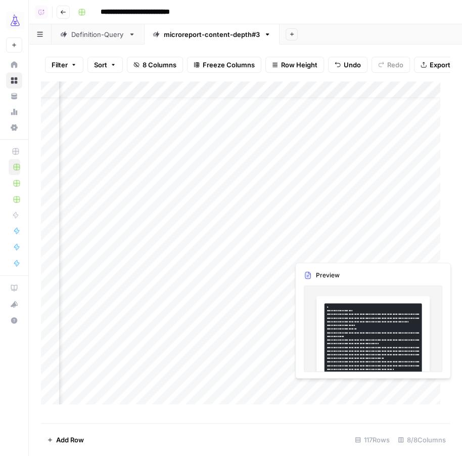
drag, startPoint x: 295, startPoint y: 253, endPoint x: 399, endPoint y: 254, distance: 103.7
click at [399, 254] on div "Add Column" at bounding box center [245, 247] width 409 height 333
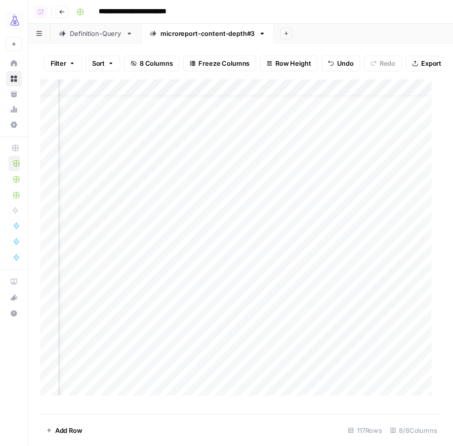
scroll to position [19, 315]
click at [76, 230] on div "Add Column" at bounding box center [245, 247] width 409 height 333
click at [101, 266] on div "Add Column" at bounding box center [245, 247] width 409 height 333
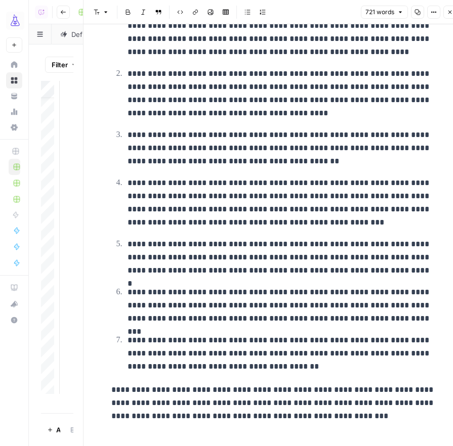
scroll to position [9, 0]
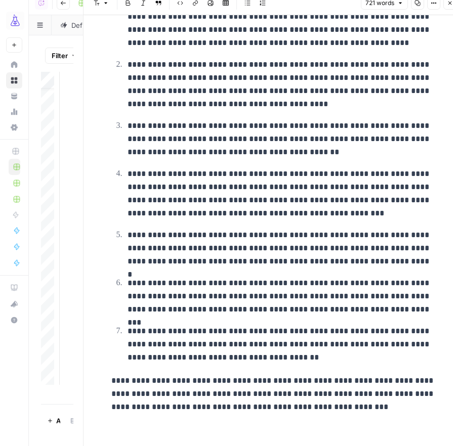
click at [448, 3] on icon "button" at bounding box center [450, 3] width 6 height 6
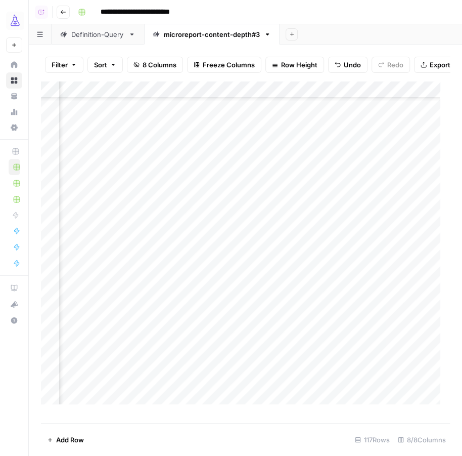
scroll to position [41, 238]
drag, startPoint x: 275, startPoint y: 99, endPoint x: 228, endPoint y: 99, distance: 47.1
click at [227, 99] on div "Add Column" at bounding box center [245, 247] width 409 height 333
drag, startPoint x: 261, startPoint y: 221, endPoint x: 386, endPoint y: 240, distance: 126.9
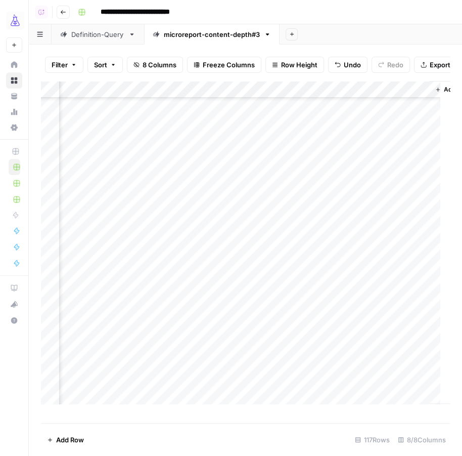
click at [386, 240] on div "Add Column" at bounding box center [245, 247] width 409 height 333
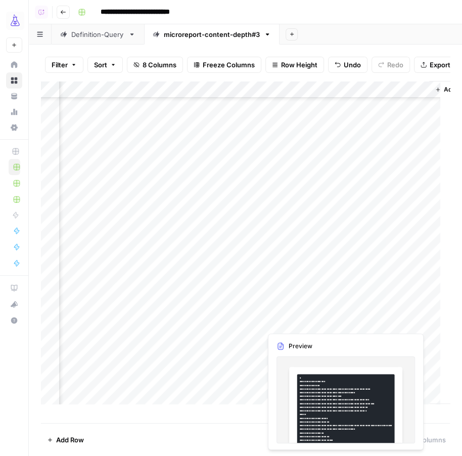
drag, startPoint x: 257, startPoint y: 254, endPoint x: 380, endPoint y: 315, distance: 137.3
click at [380, 315] on div "Add Column" at bounding box center [245, 247] width 409 height 333
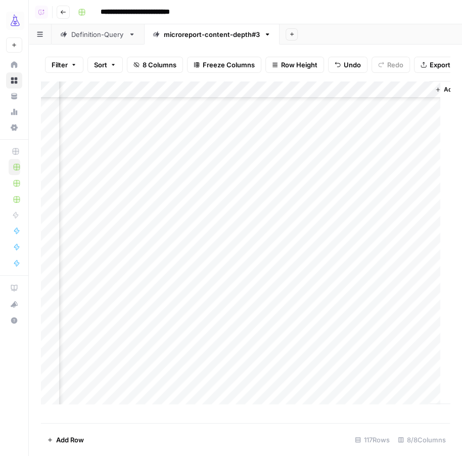
scroll to position [310, 418]
drag, startPoint x: 248, startPoint y: 102, endPoint x: 294, endPoint y: 102, distance: 45.5
click at [294, 102] on div "Add Column" at bounding box center [245, 247] width 409 height 333
drag, startPoint x: 316, startPoint y: 180, endPoint x: 416, endPoint y: 300, distance: 155.9
click at [416, 300] on div "Add Column" at bounding box center [245, 247] width 409 height 333
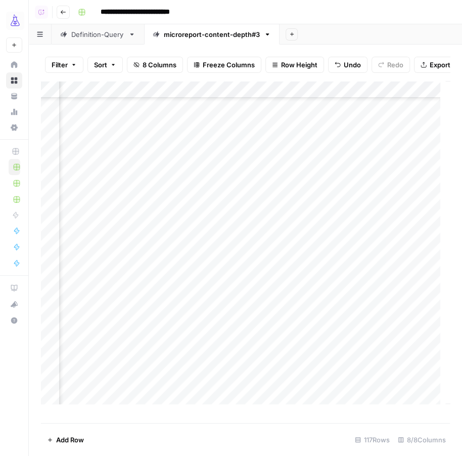
scroll to position [451, 449]
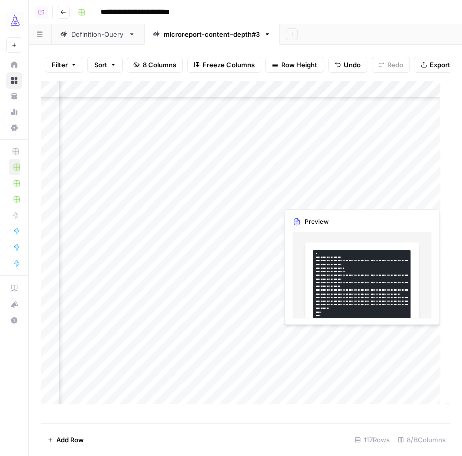
drag, startPoint x: 277, startPoint y: 181, endPoint x: 401, endPoint y: 195, distance: 124.8
click at [401, 195] on div "Add Column" at bounding box center [245, 247] width 409 height 333
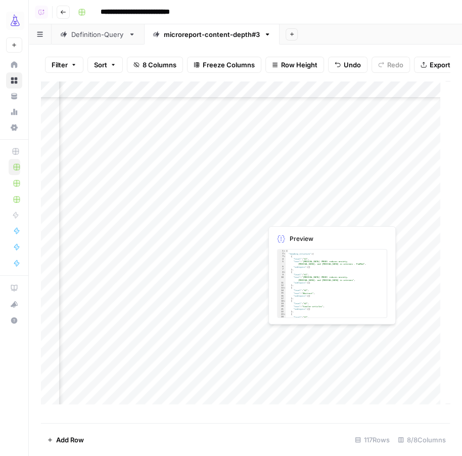
click at [317, 216] on div "Add Column" at bounding box center [245, 247] width 409 height 333
drag, startPoint x: 311, startPoint y: 184, endPoint x: 384, endPoint y: 184, distance: 72.4
click at [384, 184] on div "Add Column" at bounding box center [245, 247] width 409 height 333
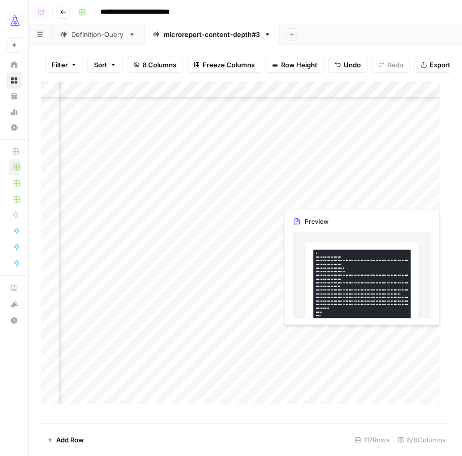
drag, startPoint x: 274, startPoint y: 196, endPoint x: 368, endPoint y: 196, distance: 93.6
click at [368, 196] on div "Add Column" at bounding box center [245, 247] width 409 height 333
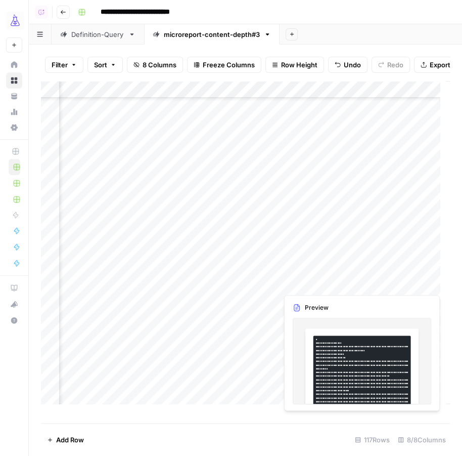
drag, startPoint x: 289, startPoint y: 216, endPoint x: 421, endPoint y: 283, distance: 148.4
click at [421, 283] on div "Add Column" at bounding box center [245, 247] width 409 height 333
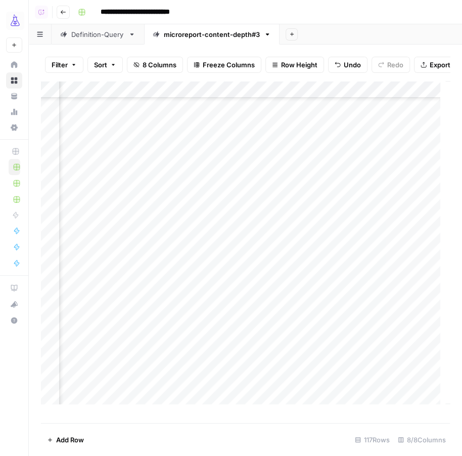
scroll to position [558, 449]
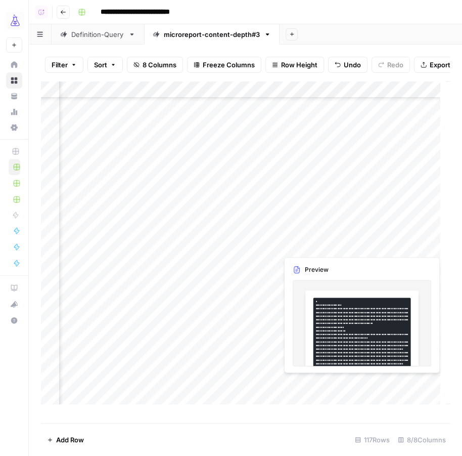
drag, startPoint x: 288, startPoint y: 192, endPoint x: 397, endPoint y: 240, distance: 119.6
click at [397, 240] on div "Add Column" at bounding box center [245, 247] width 409 height 333
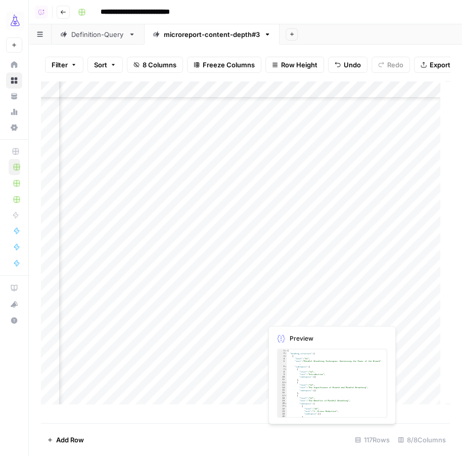
scroll to position [600, 449]
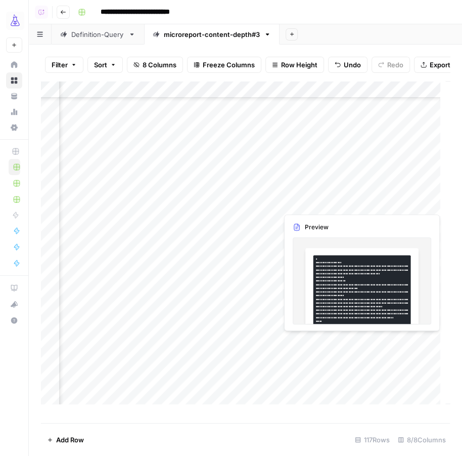
drag, startPoint x: 286, startPoint y: 219, endPoint x: 422, endPoint y: 338, distance: 180.7
click at [422, 338] on div "Add Column" at bounding box center [245, 247] width 409 height 333
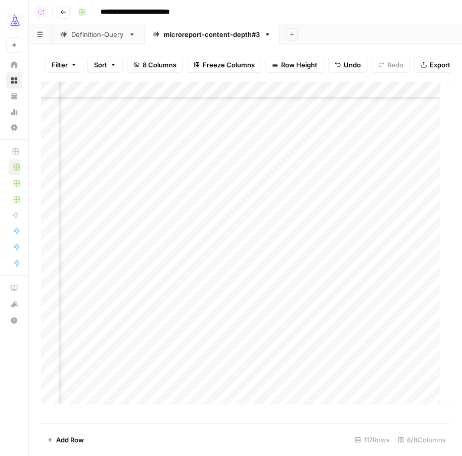
scroll to position [727, 451]
drag, startPoint x: 270, startPoint y: 231, endPoint x: 397, endPoint y: 245, distance: 127.3
click at [397, 245] on div "Add Column" at bounding box center [245, 247] width 409 height 333
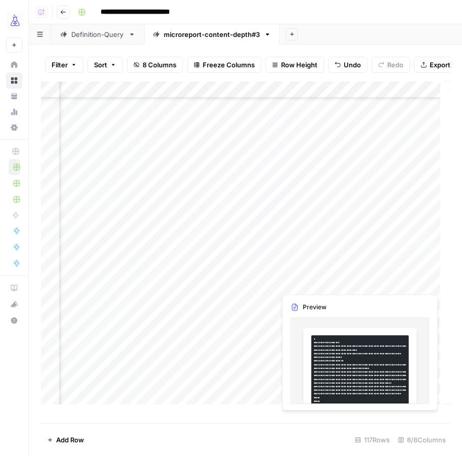
click at [390, 269] on div "Add Column" at bounding box center [245, 247] width 409 height 333
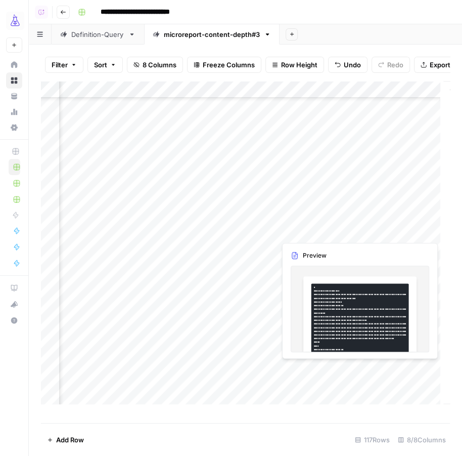
drag, startPoint x: 309, startPoint y: 230, endPoint x: 400, endPoint y: 230, distance: 91.1
click at [400, 230] on div "Add Column" at bounding box center [245, 247] width 409 height 333
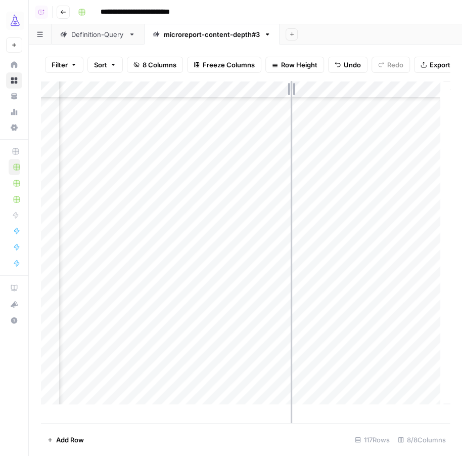
drag, startPoint x: 260, startPoint y: 99, endPoint x: 291, endPoint y: 99, distance: 31.4
click at [291, 99] on div "Add Column" at bounding box center [245, 247] width 409 height 333
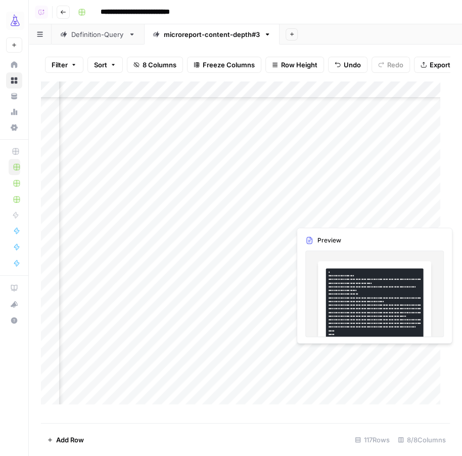
drag, startPoint x: 318, startPoint y: 218, endPoint x: 400, endPoint y: 218, distance: 81.5
click at [400, 218] on div "Add Column" at bounding box center [245, 247] width 409 height 333
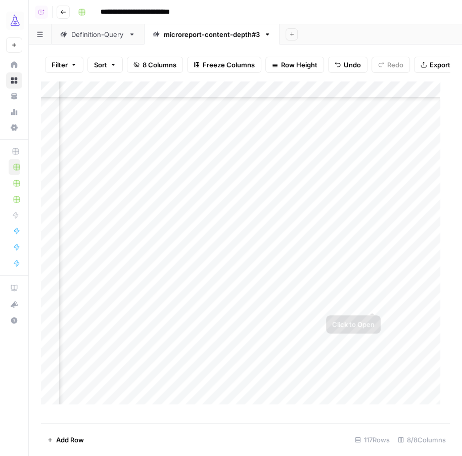
drag, startPoint x: 302, startPoint y: 302, endPoint x: 411, endPoint y: 302, distance: 109.3
click at [411, 302] on div "Add Column" at bounding box center [245, 247] width 409 height 333
drag, startPoint x: 309, startPoint y: 285, endPoint x: 391, endPoint y: 285, distance: 82.0
click at [391, 285] on div "Add Column" at bounding box center [245, 247] width 409 height 333
drag, startPoint x: 306, startPoint y: 320, endPoint x: 397, endPoint y: 319, distance: 91.6
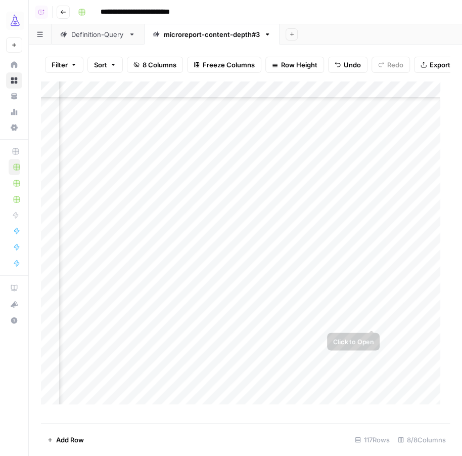
click at [397, 319] on div "Add Column" at bounding box center [245, 247] width 409 height 333
drag, startPoint x: 318, startPoint y: 258, endPoint x: 401, endPoint y: 258, distance: 83.0
click at [401, 258] on div "Add Column" at bounding box center [245, 247] width 409 height 333
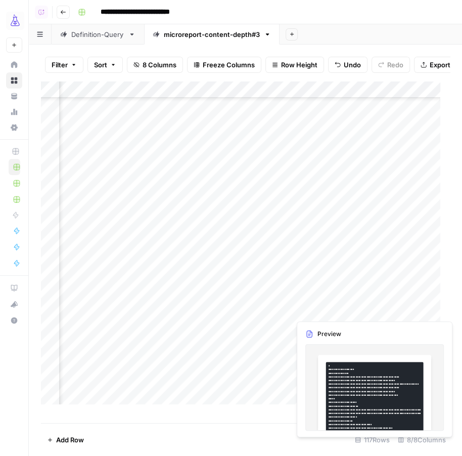
drag, startPoint x: 310, startPoint y: 294, endPoint x: 431, endPoint y: 305, distance: 121.4
click at [431, 305] on div "Add Column" at bounding box center [245, 247] width 409 height 333
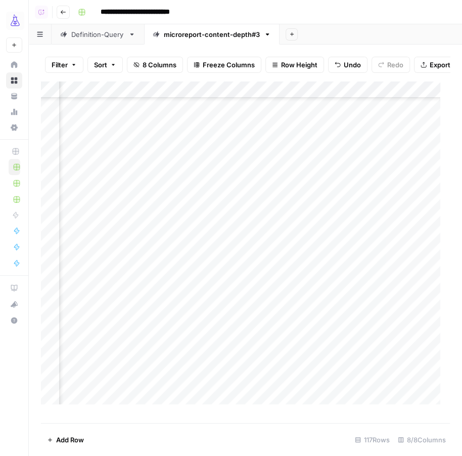
scroll to position [998, 461]
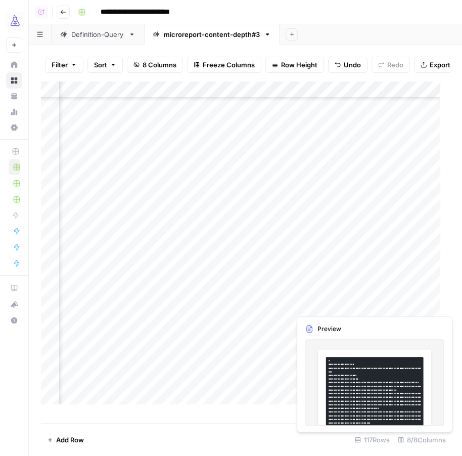
scroll to position [998, 461]
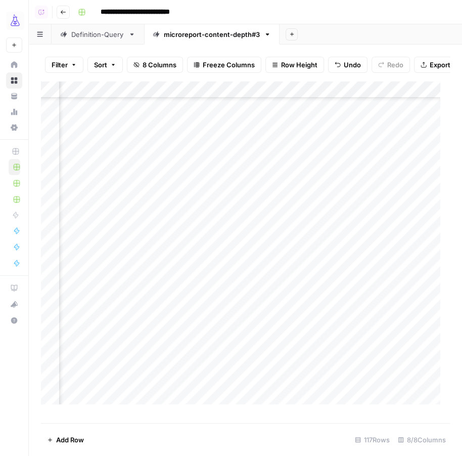
click at [412, 253] on div "Add Column" at bounding box center [245, 247] width 409 height 333
click at [305, 254] on div "Add Column" at bounding box center [245, 247] width 409 height 333
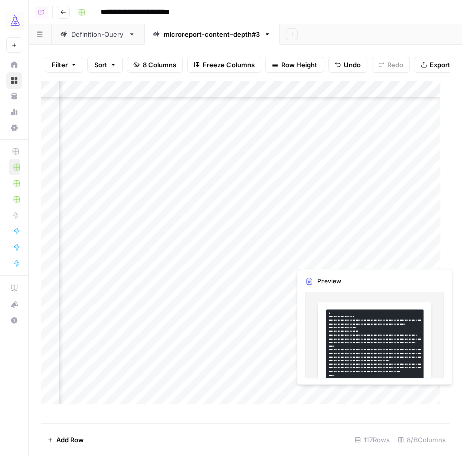
click at [402, 261] on div "Add Column" at bounding box center [245, 247] width 409 height 333
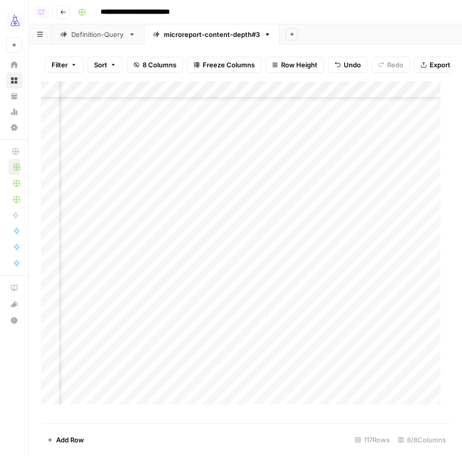
scroll to position [1120, 461]
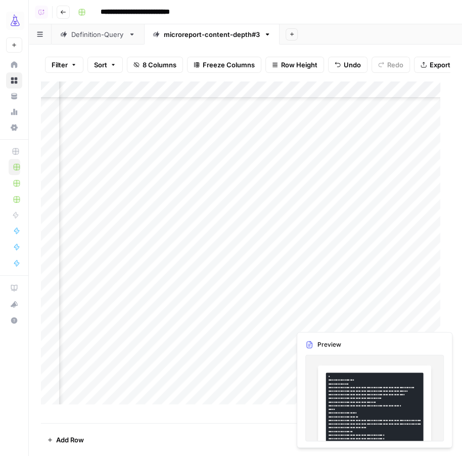
click at [389, 321] on div "Add Column" at bounding box center [245, 247] width 409 height 333
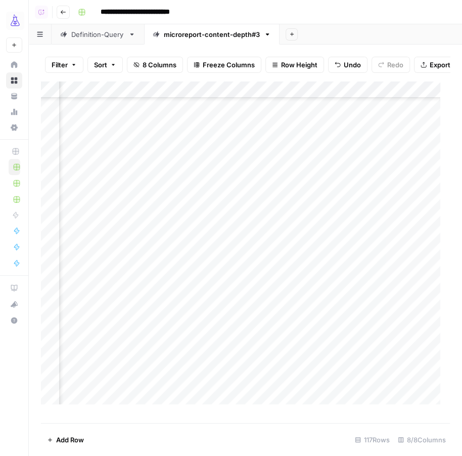
scroll to position [1206, 463]
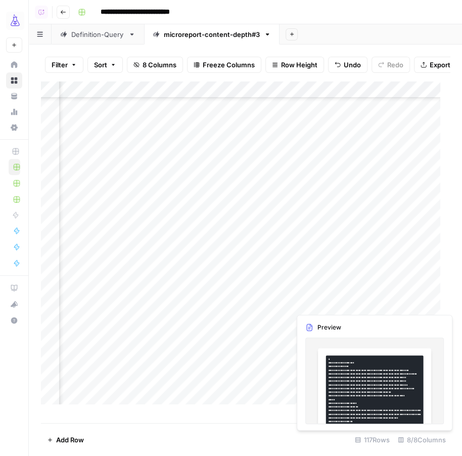
drag, startPoint x: 303, startPoint y: 253, endPoint x: 398, endPoint y: 306, distance: 109.0
click at [398, 306] on div "Add Column" at bounding box center [245, 247] width 409 height 333
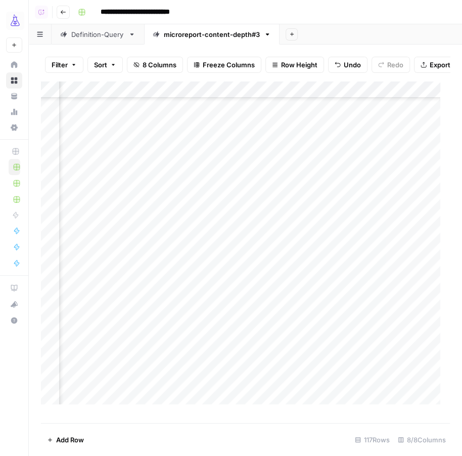
scroll to position [1326, 463]
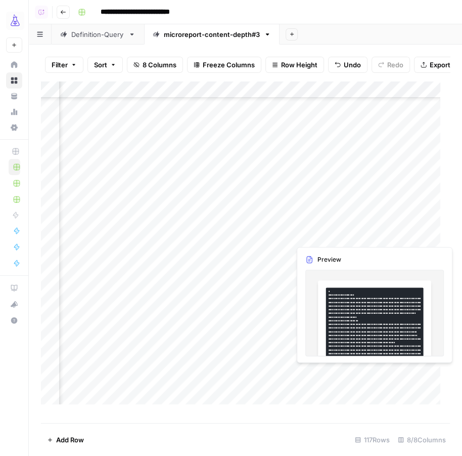
drag, startPoint x: 300, startPoint y: 204, endPoint x: 421, endPoint y: 226, distance: 123.5
click at [421, 226] on div "Add Column" at bounding box center [245, 247] width 409 height 333
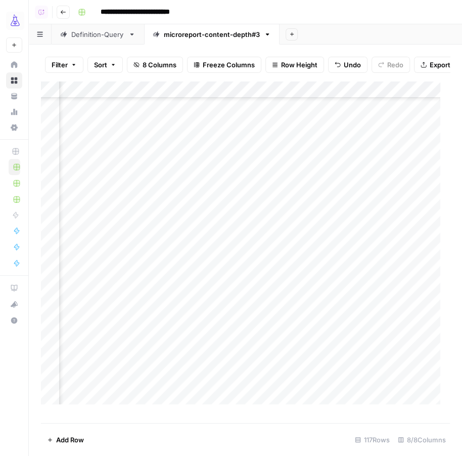
scroll to position [1380, 463]
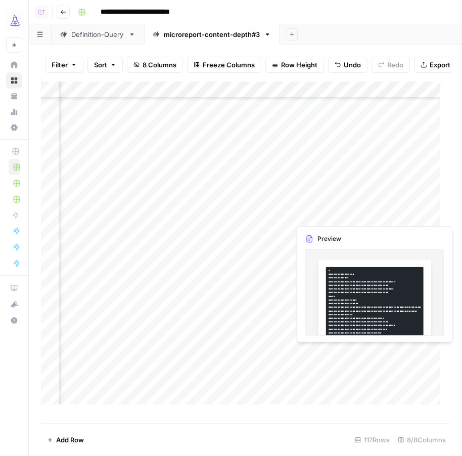
drag, startPoint x: 296, startPoint y: 196, endPoint x: 401, endPoint y: 215, distance: 106.5
click at [401, 215] on div "Add Column" at bounding box center [245, 247] width 409 height 333
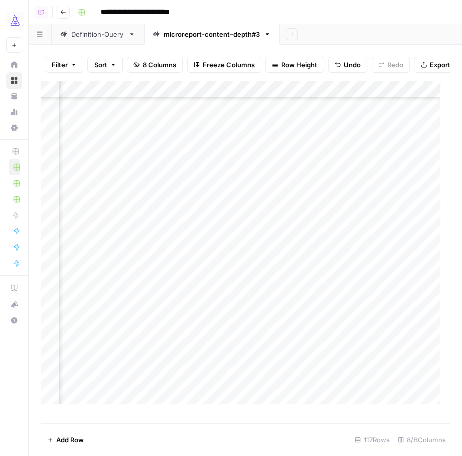
scroll to position [1434, 463]
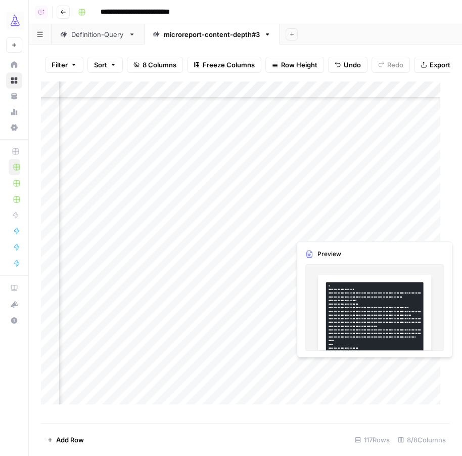
drag, startPoint x: 291, startPoint y: 179, endPoint x: 407, endPoint y: 227, distance: 125.6
click at [407, 227] on div "Add Column" at bounding box center [245, 247] width 409 height 333
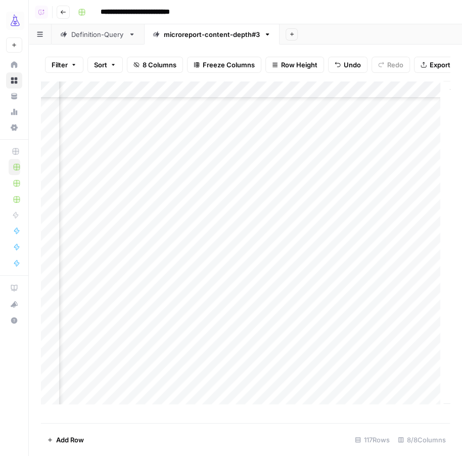
scroll to position [1434, 483]
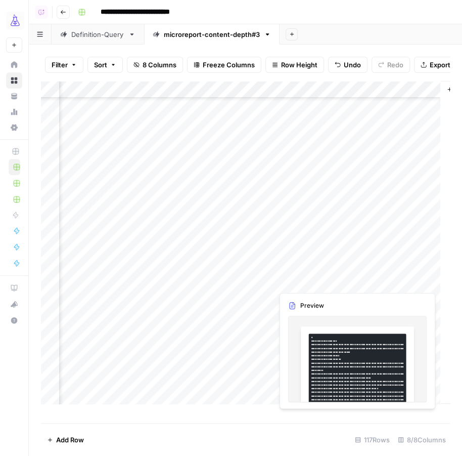
drag, startPoint x: 315, startPoint y: 248, endPoint x: 417, endPoint y: 280, distance: 106.4
click at [417, 280] on div "Add Column" at bounding box center [245, 247] width 409 height 333
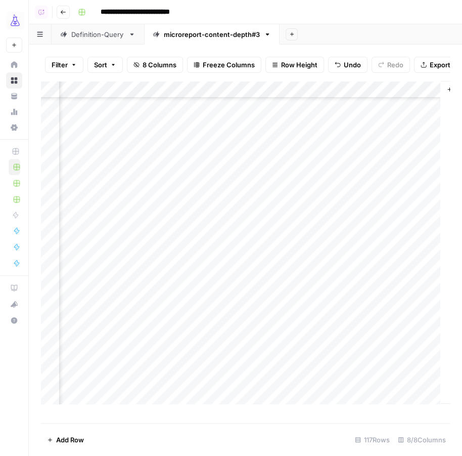
scroll to position [1504, 483]
click at [299, 231] on div "Add Column" at bounding box center [245, 247] width 409 height 333
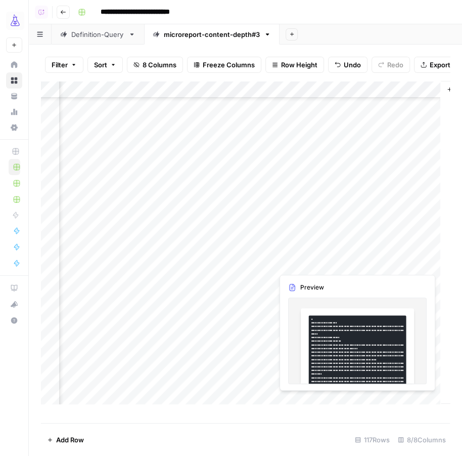
click at [379, 264] on div "Add Column" at bounding box center [245, 247] width 409 height 333
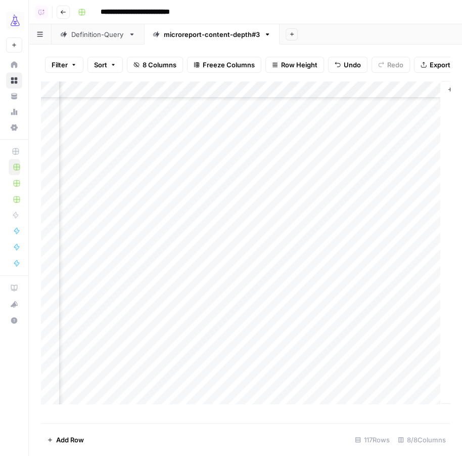
scroll to position [1534, 483]
drag, startPoint x: 258, startPoint y: 95, endPoint x: 292, endPoint y: 95, distance: 34.4
click at [292, 95] on div "Add Column" at bounding box center [245, 247] width 409 height 333
click at [310, 197] on div "Add Column" at bounding box center [245, 247] width 409 height 333
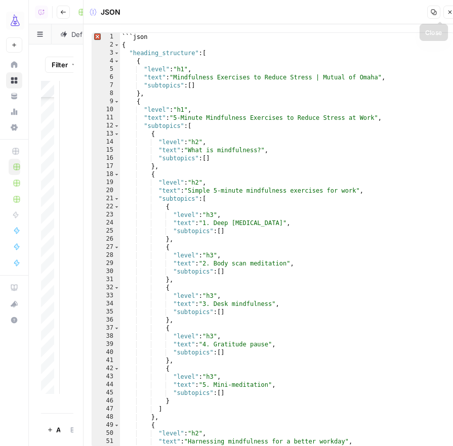
click at [446, 12] on button "Close" at bounding box center [449, 12] width 13 height 13
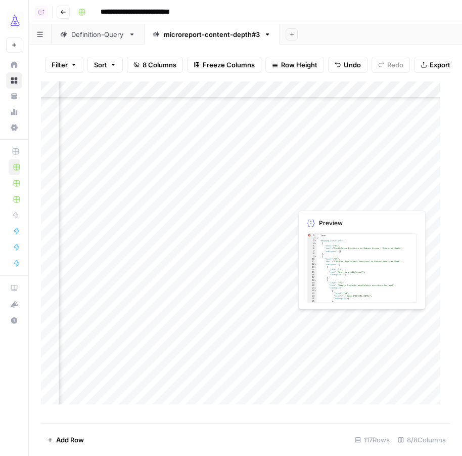
click at [330, 198] on div "Add Column" at bounding box center [245, 247] width 409 height 333
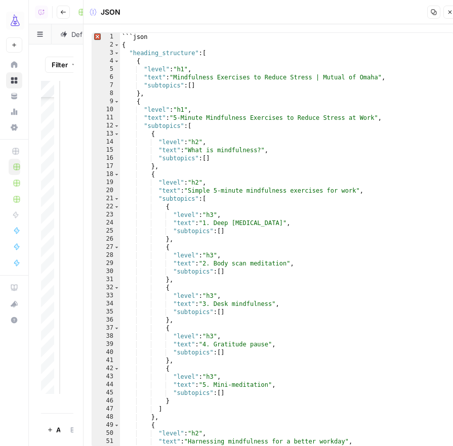
click at [450, 12] on icon "button" at bounding box center [450, 13] width 4 height 4
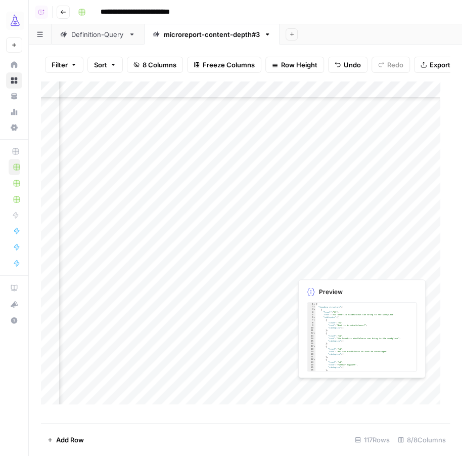
click at [327, 269] on div "Add Column" at bounding box center [245, 247] width 409 height 333
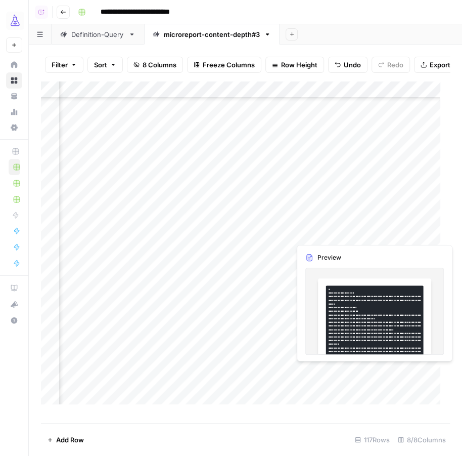
drag, startPoint x: 326, startPoint y: 200, endPoint x: 413, endPoint y: 231, distance: 92.8
click at [413, 231] on div "Add Column" at bounding box center [245, 247] width 409 height 333
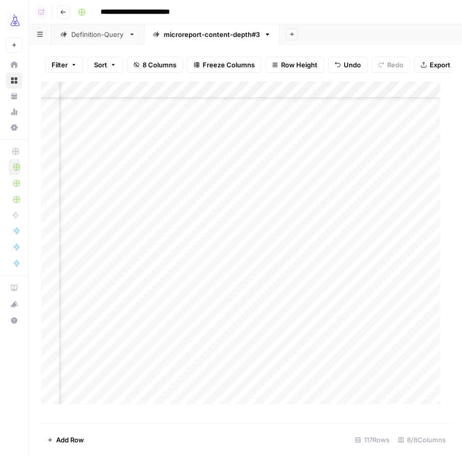
drag, startPoint x: 313, startPoint y: 249, endPoint x: 412, endPoint y: 284, distance: 105.0
click at [412, 284] on div "Add Column" at bounding box center [245, 247] width 409 height 333
drag, startPoint x: 308, startPoint y: 238, endPoint x: 403, endPoint y: 255, distance: 96.6
click at [403, 255] on div "Add Column" at bounding box center [245, 247] width 409 height 333
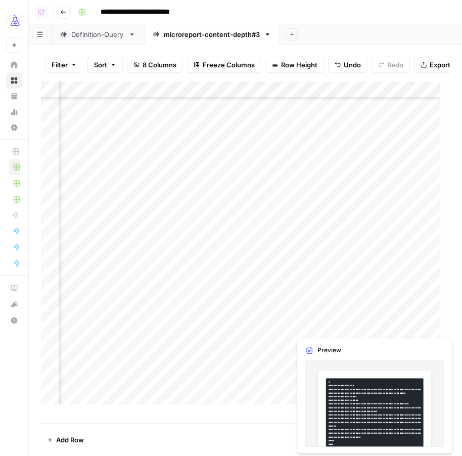
drag, startPoint x: 306, startPoint y: 274, endPoint x: 409, endPoint y: 333, distance: 119.4
click at [409, 333] on div "Add Column" at bounding box center [245, 247] width 409 height 333
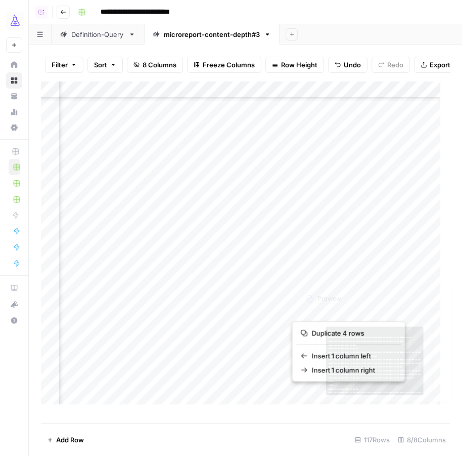
click at [342, 256] on div "Add Column" at bounding box center [245, 247] width 409 height 333
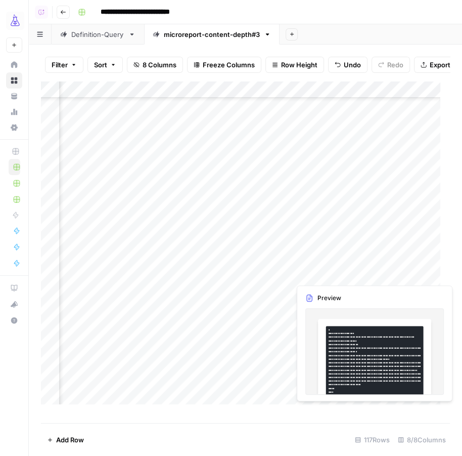
drag, startPoint x: 316, startPoint y: 275, endPoint x: 407, endPoint y: 410, distance: 162.9
click at [407, 410] on div "Add Column" at bounding box center [245, 247] width 409 height 333
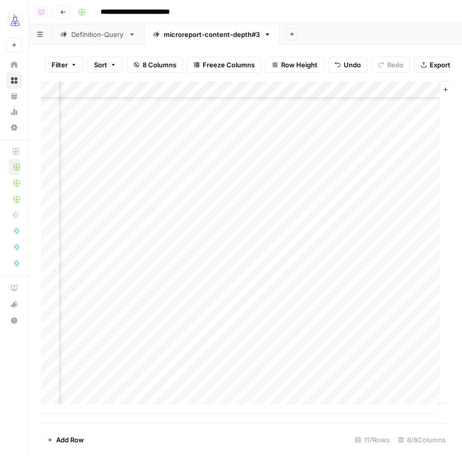
scroll to position [1722, 522]
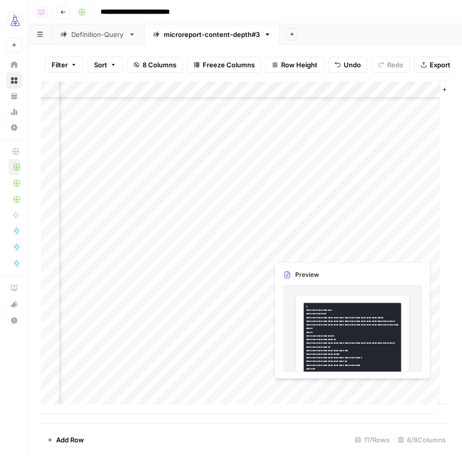
drag, startPoint x: 288, startPoint y: 303, endPoint x: 406, endPoint y: 391, distance: 146.4
click at [406, 391] on div "Add Column" at bounding box center [245, 247] width 409 height 333
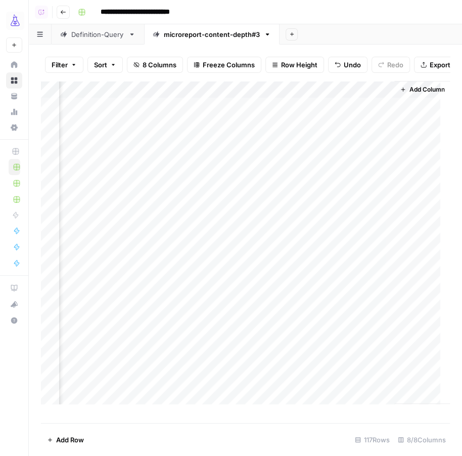
scroll to position [0, 573]
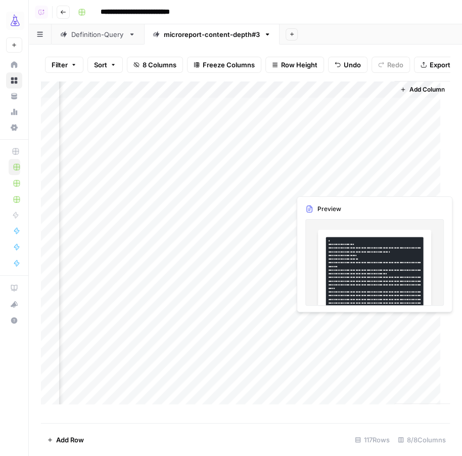
drag, startPoint x: 247, startPoint y: 184, endPoint x: 331, endPoint y: 184, distance: 83.5
click at [331, 184] on div "Add Column" at bounding box center [245, 247] width 409 height 333
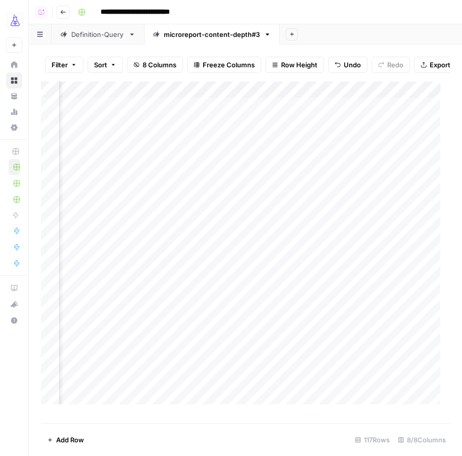
scroll to position [0, 161]
click at [290, 202] on div "Add Column" at bounding box center [245, 247] width 409 height 333
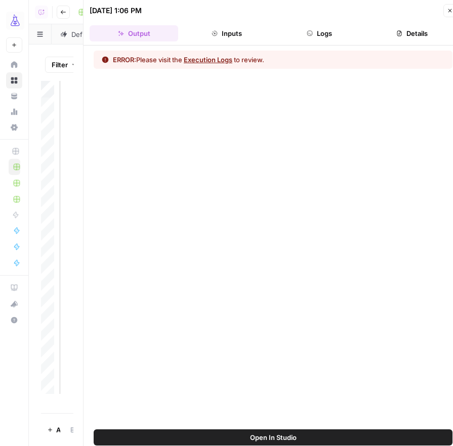
click at [308, 26] on button "Logs" at bounding box center [319, 33] width 89 height 16
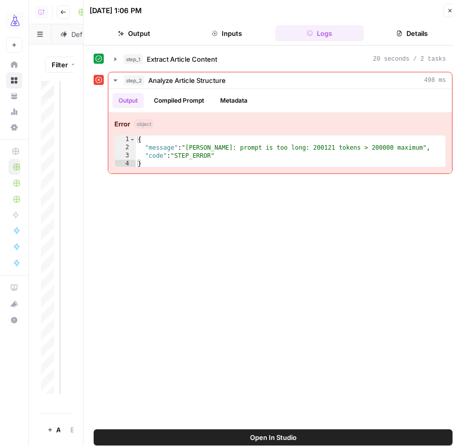
click at [446, 10] on button "Close" at bounding box center [449, 10] width 13 height 13
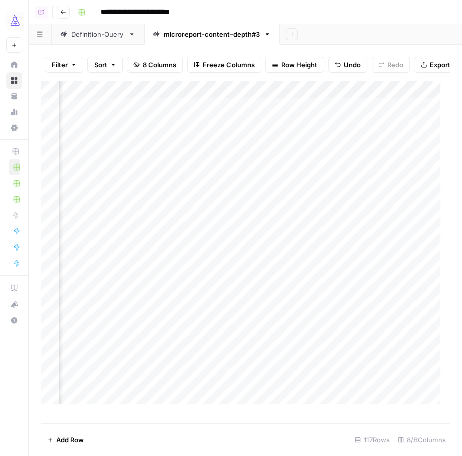
click at [286, 336] on div "Add Column" at bounding box center [245, 247] width 409 height 333
click at [290, 239] on div "Add Column" at bounding box center [245, 247] width 409 height 333
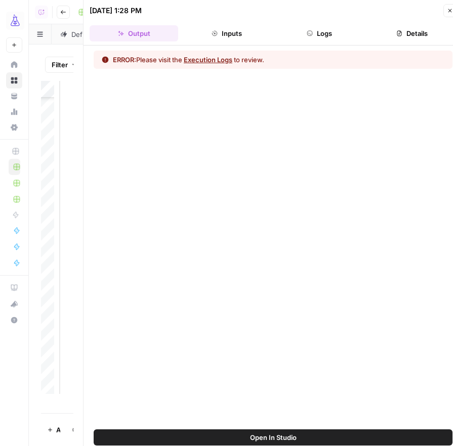
click at [326, 34] on button "Logs" at bounding box center [319, 33] width 89 height 16
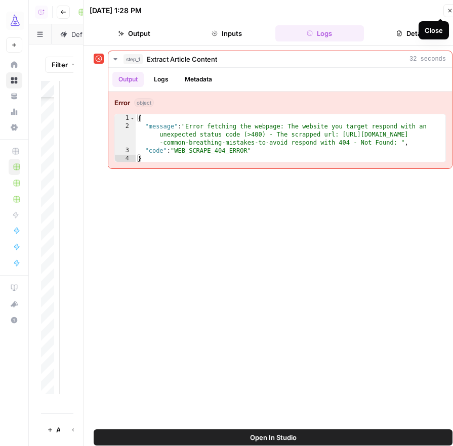
click at [449, 6] on button "Close" at bounding box center [449, 10] width 13 height 13
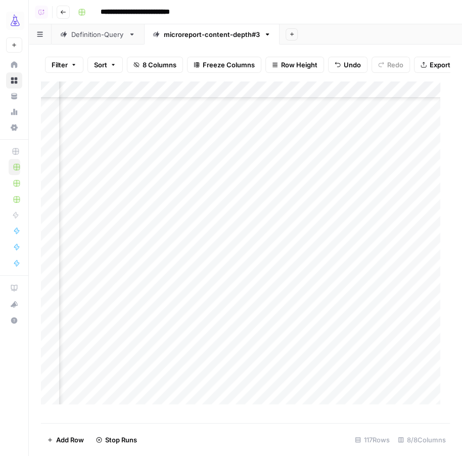
scroll to position [864, 161]
click at [58, 437] on span "Add Row" at bounding box center [70, 440] width 28 height 10
click at [95, 403] on div "Add Column" at bounding box center [245, 247] width 409 height 333
click at [229, 402] on div "Add Column" at bounding box center [245, 247] width 409 height 333
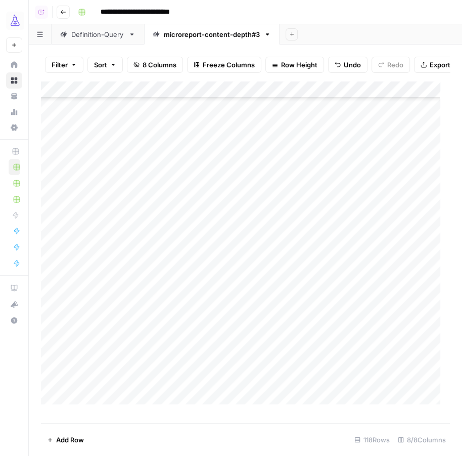
click at [87, 402] on div "Add Column" at bounding box center [245, 247] width 409 height 333
click at [281, 403] on div "Add Column" at bounding box center [245, 247] width 409 height 333
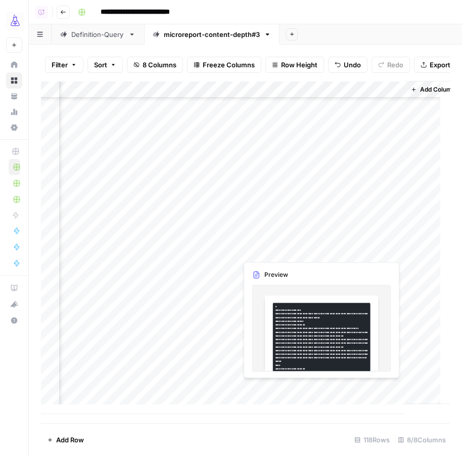
drag, startPoint x: 260, startPoint y: 391, endPoint x: 383, endPoint y: 391, distance: 122.9
click at [383, 391] on div "Add Column" at bounding box center [245, 247] width 409 height 333
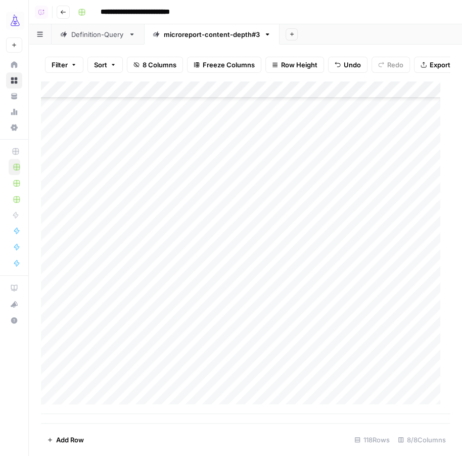
scroll to position [1739, 0]
drag, startPoint x: 149, startPoint y: 95, endPoint x: 148, endPoint y: 109, distance: 14.2
click at [148, 109] on div "Add Column" at bounding box center [245, 247] width 409 height 333
